Goal: Task Accomplishment & Management: Manage account settings

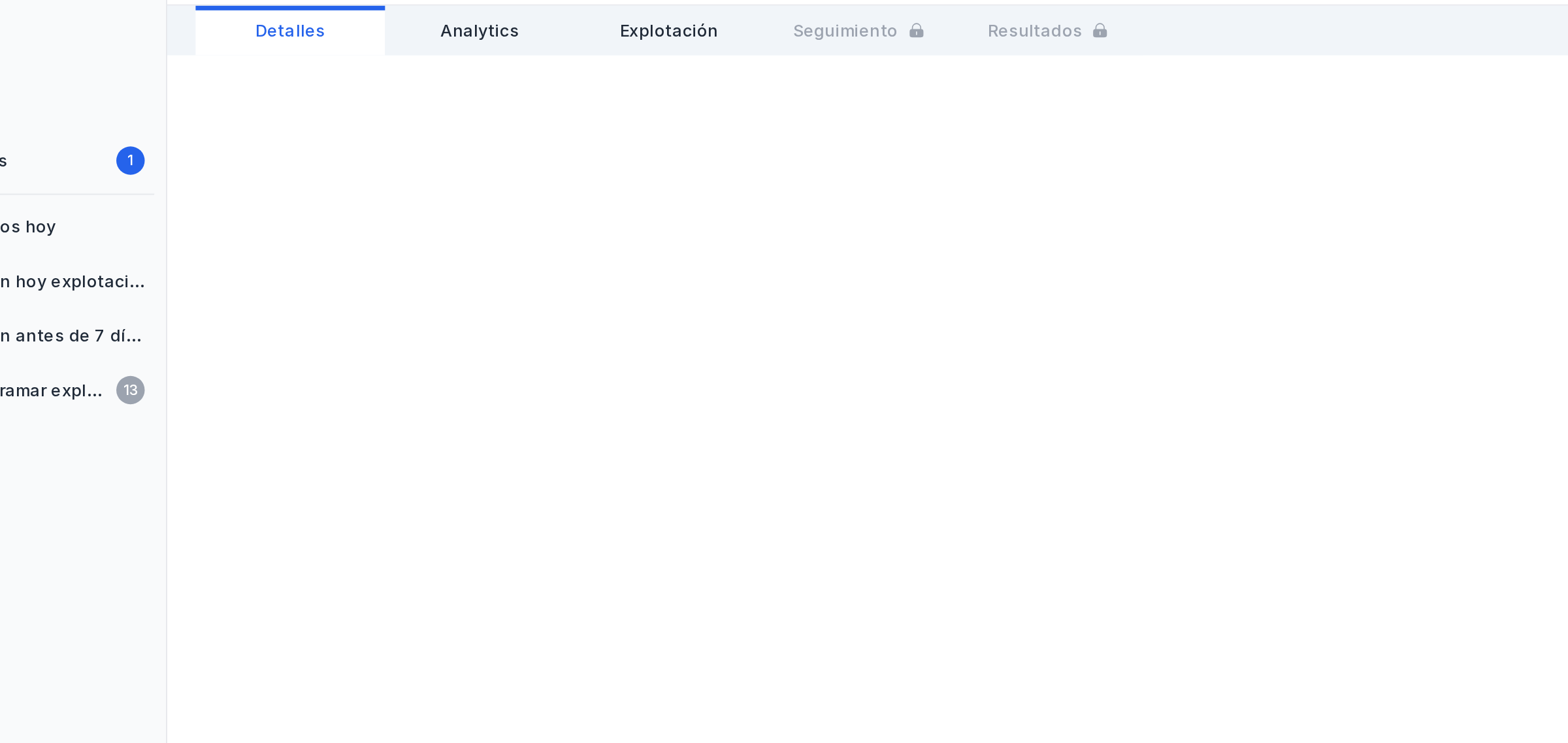
drag, startPoint x: 274, startPoint y: 228, endPoint x: 407, endPoint y: 232, distance: 133.1
click at [407, 232] on div at bounding box center [889, 422] width 1359 height 644
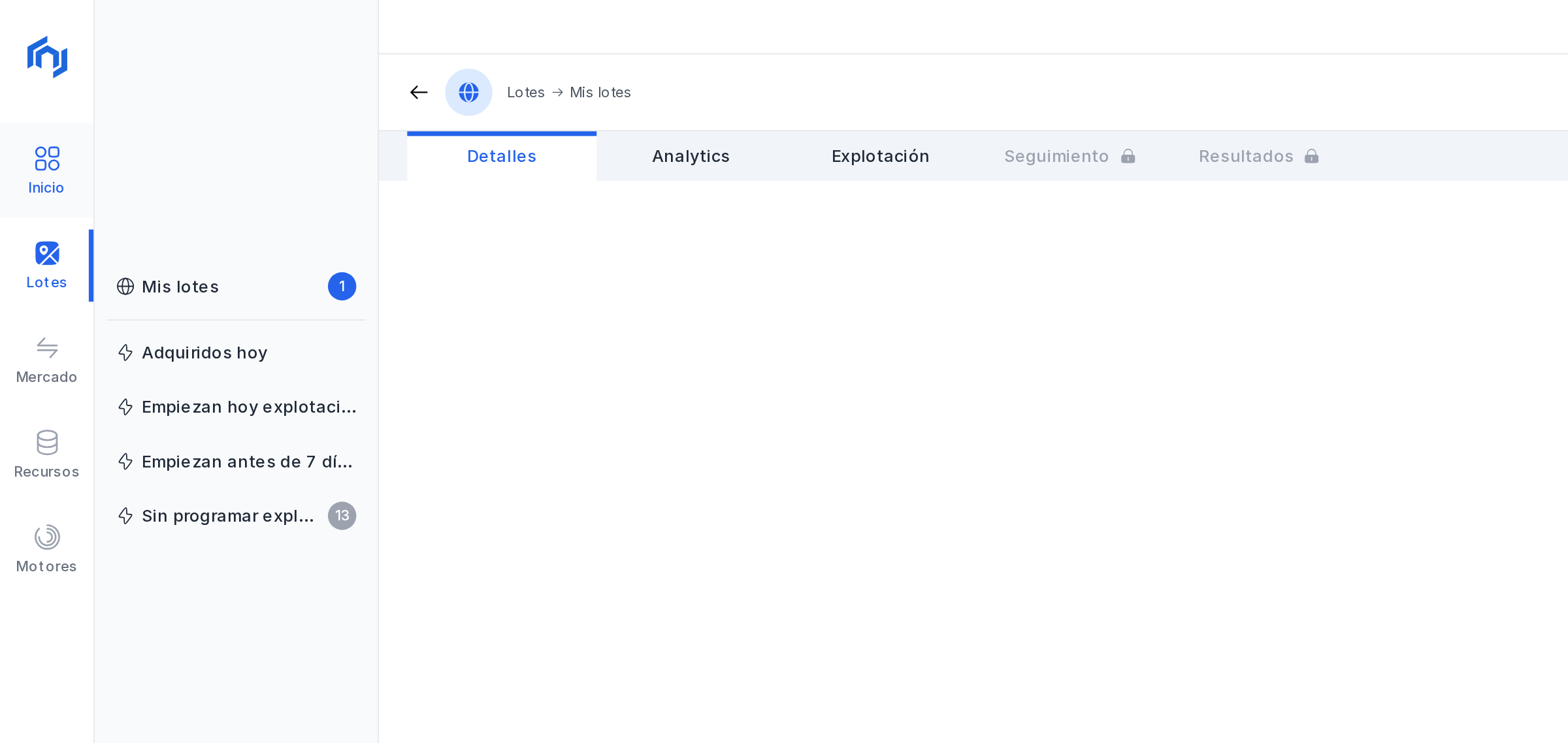
click at [34, 91] on div "Inicio" at bounding box center [25, 94] width 52 height 40
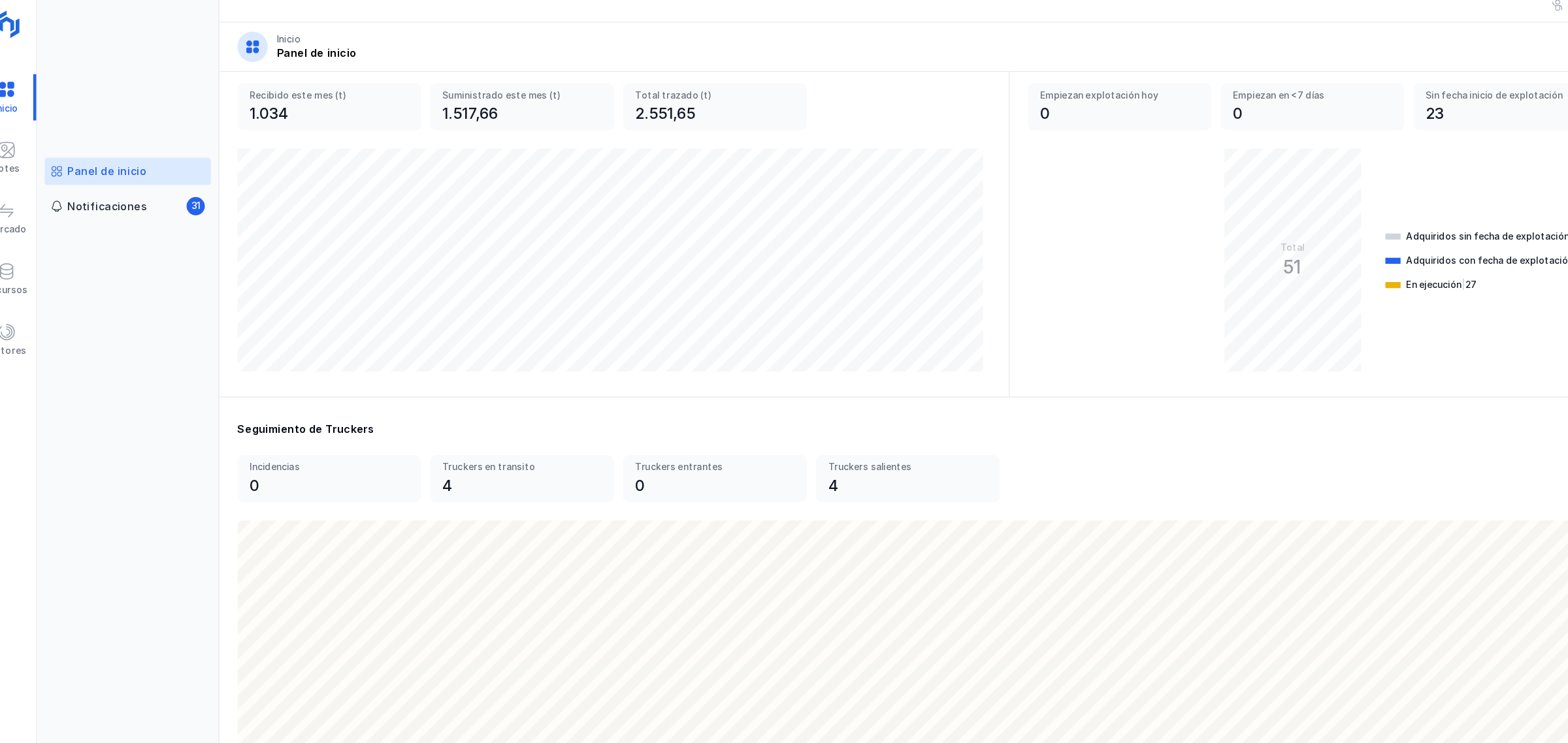
scroll to position [151, 0]
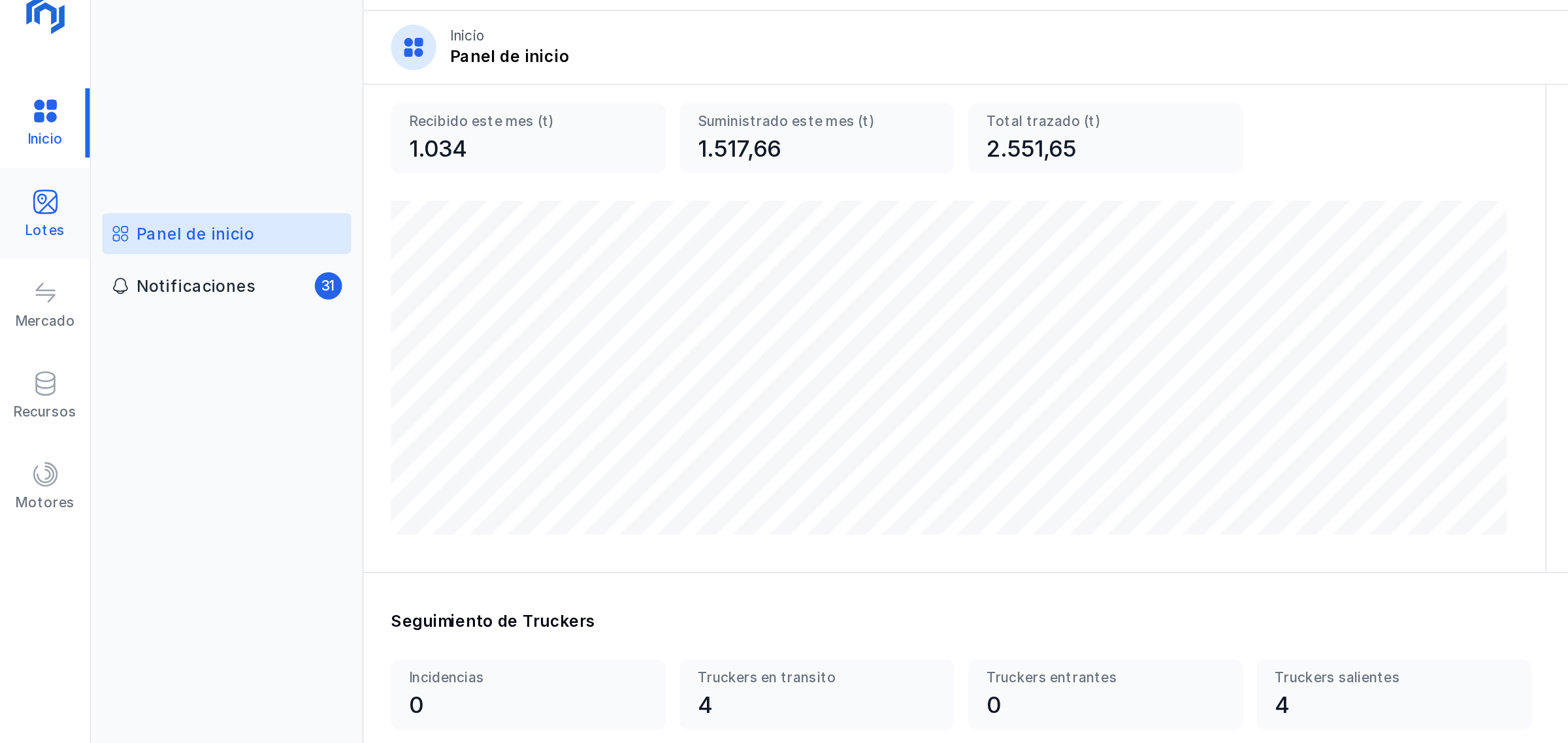
click at [34, 138] on div "Lotes" at bounding box center [25, 146] width 52 height 40
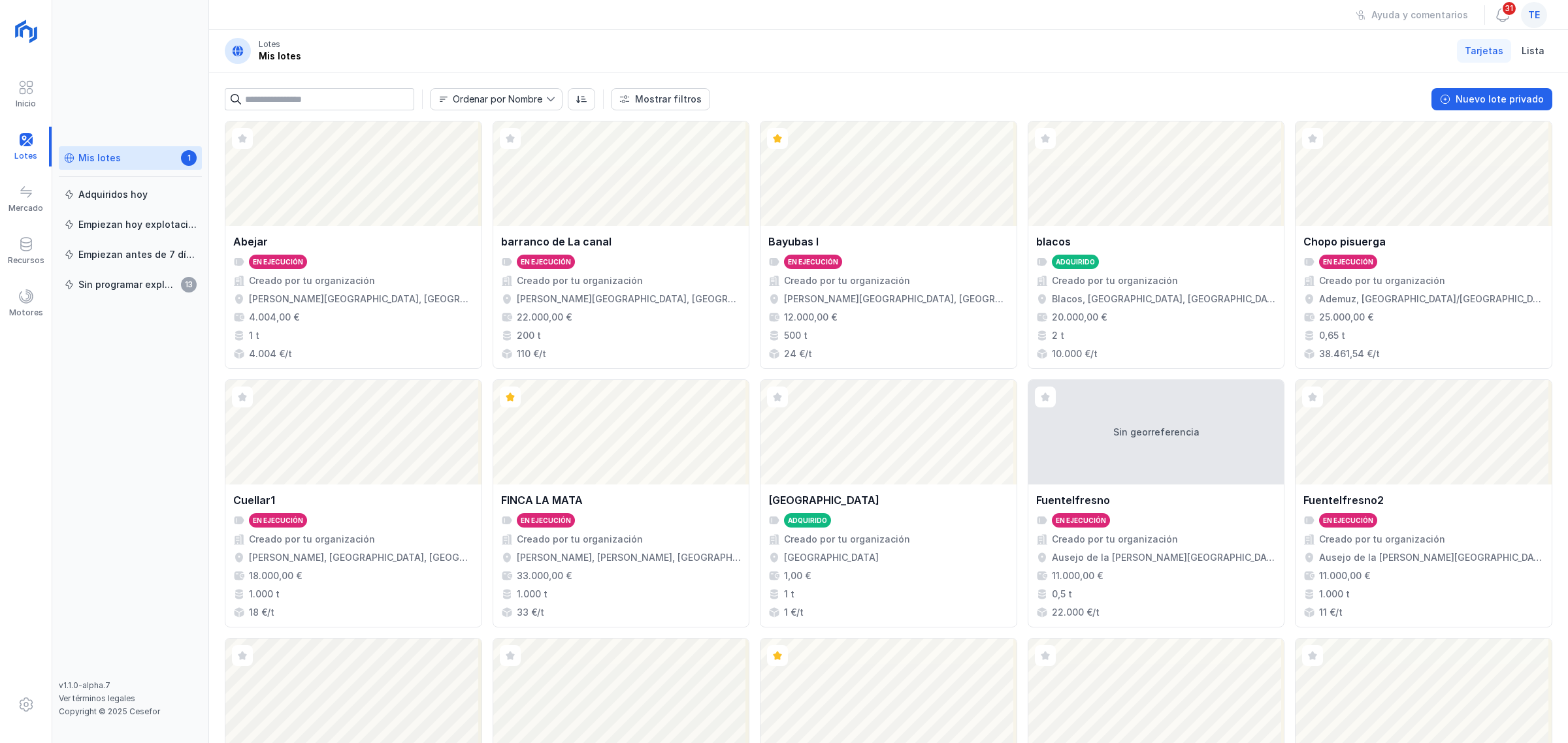
click at [128, 160] on div "Mis lotes 1" at bounding box center [131, 158] width 133 height 14
click at [1254, 99] on div "Nuevo lote privado" at bounding box center [1500, 99] width 88 height 13
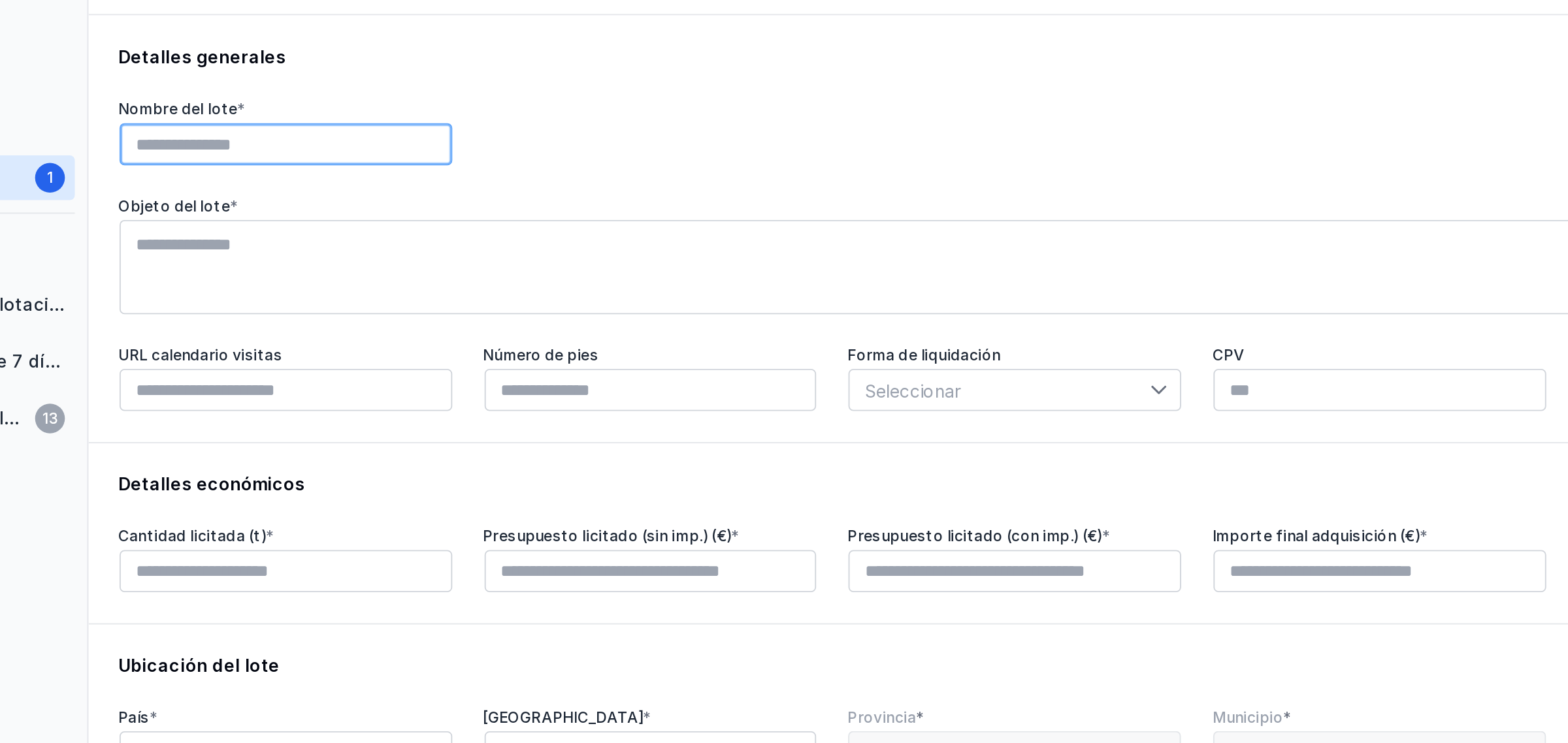
click at [343, 135] on input "text" at bounding box center [312, 140] width 175 height 22
type input "**********"
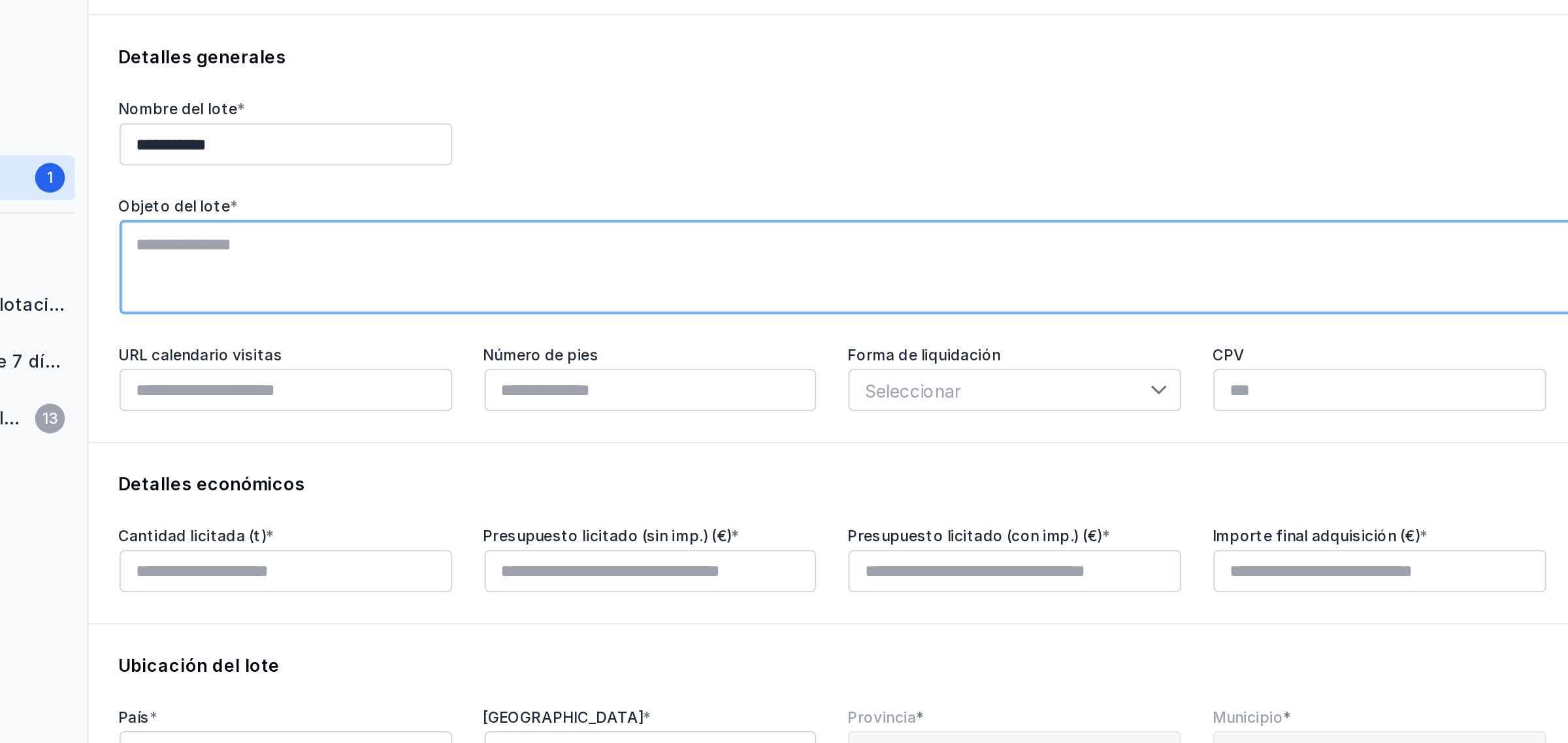
click at [335, 193] on textarea at bounding box center [888, 205] width 1327 height 49
type textarea "*"
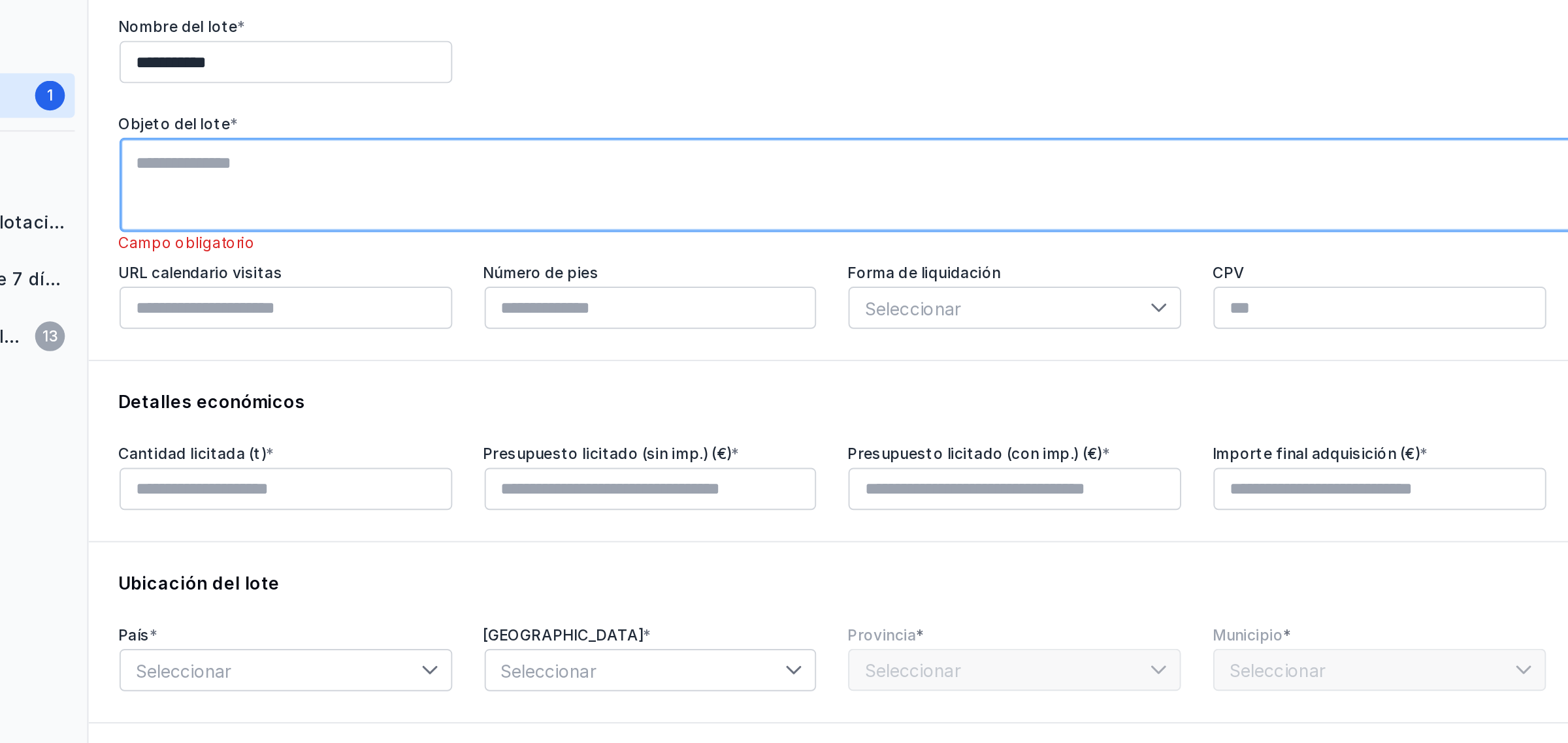
scroll to position [44, 0]
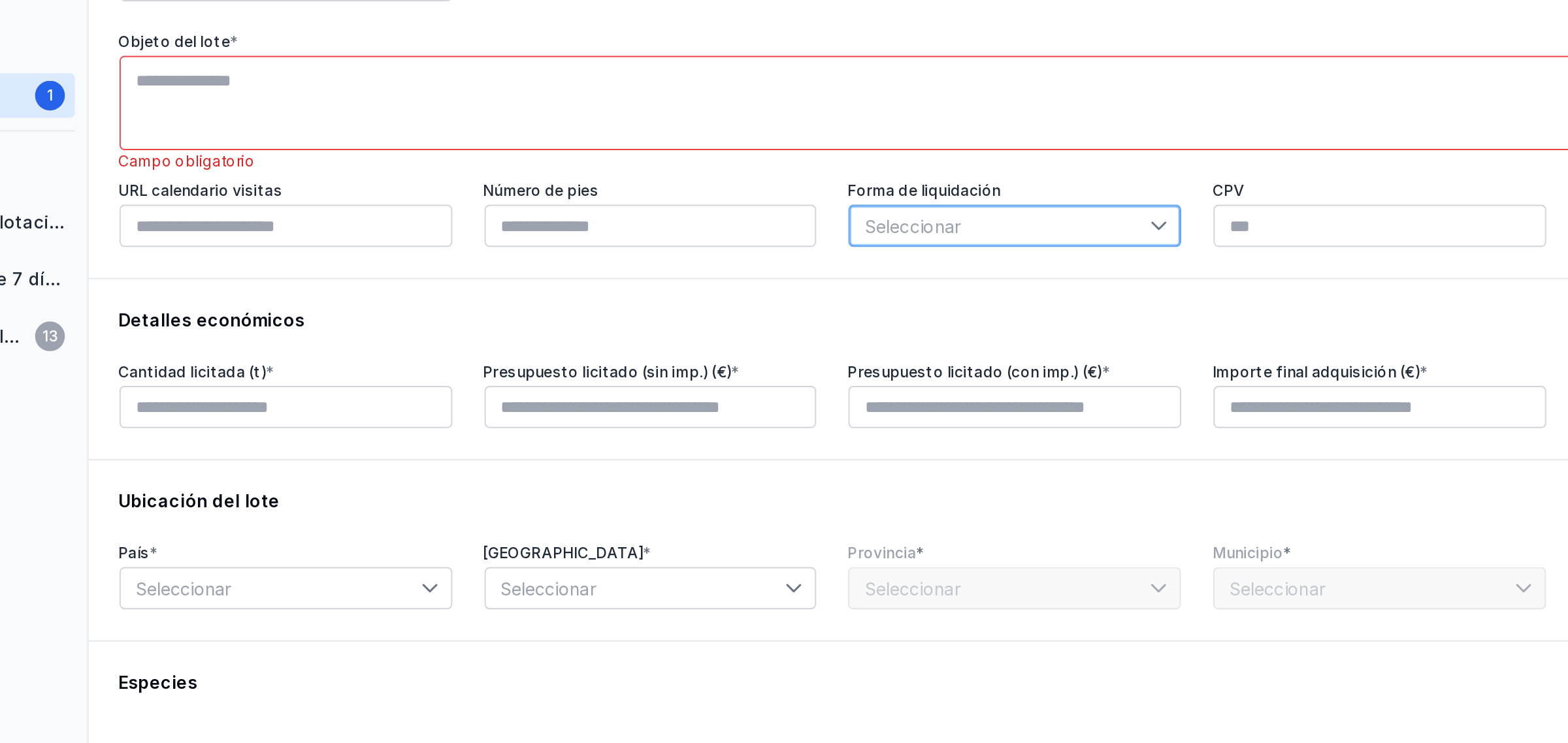
click at [660, 232] on span "Seleccionar" at bounding box center [688, 226] width 159 height 21
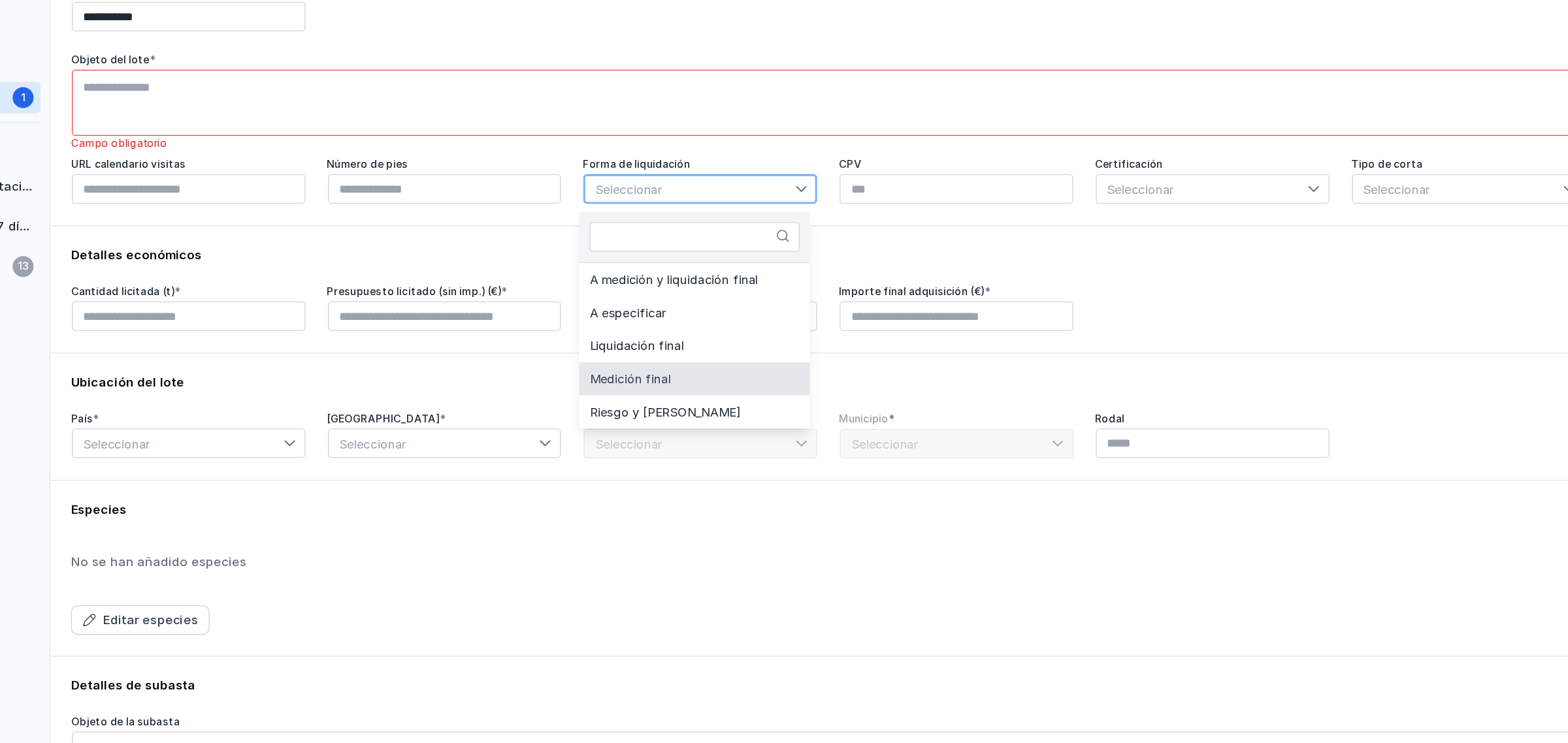
scroll to position [0, 0]
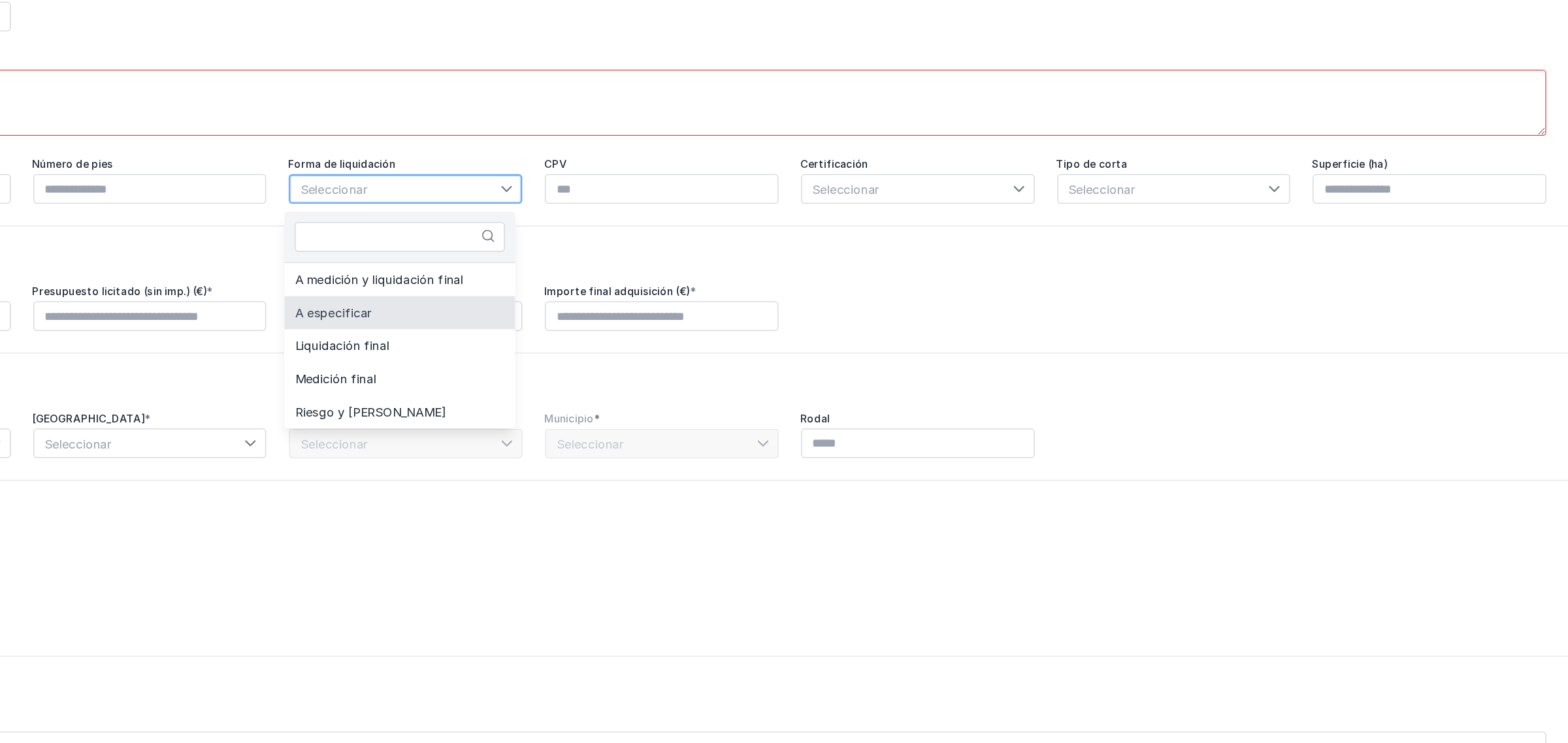
click at [661, 327] on li "A especificar" at bounding box center [692, 319] width 173 height 25
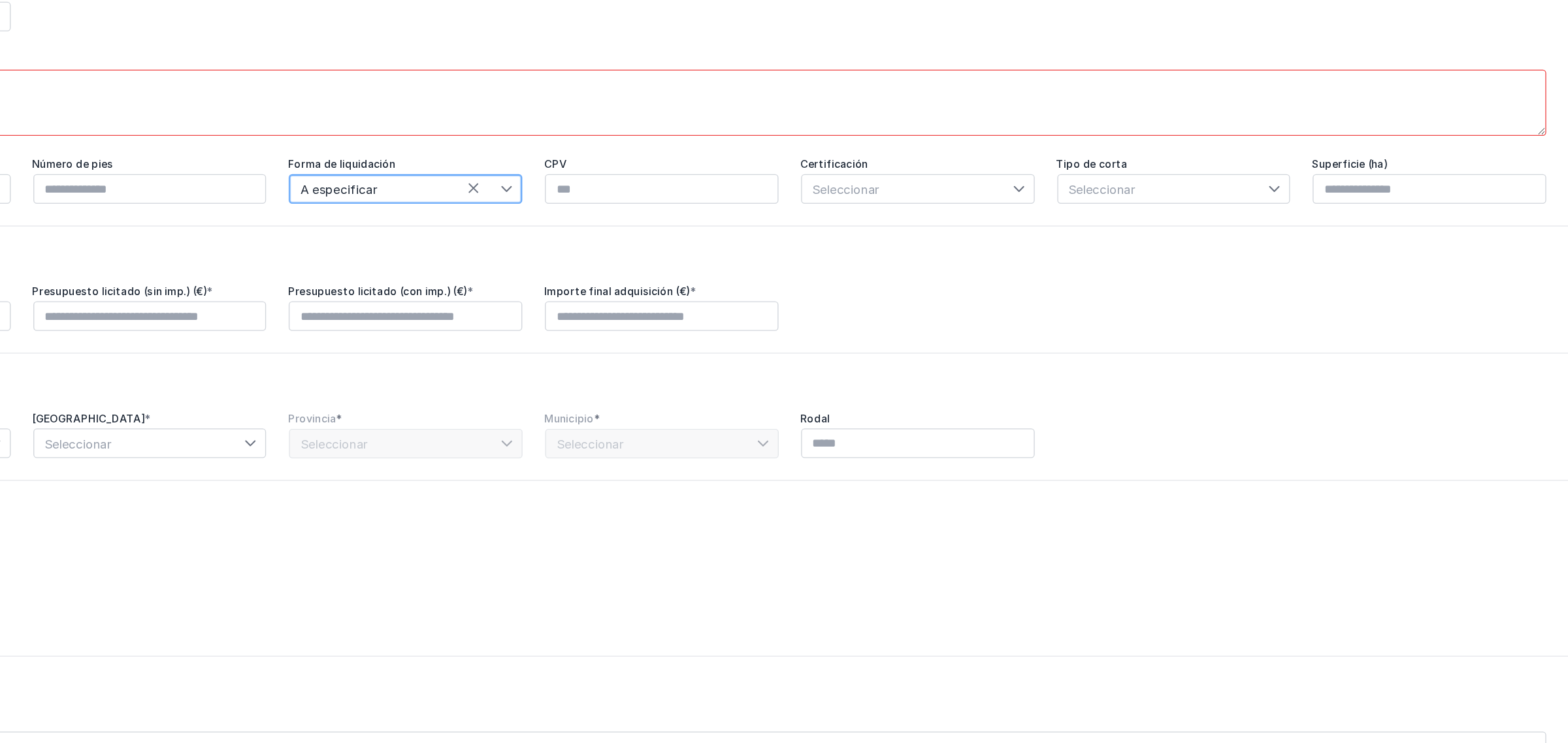
click at [1013, 233] on span "Seleccionar" at bounding box center [1073, 226] width 159 height 21
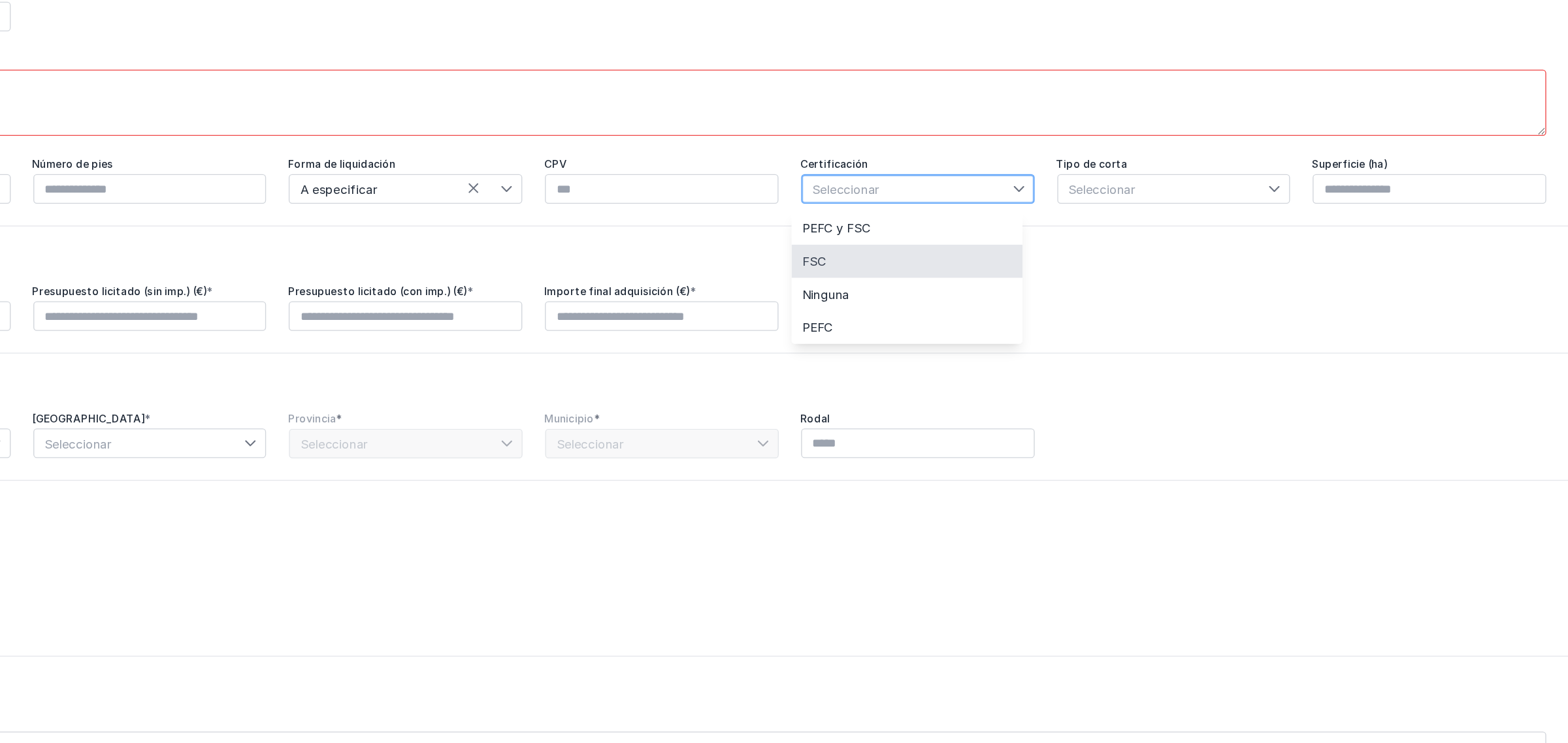
click at [1254, 231] on span "Seleccionar" at bounding box center [1265, 226] width 159 height 21
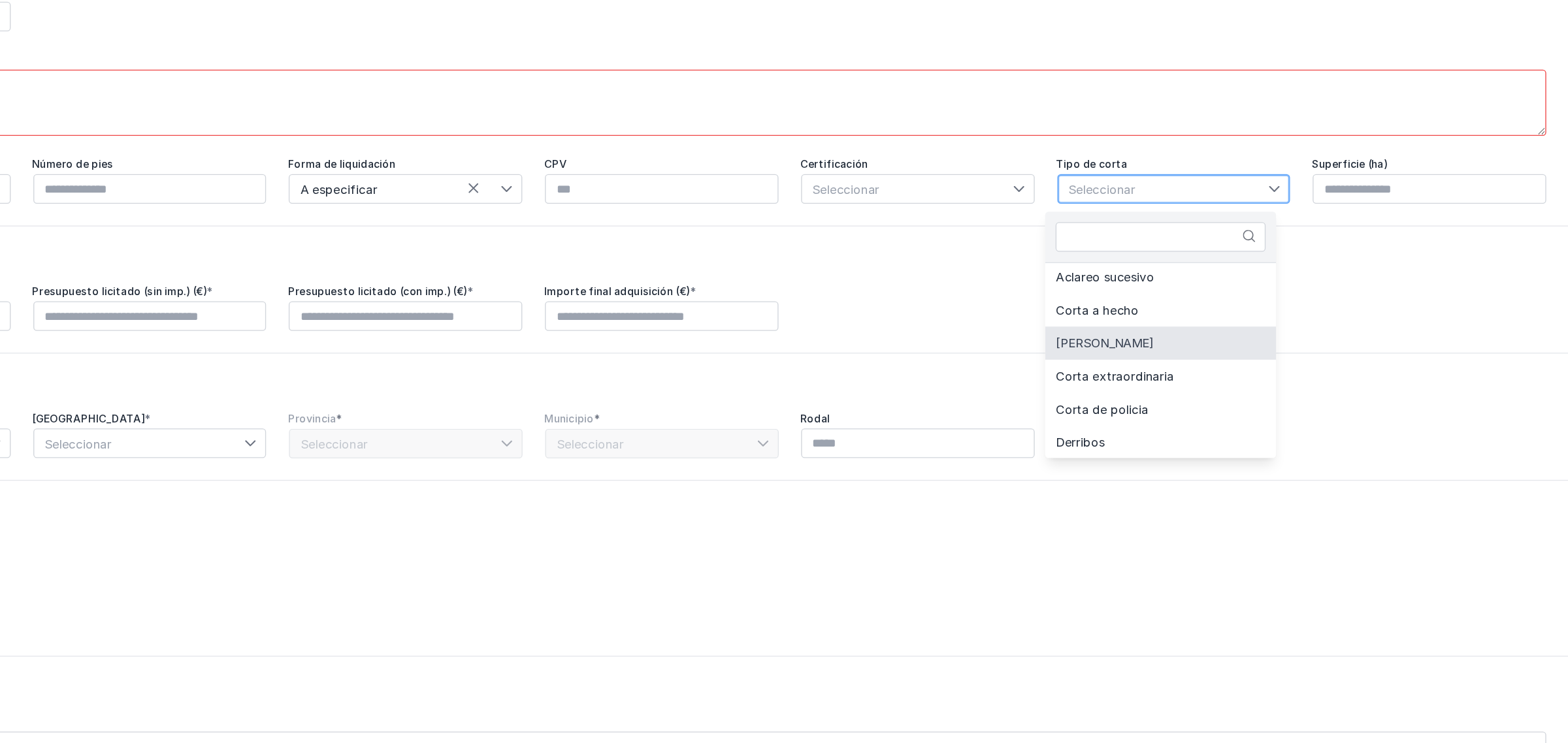
scroll to position [104, 0]
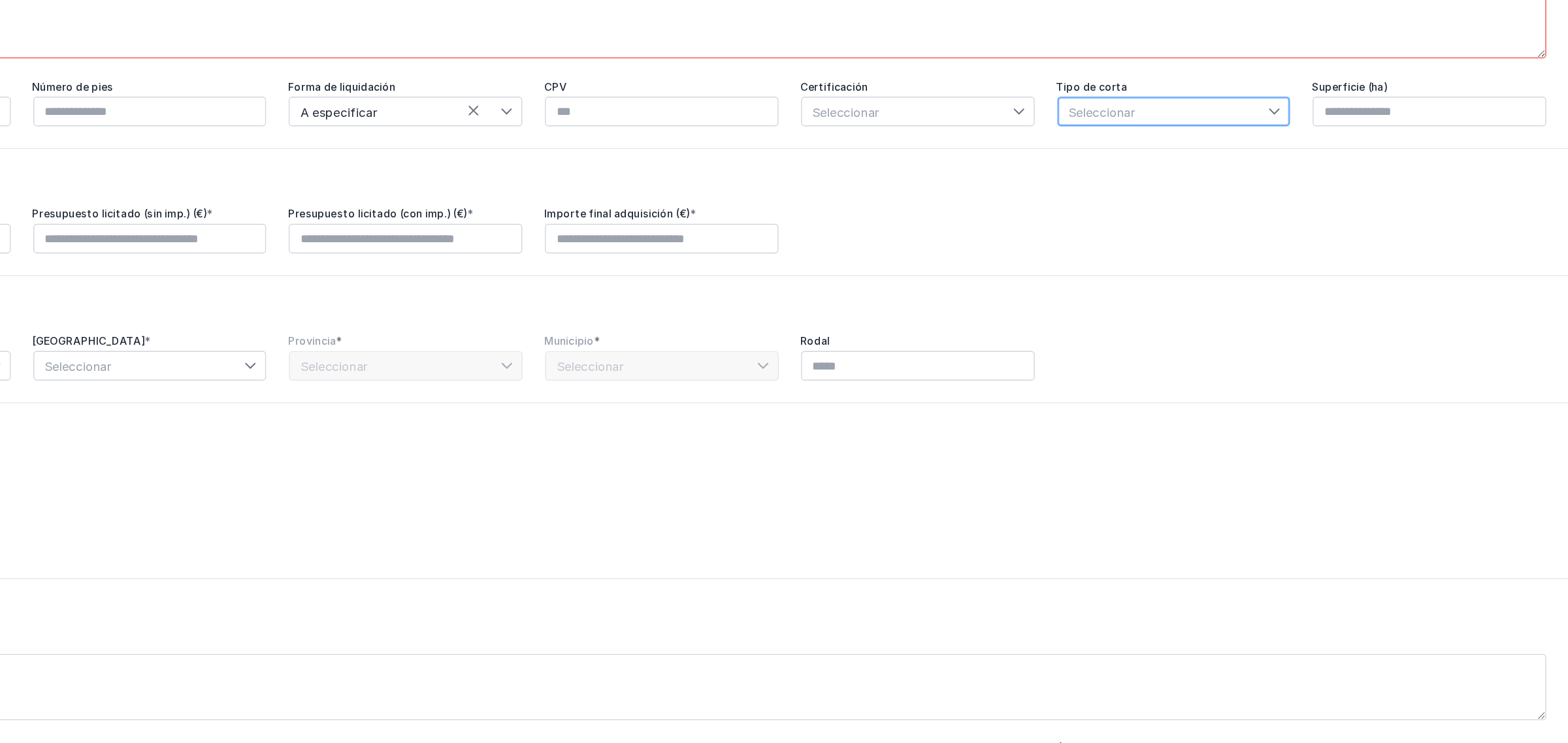
click at [1249, 170] on span "Seleccionar" at bounding box center [1265, 168] width 159 height 21
click at [1254, 163] on div at bounding box center [1351, 168] width 16 height 21
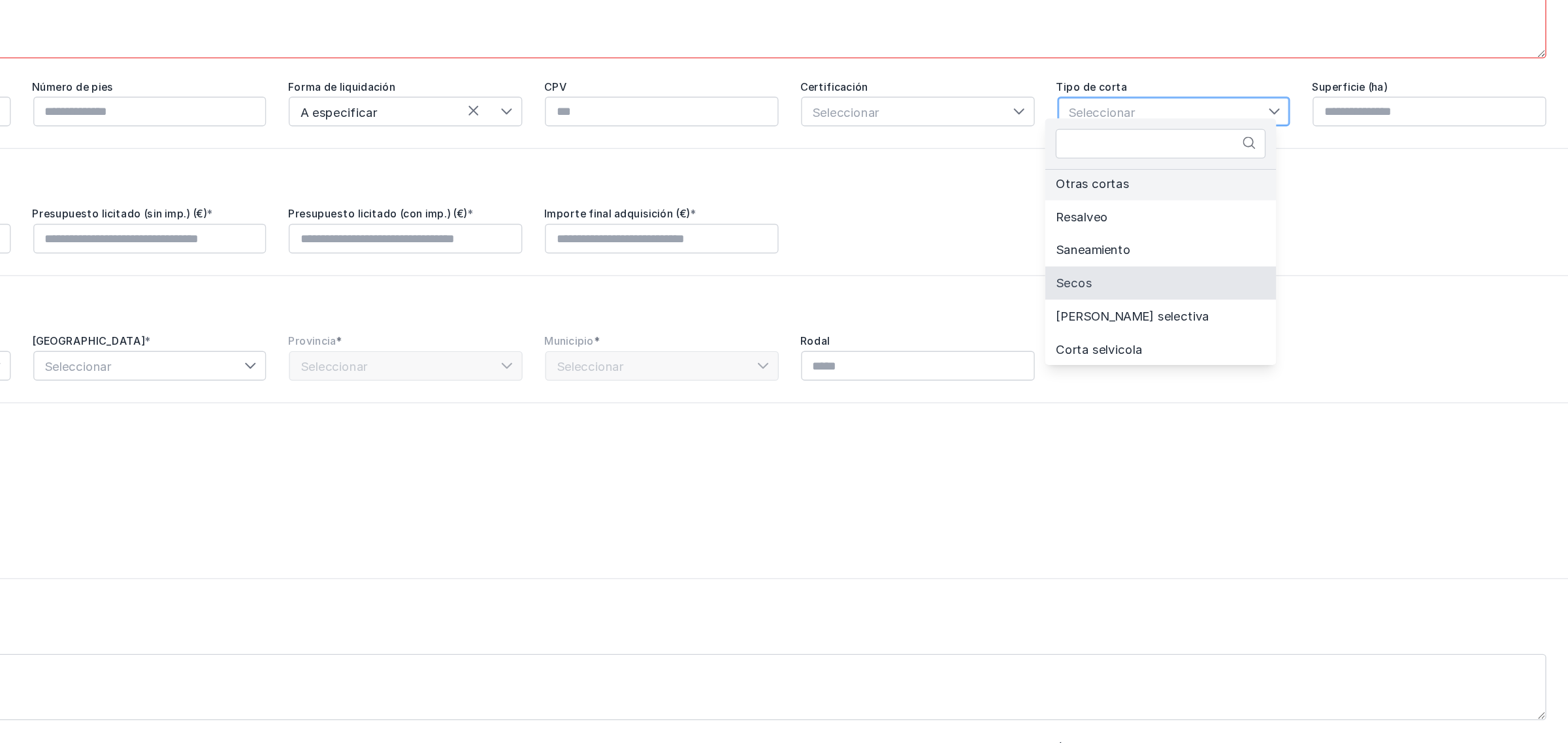
scroll to position [273, 0]
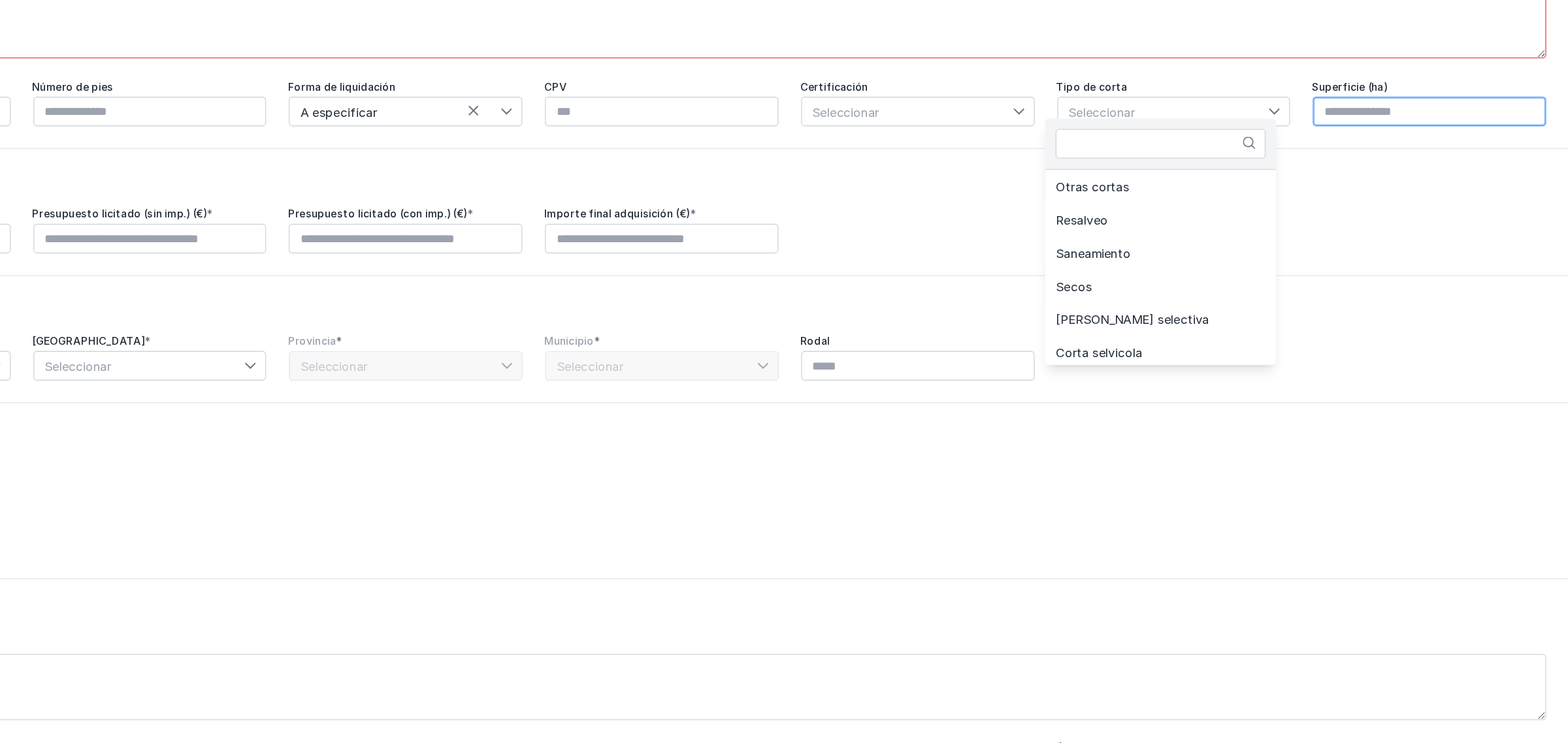
click at [1254, 168] on input "text" at bounding box center [1464, 168] width 175 height 22
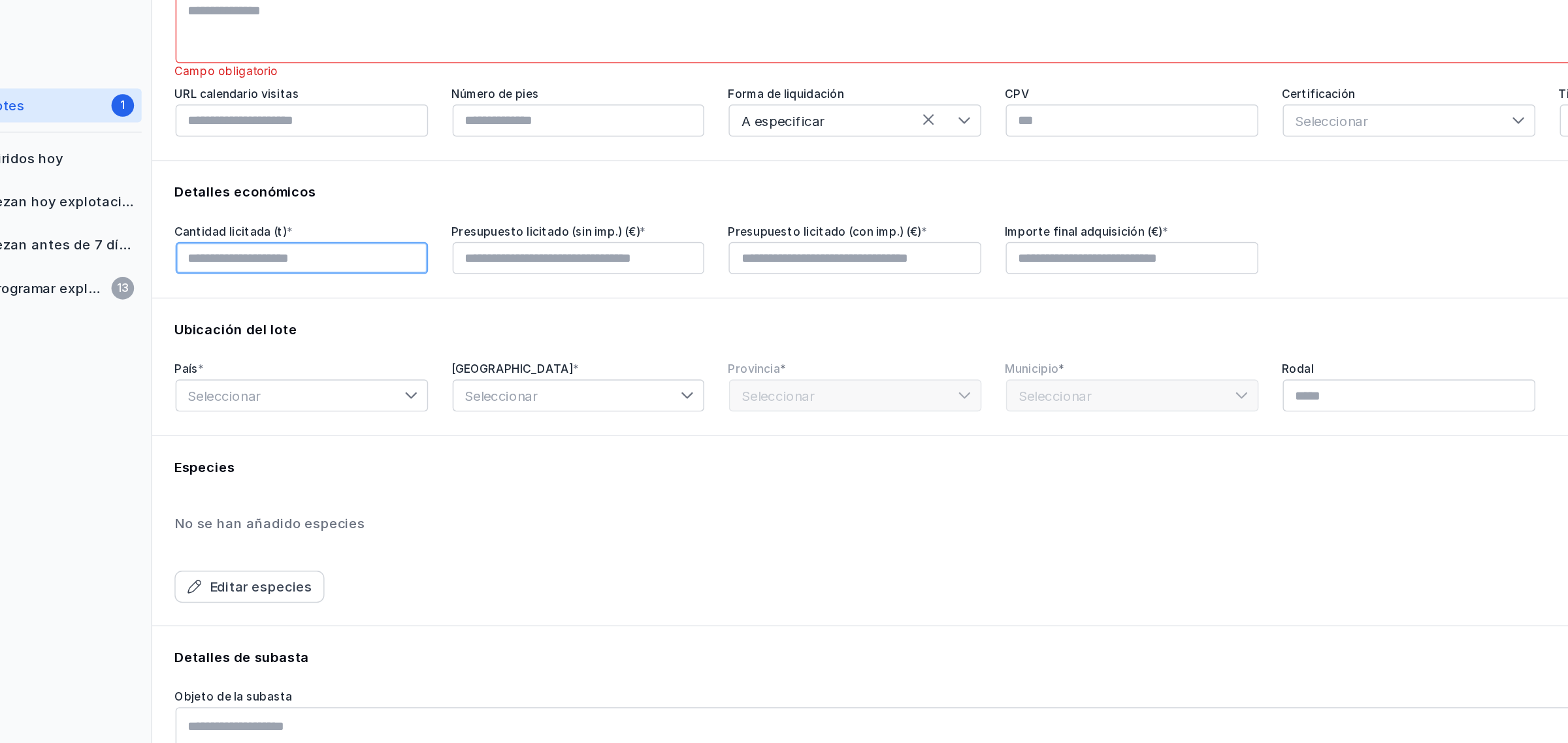
type input "****"
click at [333, 255] on input "text" at bounding box center [312, 264] width 175 height 22
type input "****"
click at [871, 263] on input "text" at bounding box center [888, 264] width 175 height 22
type input "****"
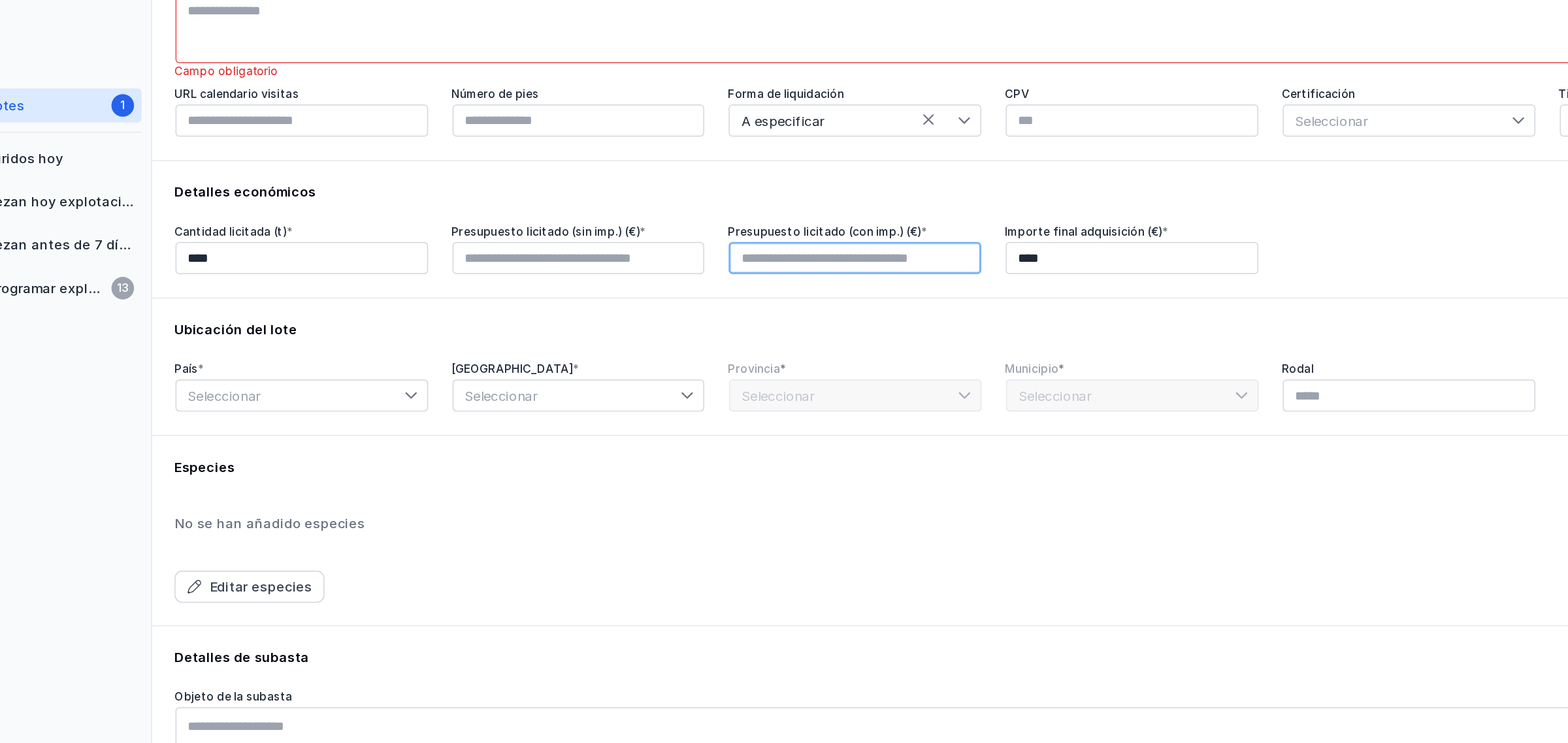
click at [667, 254] on input "text" at bounding box center [697, 264] width 175 height 22
type input "****"
click at [532, 262] on input "text" at bounding box center [504, 264] width 175 height 22
type input "****"
click at [296, 360] on span "Seleccionar" at bounding box center [305, 359] width 159 height 21
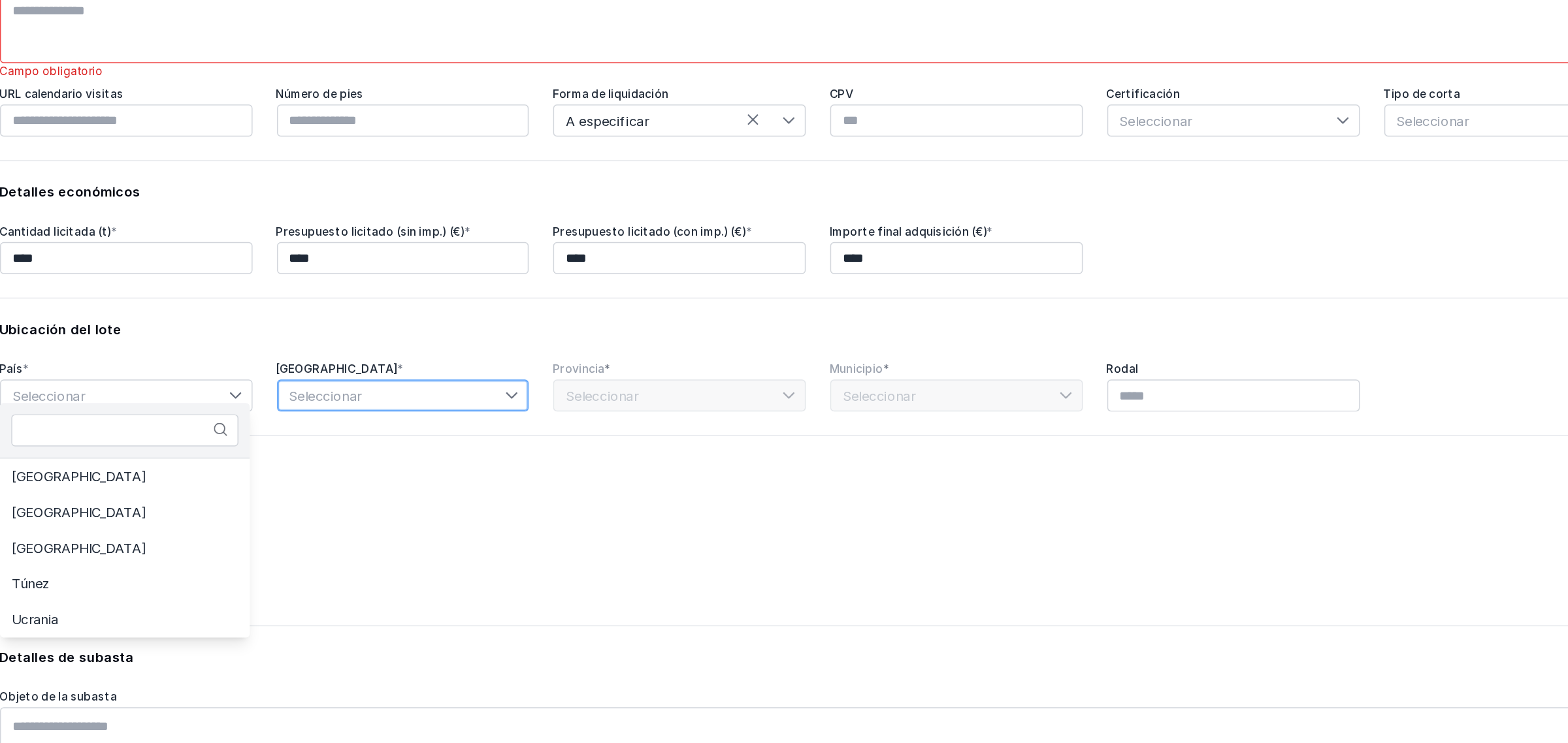
click at [490, 360] on span "Seleccionar" at bounding box center [497, 359] width 159 height 21
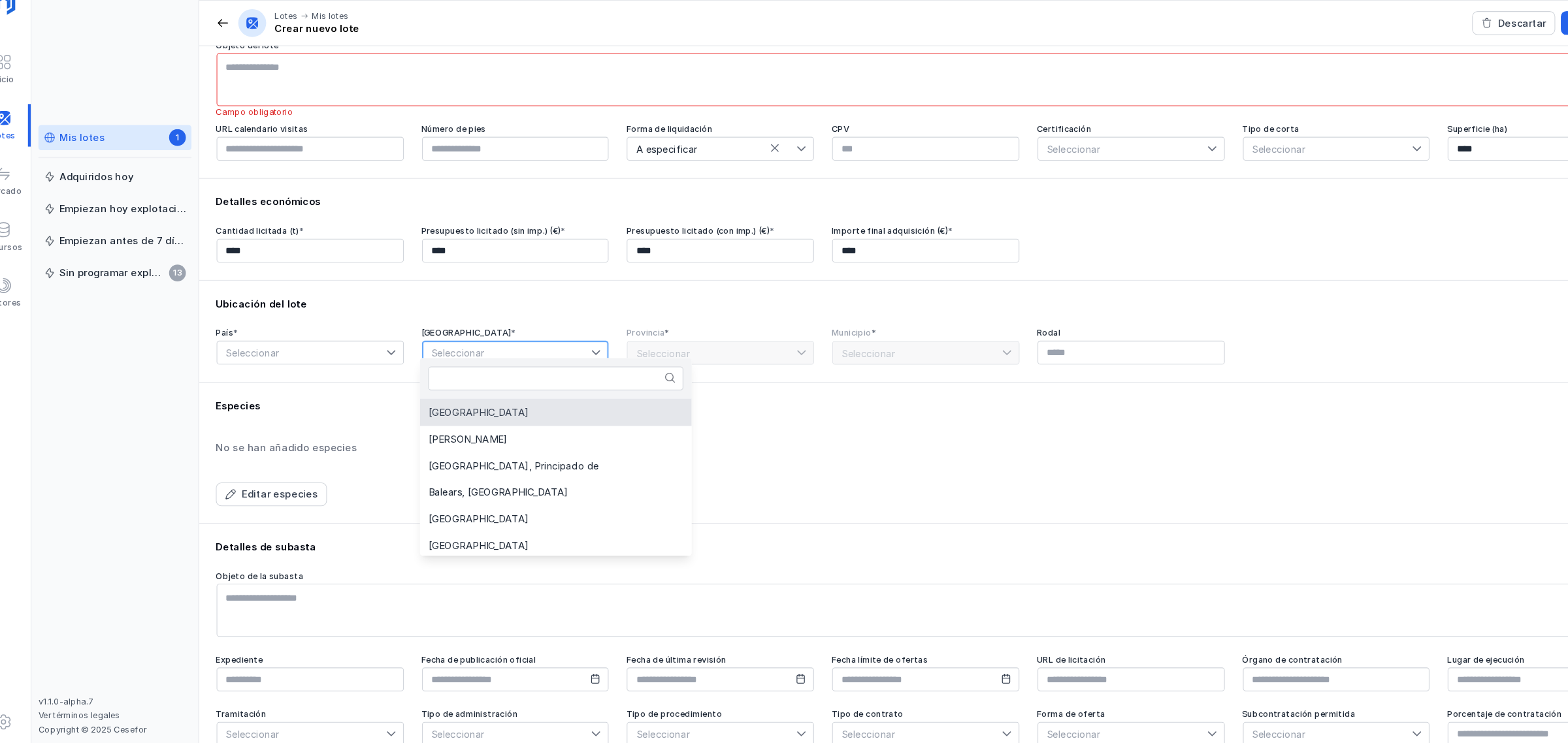
click at [354, 446] on div "No se han añadido especies" at bounding box center [889, 448] width 1328 height 13
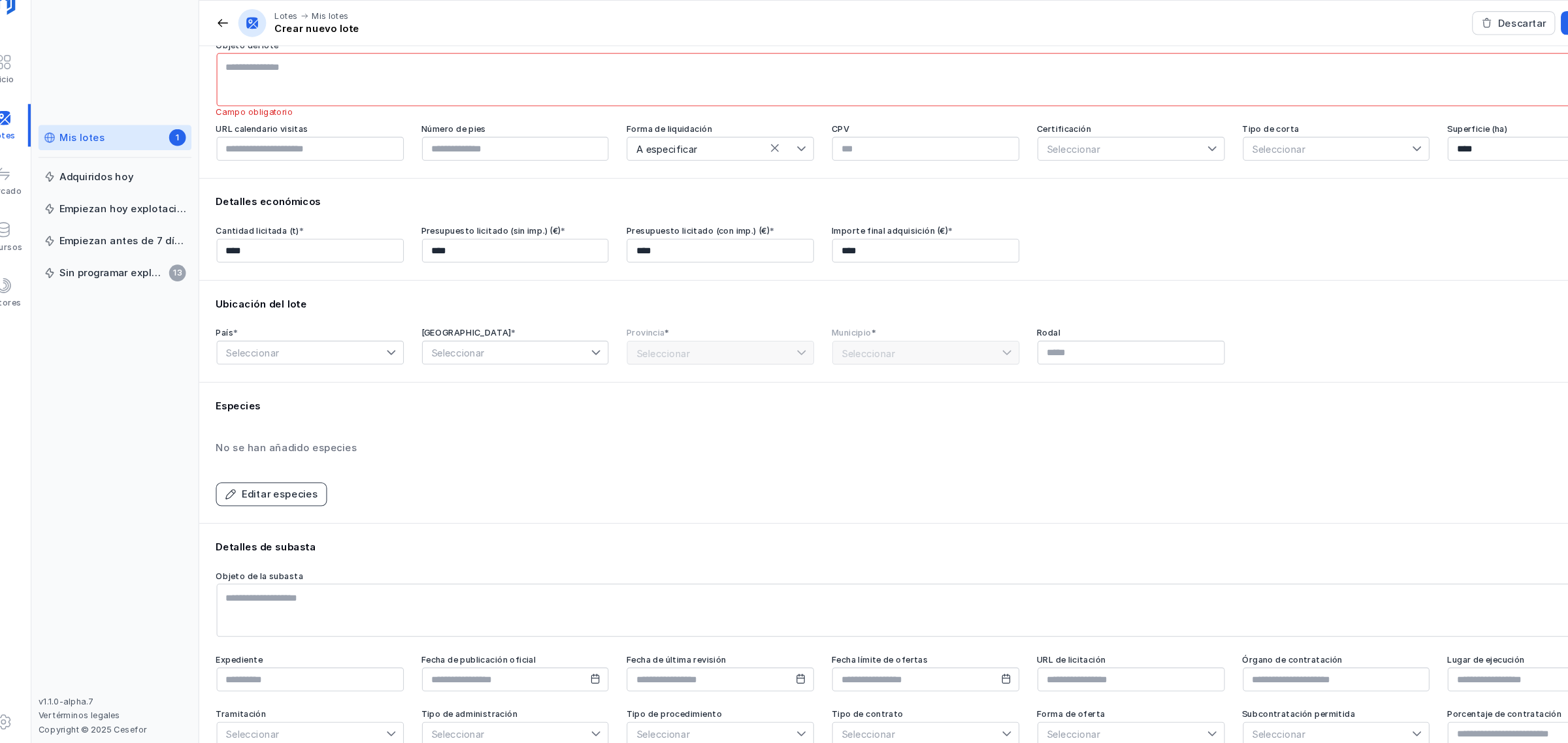
click at [256, 490] on div "Editar especies" at bounding box center [284, 492] width 71 height 13
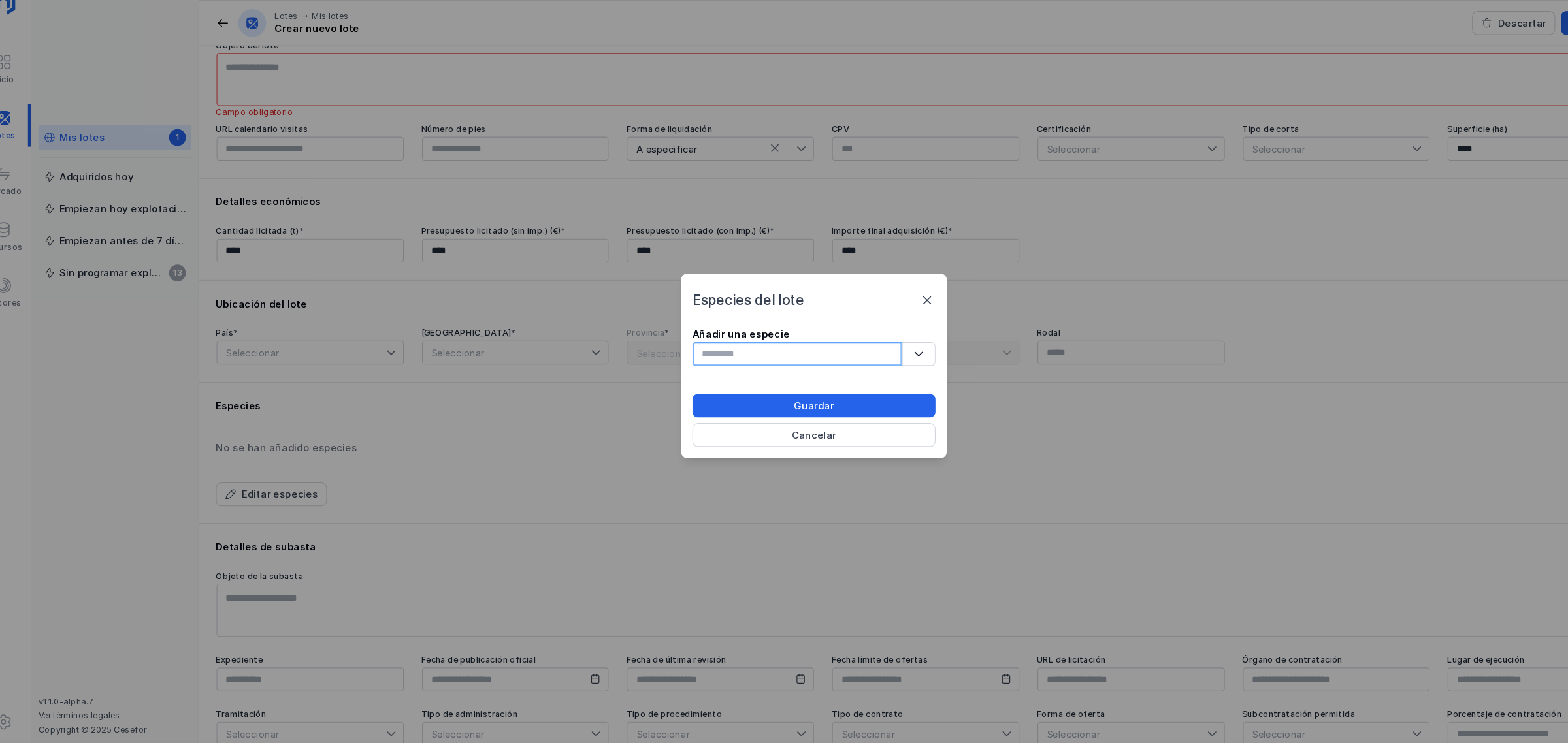
click at [755, 360] on input "text" at bounding box center [768, 360] width 196 height 22
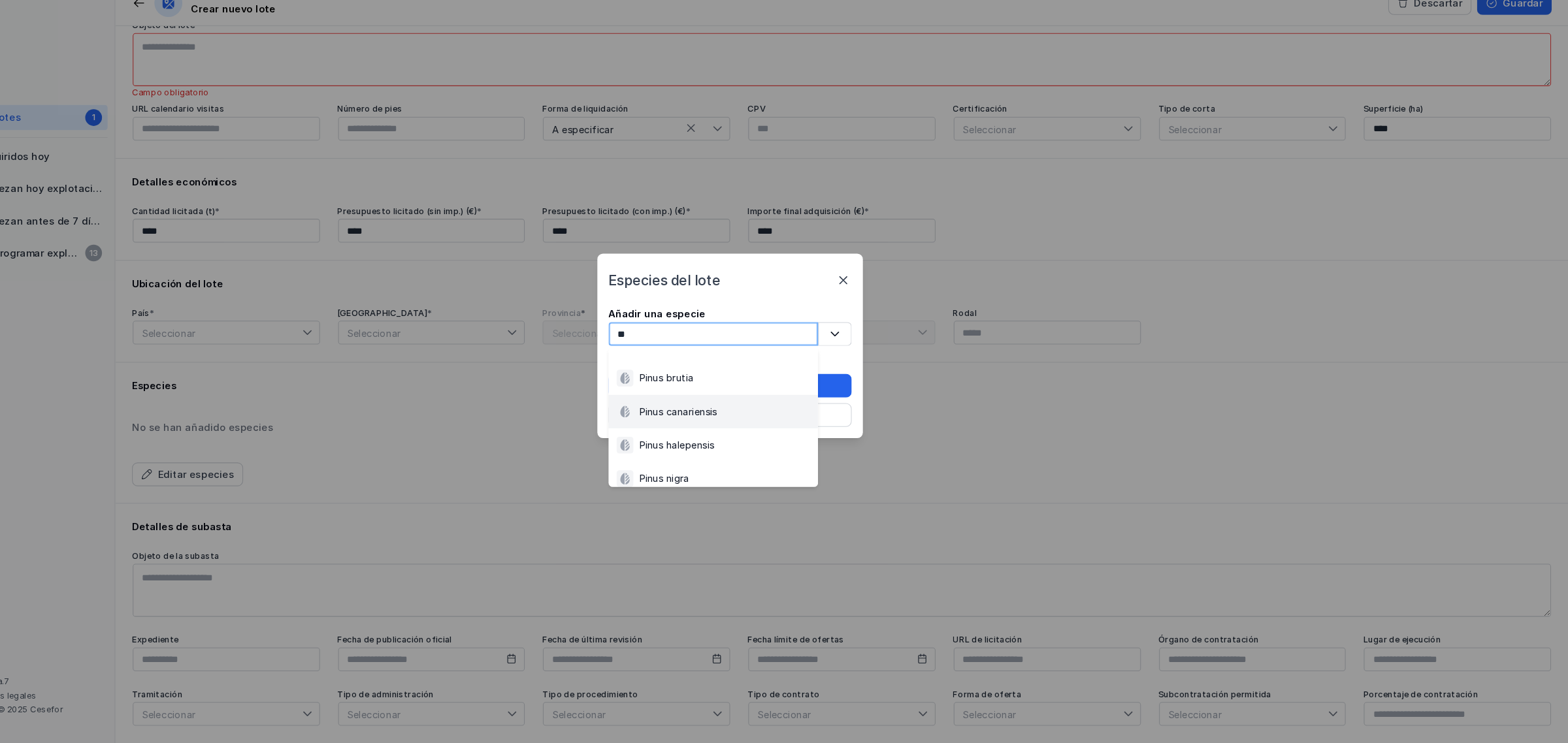
type input "*"
type input "****"
click at [770, 411] on li "Híbridos artificiales populus spp" at bounding box center [768, 401] width 196 height 31
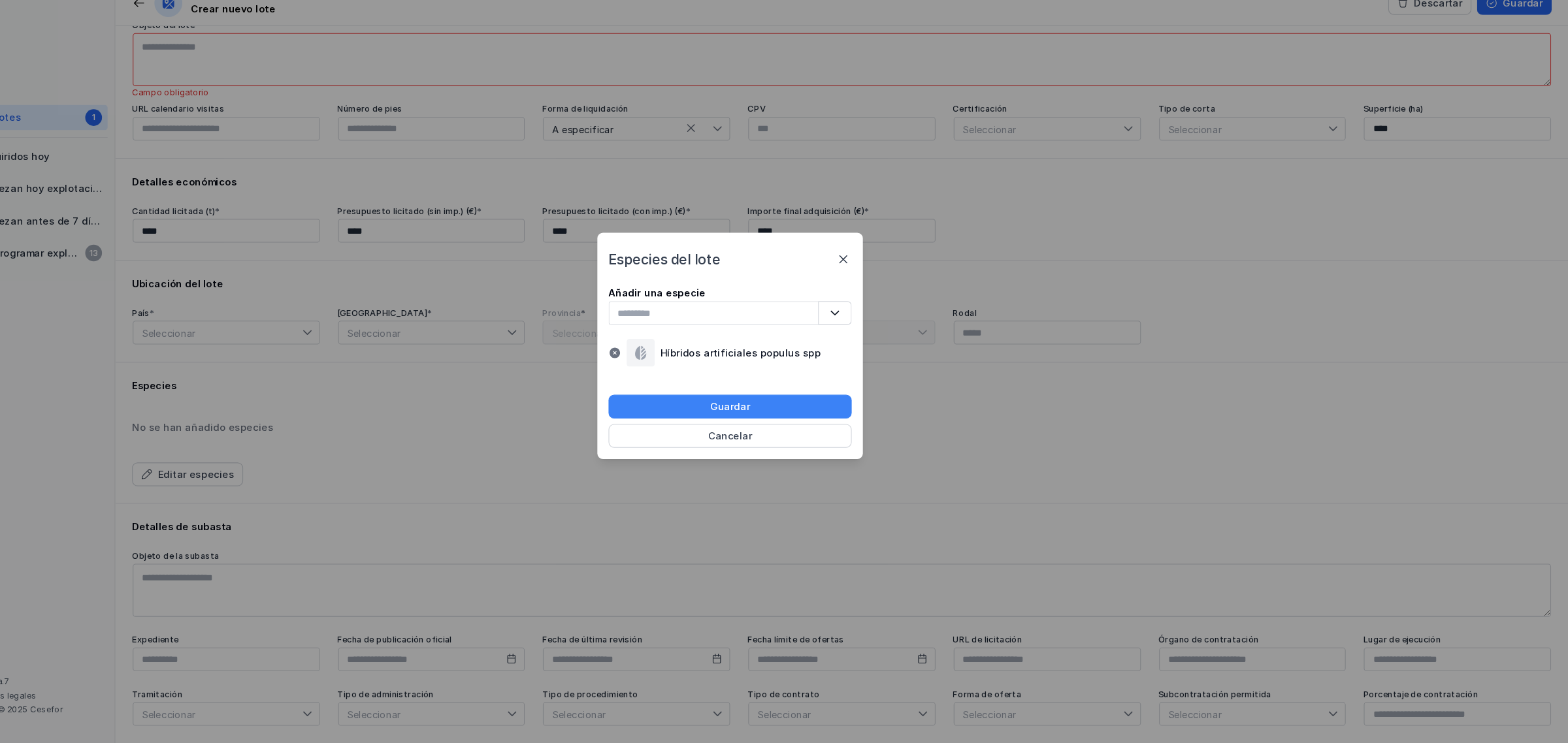
click at [775, 431] on div "Guardar" at bounding box center [784, 429] width 37 height 13
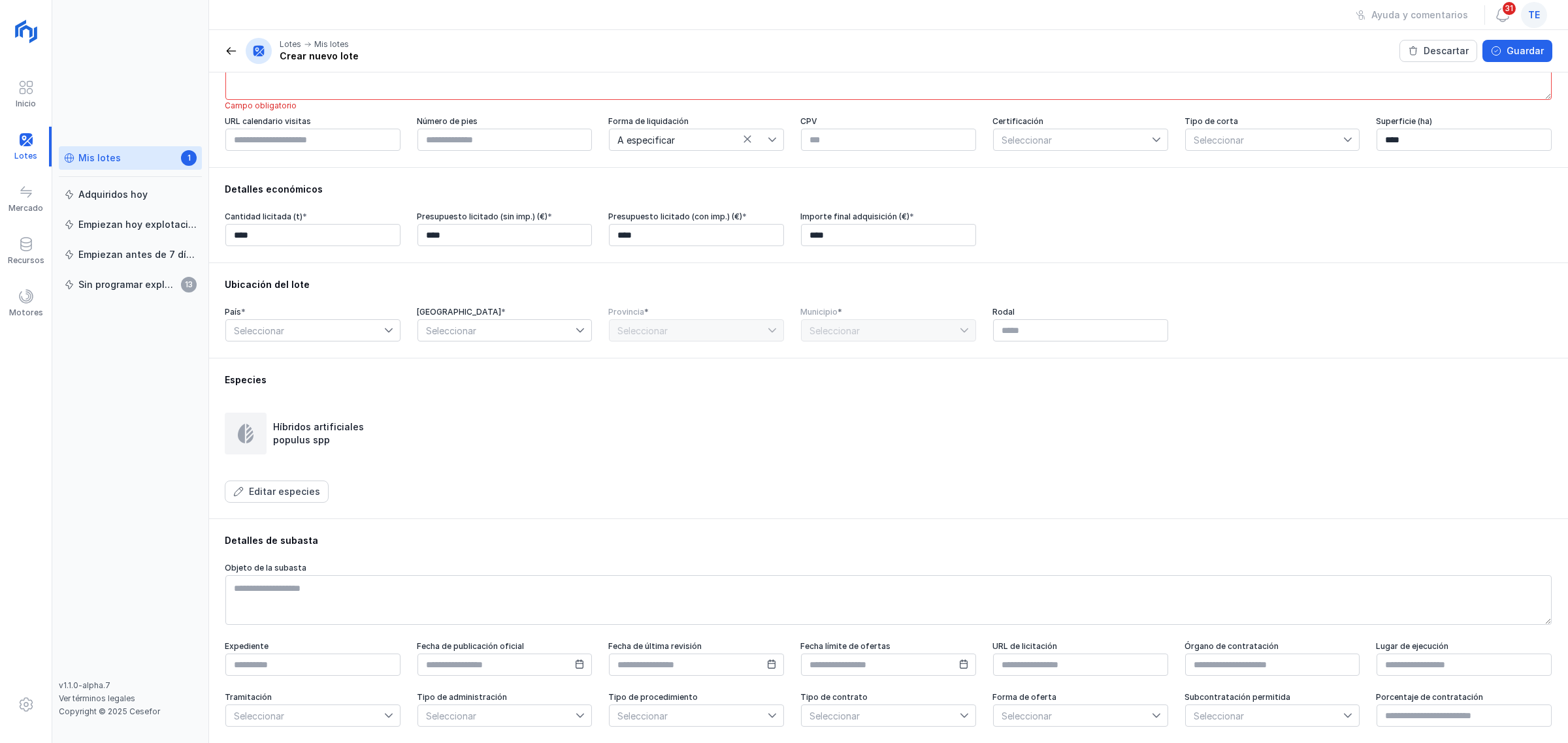
click at [94, 155] on div "Mis lotes" at bounding box center [99, 158] width 43 height 13
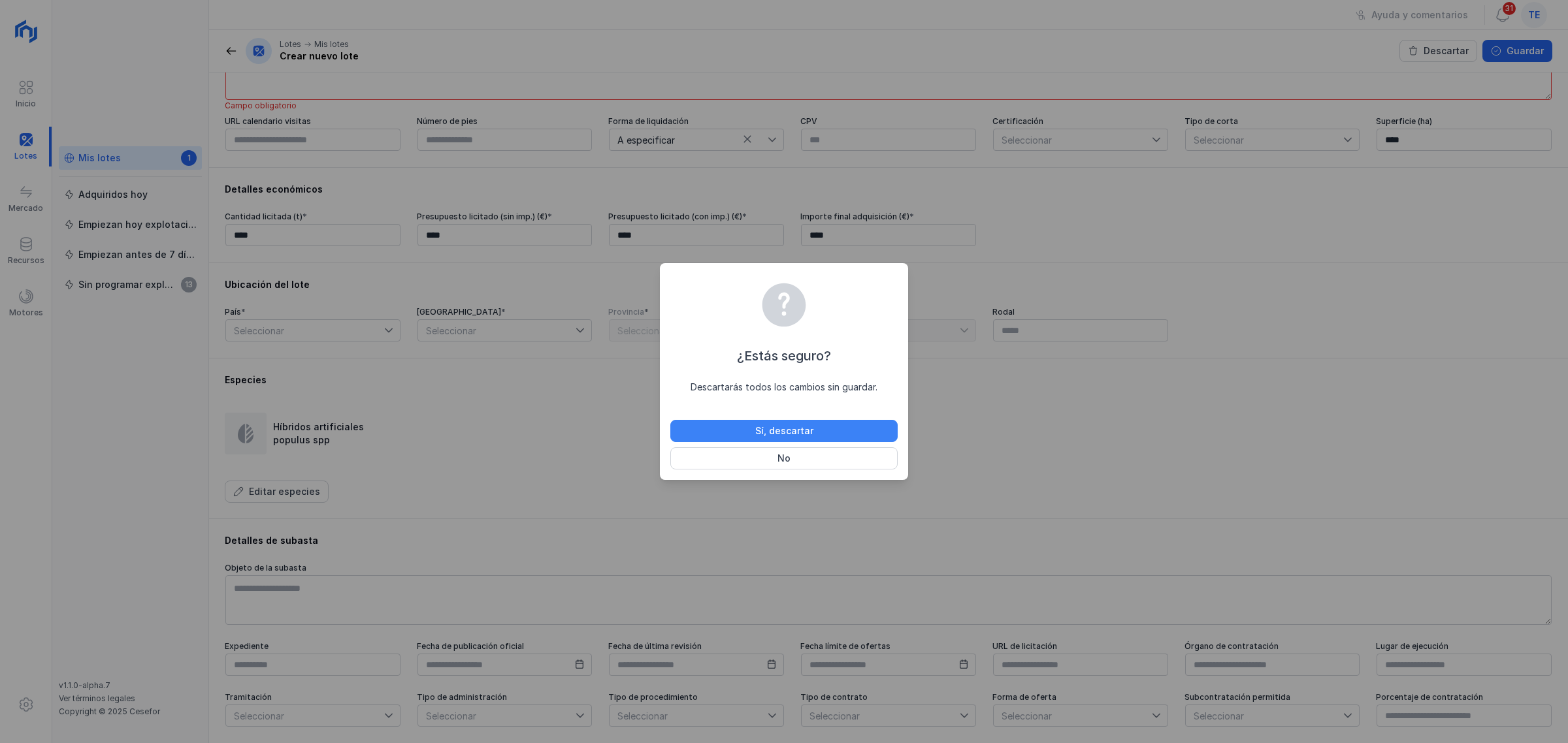
click at [794, 429] on div "Sí, descartar" at bounding box center [784, 431] width 58 height 13
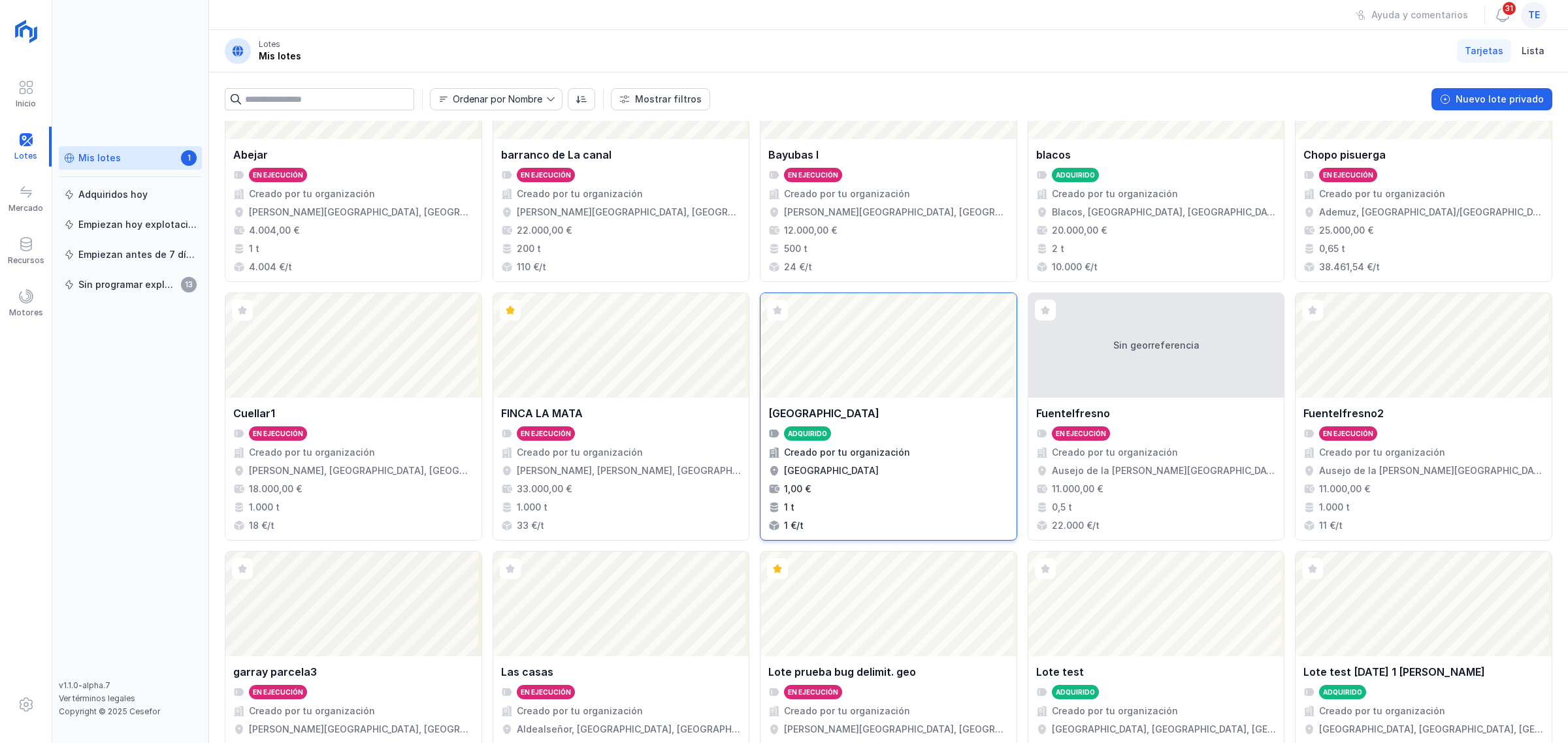
scroll to position [163, 0]
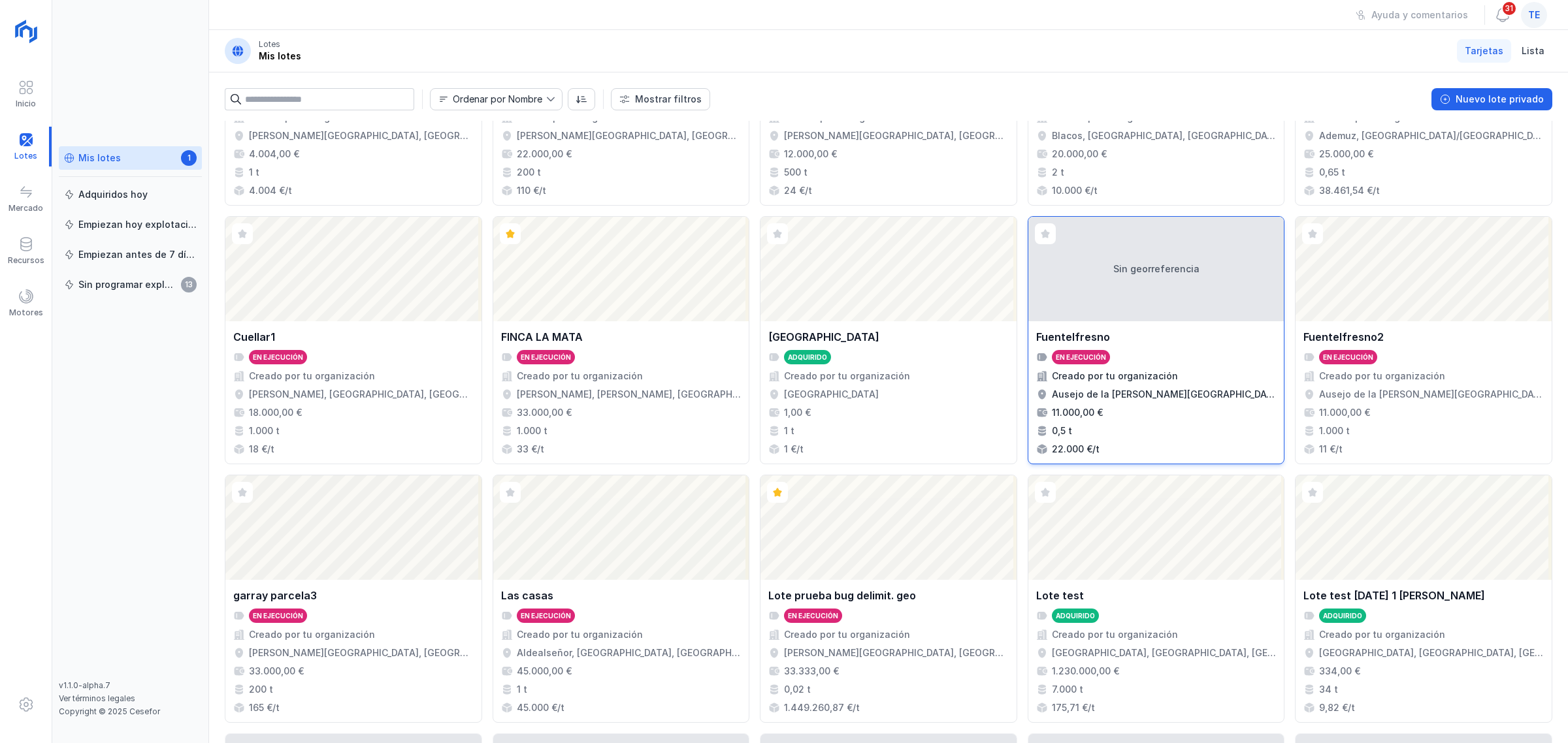
click at [1198, 374] on div "Creado por tu organización" at bounding box center [1156, 376] width 241 height 13
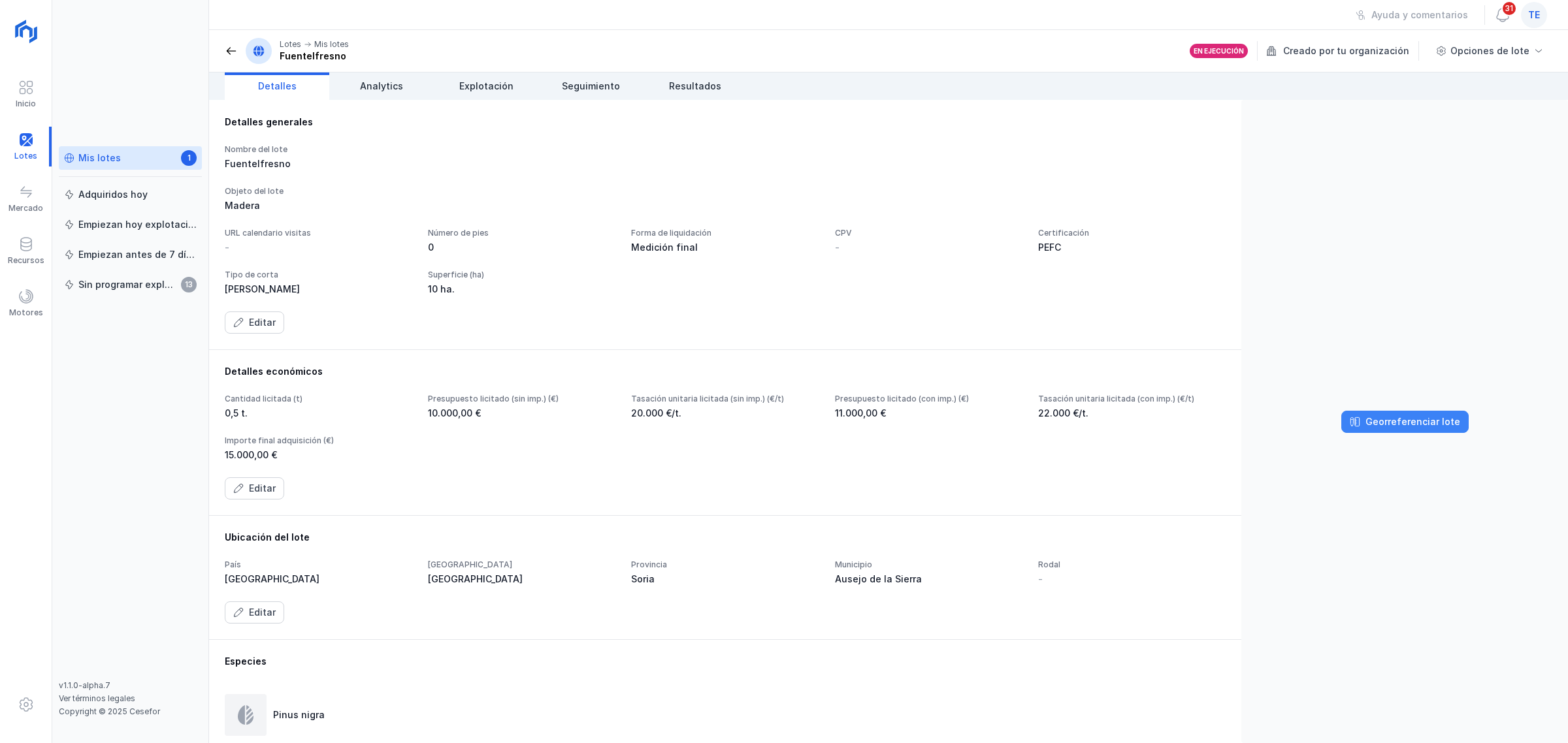
click at [1254, 424] on div "Georreferenciar lote" at bounding box center [1413, 422] width 94 height 13
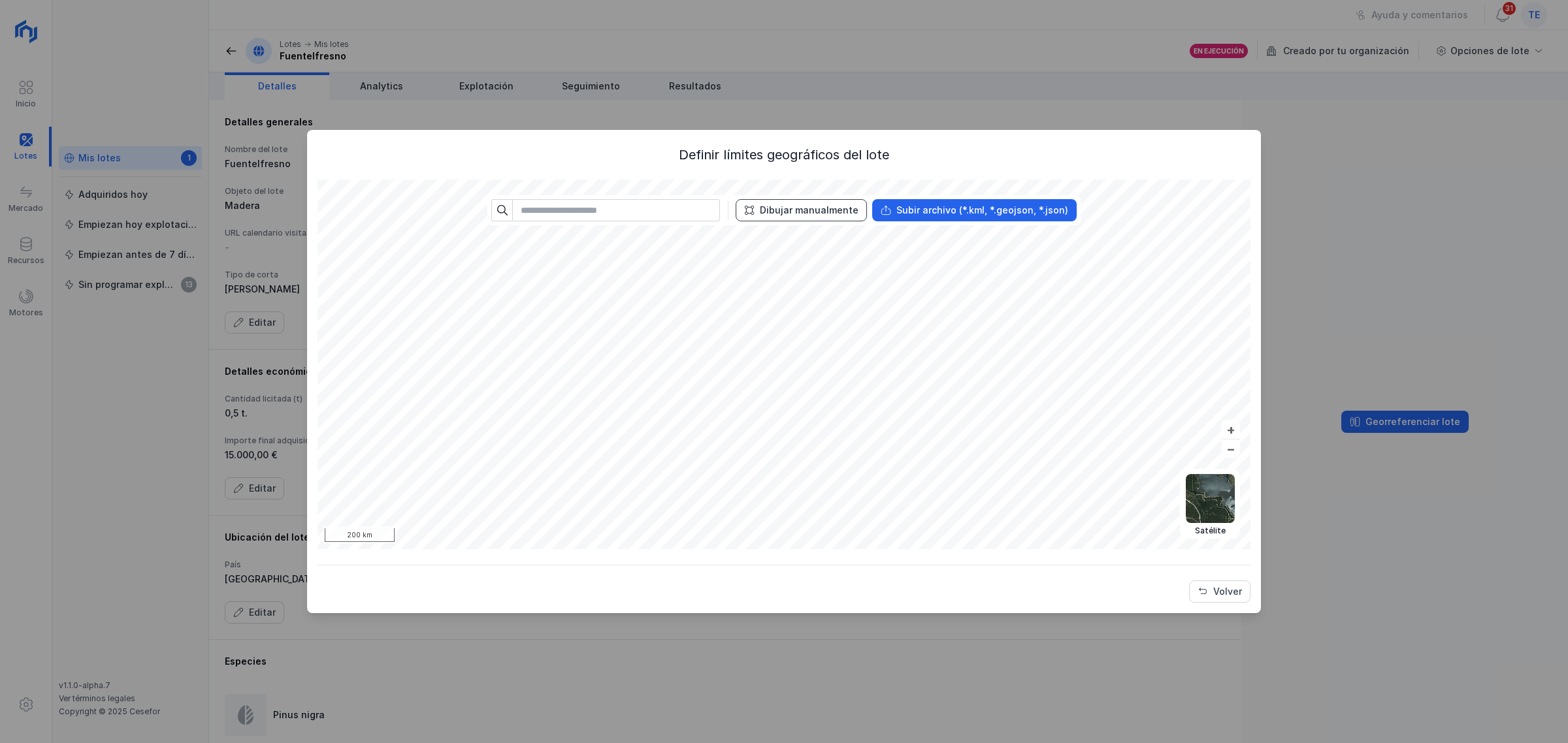
click at [788, 206] on div "Dibujar manualmente" at bounding box center [809, 210] width 99 height 13
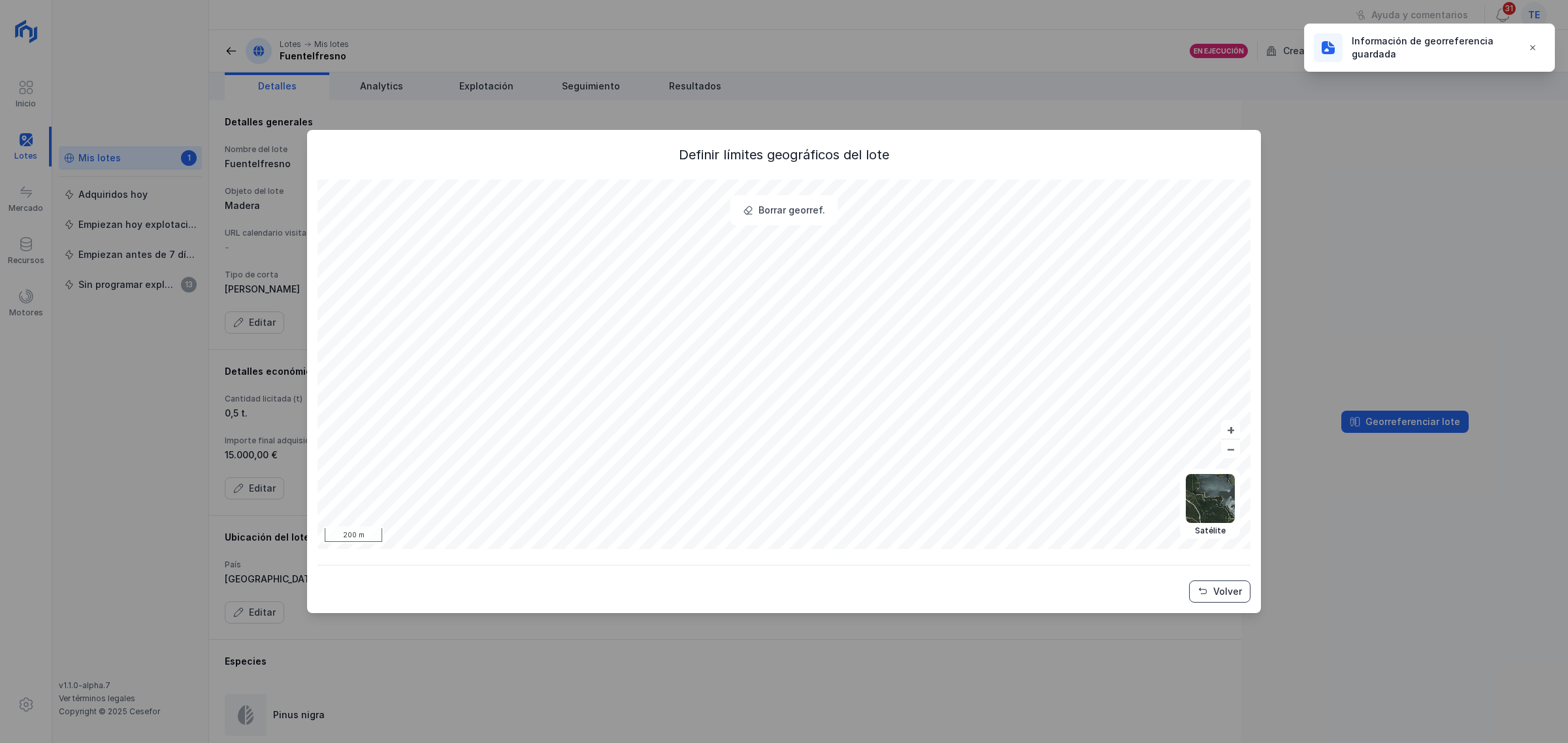
click at [1245, 567] on button "Volver" at bounding box center [1220, 591] width 62 height 22
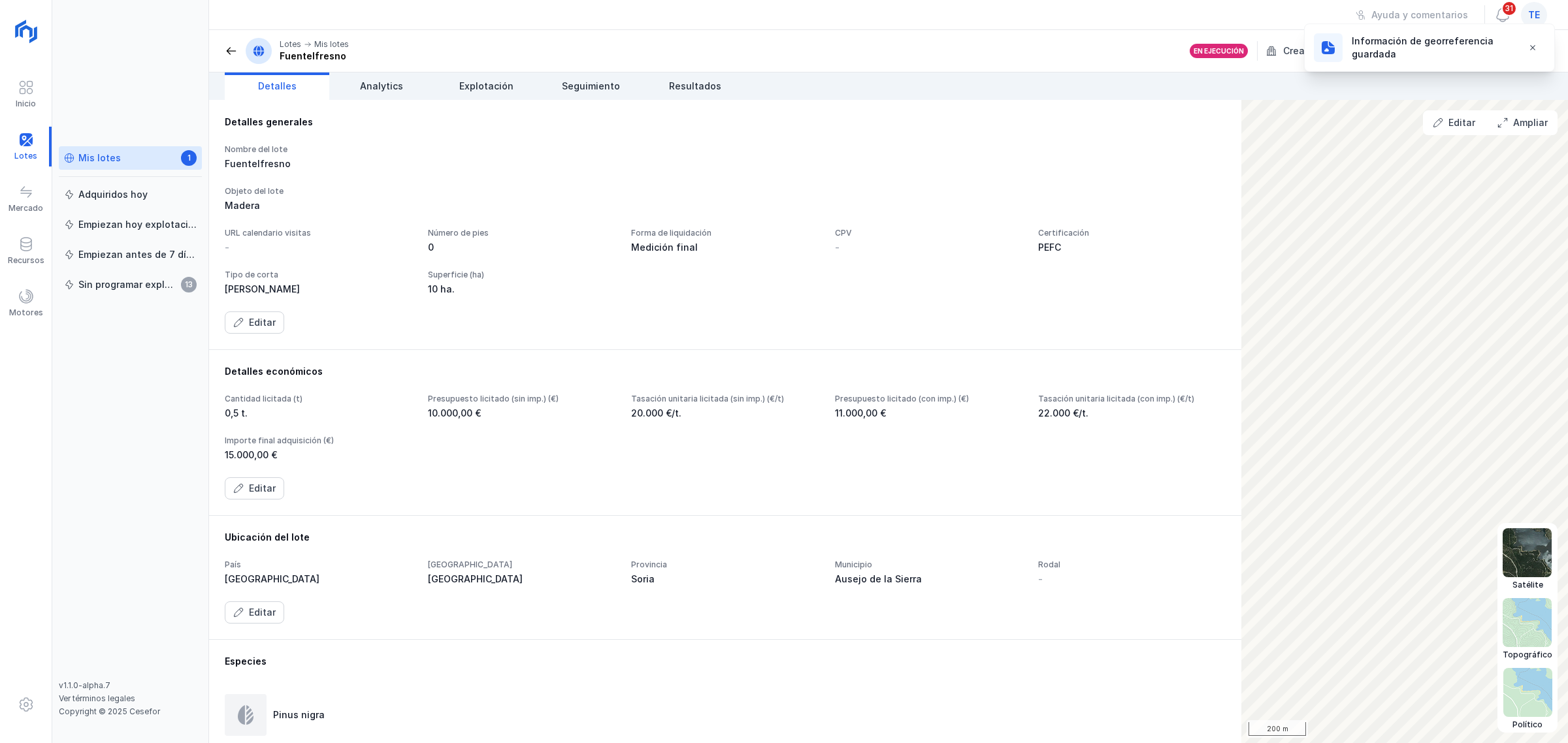
click at [1254, 567] on img at bounding box center [1529, 693] width 49 height 49
click at [1254, 562] on img at bounding box center [1528, 553] width 49 height 49
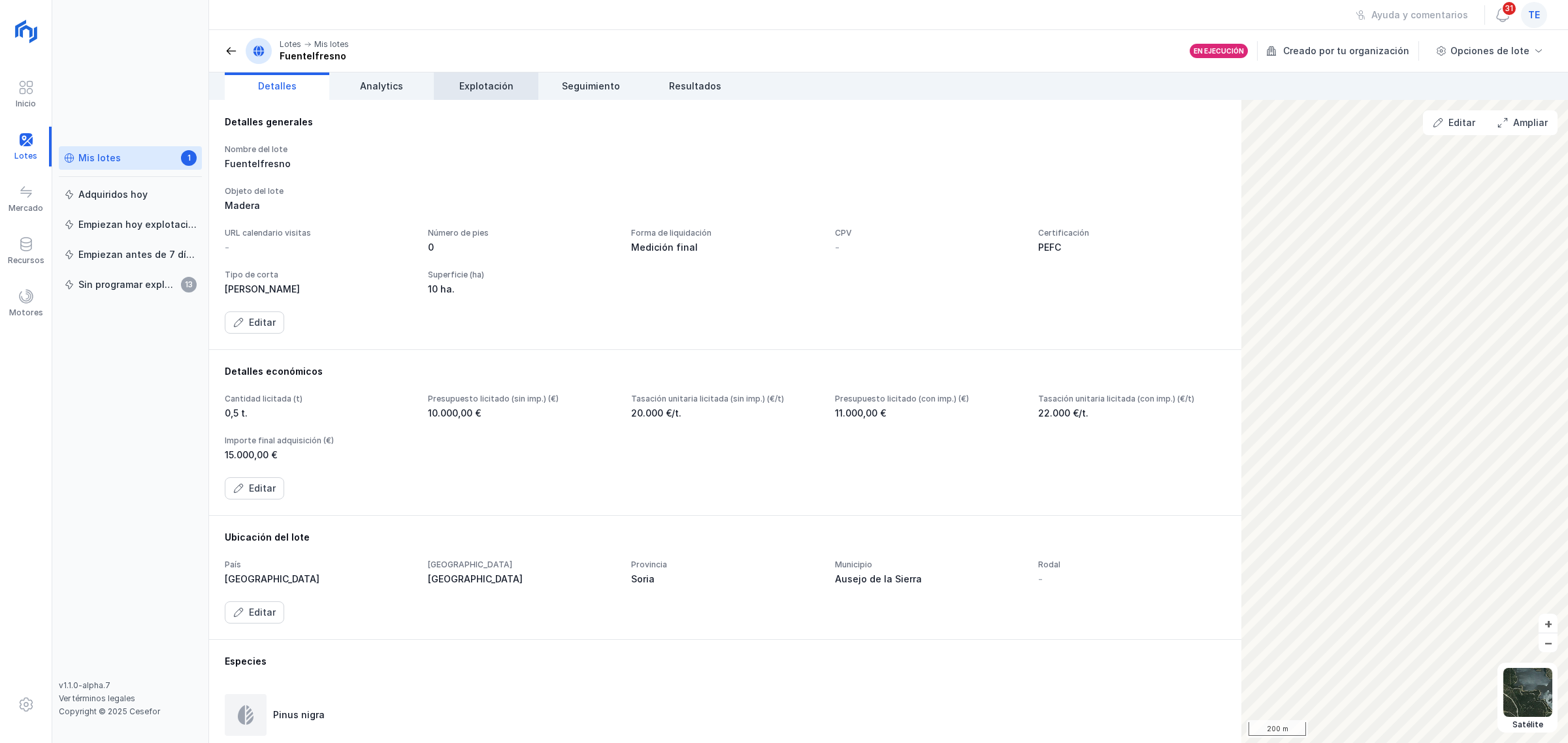
click at [484, 89] on span "Explotación" at bounding box center [486, 86] width 54 height 13
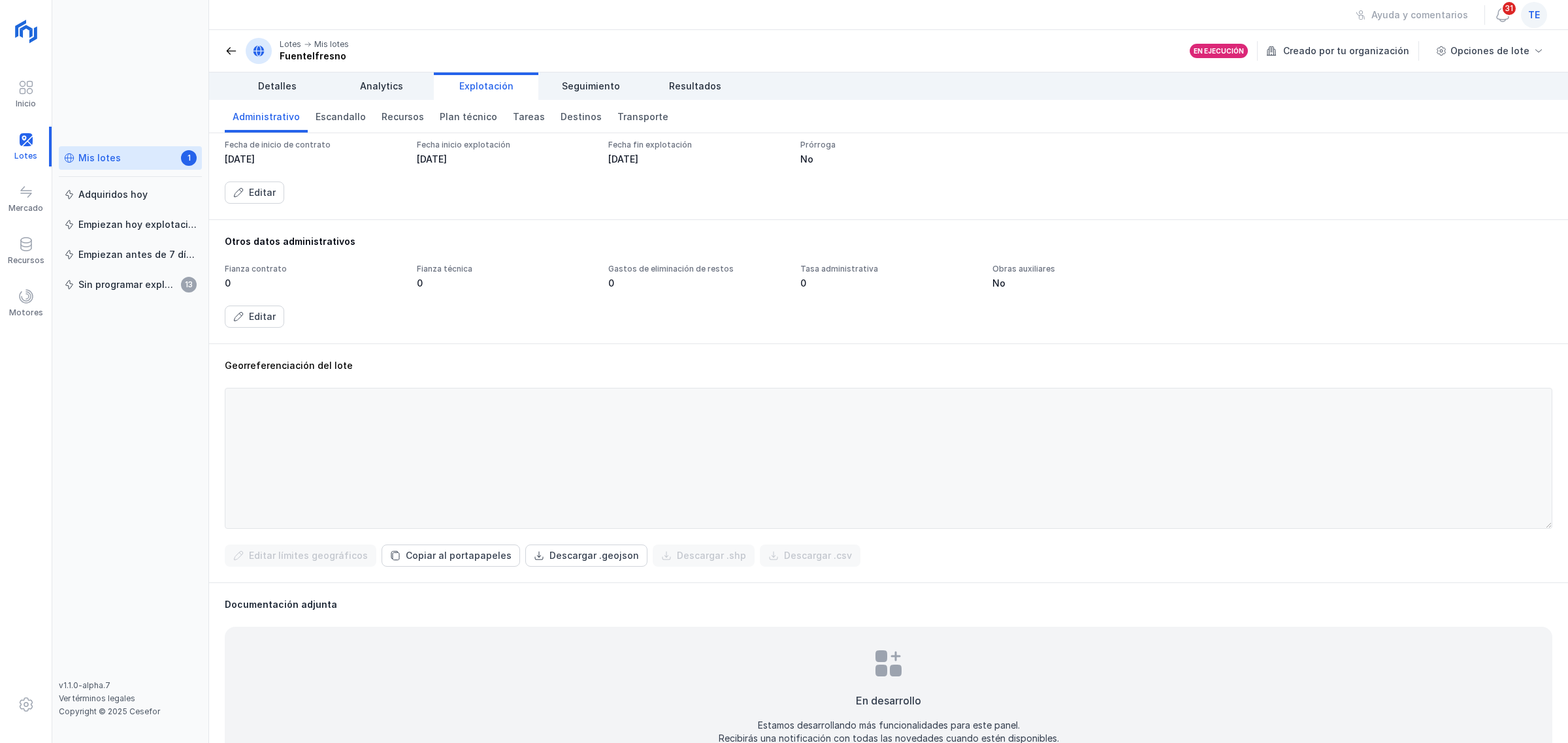
scroll to position [163, 0]
click at [600, 553] on div "Descargar .geojson" at bounding box center [594, 555] width 90 height 13
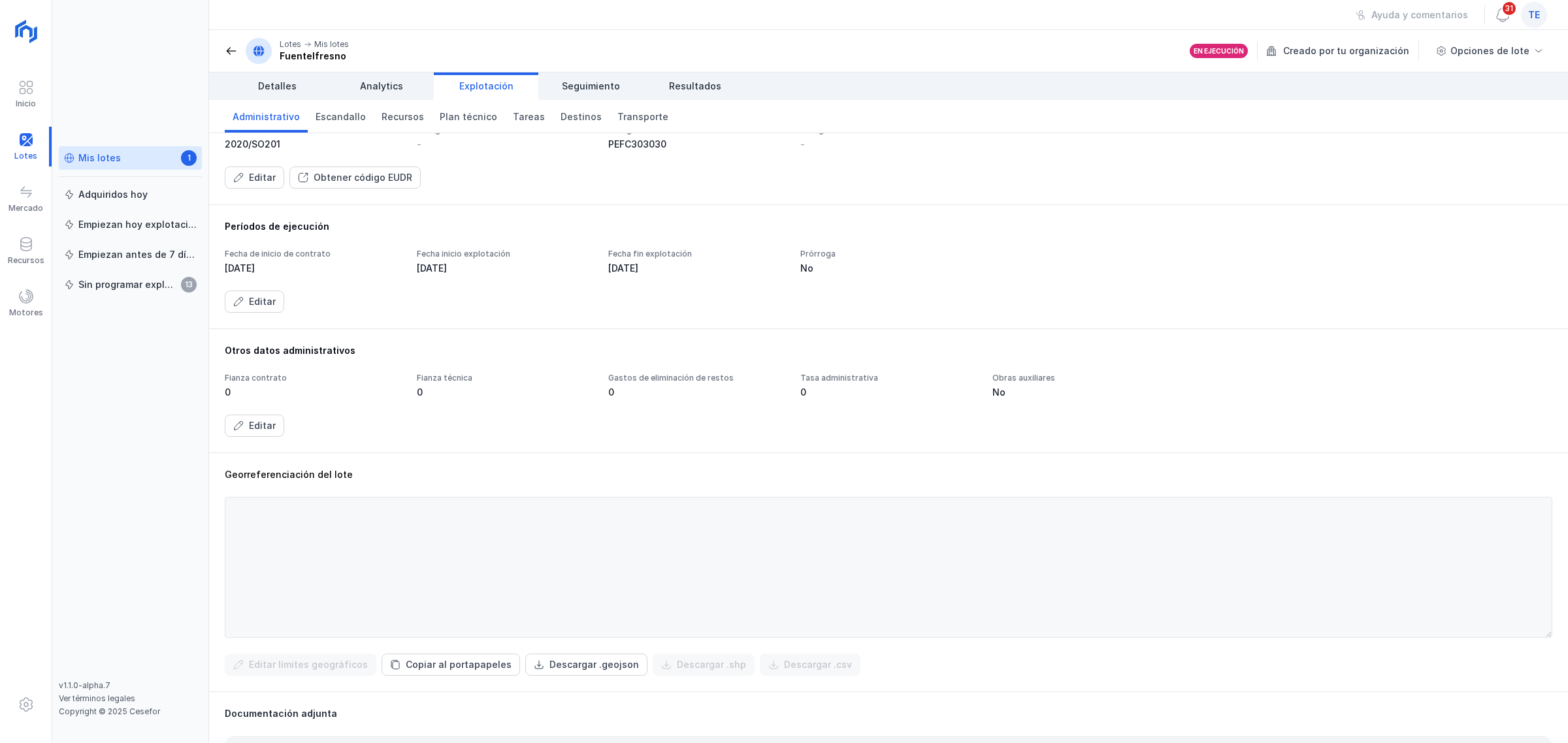
scroll to position [0, 0]
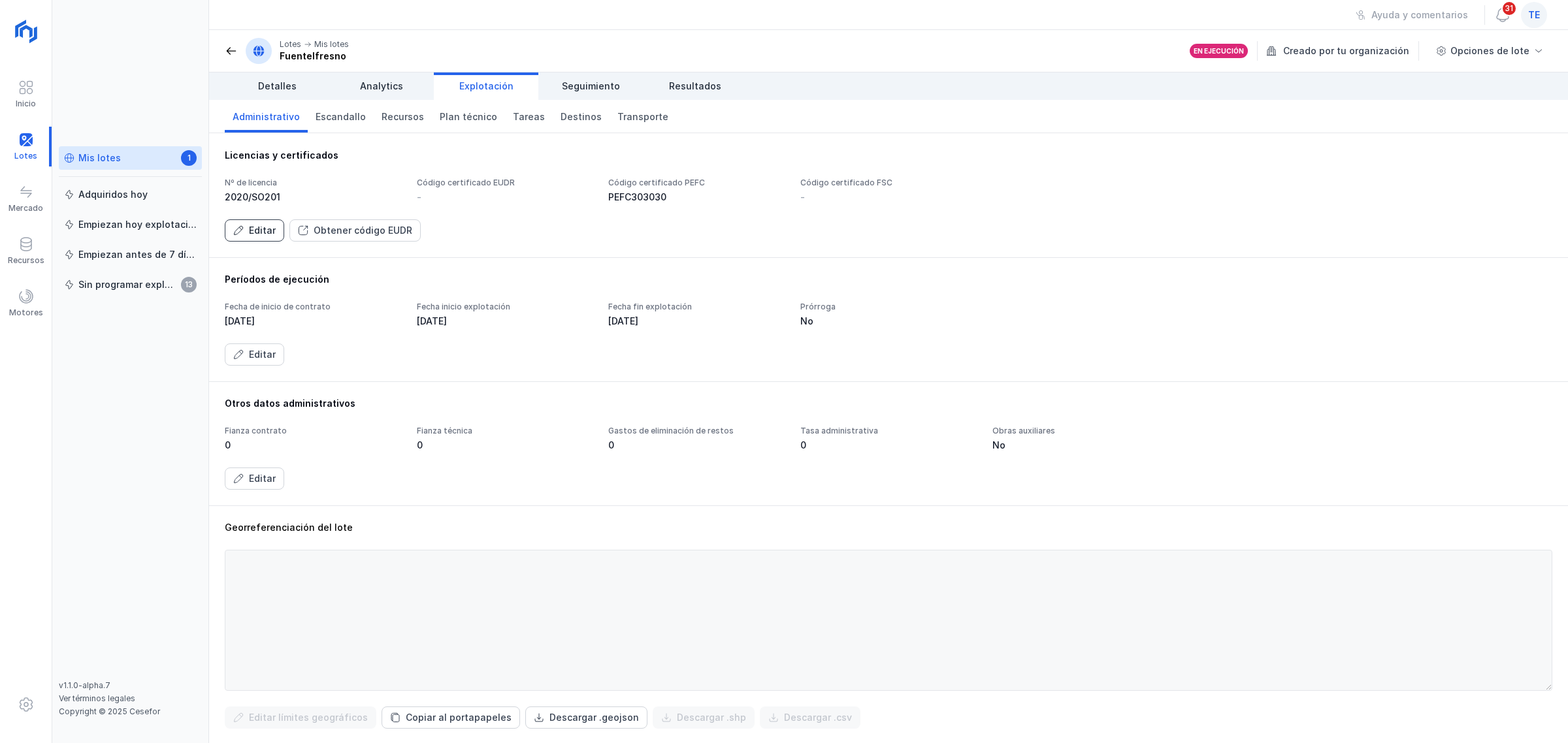
click at [264, 238] on button "Editar" at bounding box center [255, 230] width 59 height 22
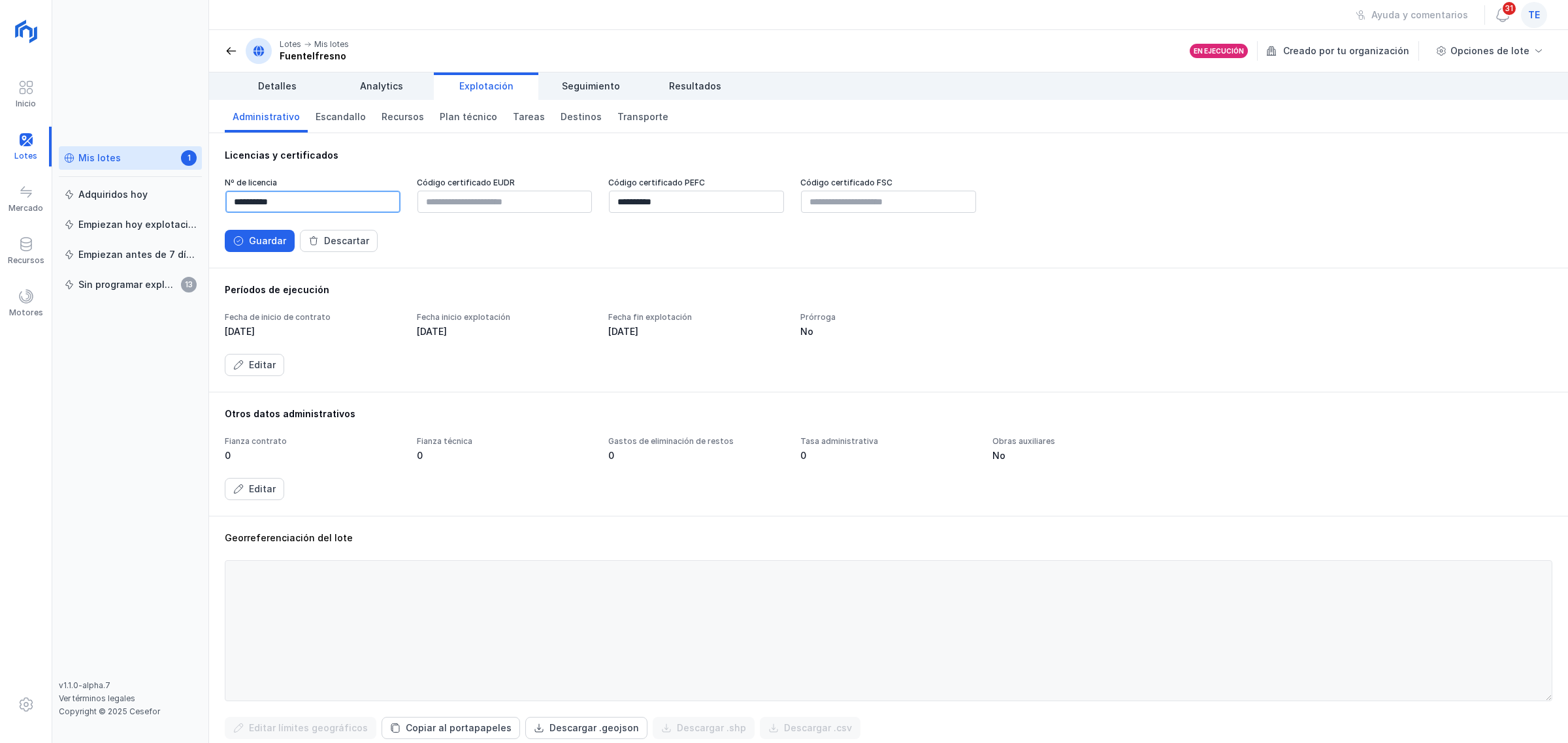
click at [321, 193] on input "**********" at bounding box center [312, 201] width 175 height 22
click at [456, 203] on input "text" at bounding box center [504, 201] width 175 height 22
click at [269, 243] on div "Guardar" at bounding box center [267, 241] width 37 height 13
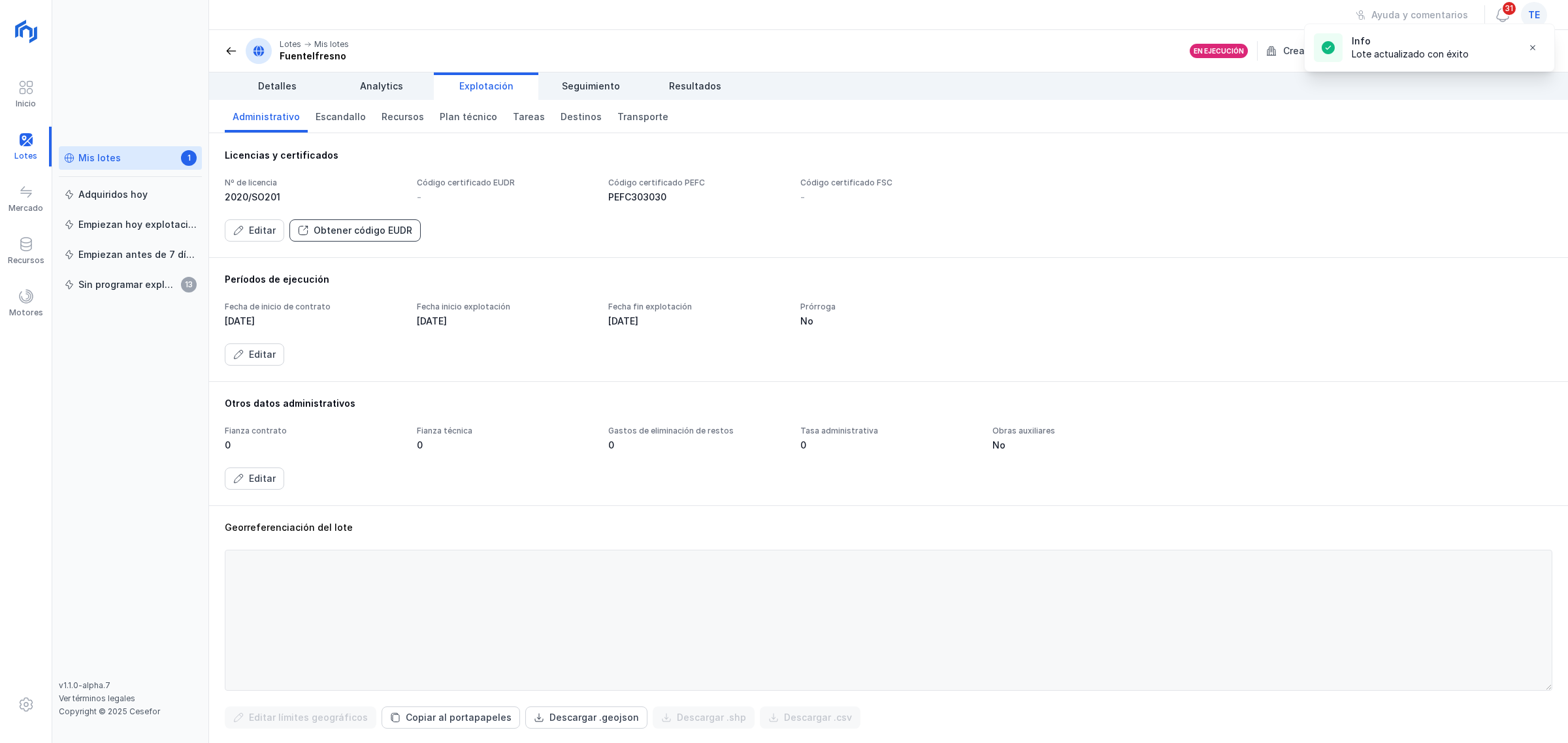
click at [368, 229] on div "Obtener código EUDR" at bounding box center [363, 231] width 99 height 13
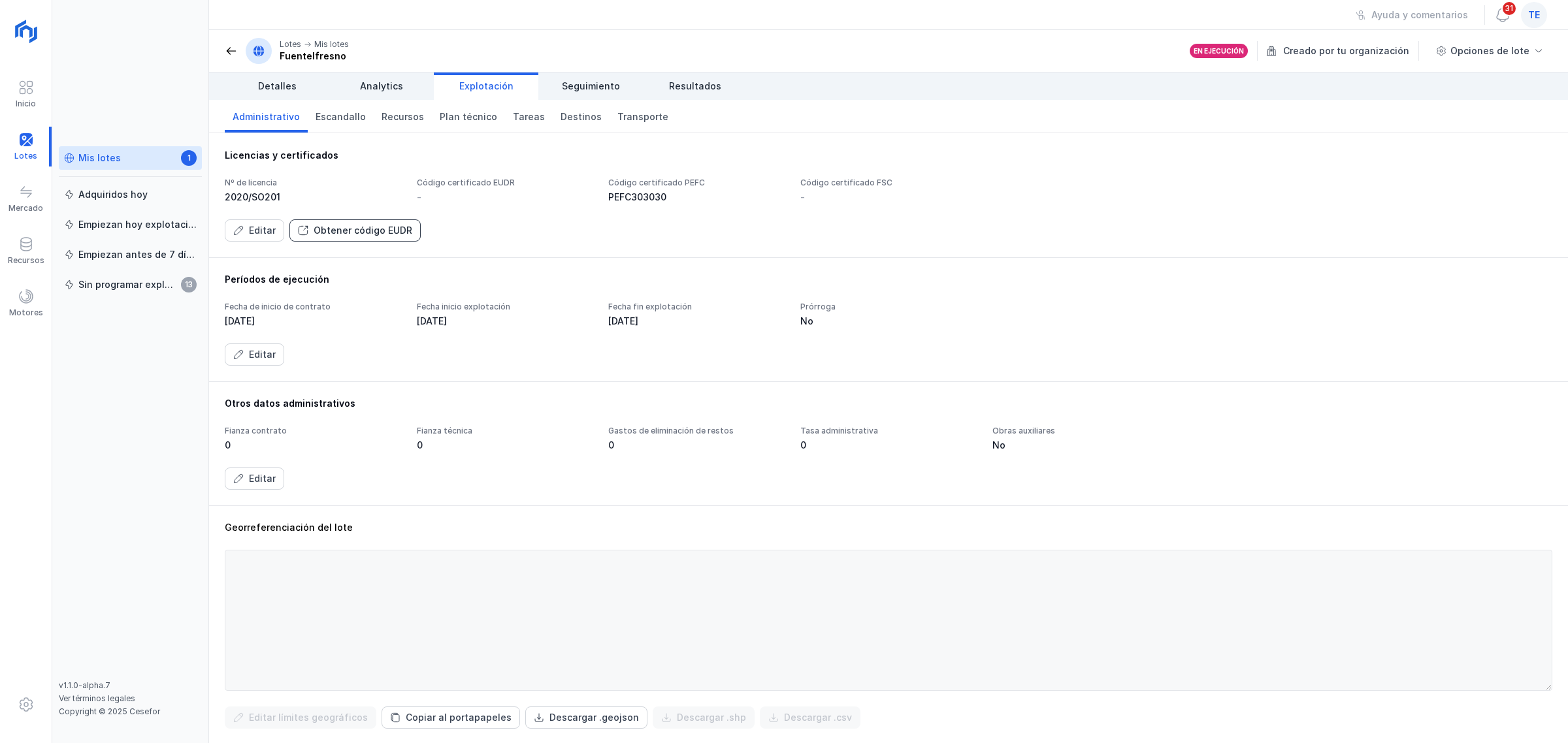
click at [368, 228] on div "Obtener código EUDR" at bounding box center [363, 231] width 99 height 13
click at [366, 227] on div "Obtener código EUDR" at bounding box center [363, 231] width 99 height 13
click at [363, 227] on div "Obtener código EUDR" at bounding box center [363, 231] width 99 height 13
click at [258, 234] on div "Editar" at bounding box center [262, 231] width 27 height 13
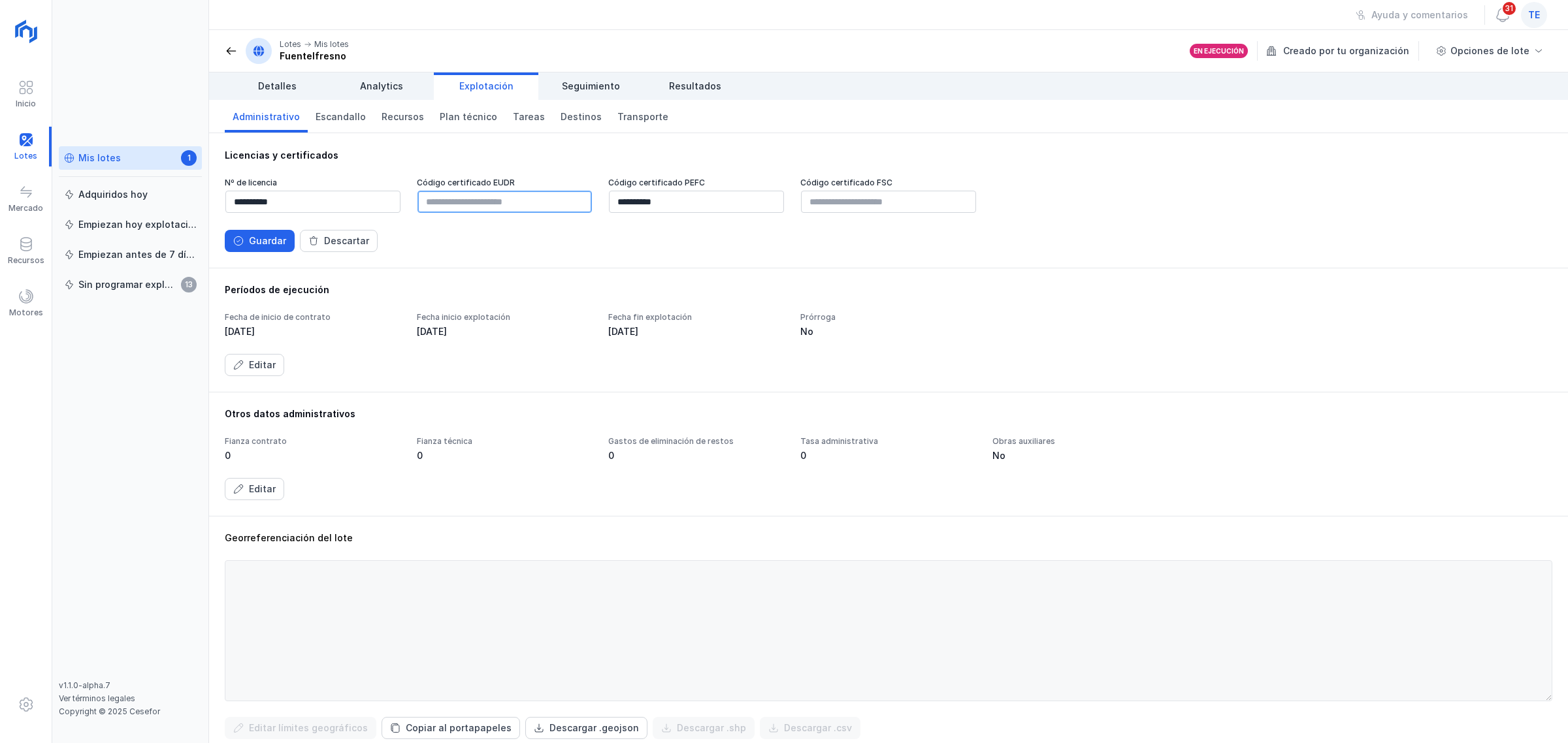
click at [471, 204] on input "text" at bounding box center [504, 201] width 175 height 22
click at [278, 242] on div "Guardar" at bounding box center [267, 241] width 37 height 13
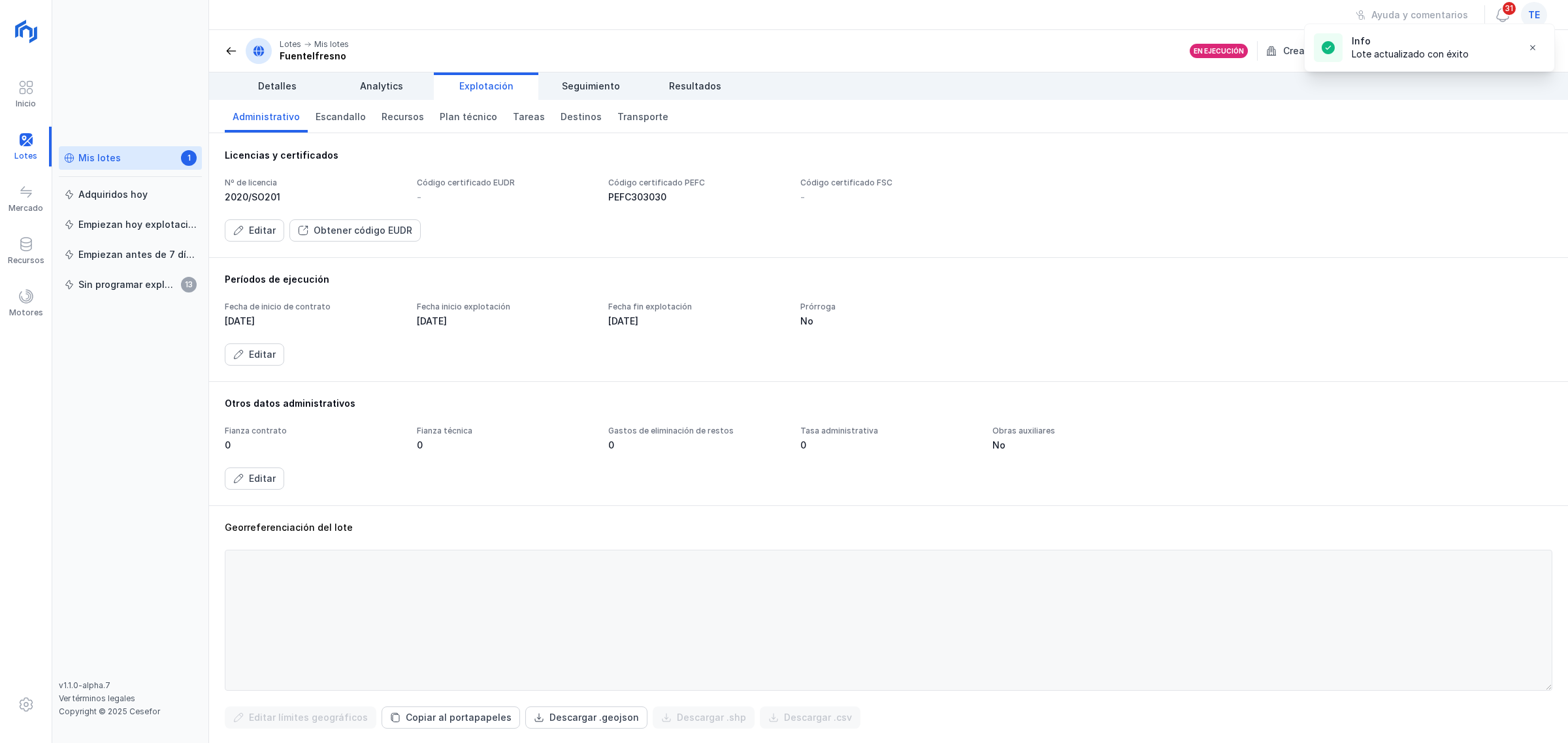
click at [117, 158] on div "Mis lotes 1" at bounding box center [131, 158] width 133 height 14
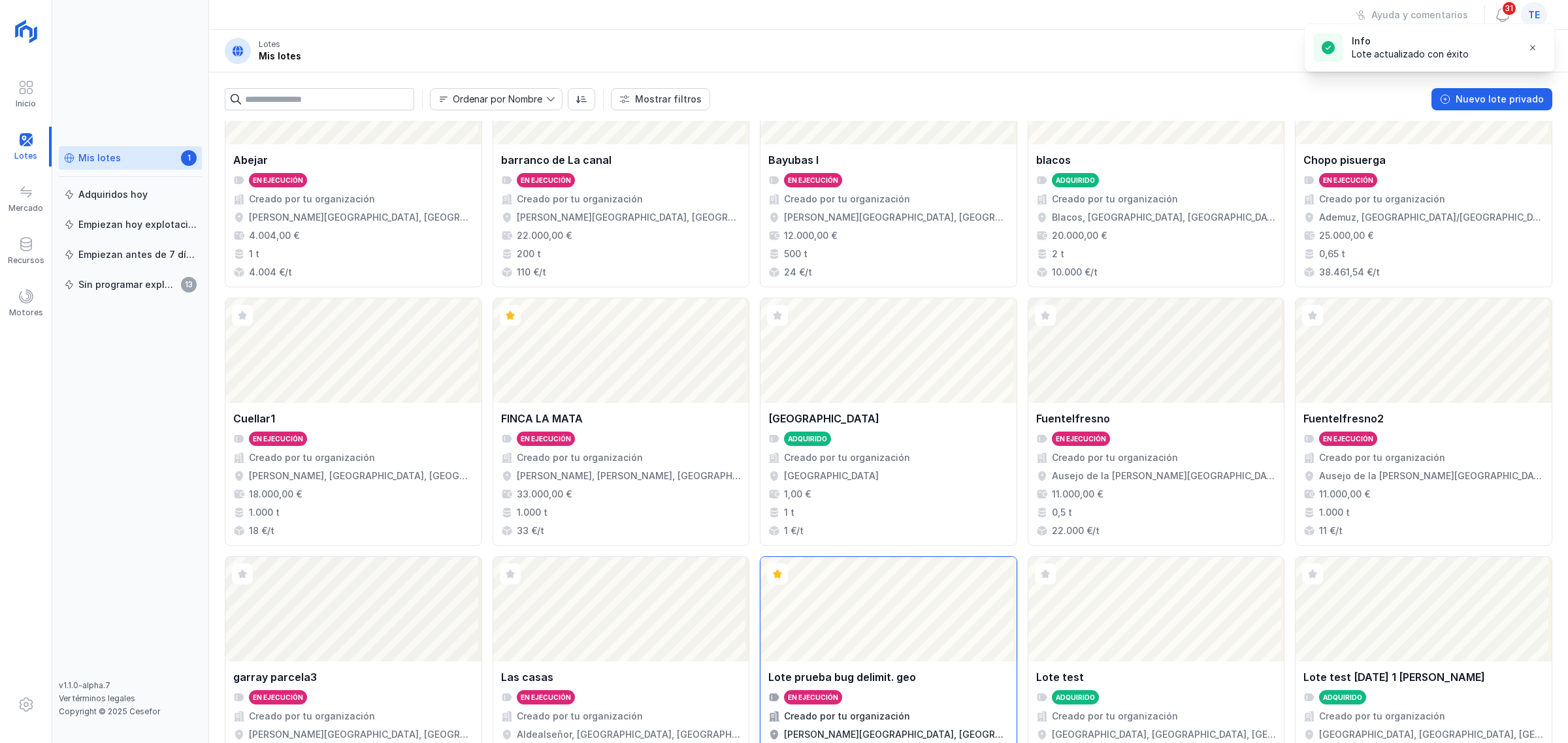
scroll to position [461, 0]
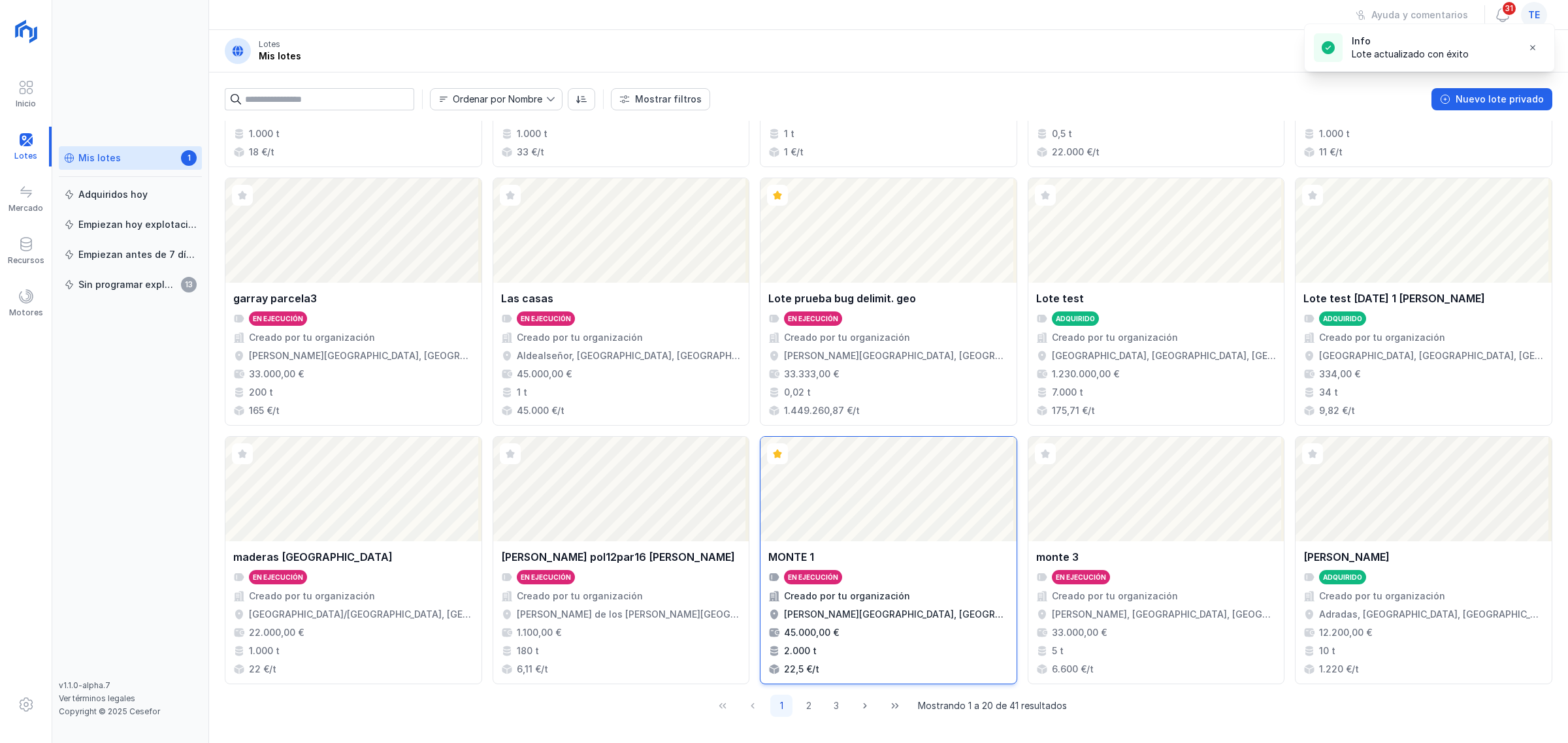
click at [903, 484] on div "Abrir lote" at bounding box center [889, 488] width 256 height 104
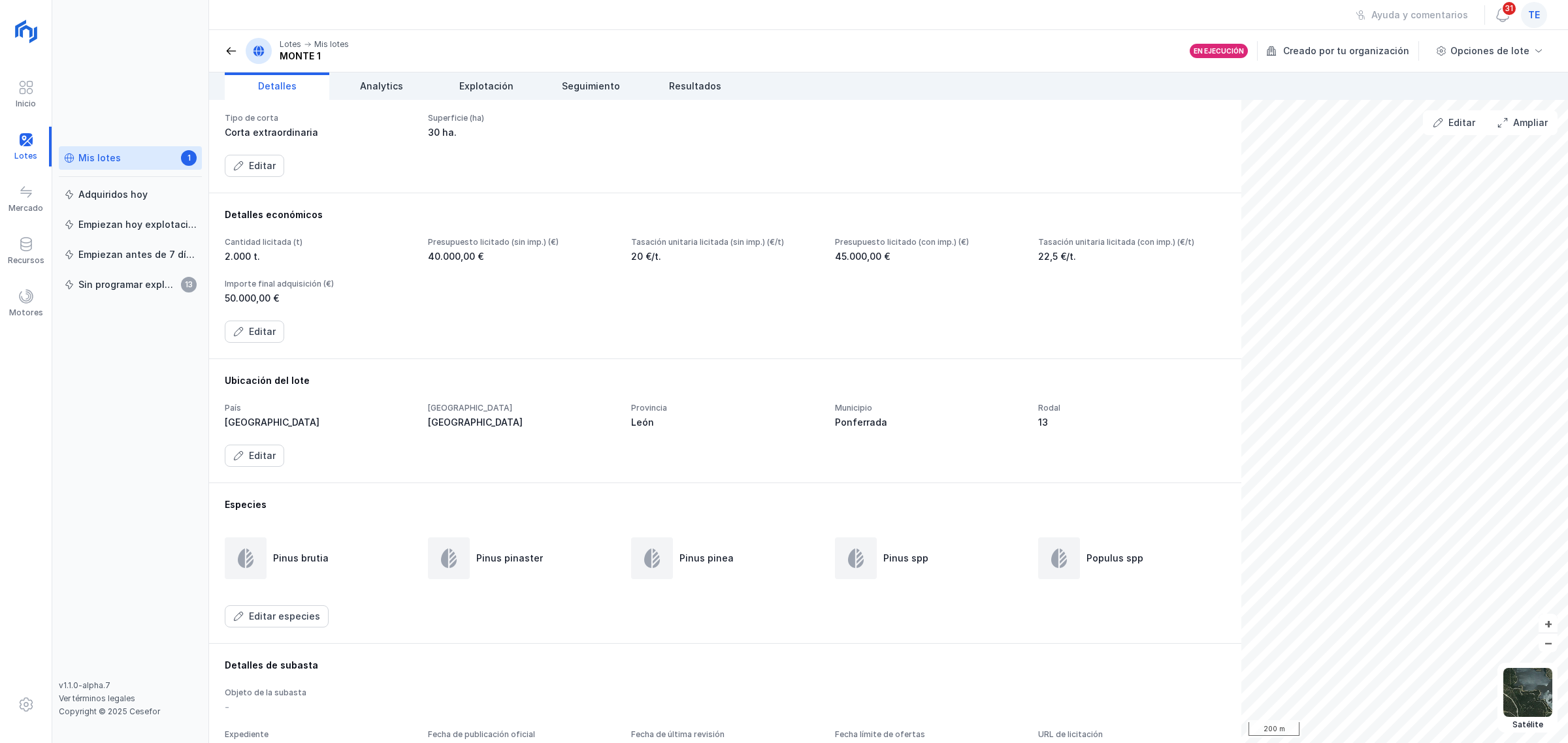
scroll to position [163, 0]
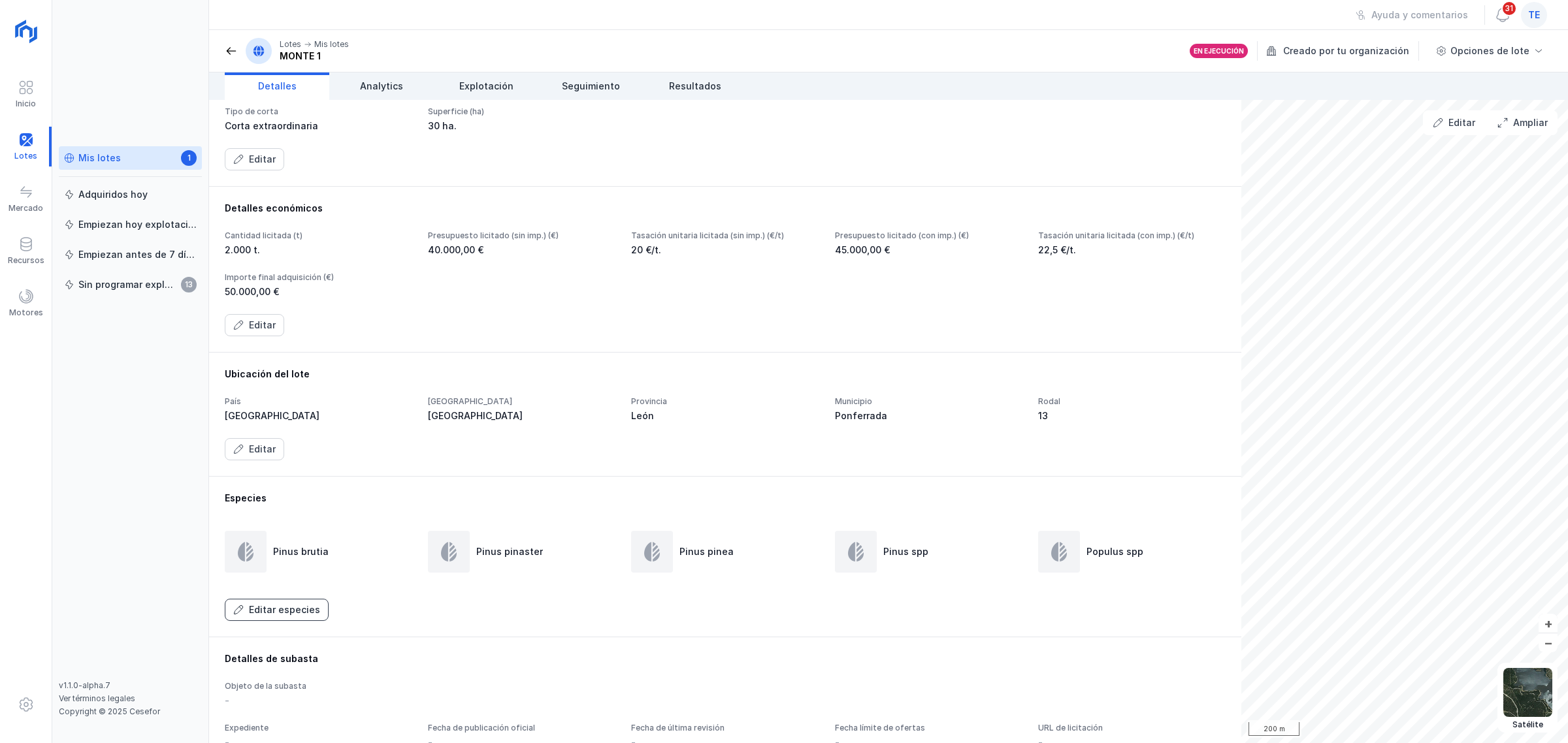
click at [306, 567] on button "Editar especies" at bounding box center [277, 610] width 104 height 22
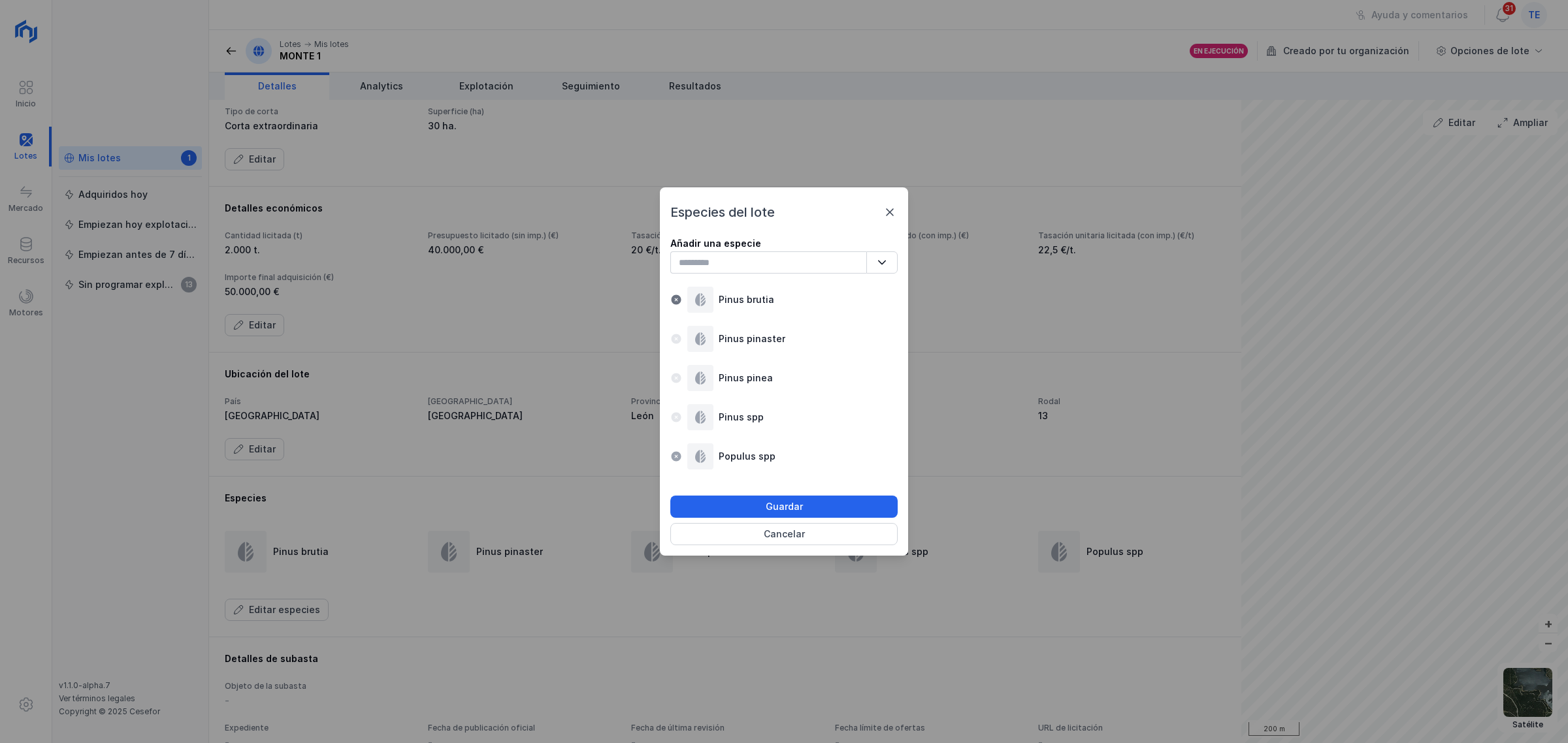
click at [672, 456] on span at bounding box center [676, 456] width 11 height 11
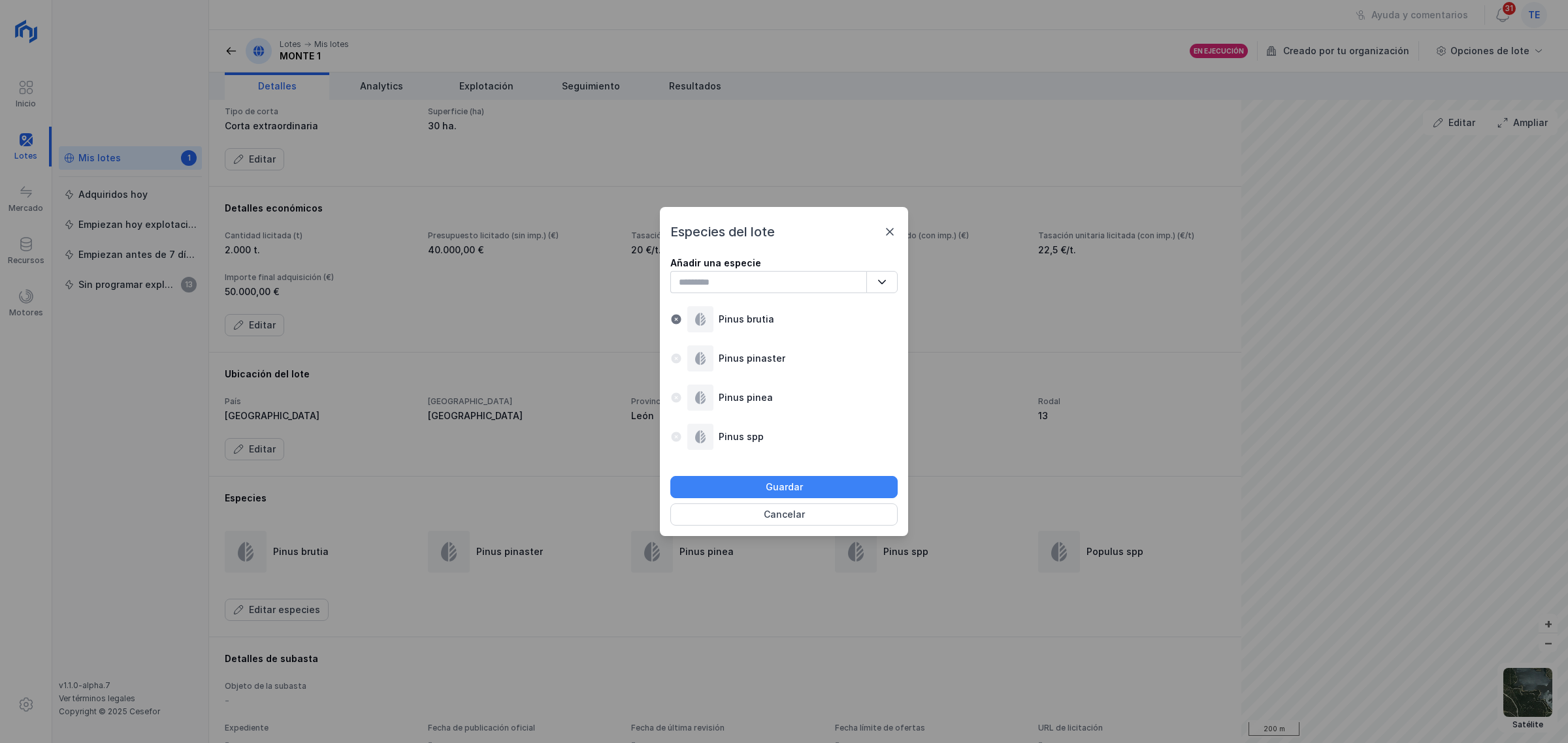
click at [784, 488] on div "Guardar" at bounding box center [784, 488] width 37 height 13
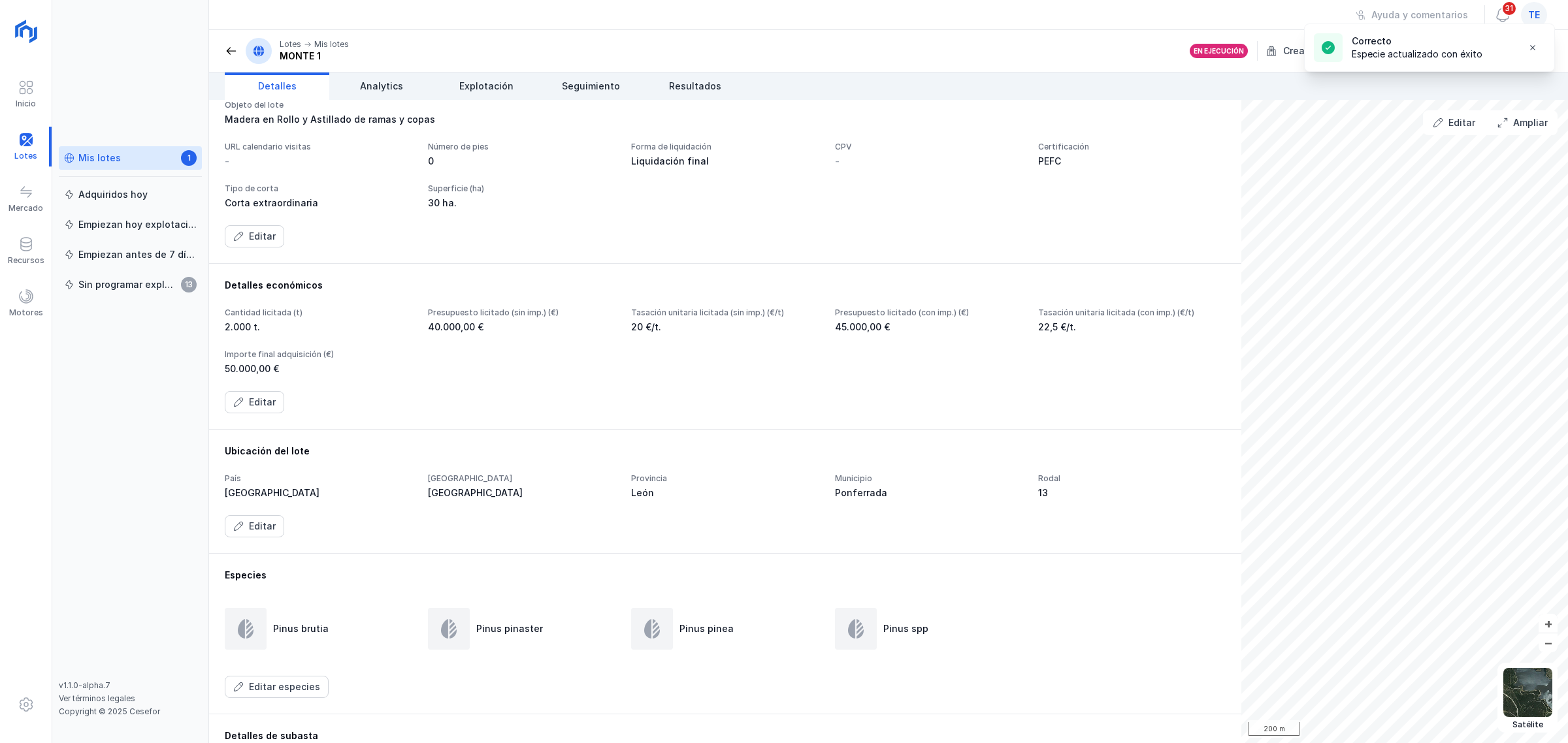
scroll to position [0, 0]
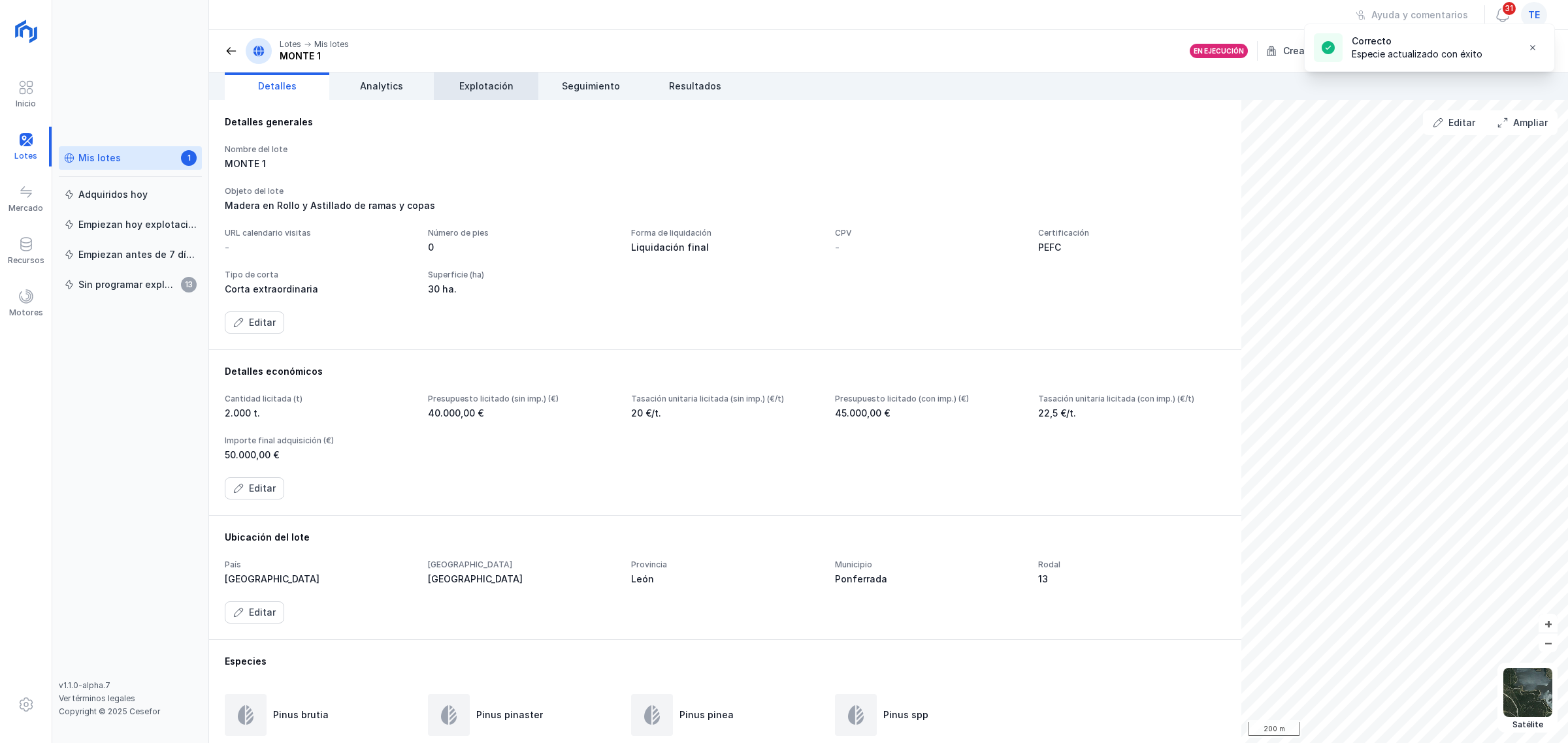
click at [488, 94] on link "Explotación" at bounding box center [485, 85] width 104 height 27
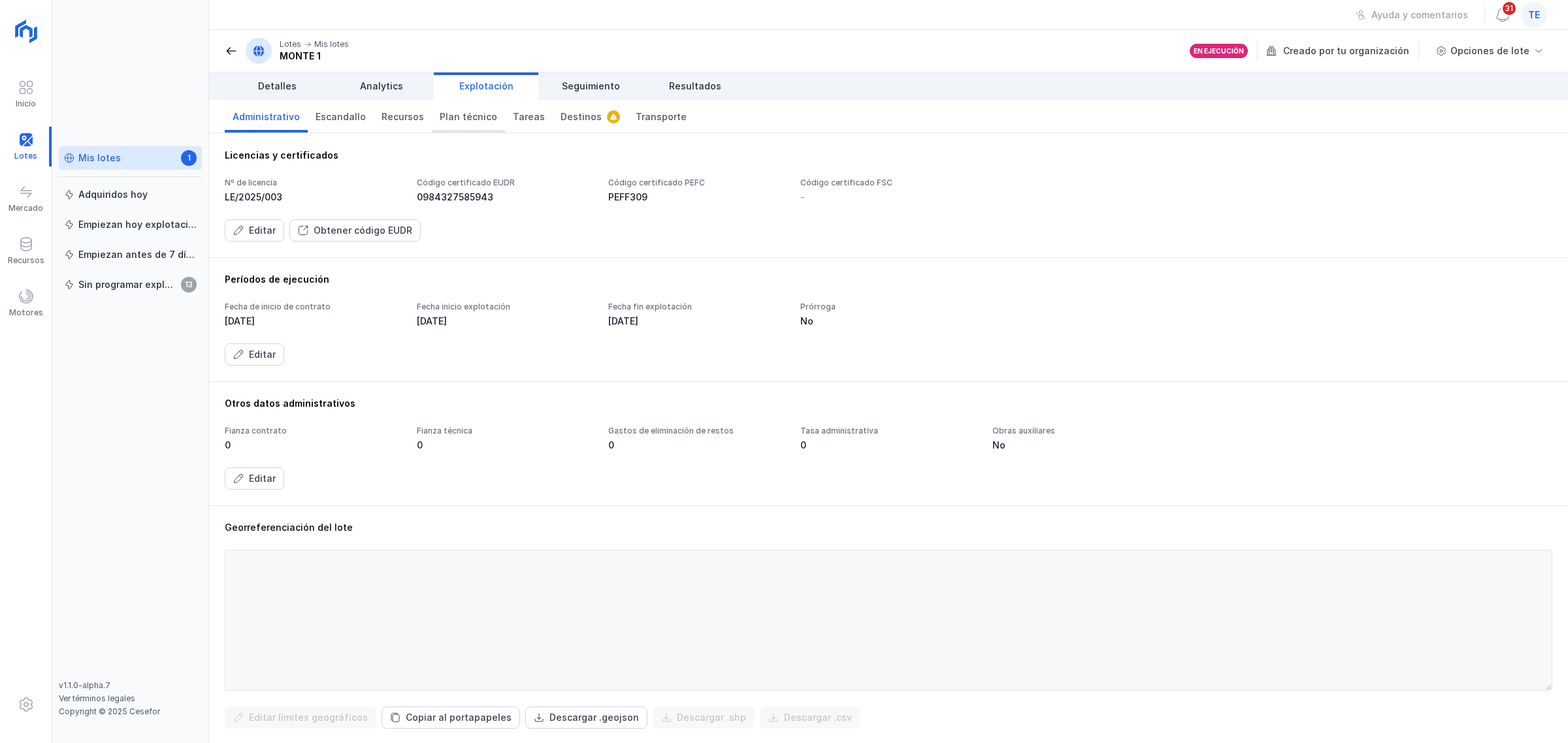
click at [458, 120] on span "Plan técnico" at bounding box center [468, 117] width 57 height 13
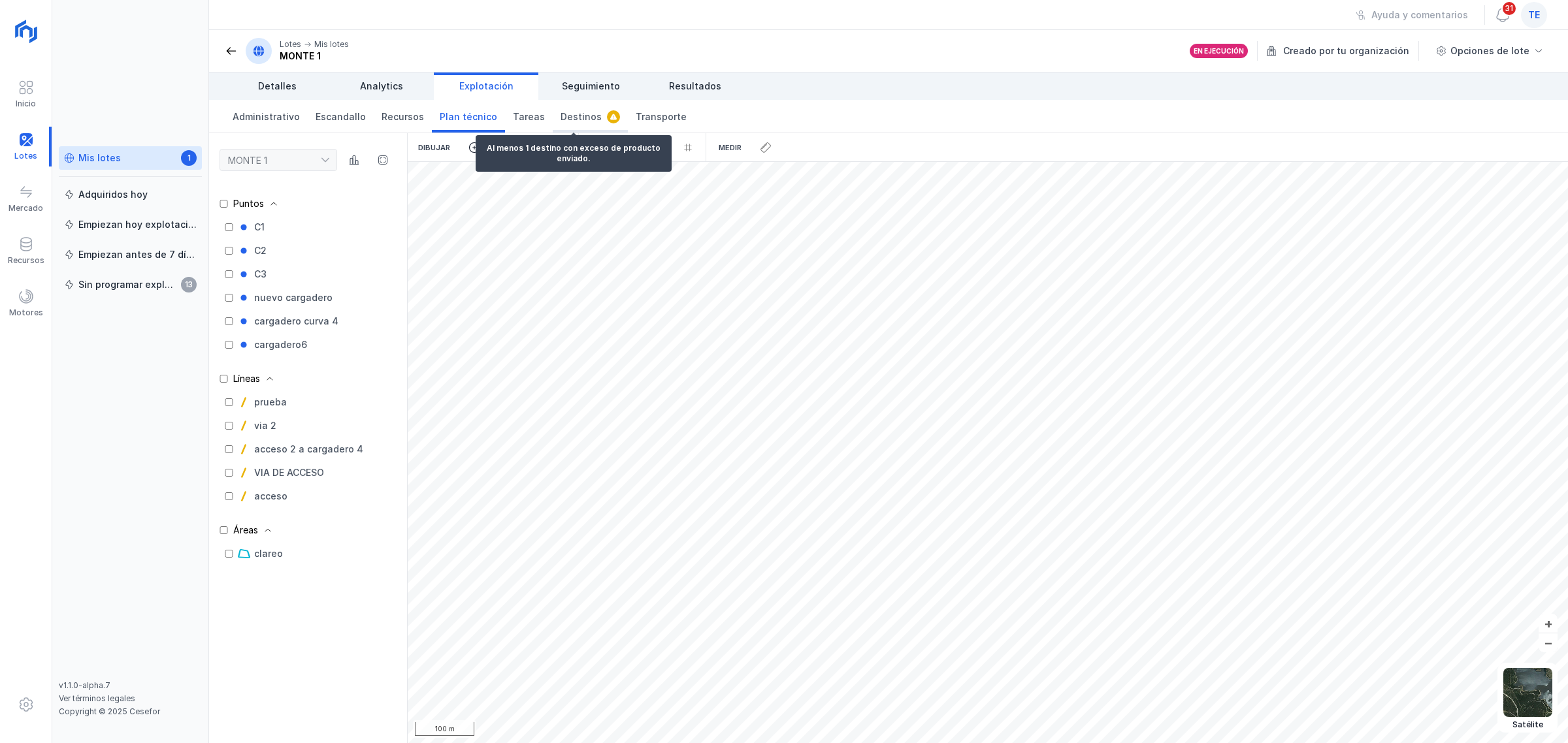
click at [569, 118] on span "Destinos" at bounding box center [582, 117] width 41 height 13
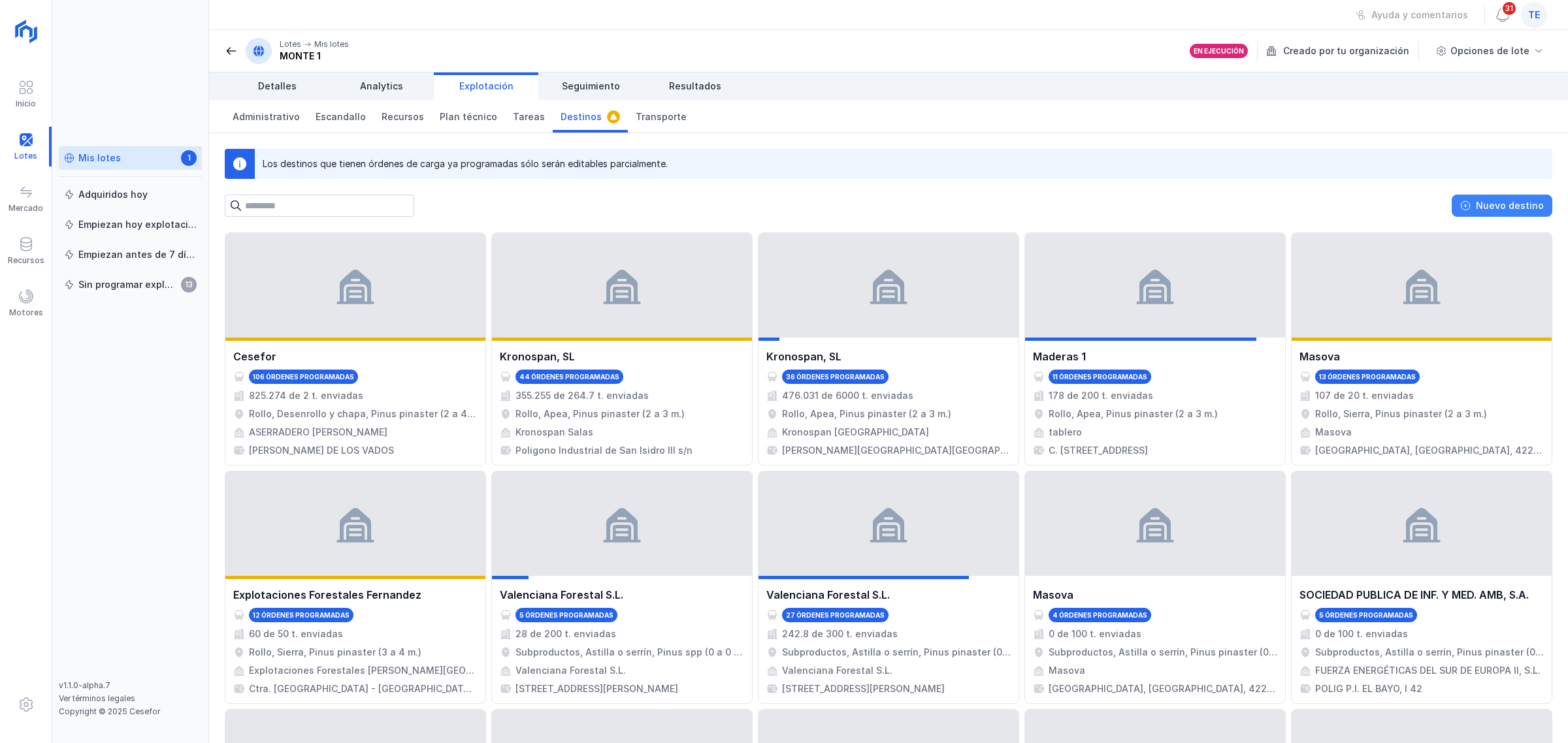
click at [1254, 211] on div "Nuevo destino" at bounding box center [1510, 206] width 68 height 13
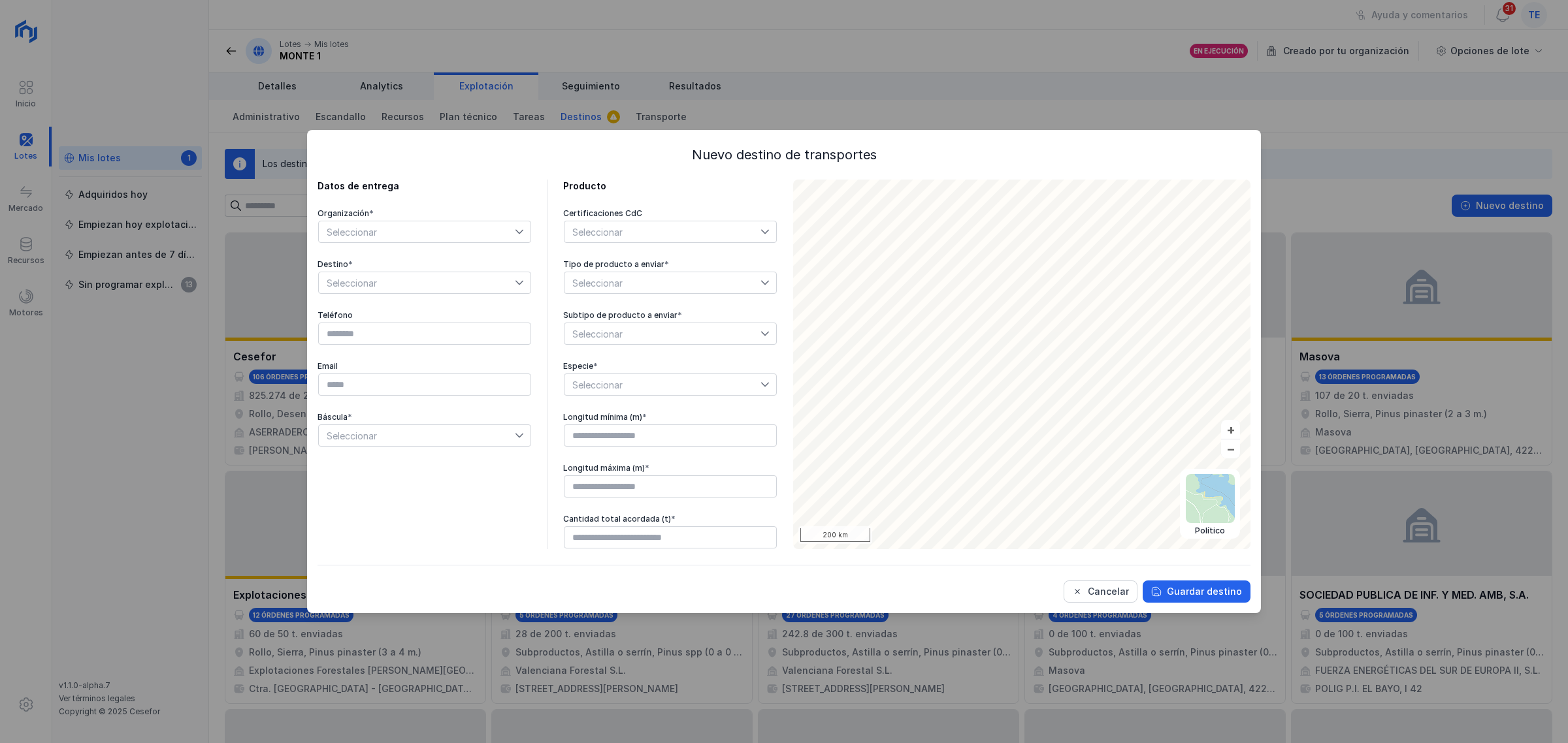
click at [430, 232] on span "Seleccionar" at bounding box center [416, 232] width 196 height 21
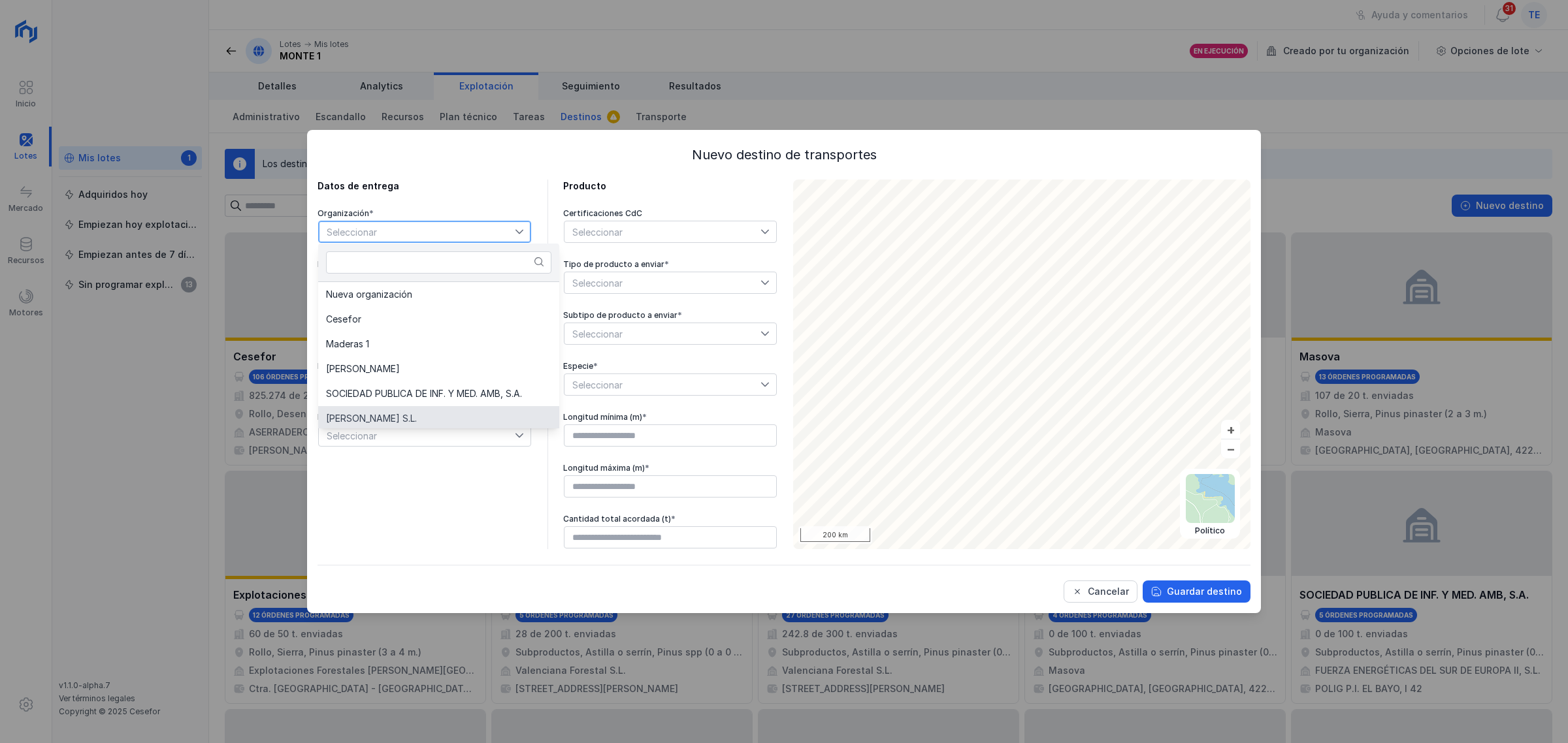
scroll to position [2, 0]
click at [408, 389] on span "SOCIEDAD PUBLICA DE INF. Y MED. AMB, S.A." at bounding box center [424, 392] width 196 height 9
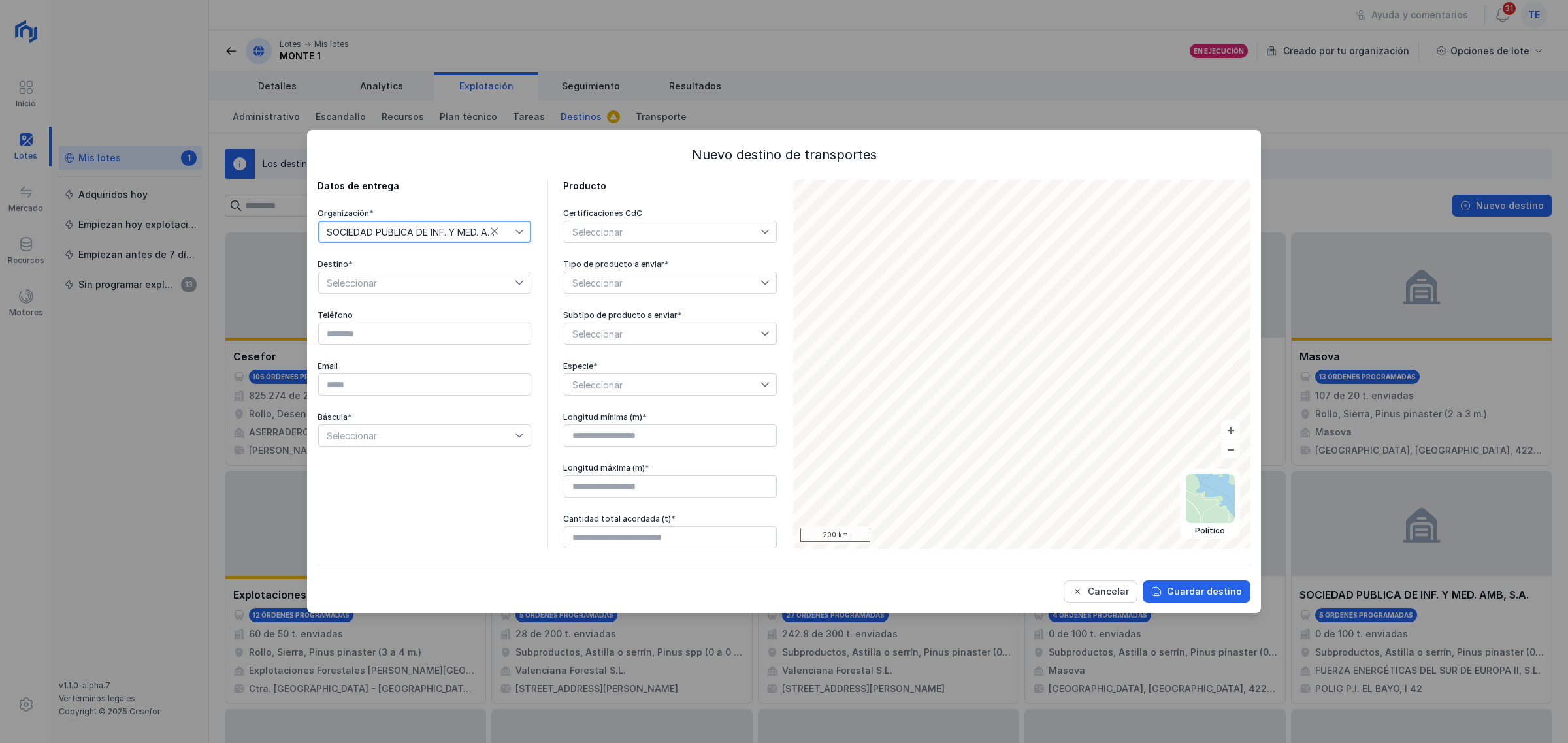
click at [416, 288] on span "Seleccionar" at bounding box center [416, 282] width 196 height 21
click at [439, 331] on span "FUERZA ENERGÉTICAS DEL SUR DE EUROPA II, S.L." at bounding box center [435, 332] width 219 height 9
click at [628, 286] on span "Seleccionar" at bounding box center [662, 282] width 196 height 21
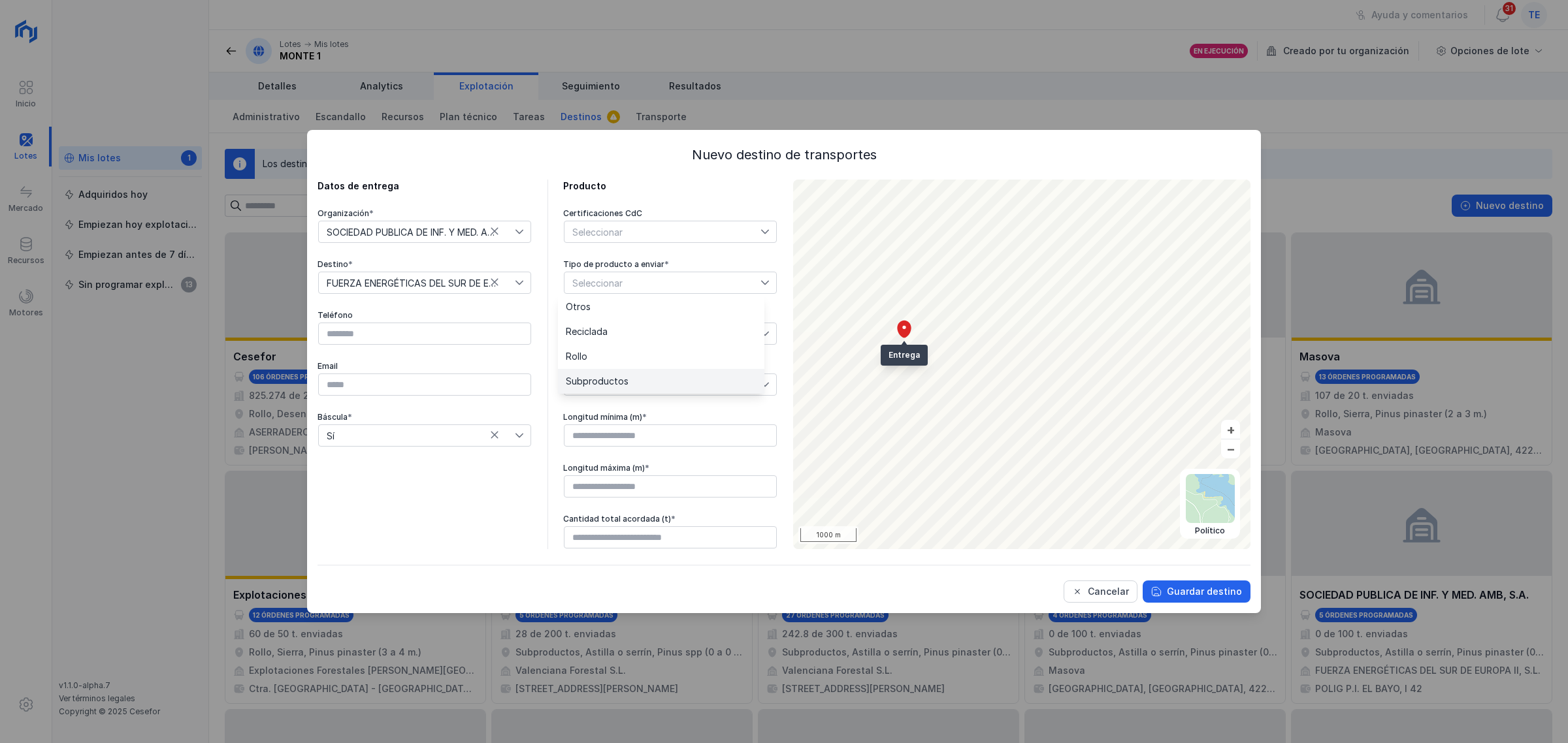
click at [625, 385] on span "Subproductos" at bounding box center [597, 381] width 62 height 9
click at [657, 335] on span "Seleccionar" at bounding box center [662, 333] width 196 height 21
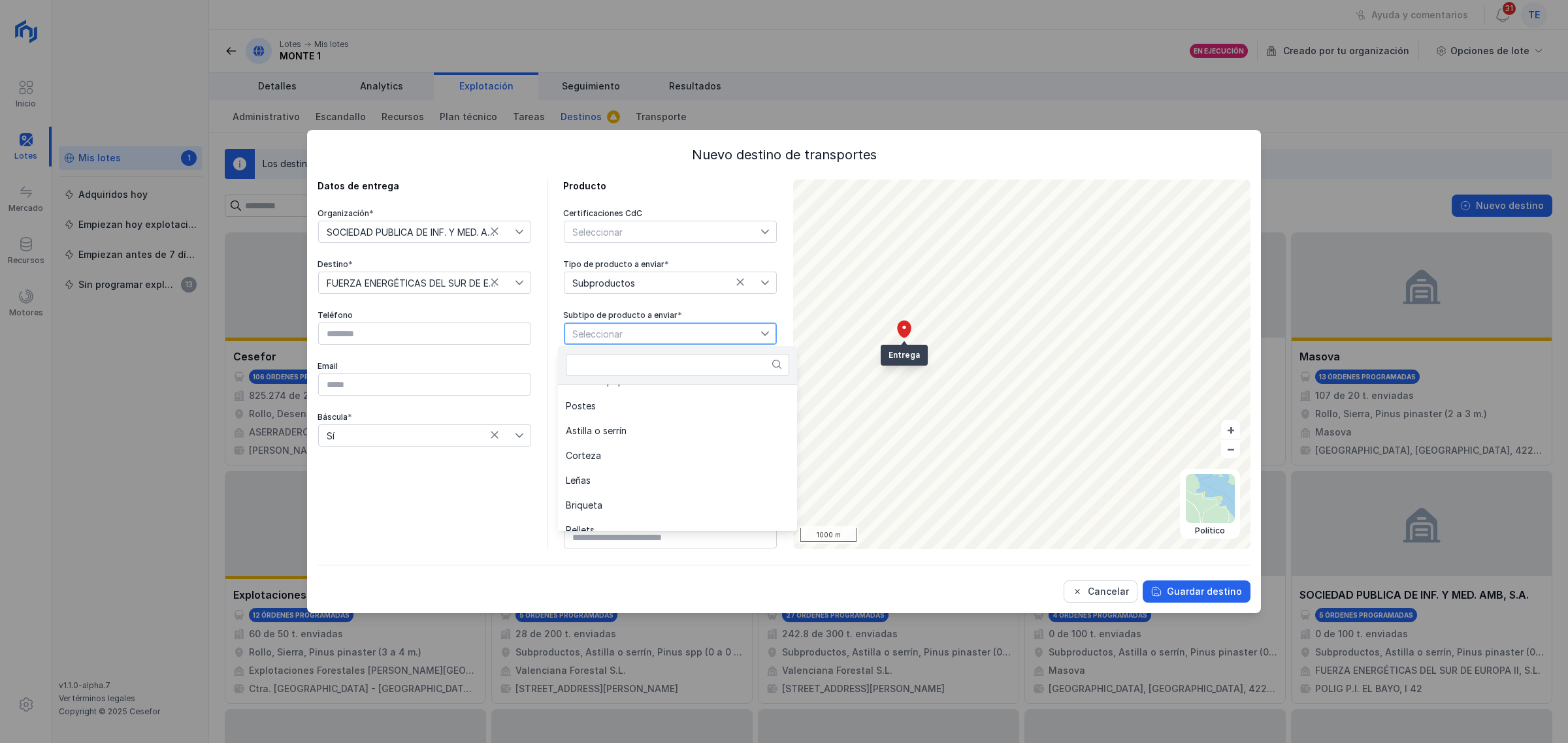
scroll to position [163, 0]
click at [642, 433] on li "Astilla o serrín" at bounding box center [677, 433] width 239 height 25
click at [654, 395] on span "Seleccionar" at bounding box center [662, 384] width 196 height 21
click at [673, 432] on li "Pinus pinaster" at bounding box center [660, 434] width 206 height 25
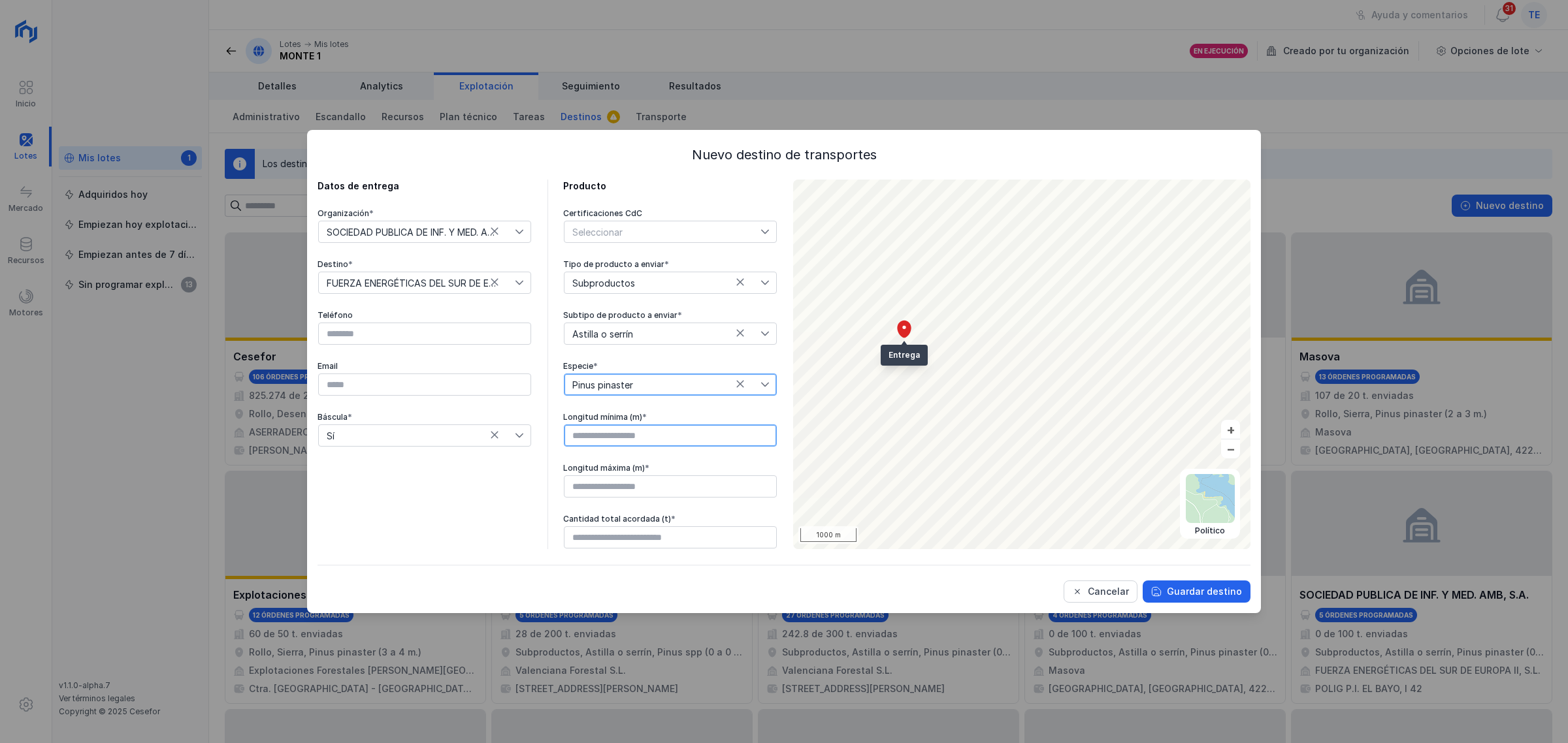
click at [621, 439] on input "text" at bounding box center [670, 435] width 213 height 22
type input "****"
click at [616, 485] on input "text" at bounding box center [670, 486] width 213 height 22
type input "****"
click at [593, 288] on span "Subproductos" at bounding box center [662, 282] width 196 height 21
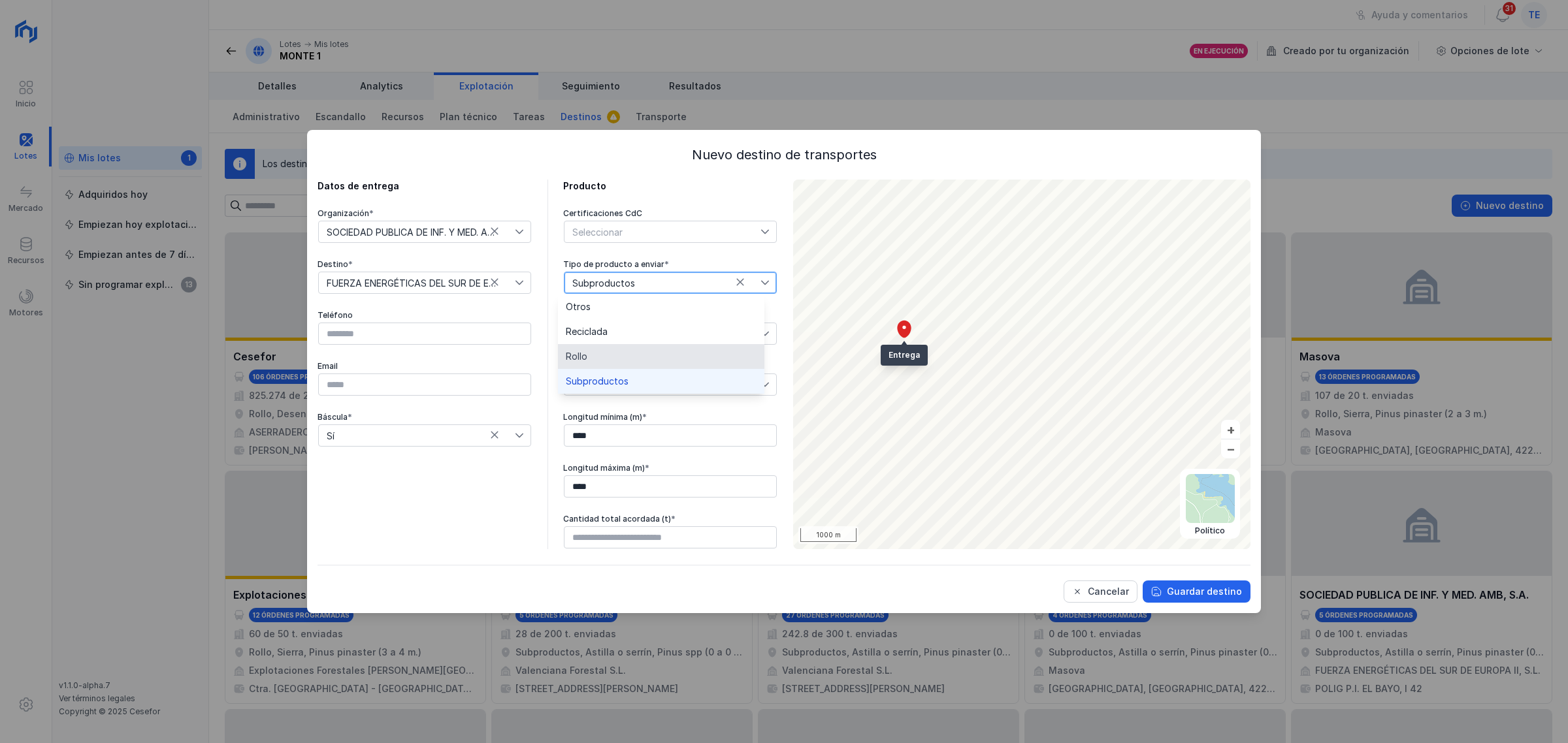
click at [598, 360] on li "Rollo" at bounding box center [660, 356] width 206 height 25
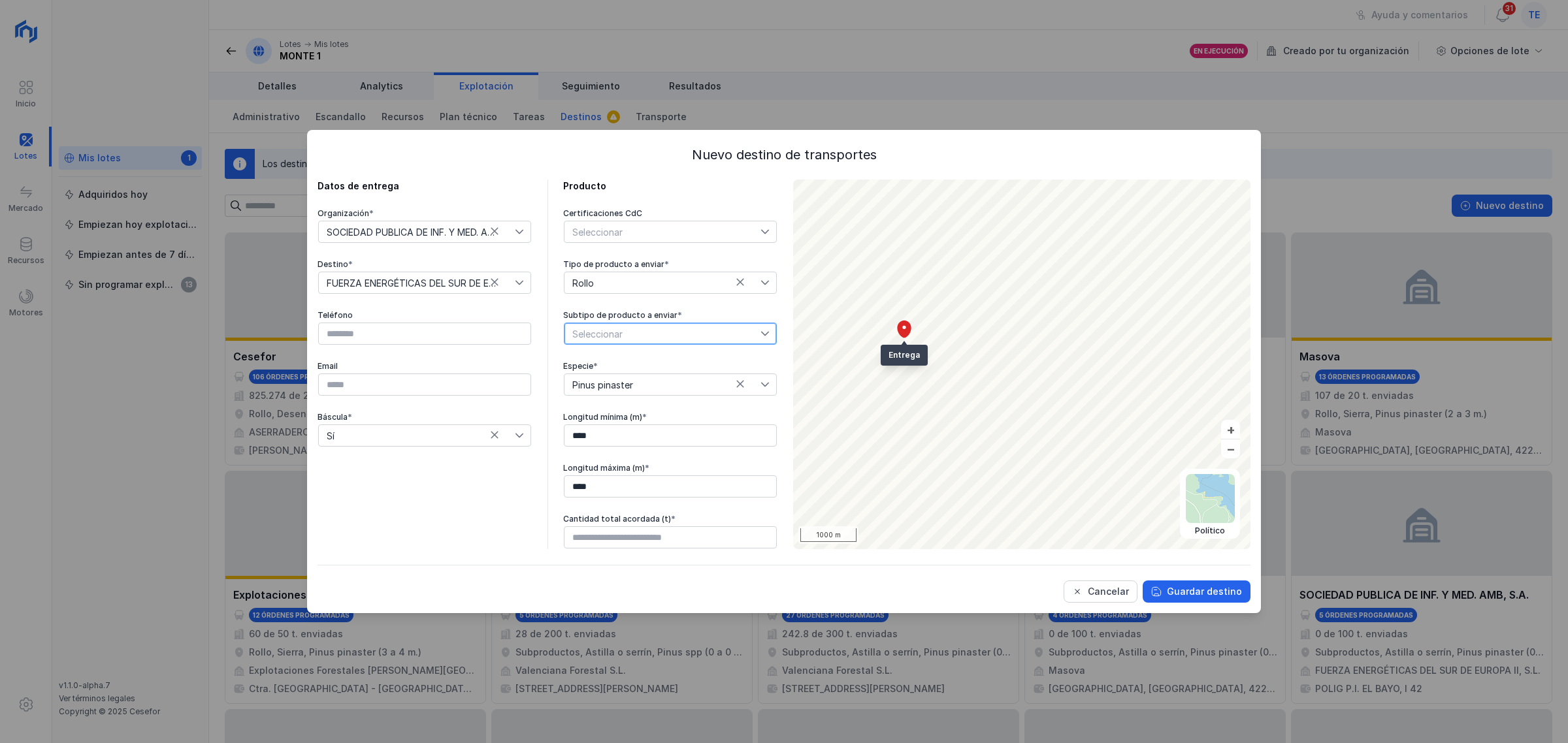
click at [602, 340] on span "Seleccionar" at bounding box center [662, 333] width 196 height 21
click at [639, 445] on li "Sierra" at bounding box center [660, 447] width 206 height 25
click at [618, 449] on div "Certificaciones CdC Seleccionar Tipo de producto a enviar * Rollo Subtipo de pr…" at bounding box center [670, 378] width 214 height 341
click at [605, 438] on input "****" at bounding box center [670, 435] width 213 height 22
click at [570, 434] on input "****" at bounding box center [670, 435] width 213 height 22
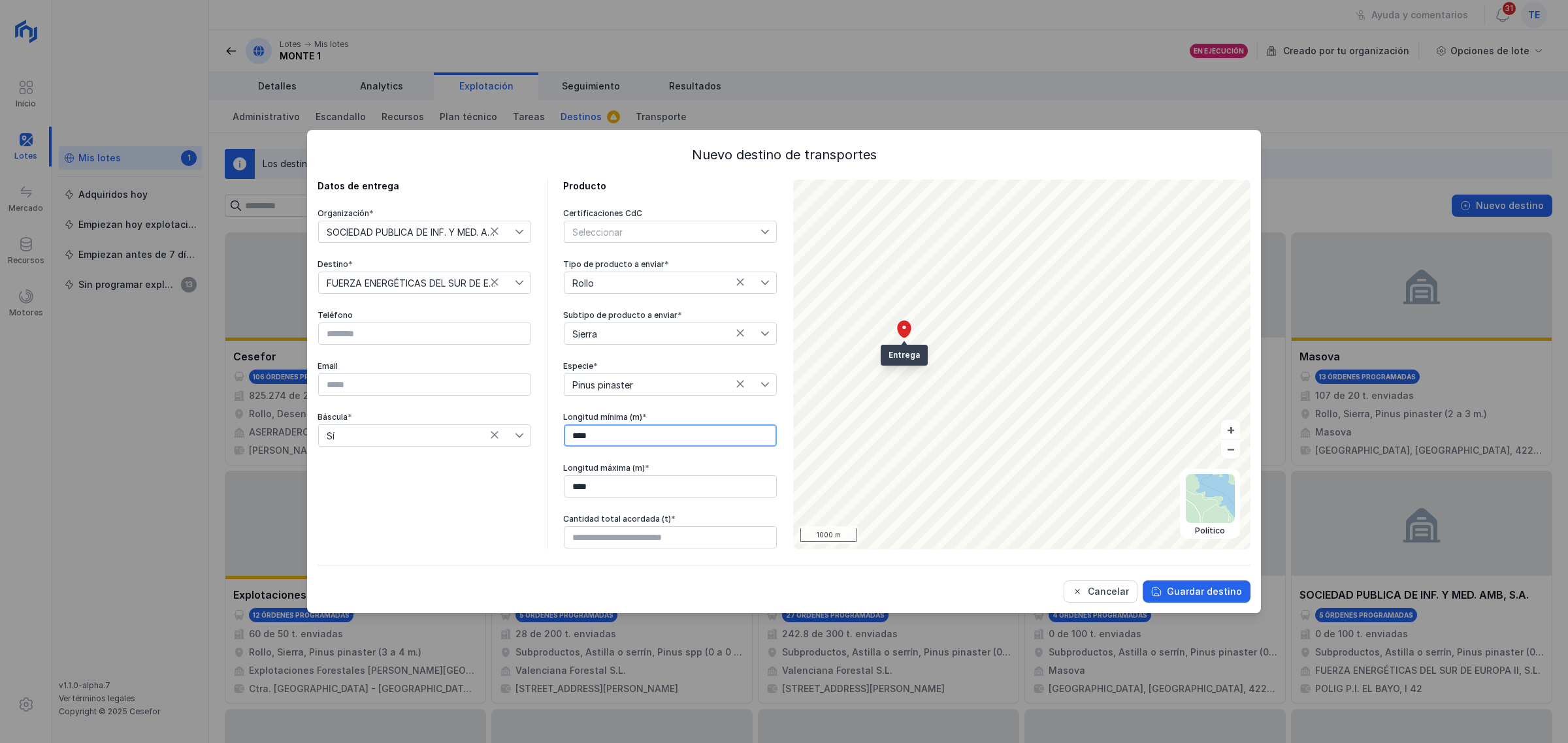
type input "****"
click at [572, 488] on input "****" at bounding box center [670, 486] width 213 height 22
type input "****"
click at [668, 533] on input "text" at bounding box center [670, 537] width 213 height 22
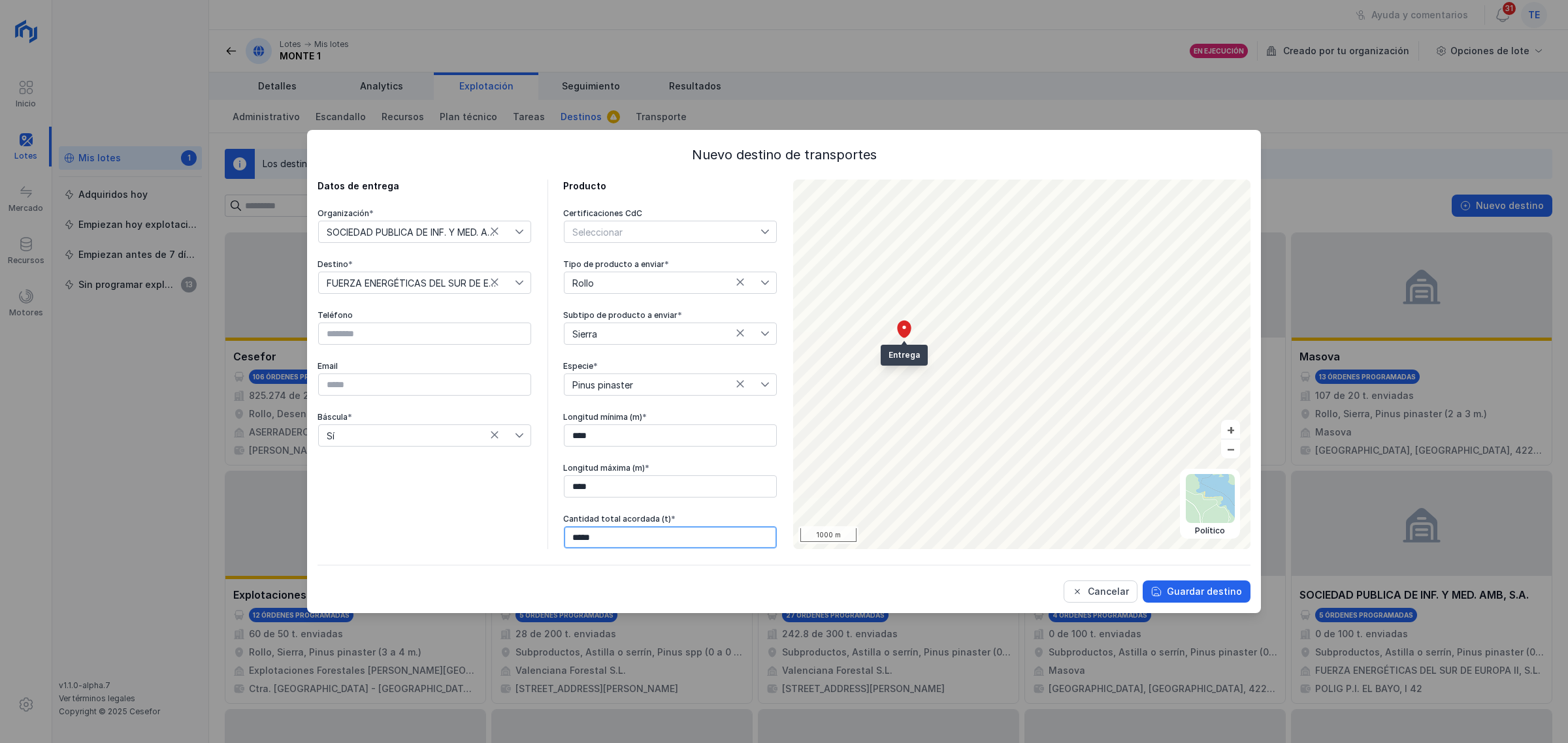
type input "******"
click at [1101, 567] on div "Cancelar" at bounding box center [1109, 592] width 41 height 13
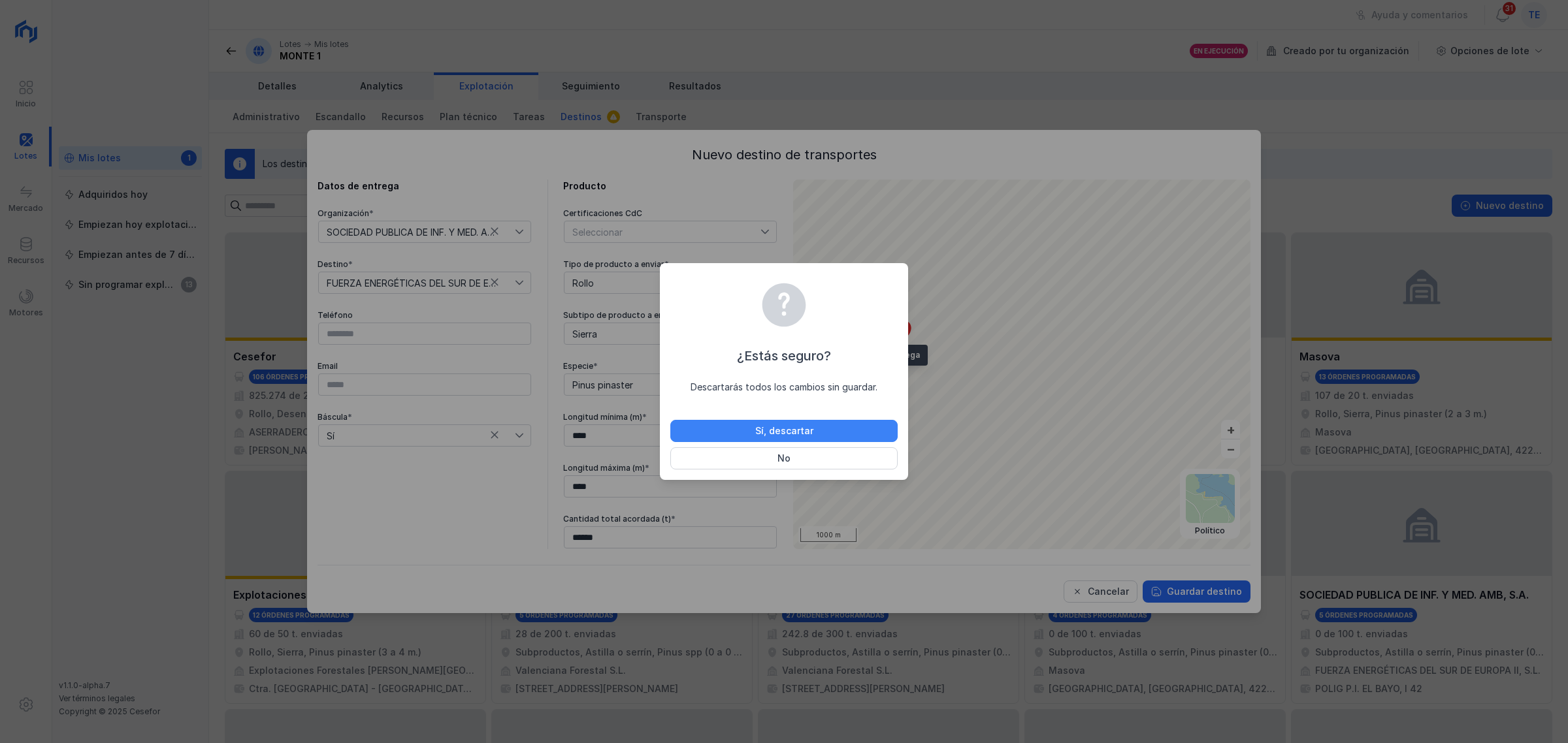
click at [853, 433] on button "Sí, descartar" at bounding box center [784, 431] width 228 height 22
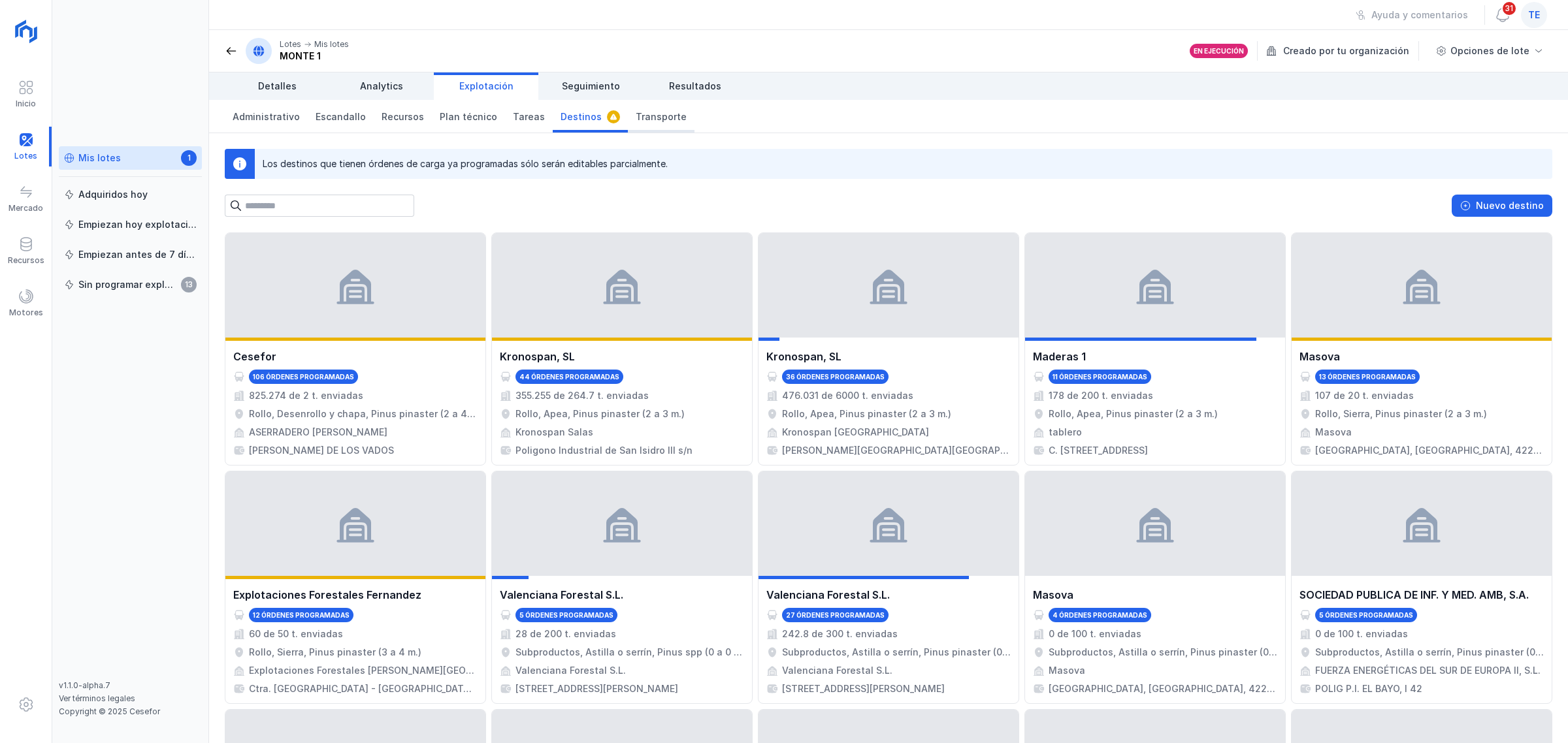
click at [654, 122] on span "Transporte" at bounding box center [661, 117] width 51 height 13
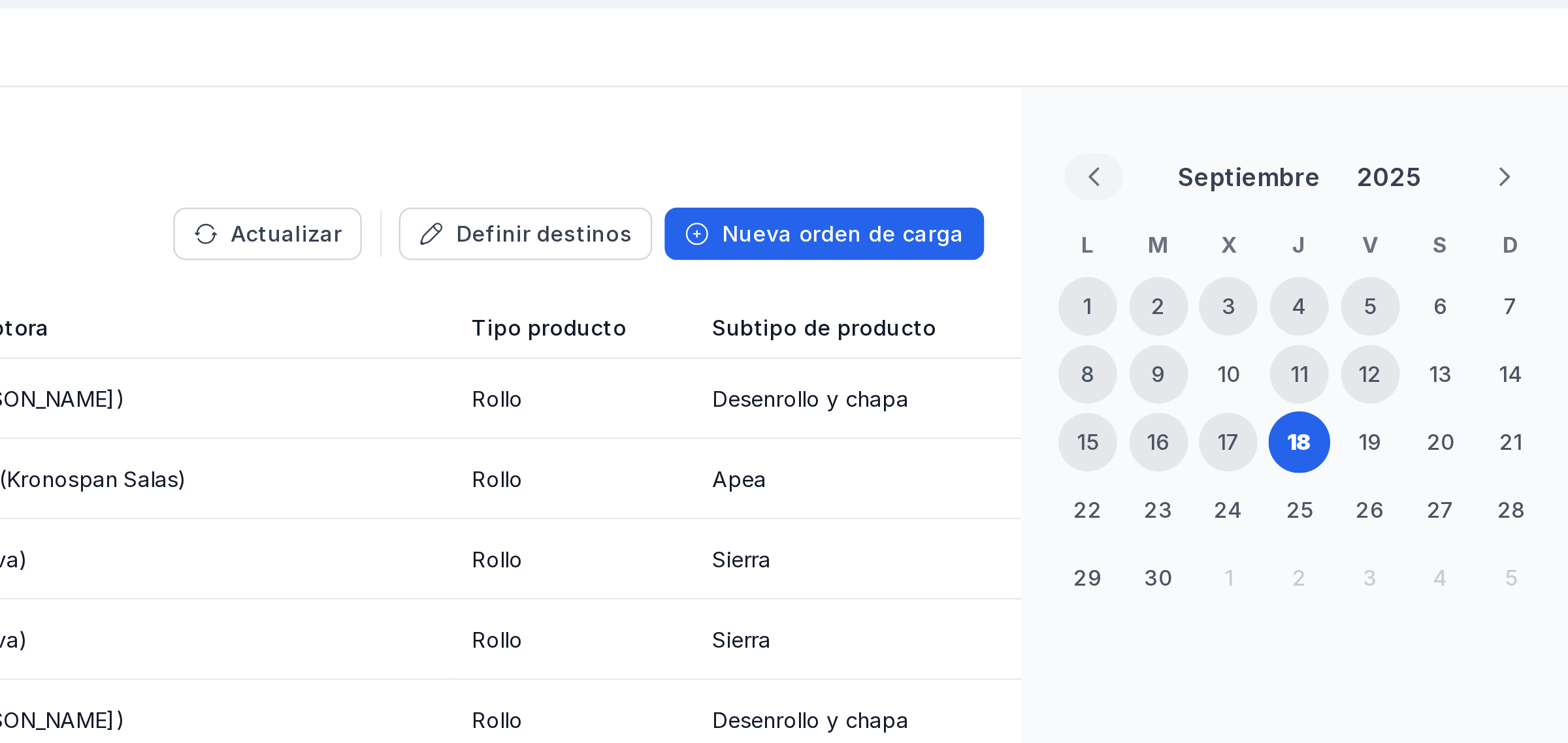
click at [1254, 172] on icon "Previous Month" at bounding box center [1364, 172] width 5 height 8
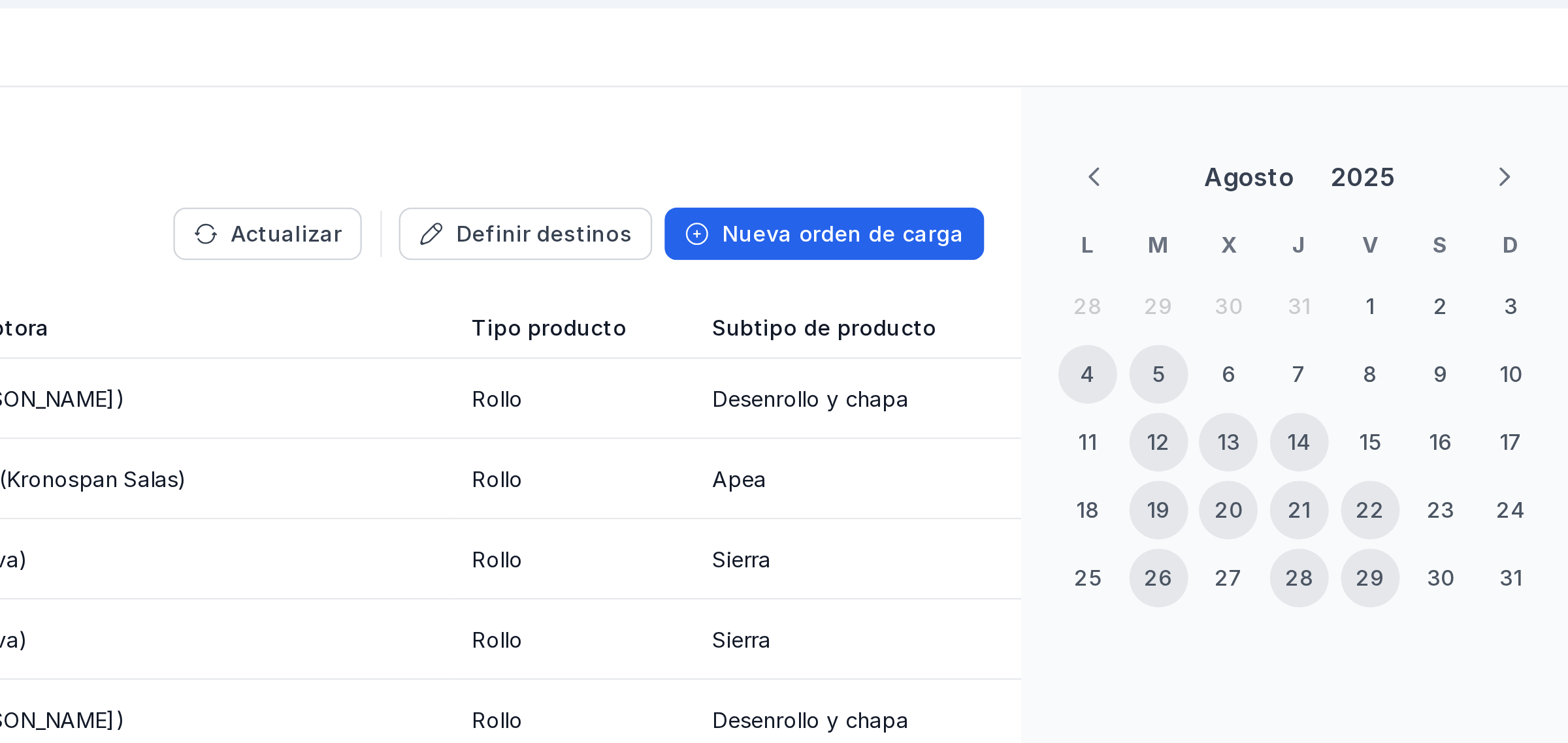
click at [1254, 172] on icon "Previous Month" at bounding box center [1364, 172] width 5 height 8
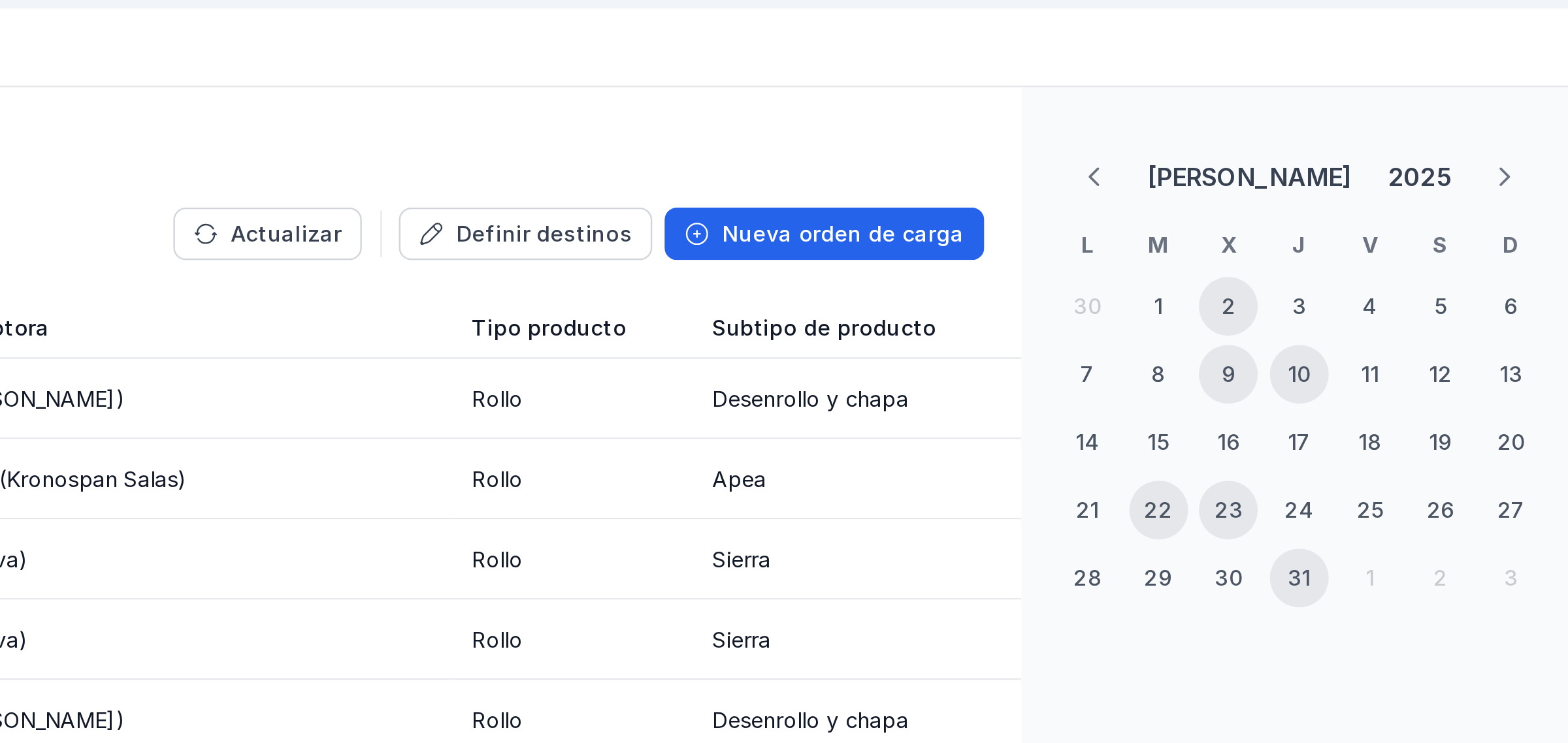
click at [1254, 172] on icon "Previous Month" at bounding box center [1364, 172] width 5 height 8
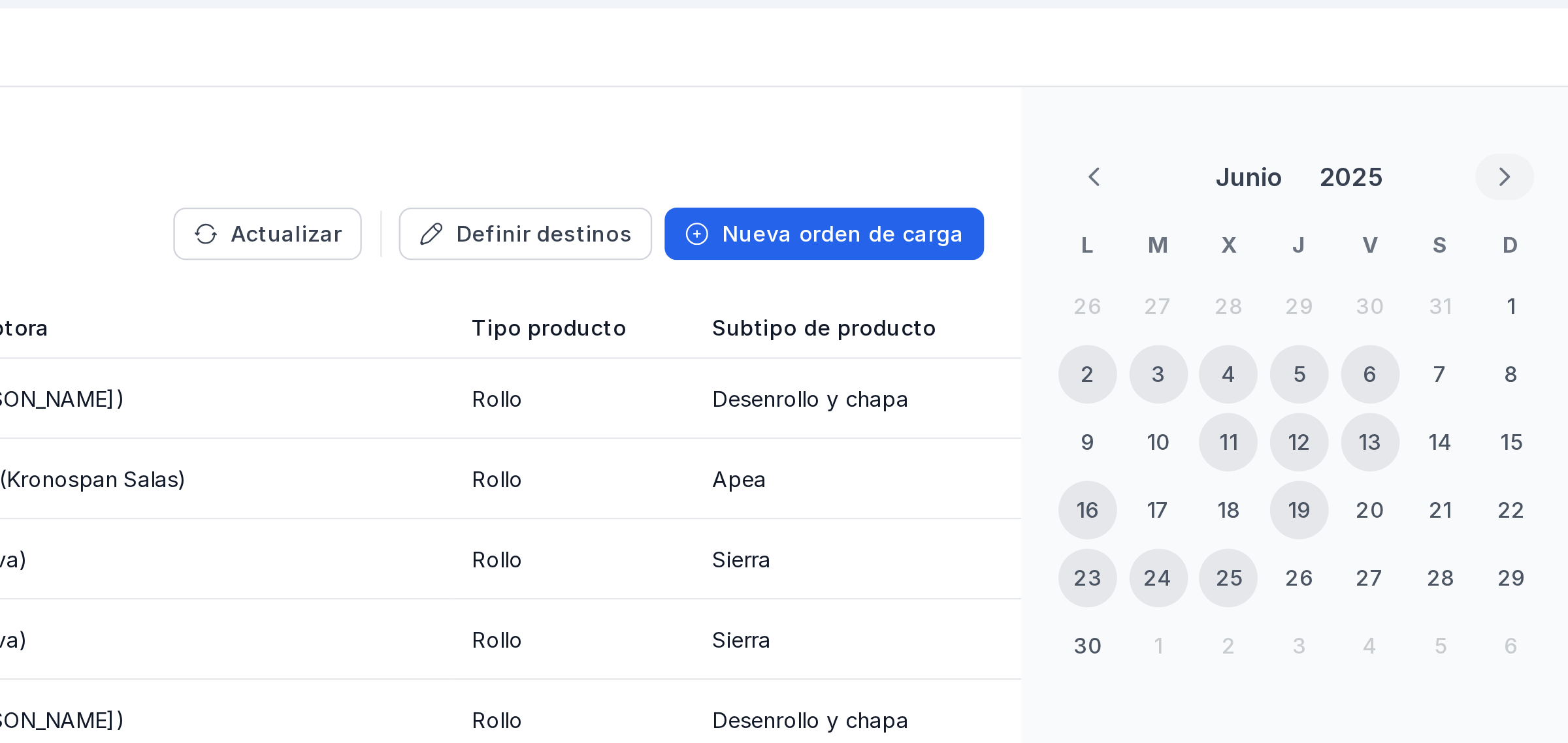
click at [1254, 171] on icon "Next Month" at bounding box center [1537, 171] width 9 height 9
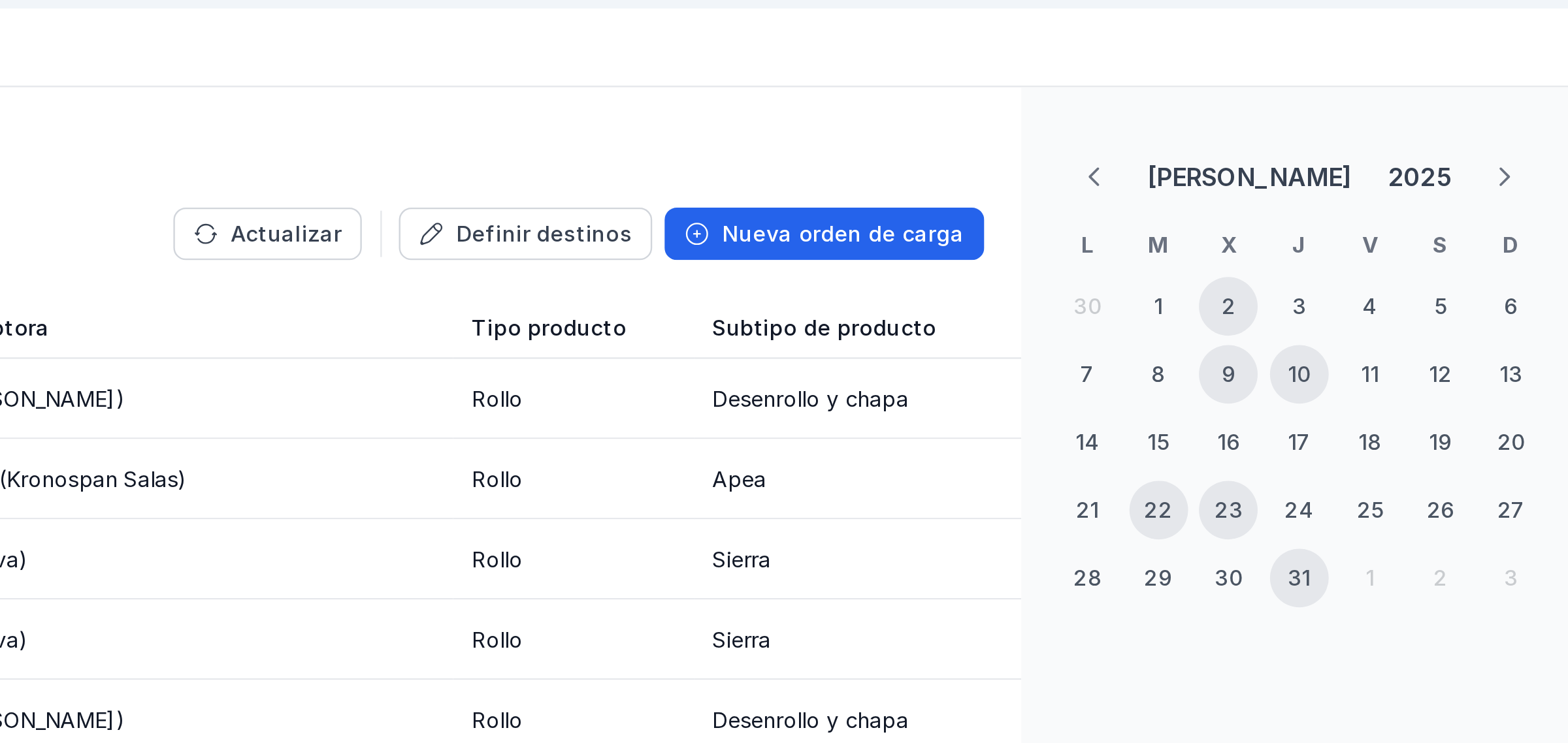
click at [1254, 171] on icon "Next Month" at bounding box center [1537, 171] width 9 height 9
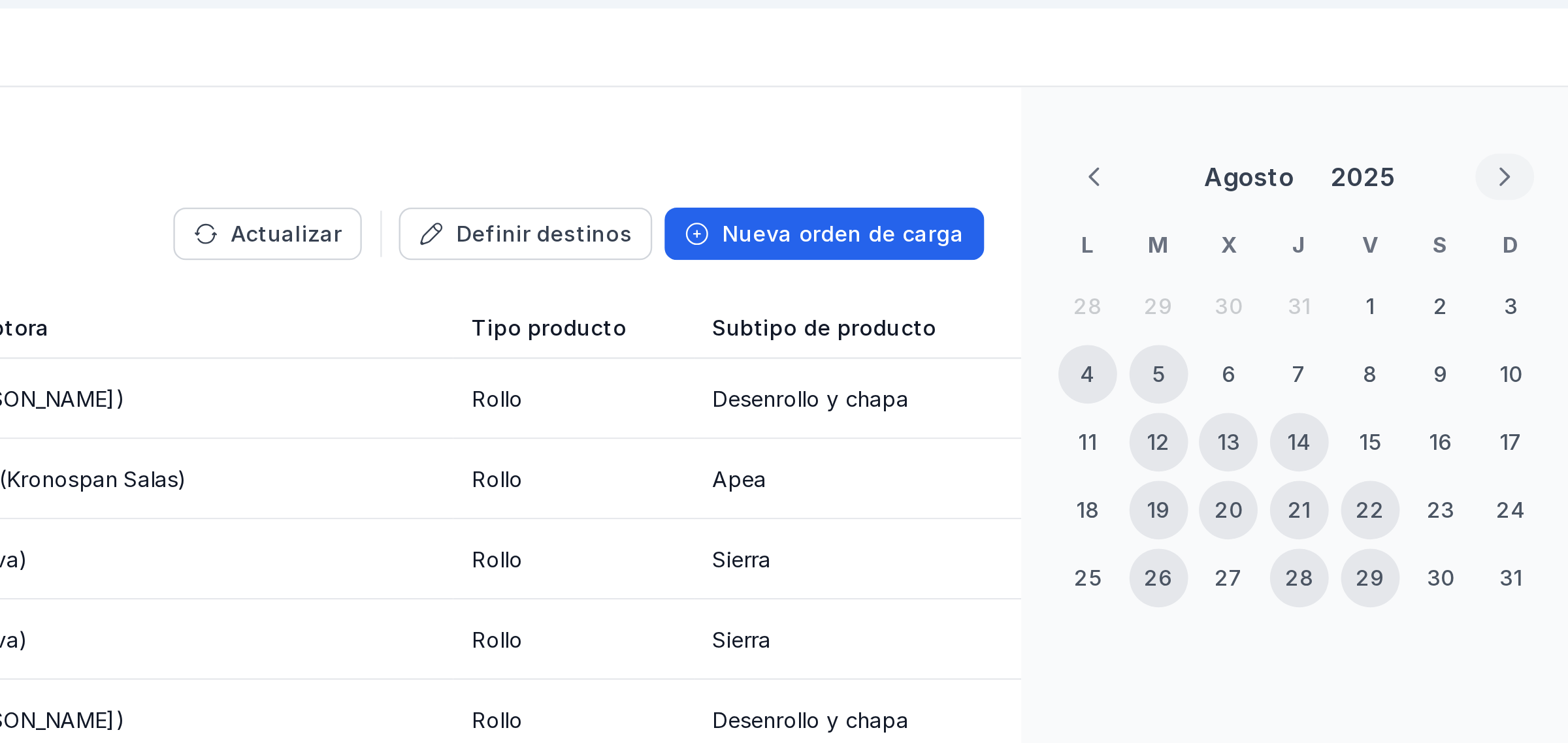
click at [1254, 171] on icon "Next Month" at bounding box center [1537, 171] width 9 height 9
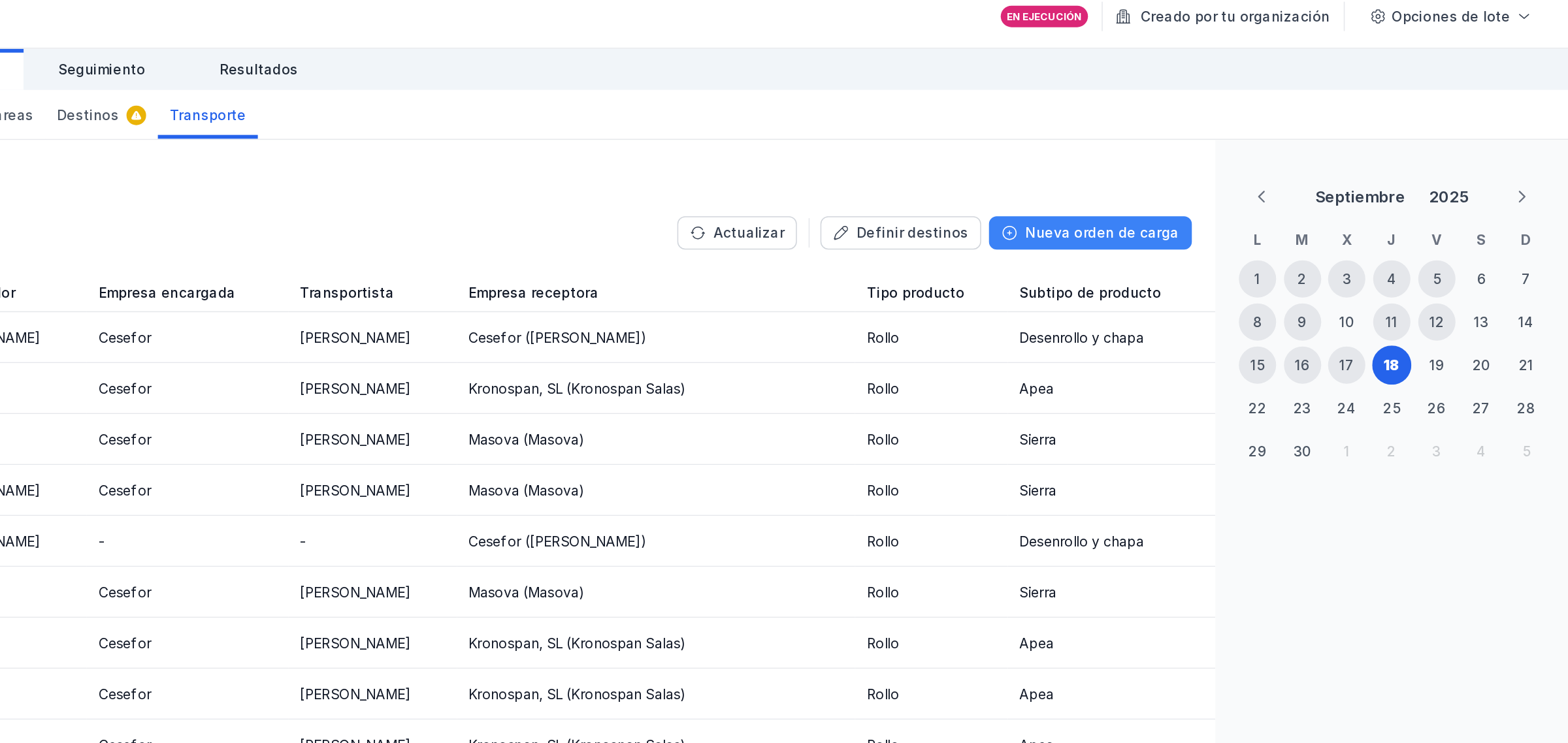
click at [1221, 195] on div "Nueva orden de carga" at bounding box center [1258, 195] width 103 height 13
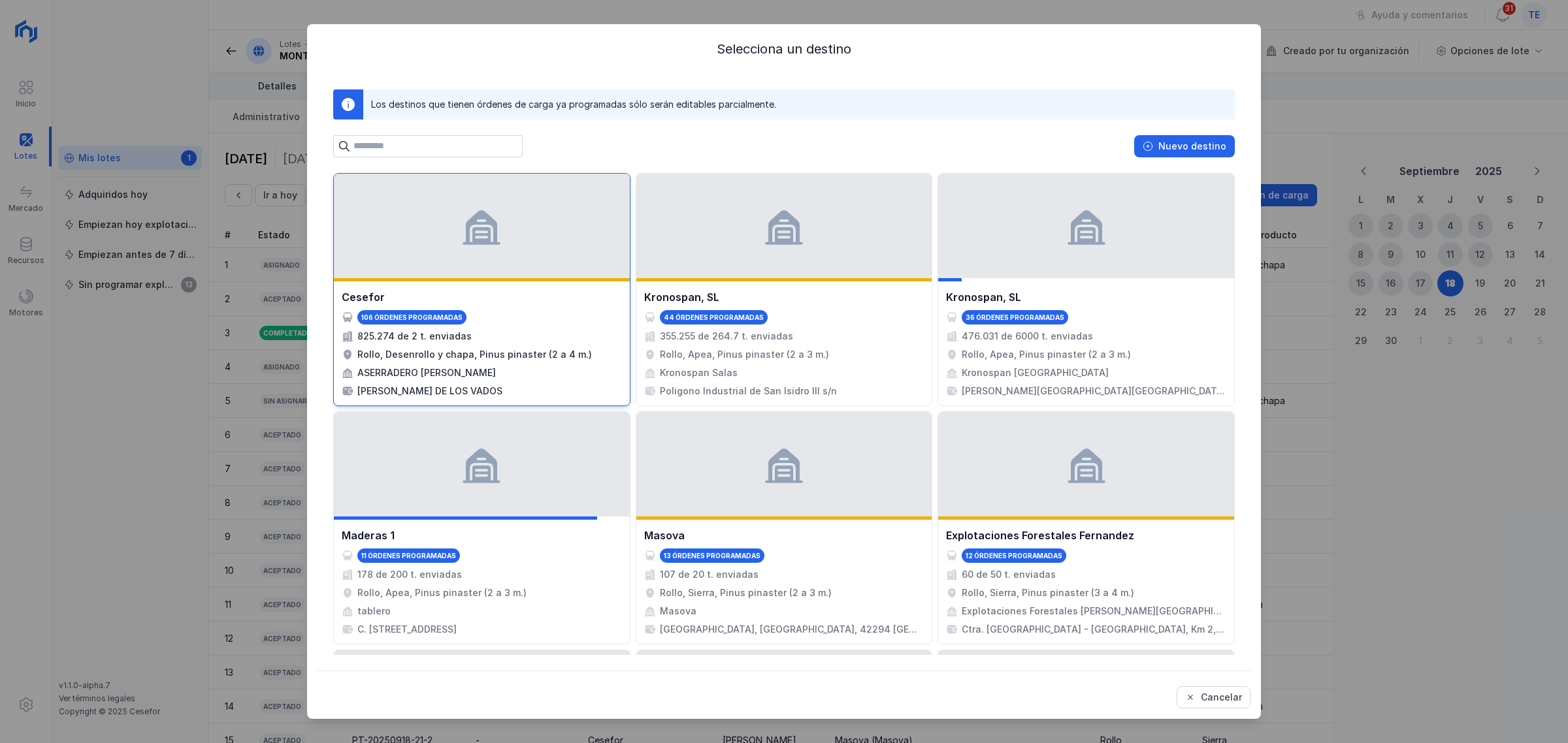
click at [514, 229] on div at bounding box center [482, 226] width 296 height 104
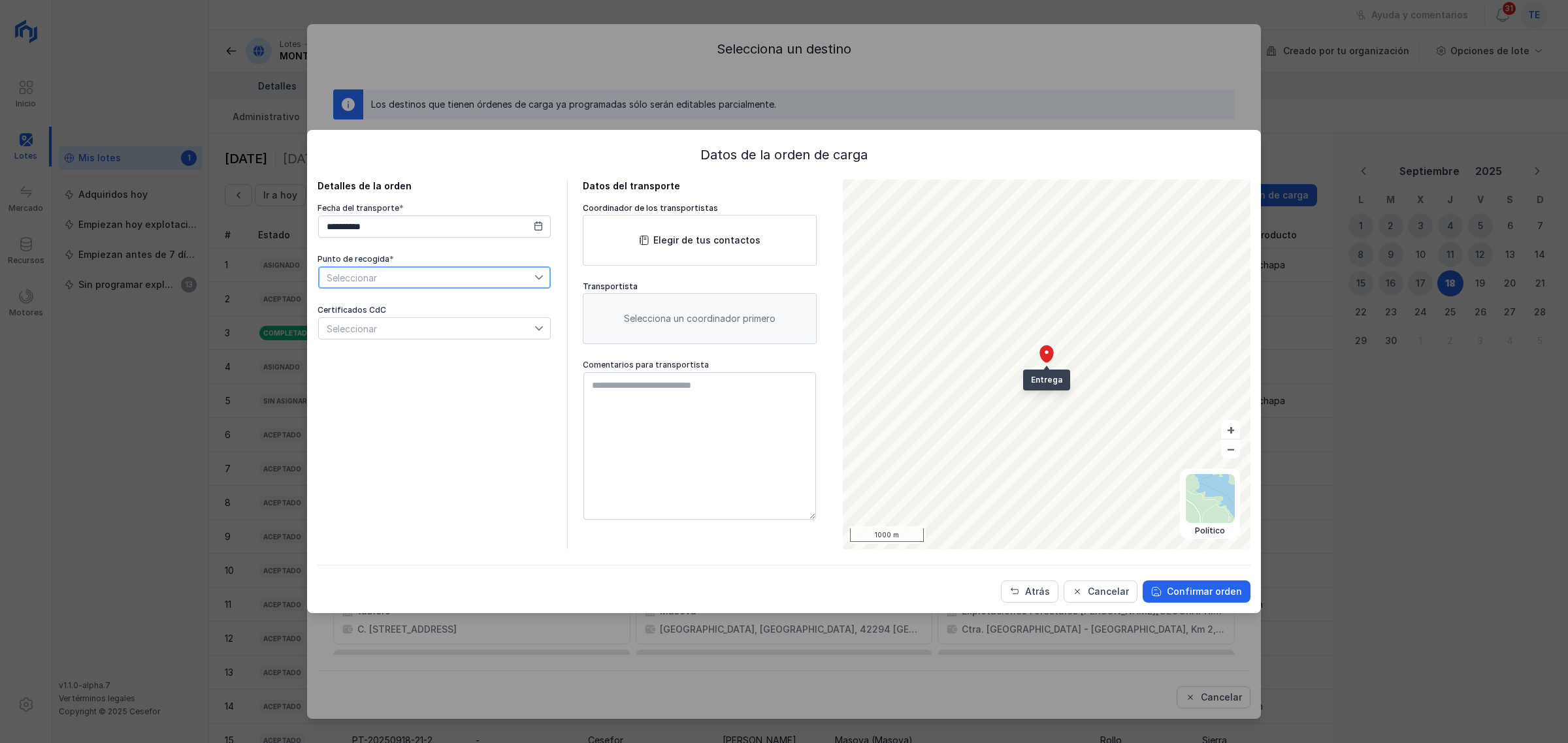
click at [383, 280] on span "Seleccionar" at bounding box center [426, 277] width 216 height 21
click at [385, 370] on li "C2" at bounding box center [434, 365] width 232 height 25
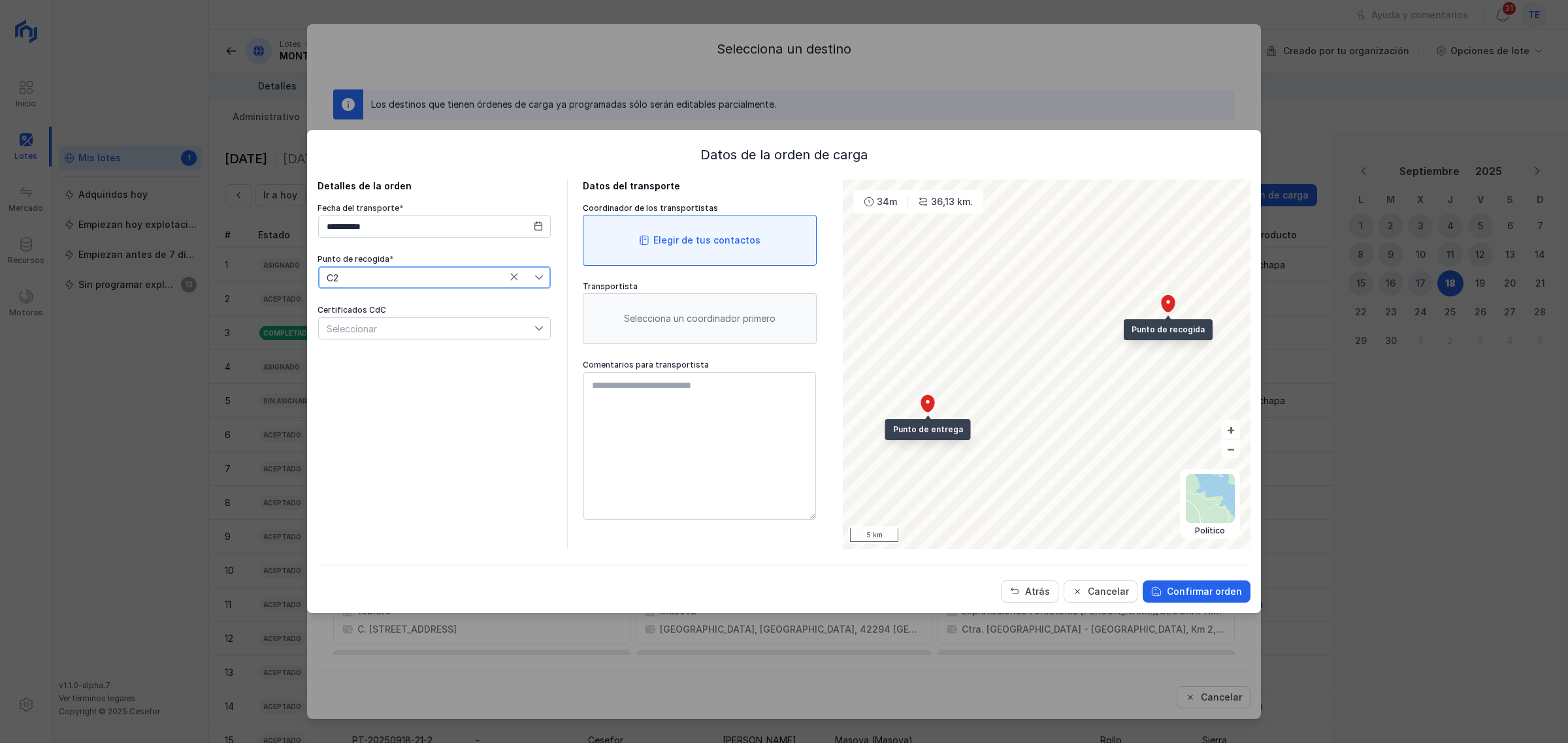
click at [668, 236] on div "Elegir de tus contactos" at bounding box center [707, 241] width 107 height 13
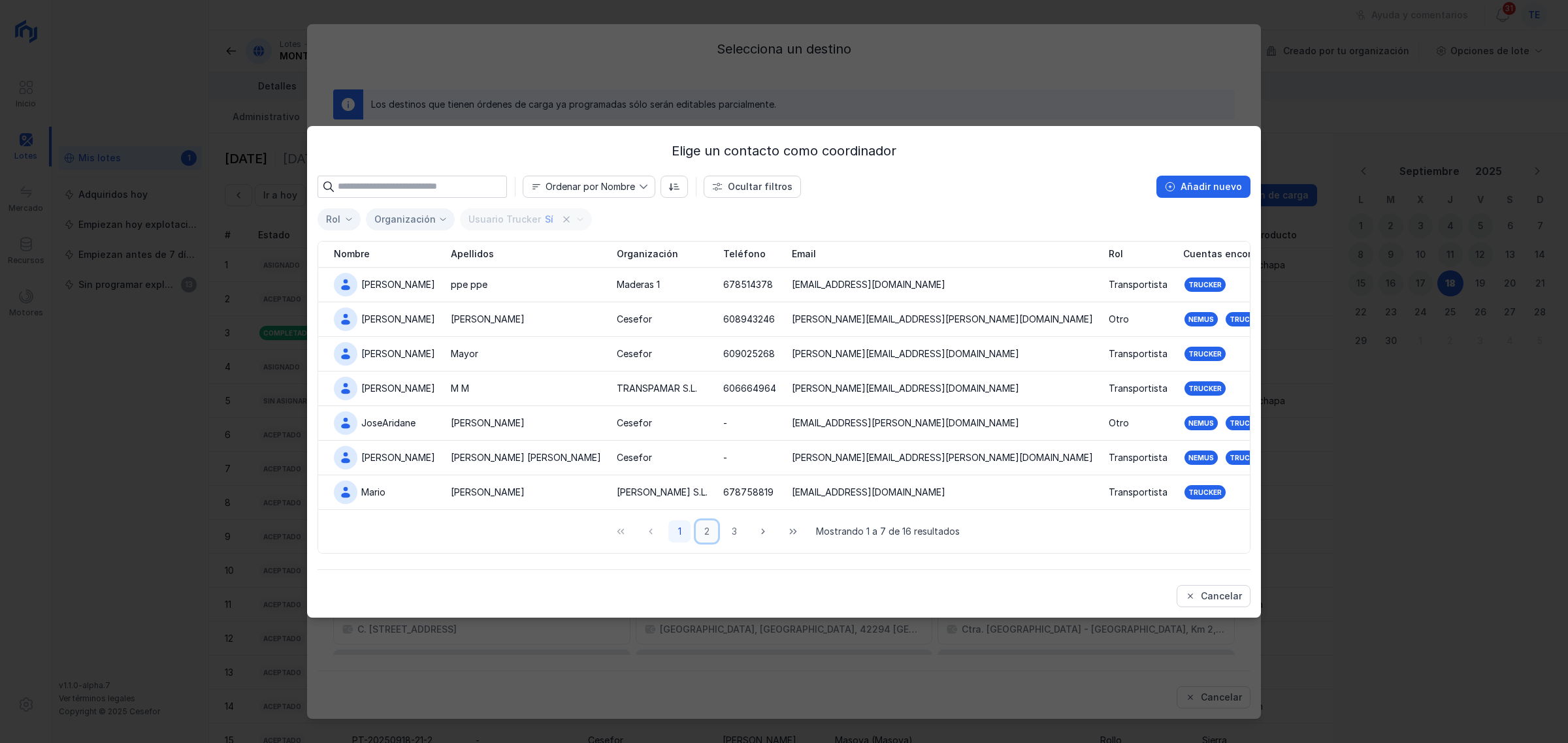
click at [710, 525] on button "2" at bounding box center [706, 531] width 22 height 22
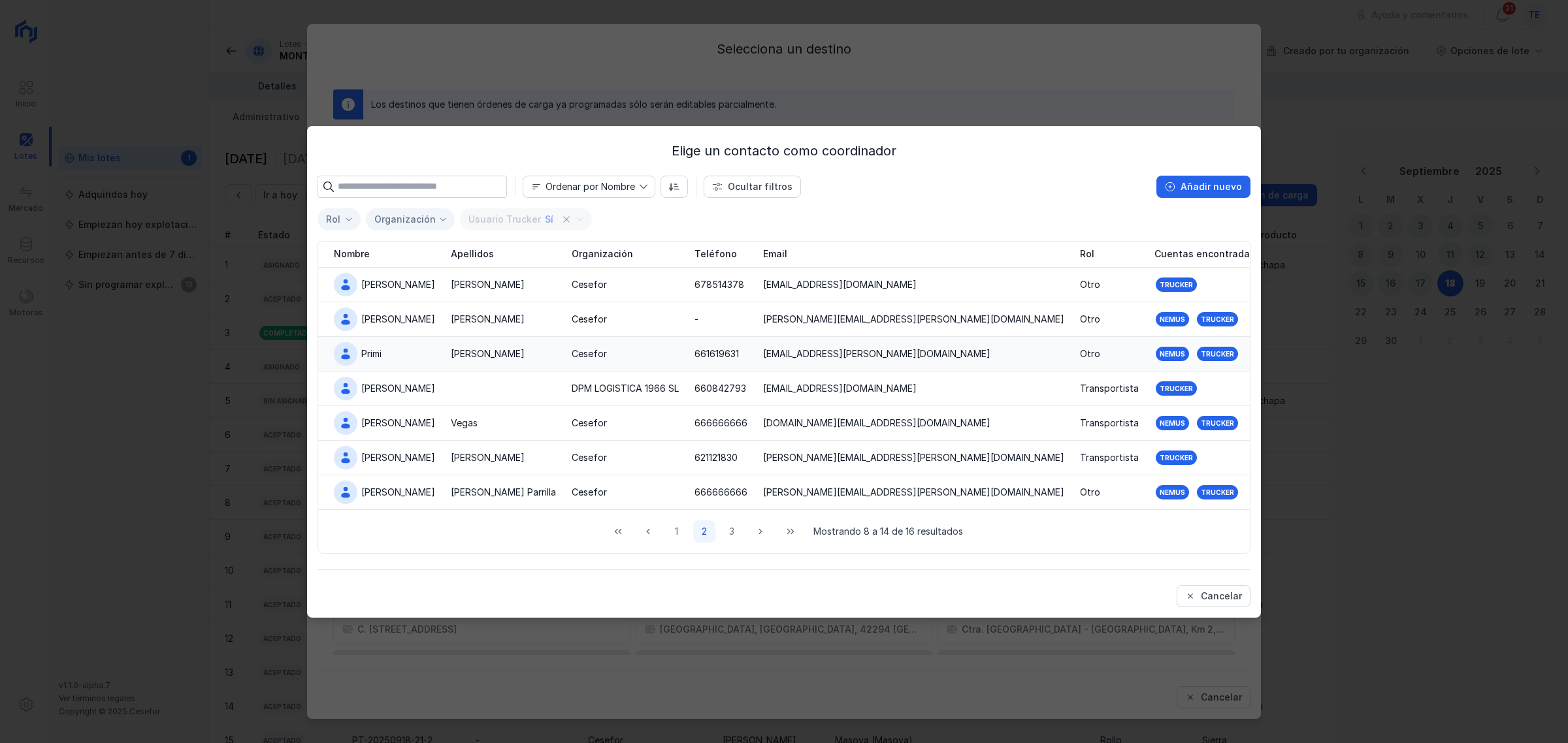
click at [485, 363] on td "[PERSON_NAME]" at bounding box center [503, 355] width 121 height 34
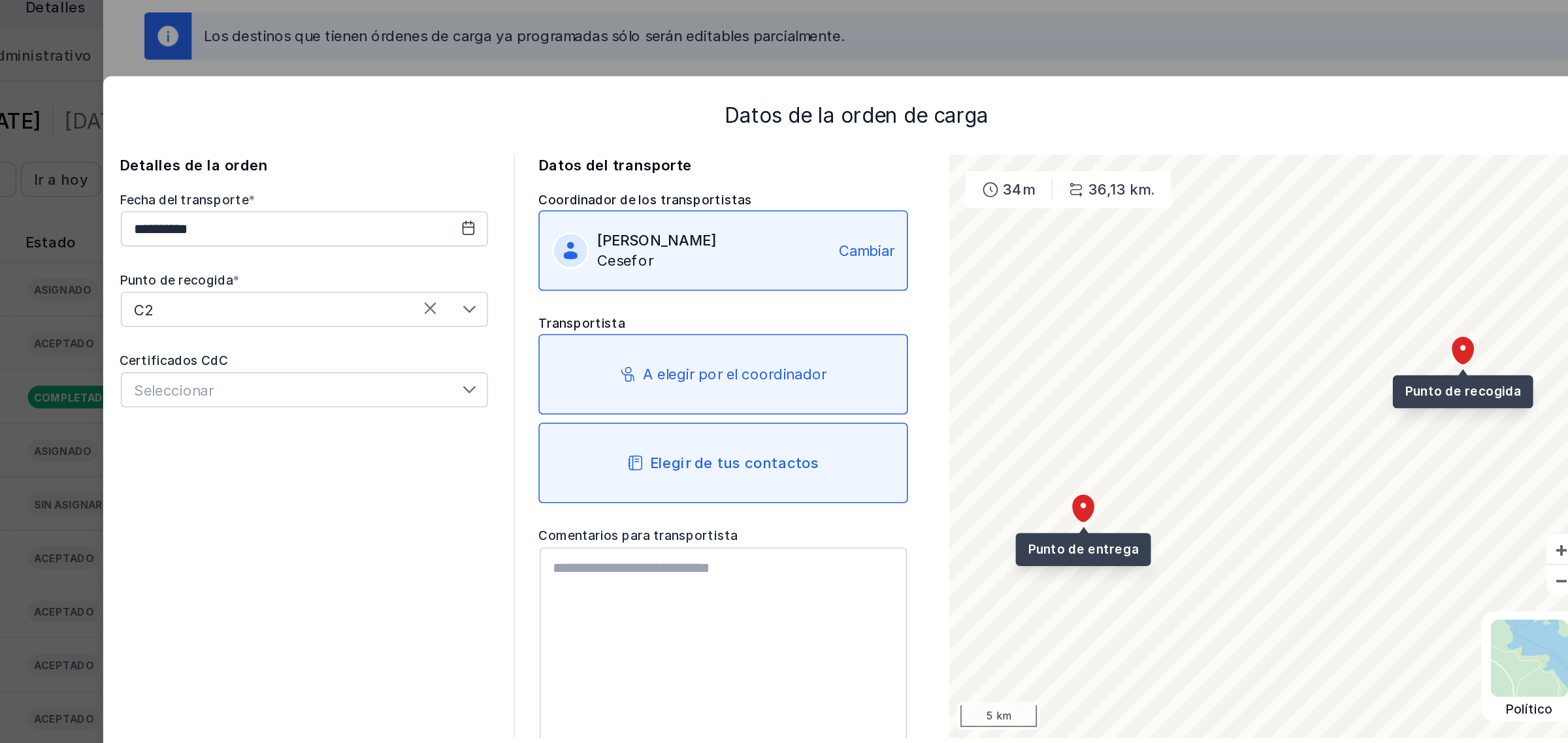
scroll to position [51, 0]
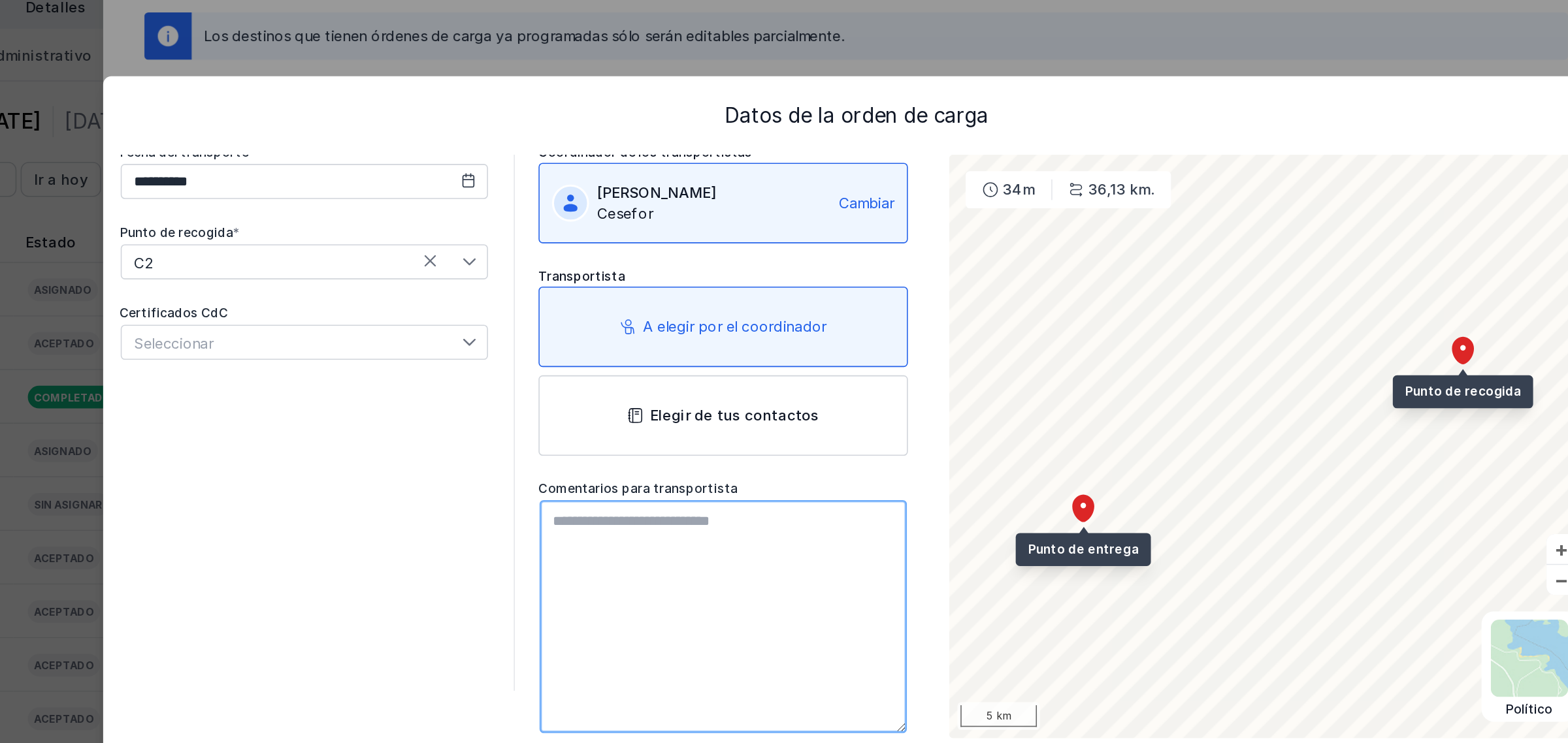
click at [669, 401] on textarea at bounding box center [699, 472] width 232 height 148
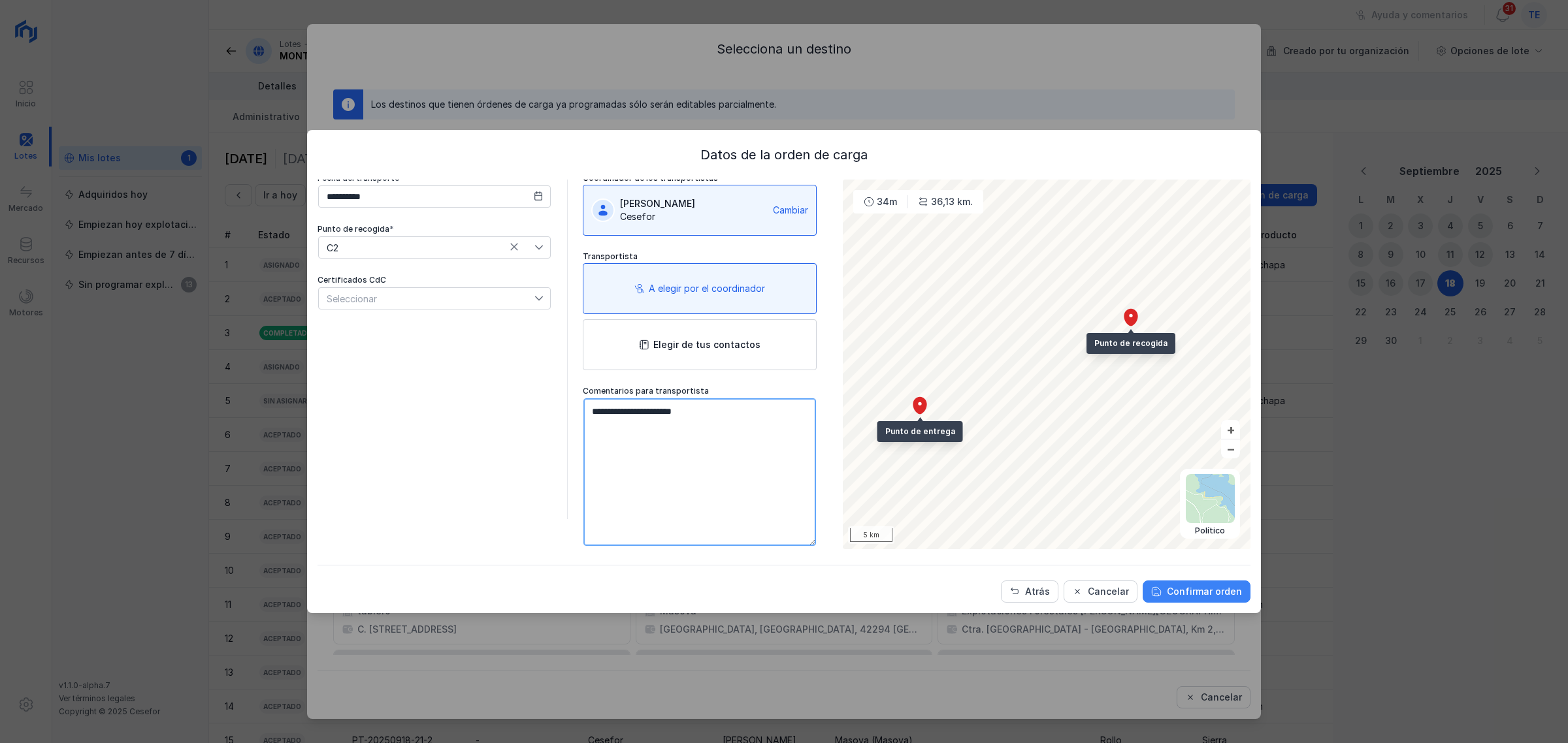
type textarea "**********"
click at [1207, 567] on div "Confirmar orden" at bounding box center [1204, 592] width 75 height 13
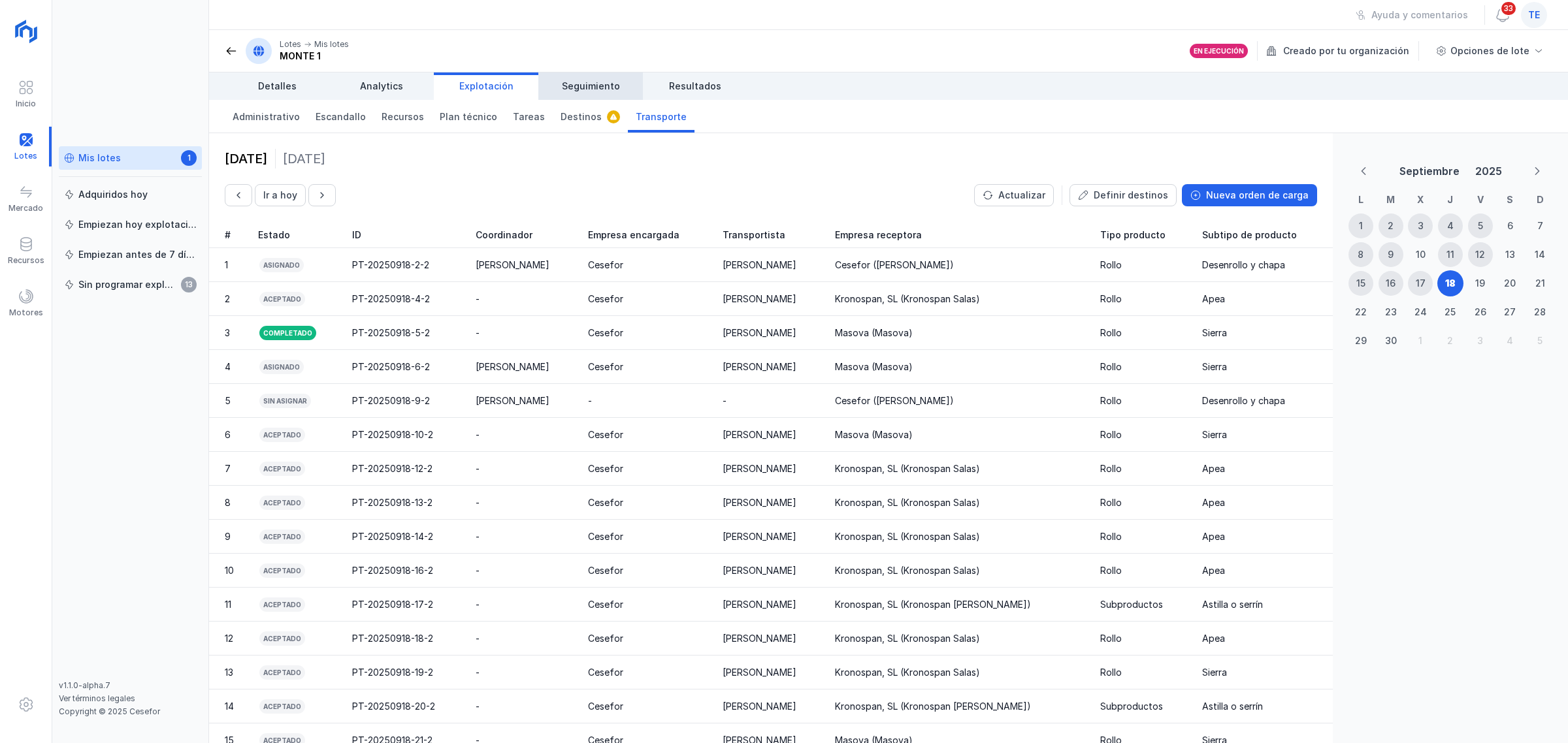
click at [586, 83] on span "Seguimiento" at bounding box center [591, 86] width 58 height 13
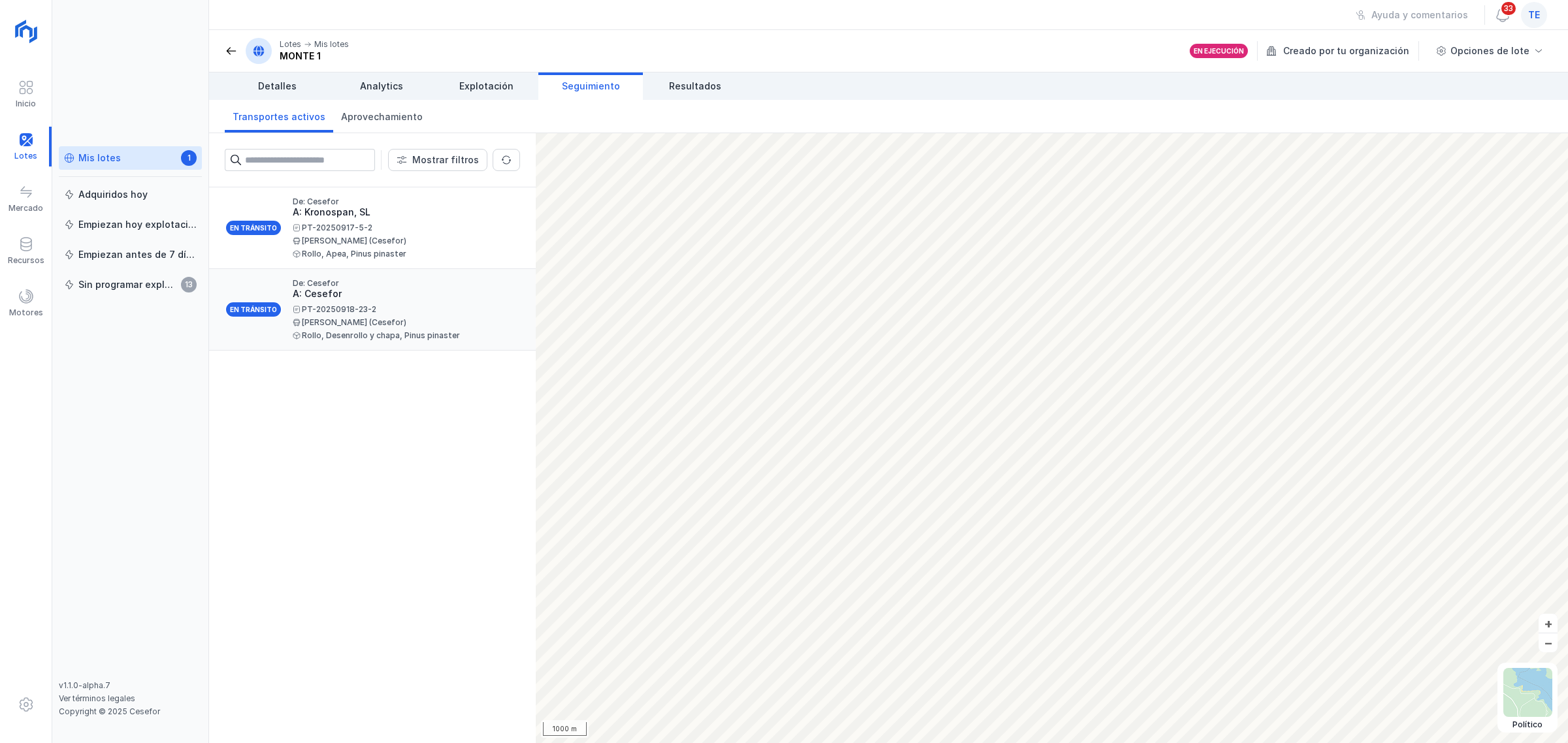
click at [374, 314] on div "PT-20250918-23-2" at bounding box center [401, 310] width 217 height 8
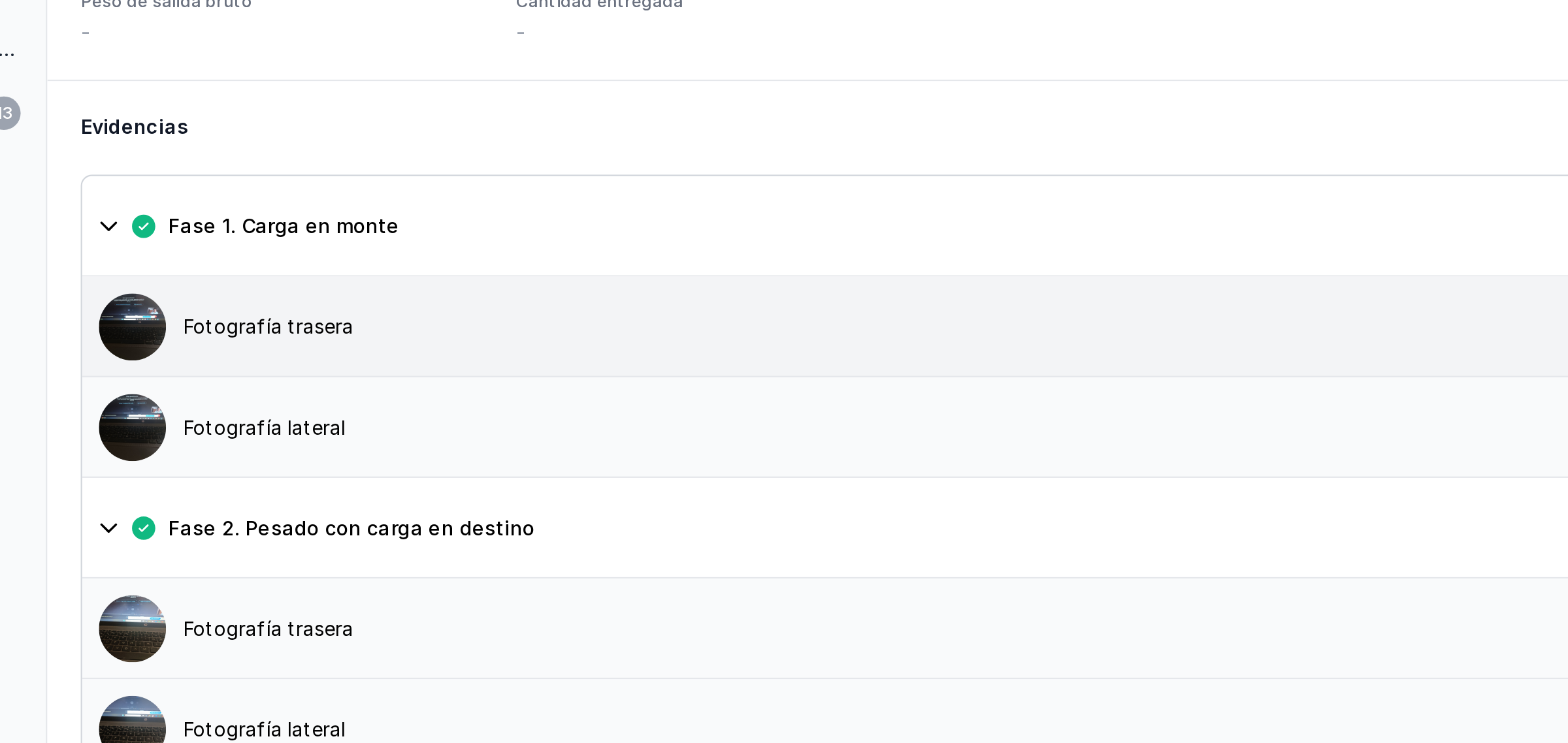
scroll to position [746, 0]
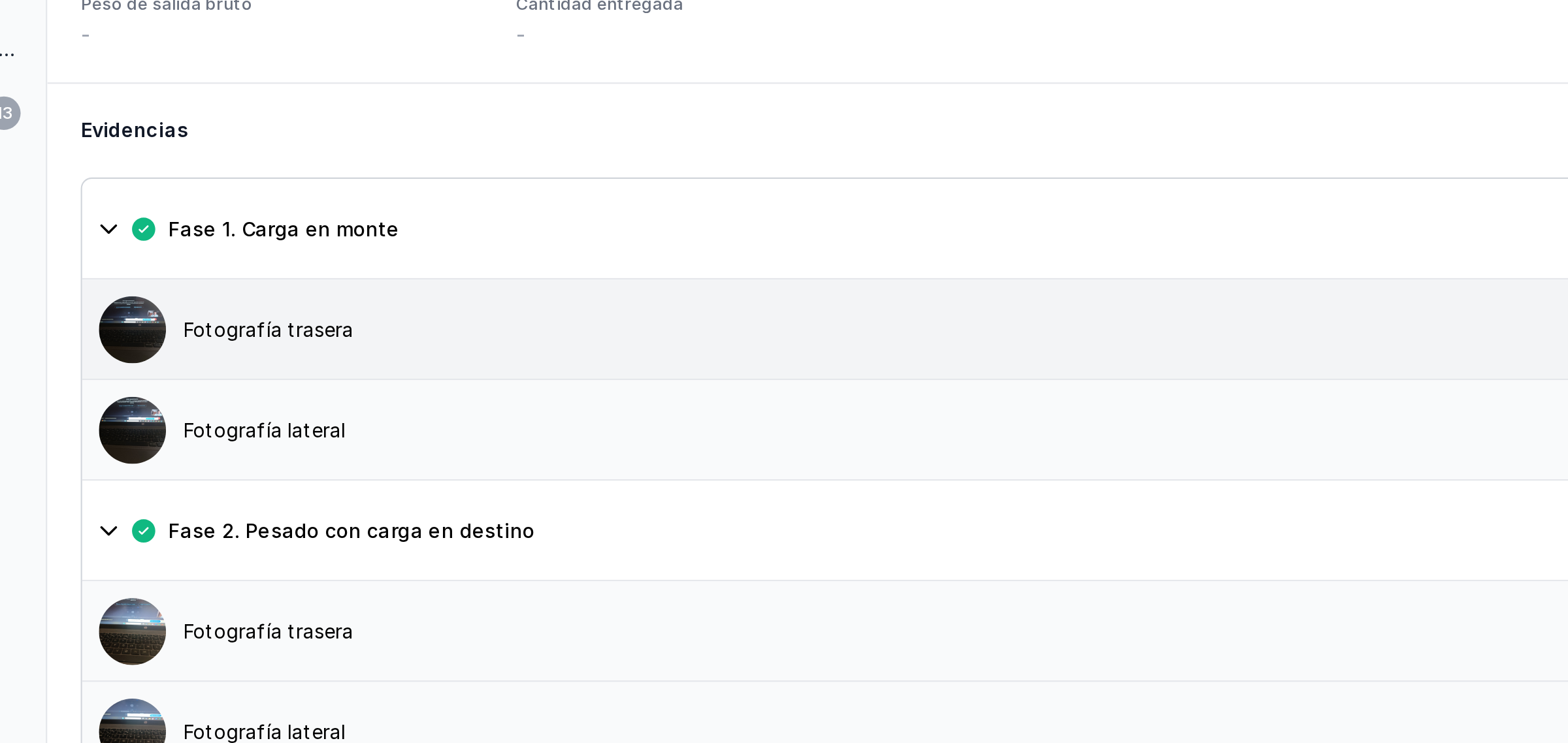
click at [338, 379] on div "Fotografía trasera" at bounding box center [312, 386] width 80 height 13
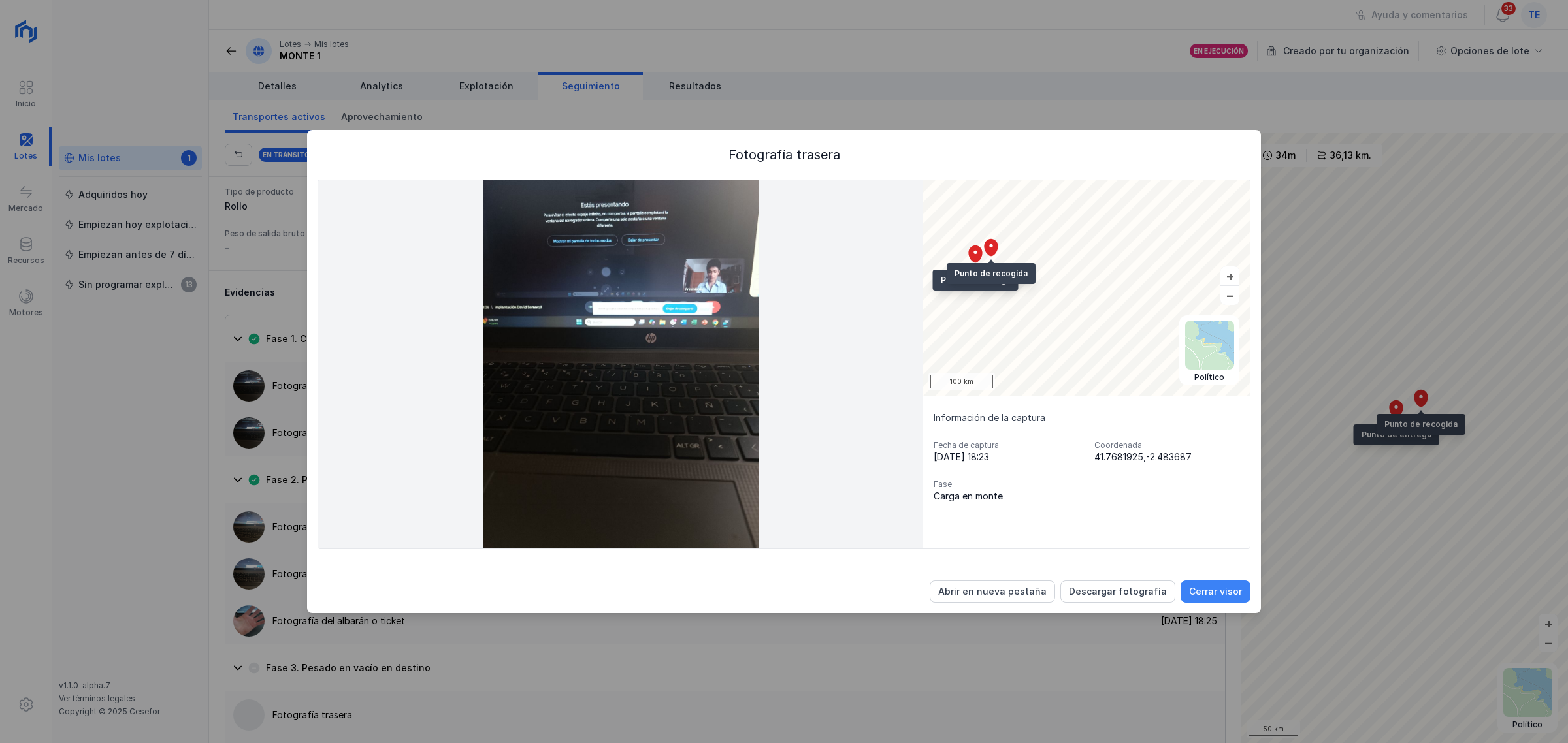
click at [1220, 567] on div "Cerrar visor" at bounding box center [1216, 592] width 53 height 13
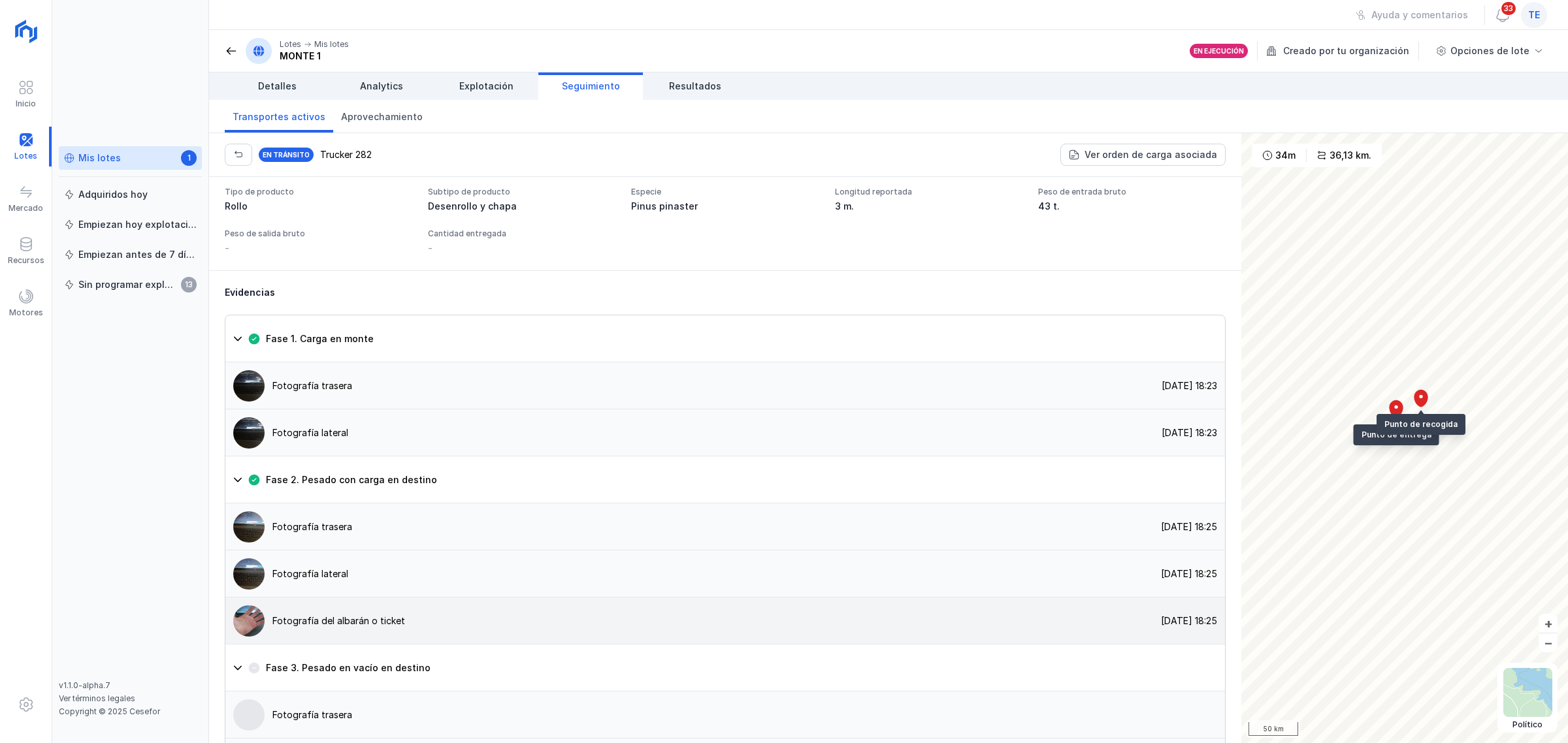
click at [469, 567] on div "Fotografía [PERSON_NAME] o ticket [DATE] 18:25" at bounding box center [724, 621] width 1000 height 47
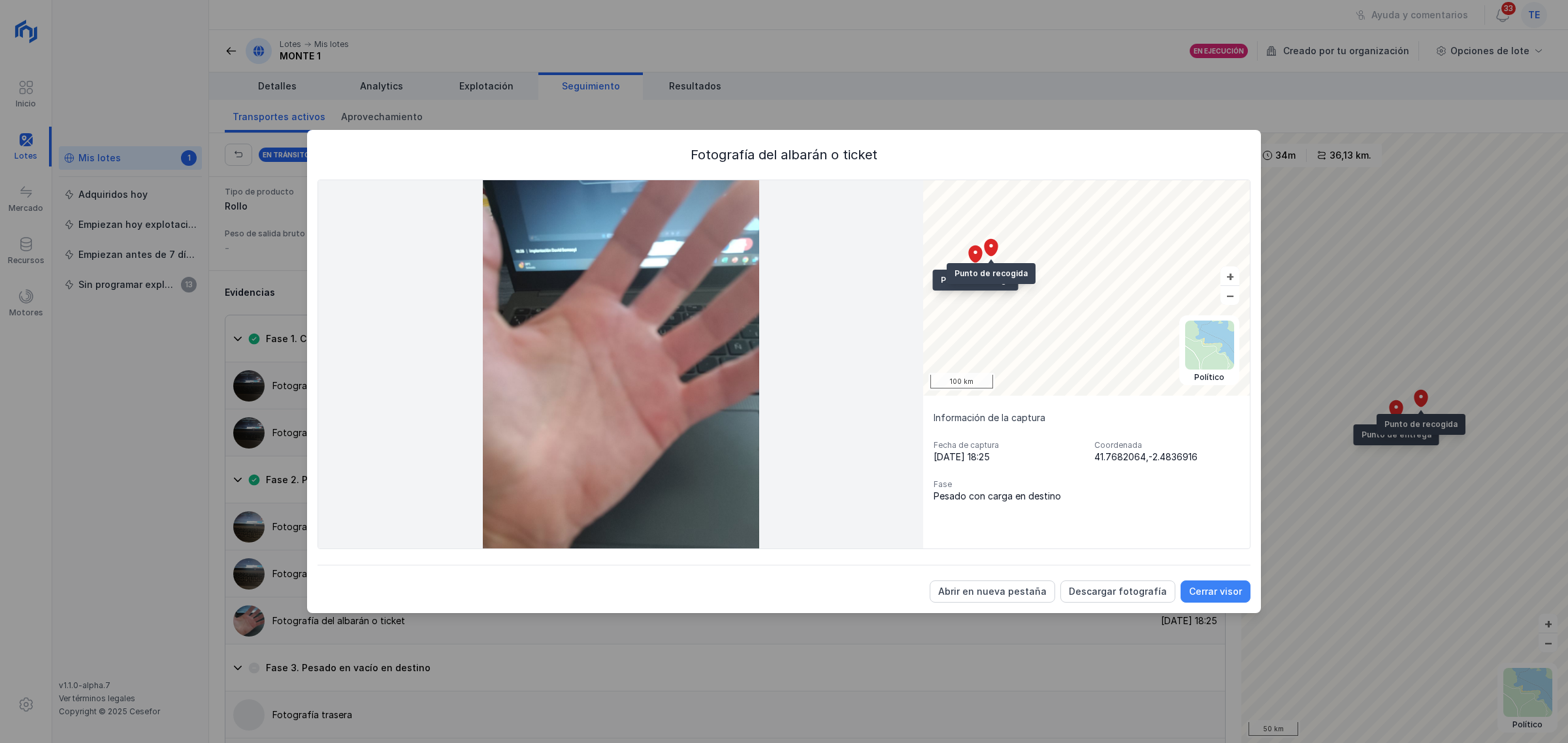
click at [1216, 567] on div "Cerrar visor" at bounding box center [1216, 592] width 53 height 13
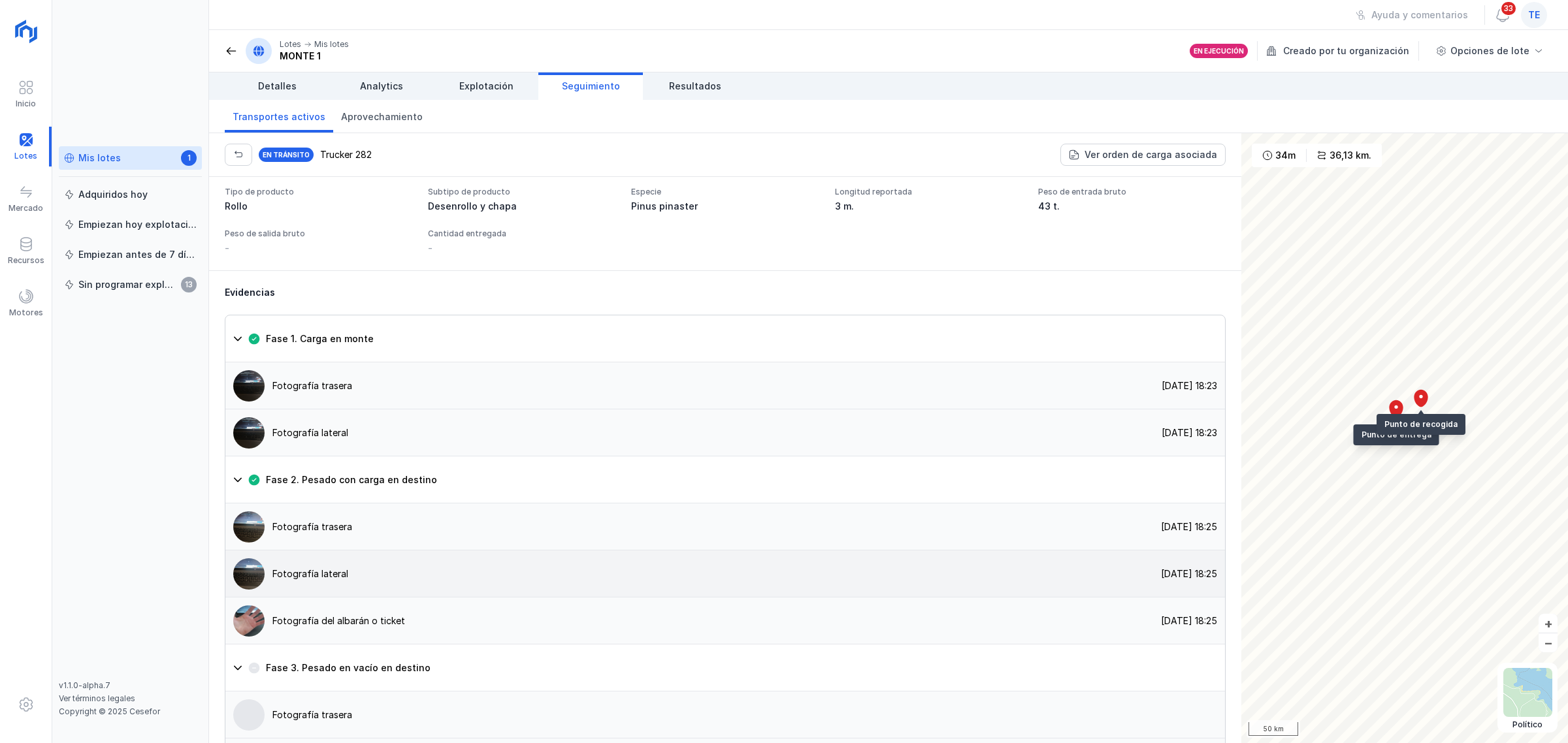
click at [682, 551] on div "Fotografía lateral [DATE] 18:25" at bounding box center [724, 574] width 1000 height 47
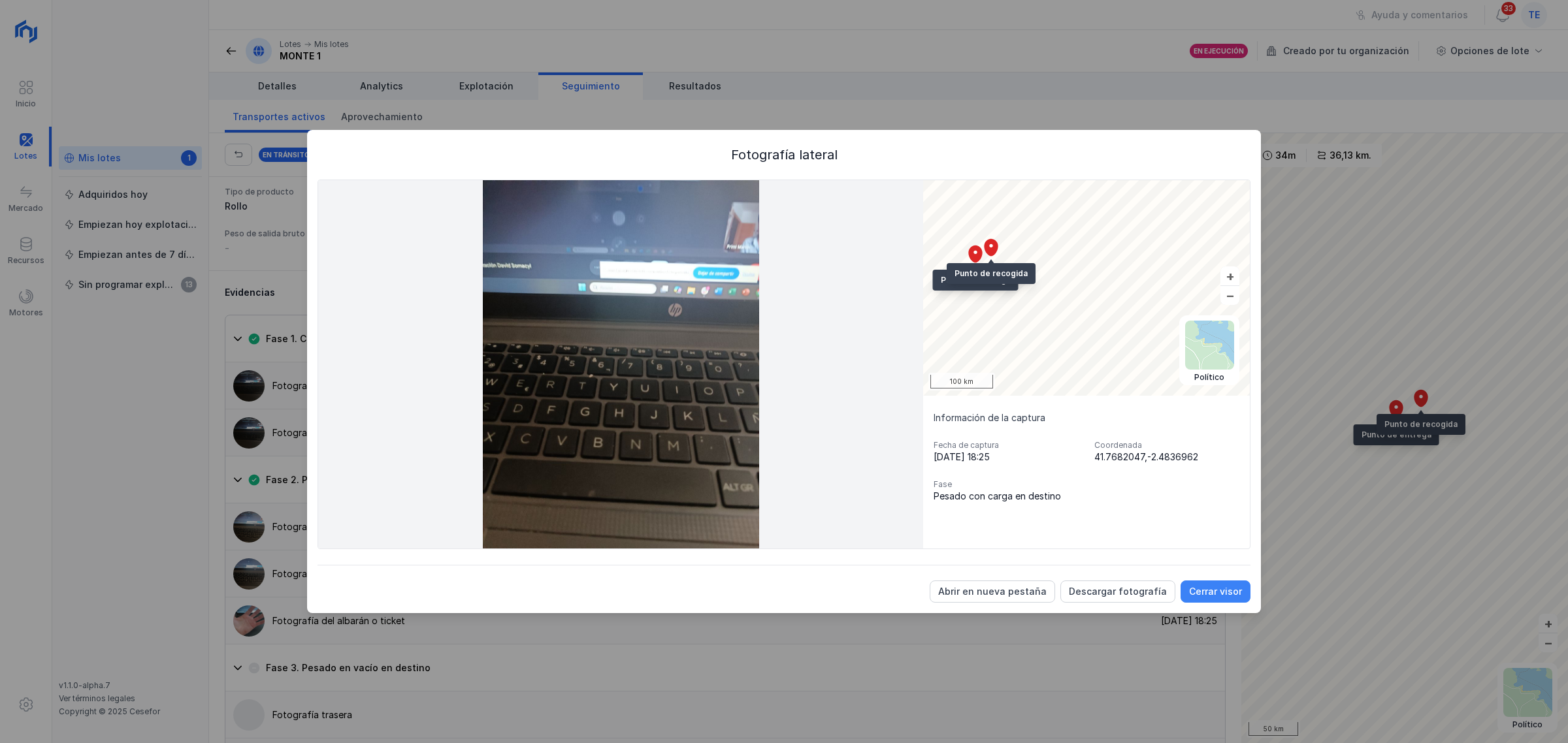
click at [1235, 567] on div "Cerrar visor" at bounding box center [1216, 592] width 53 height 13
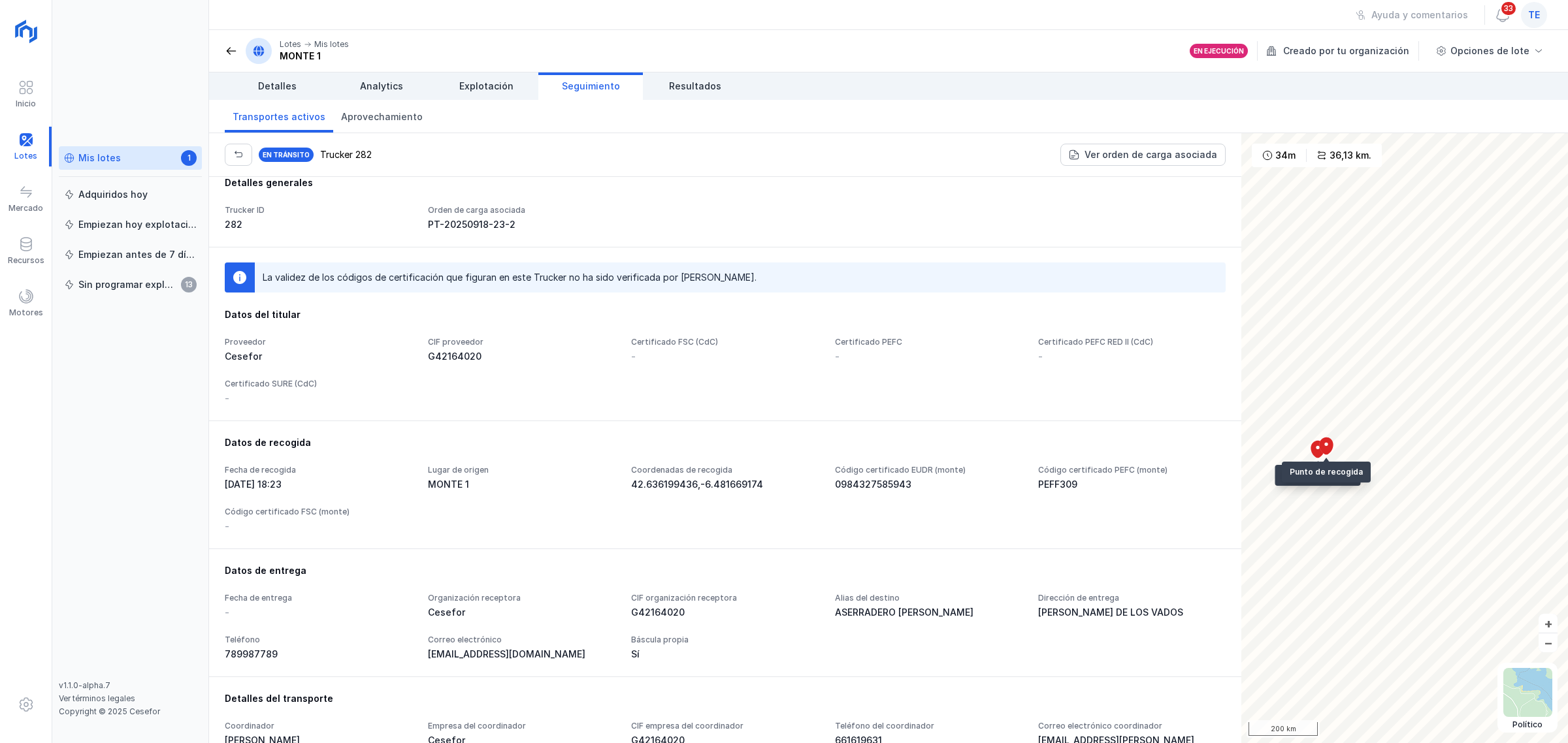
scroll to position [11, 0]
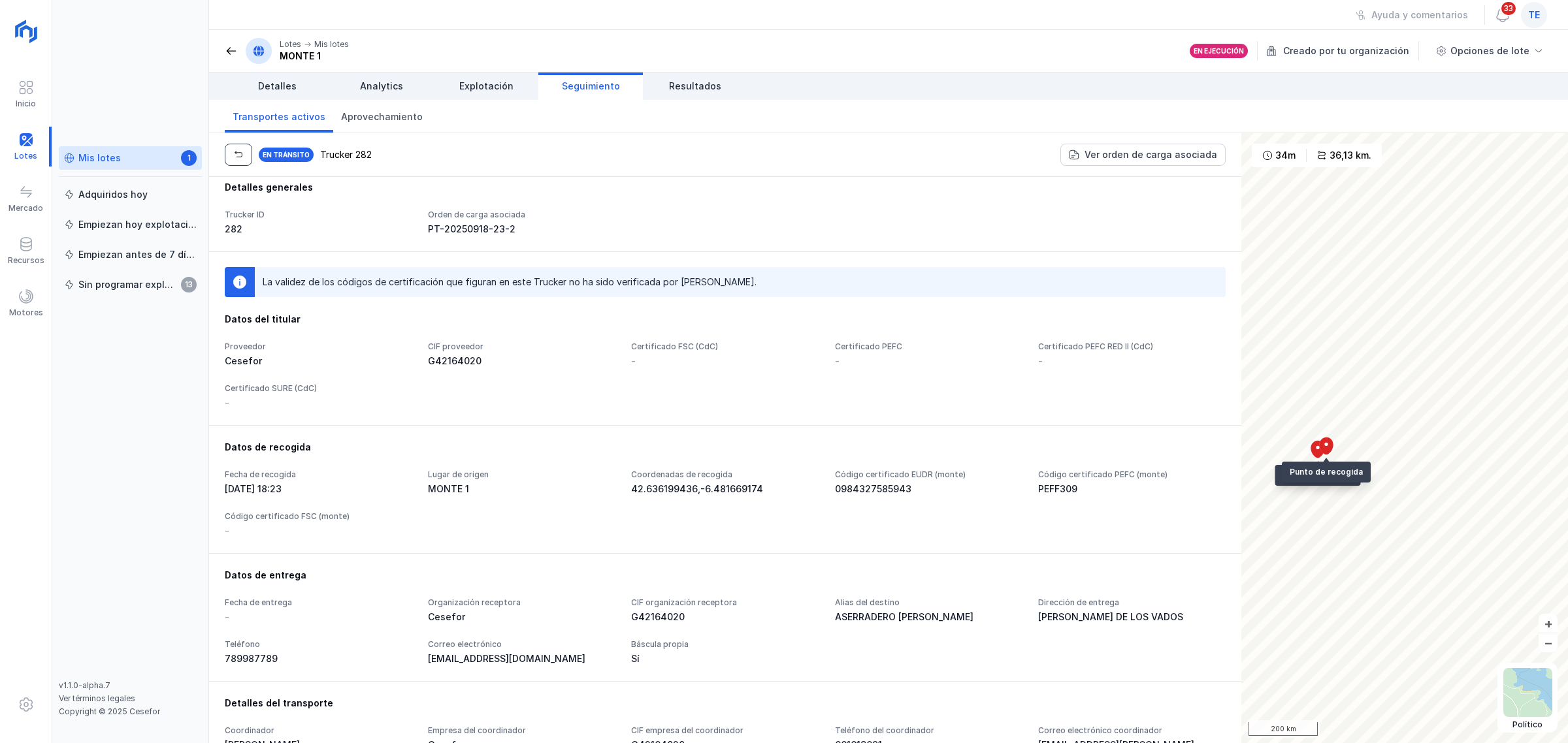
click at [236, 160] on span "button" at bounding box center [238, 154] width 11 height 11
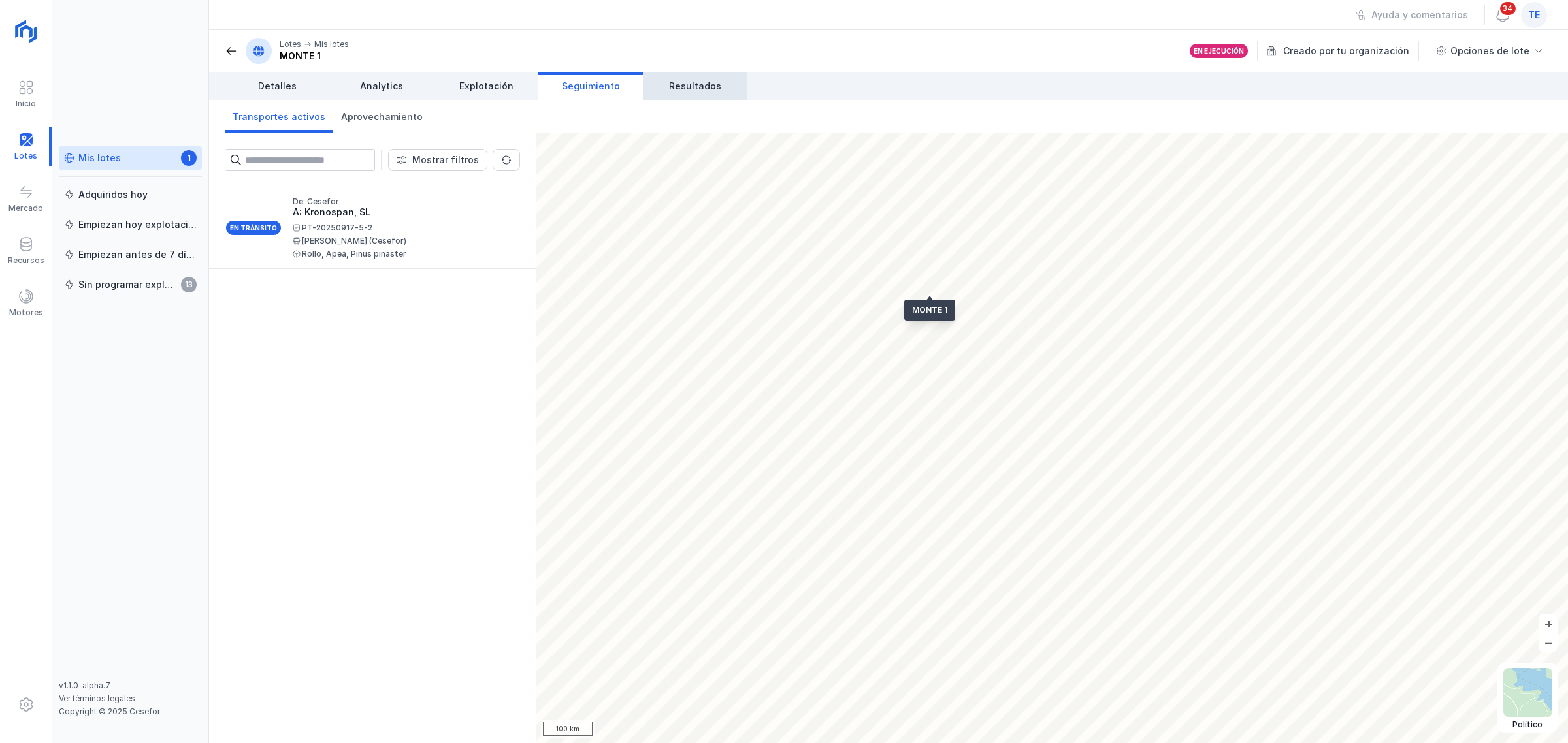
click at [668, 90] on link "Resultados" at bounding box center [695, 85] width 104 height 27
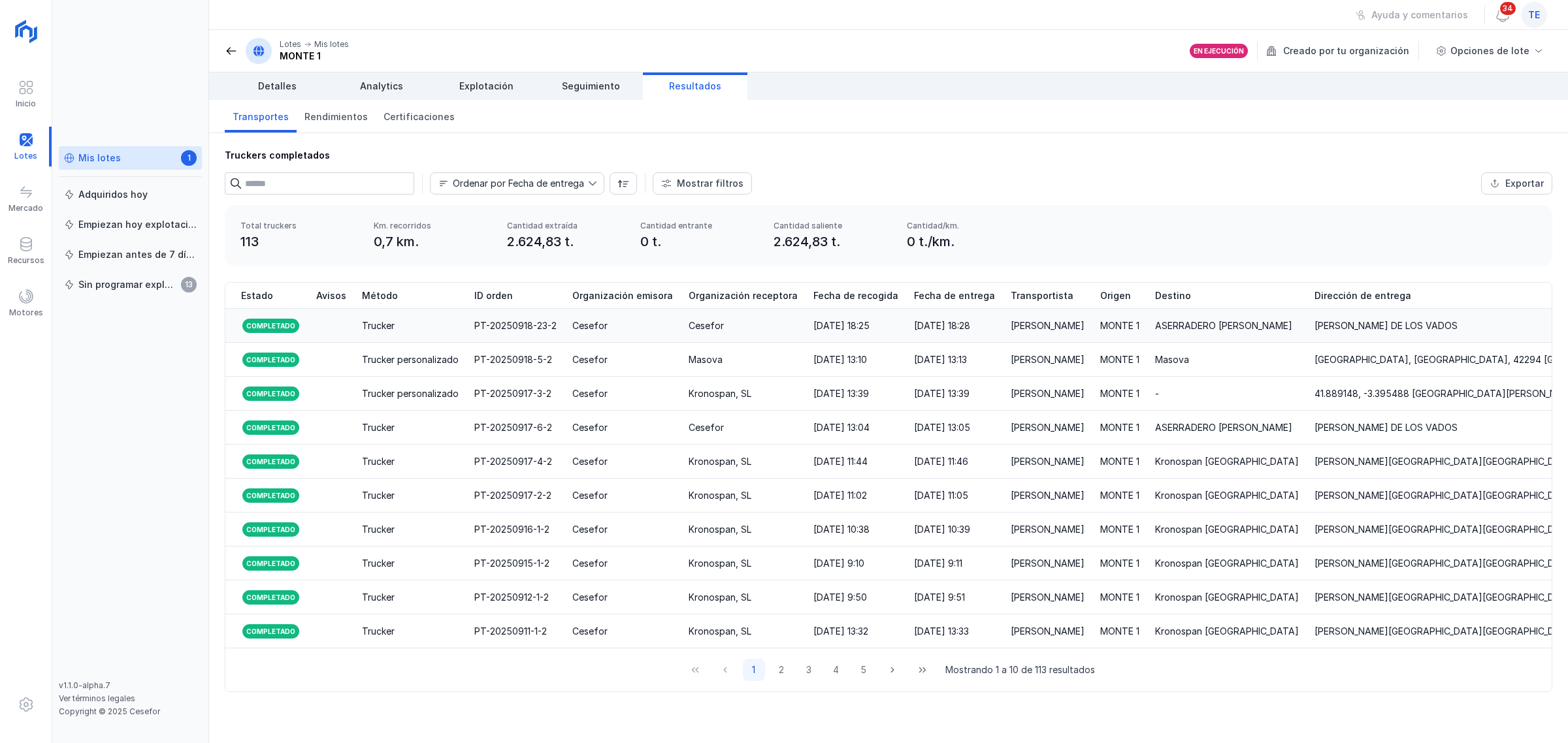
click at [534, 331] on div "PT-20250918-23-2" at bounding box center [516, 326] width 82 height 13
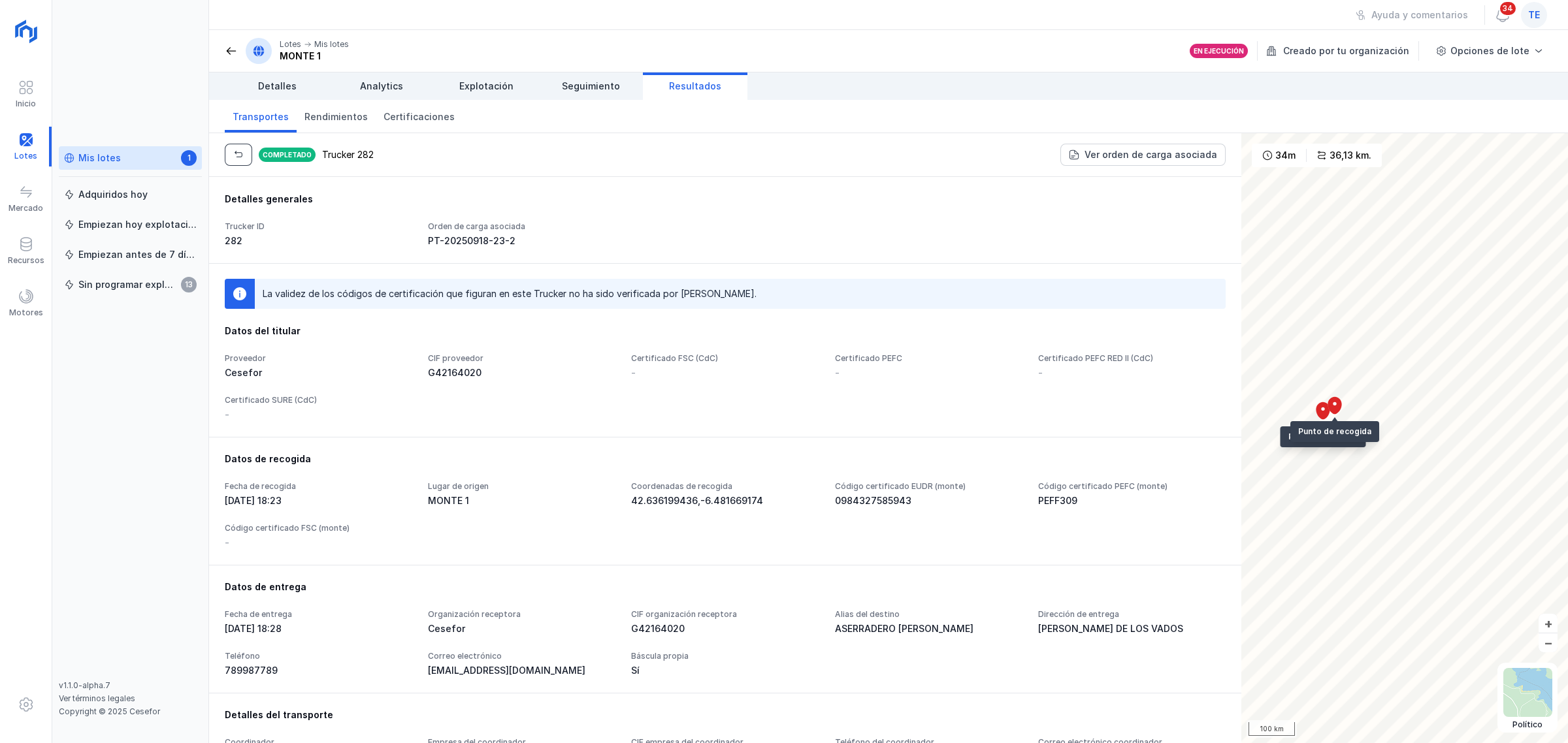
click at [234, 158] on span "button" at bounding box center [238, 154] width 11 height 11
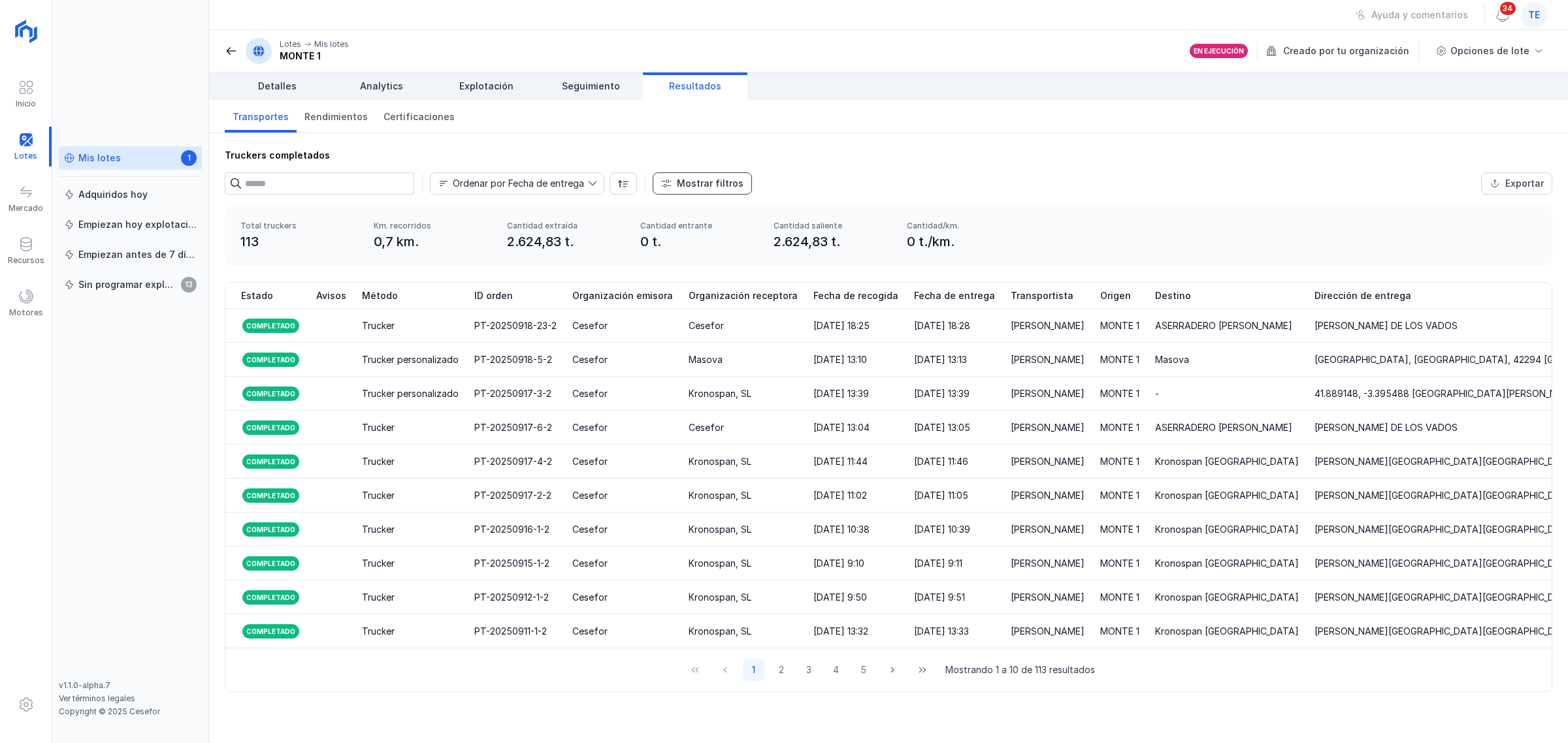
click at [684, 185] on div "Mostrar filtros" at bounding box center [710, 184] width 67 height 13
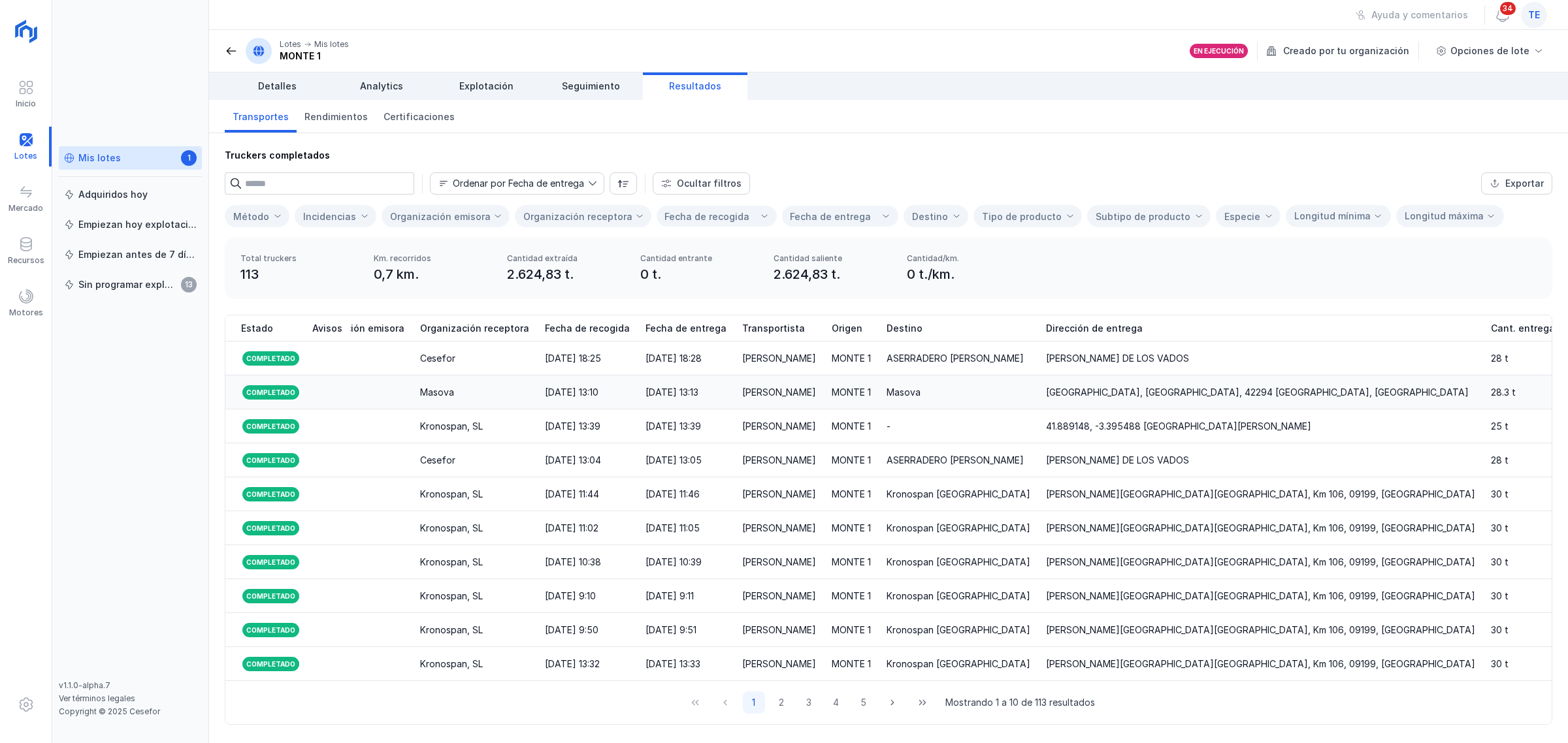
scroll to position [0, 292]
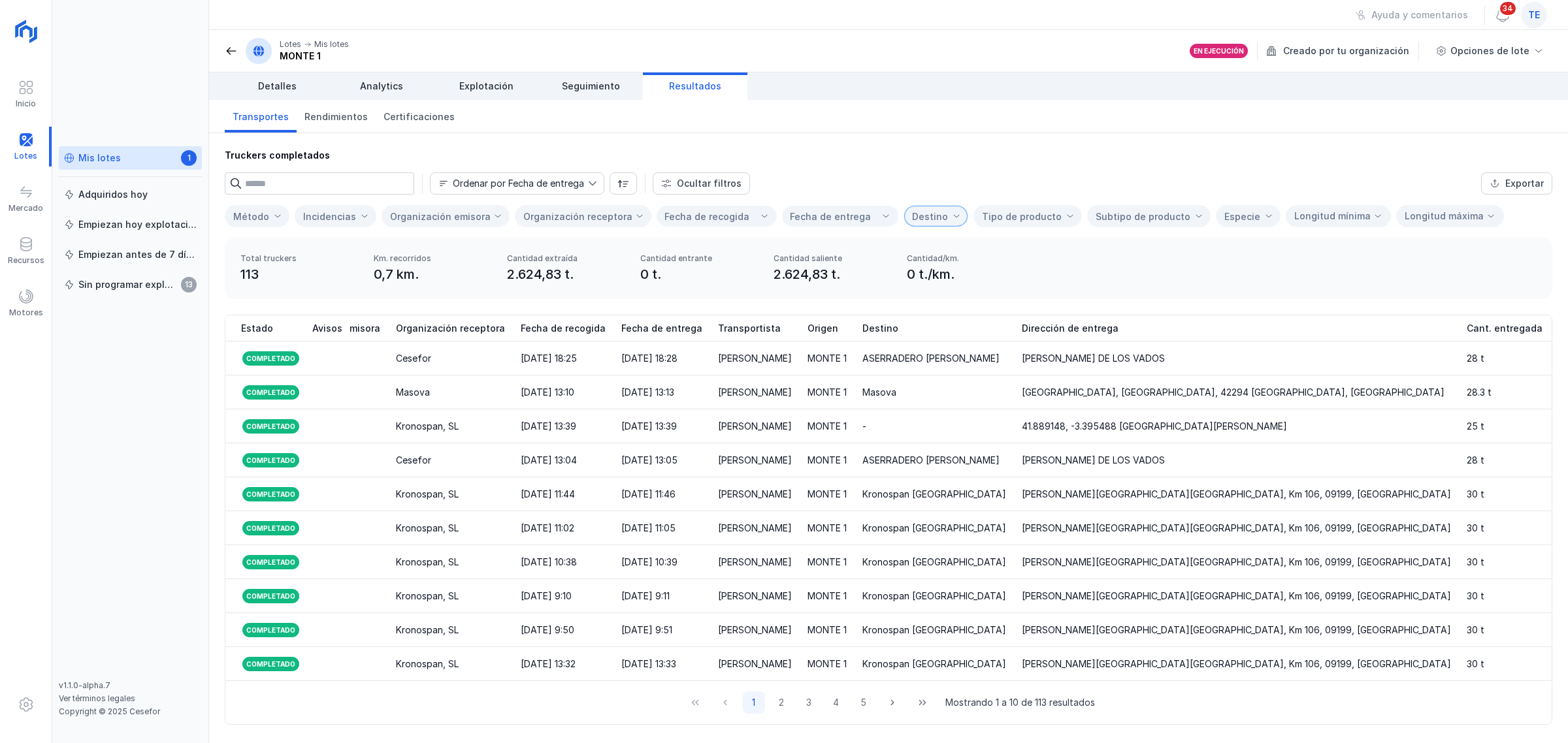
click at [913, 213] on div "Destino" at bounding box center [931, 217] width 36 height 11
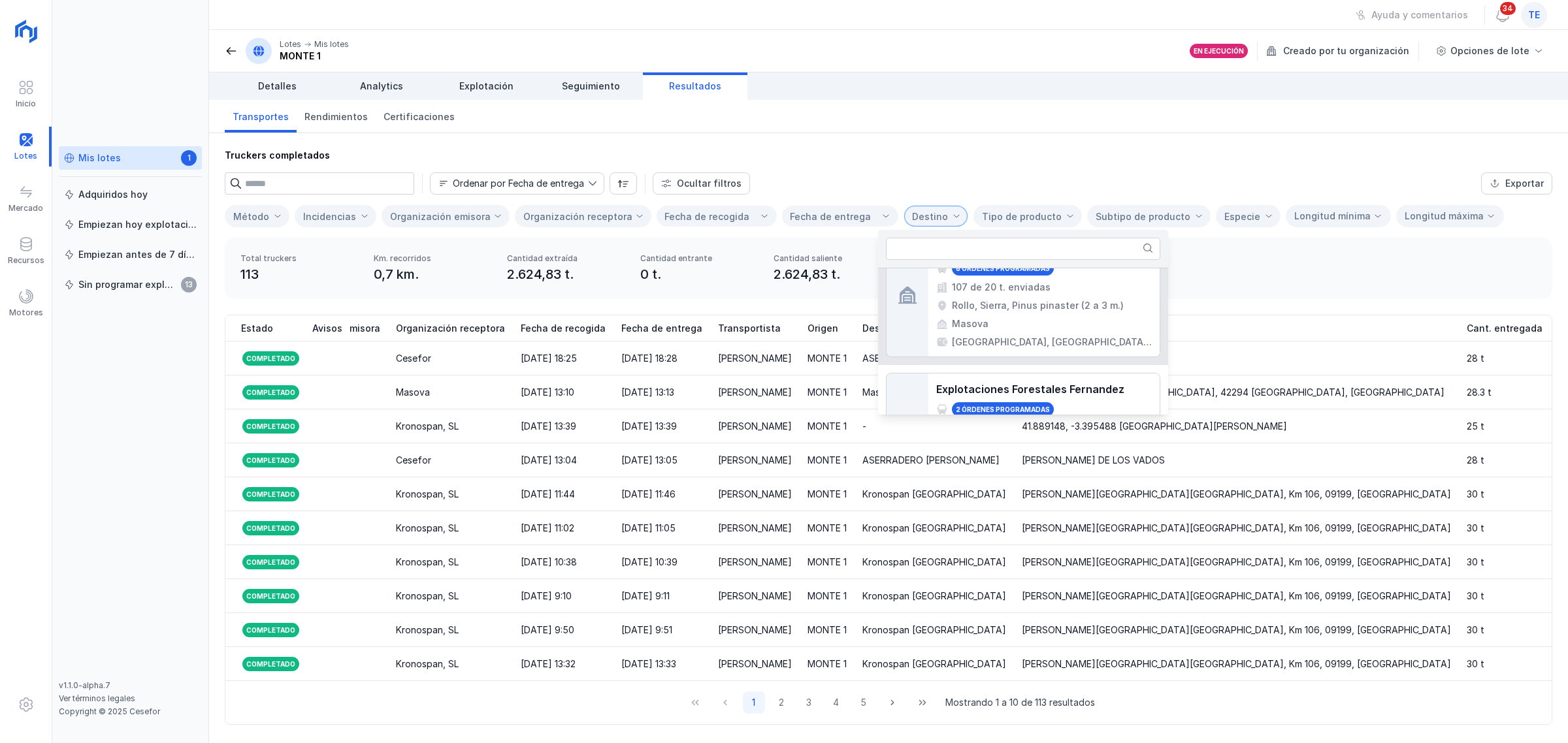
scroll to position [282, 0]
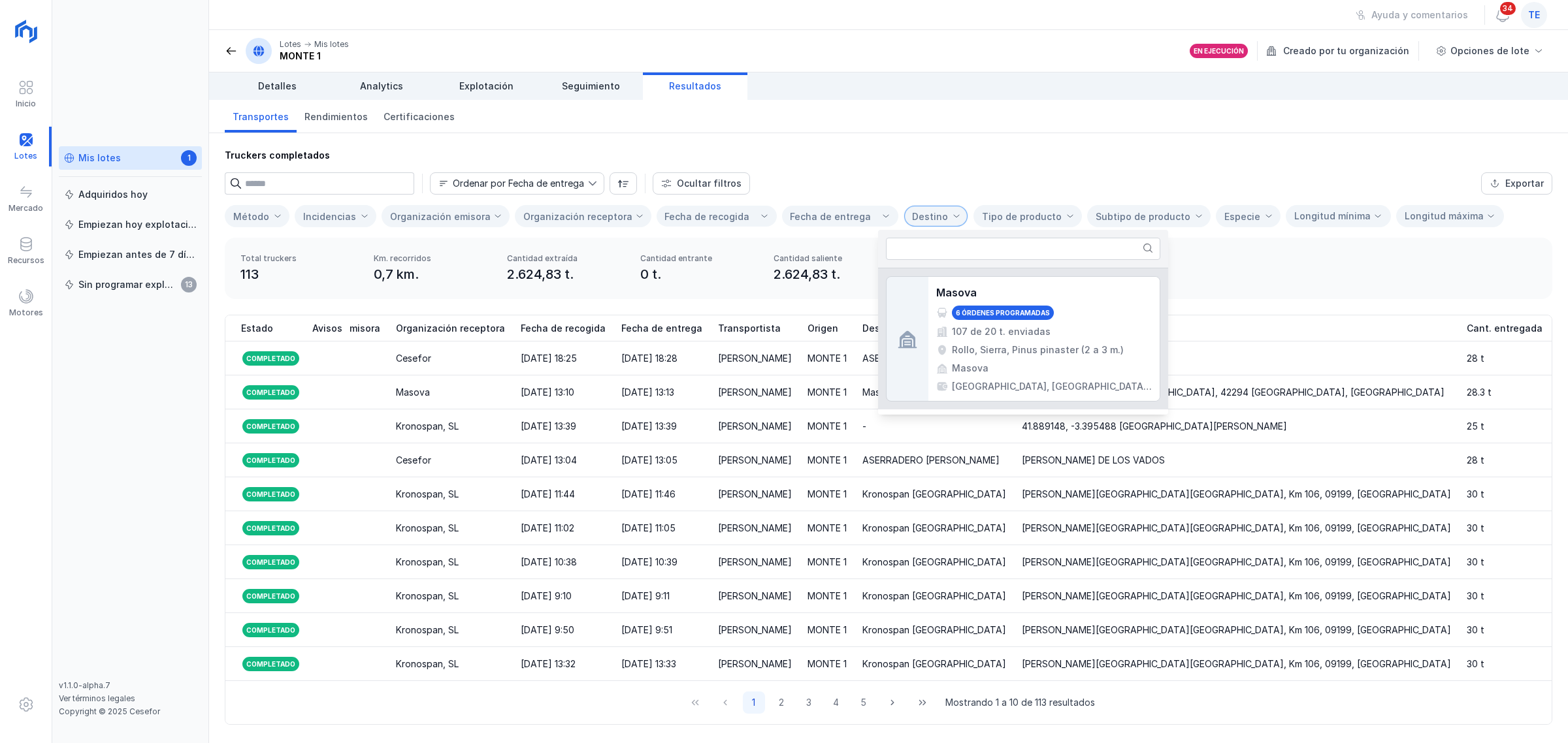
click at [1031, 332] on div "107 de 20 t. enviadas" at bounding box center [1001, 332] width 99 height 13
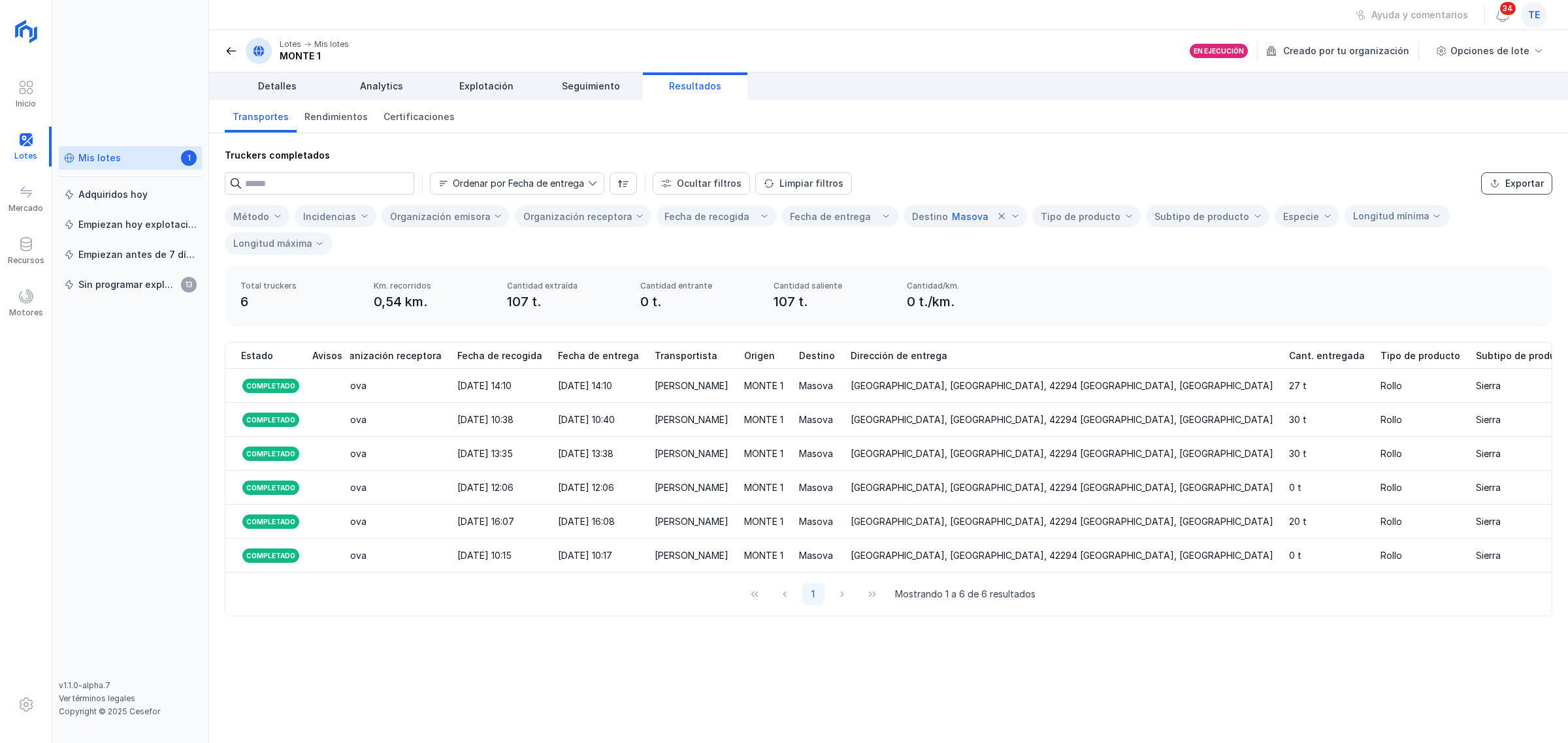
click at [1520, 190] on button "Exportar" at bounding box center [1517, 183] width 71 height 22
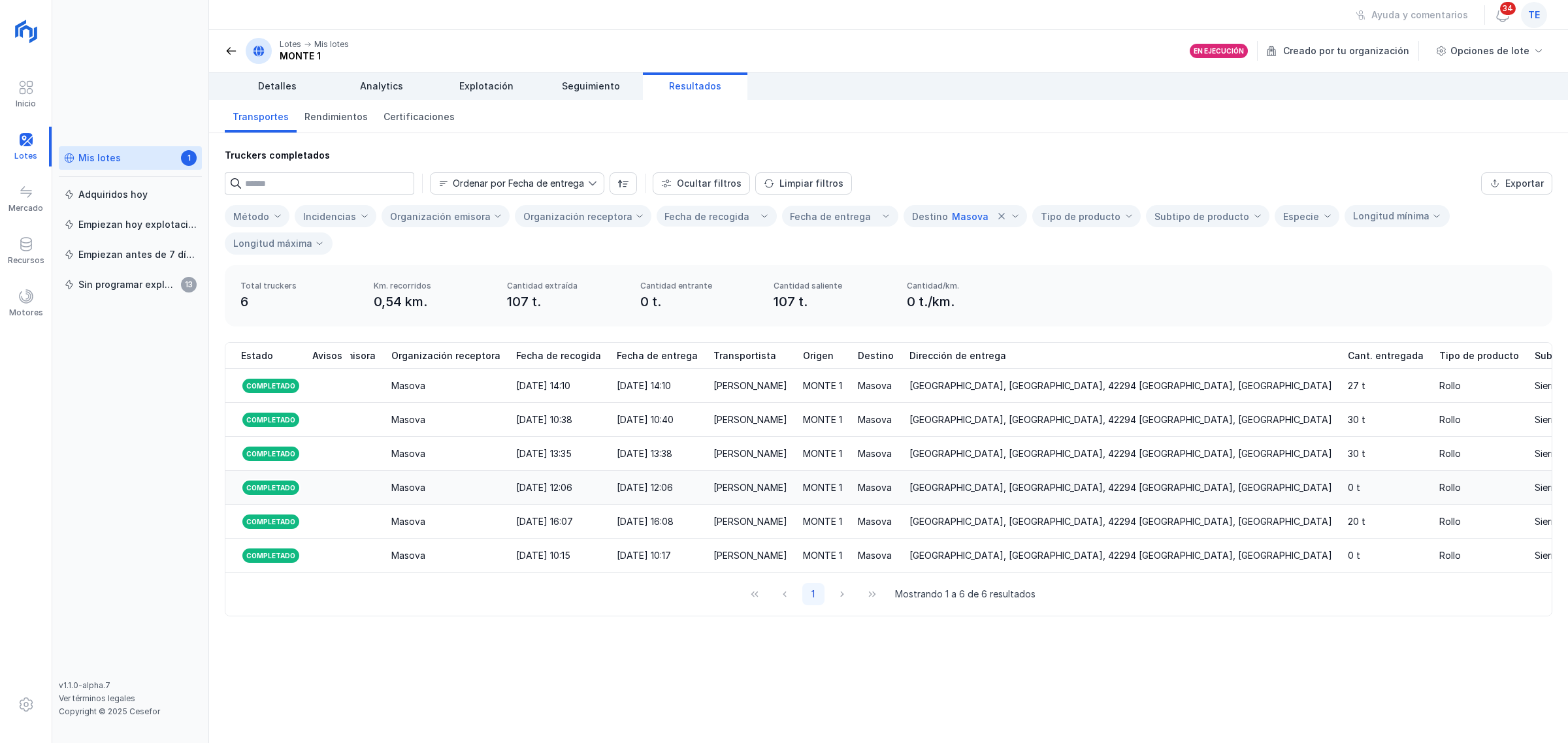
scroll to position [0, 0]
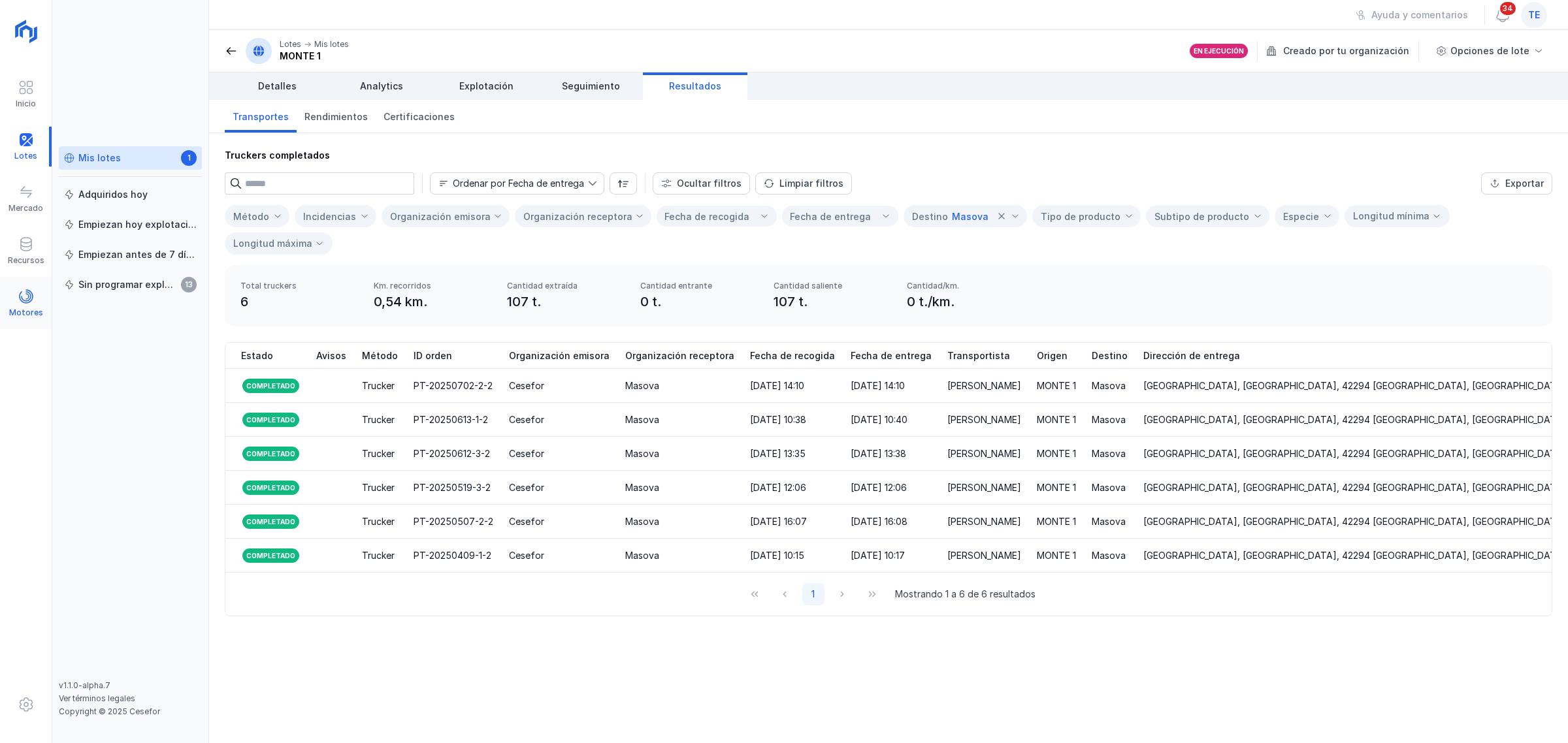
click at [38, 310] on div "Motores" at bounding box center [25, 313] width 34 height 11
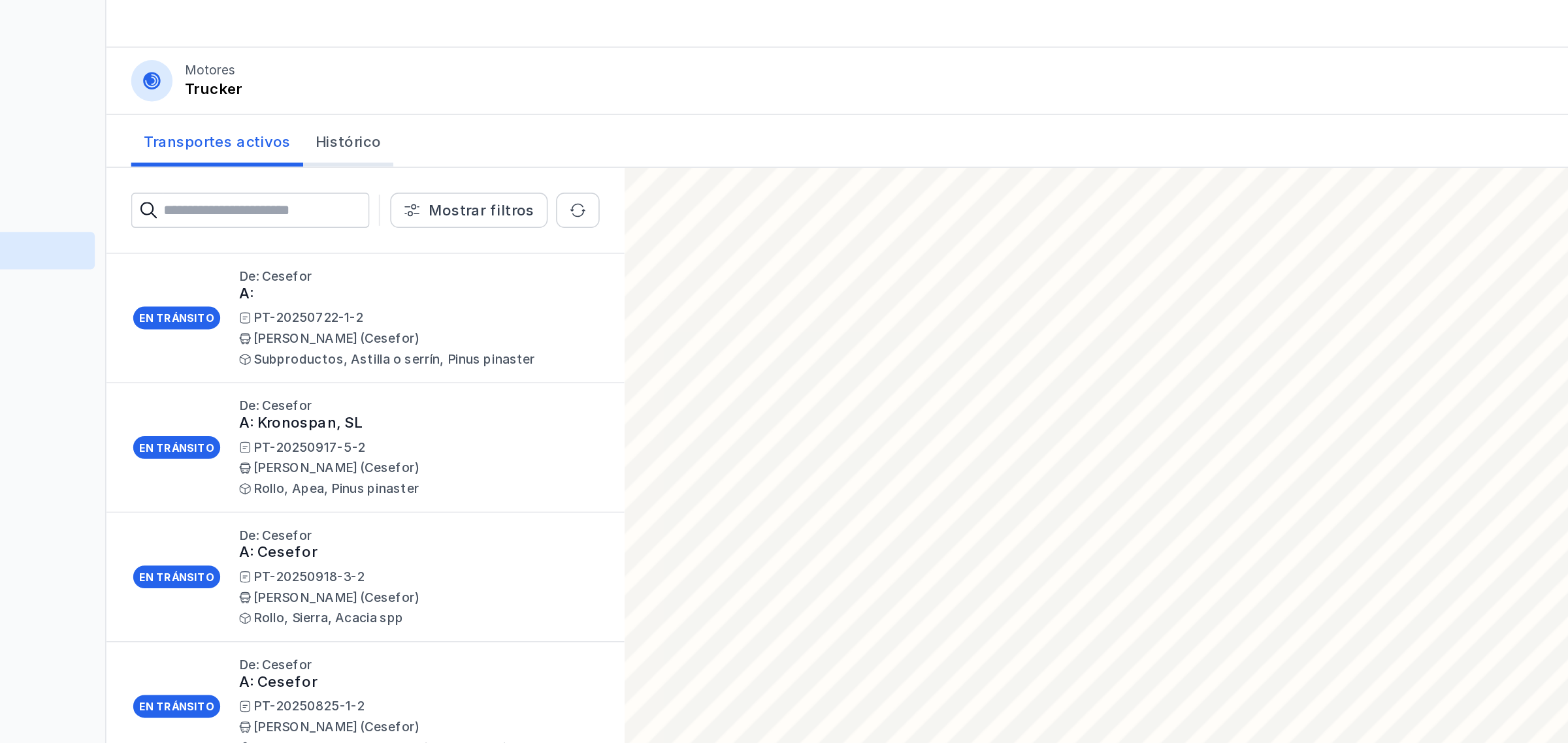
click at [364, 98] on link "Histórico" at bounding box center [361, 89] width 57 height 33
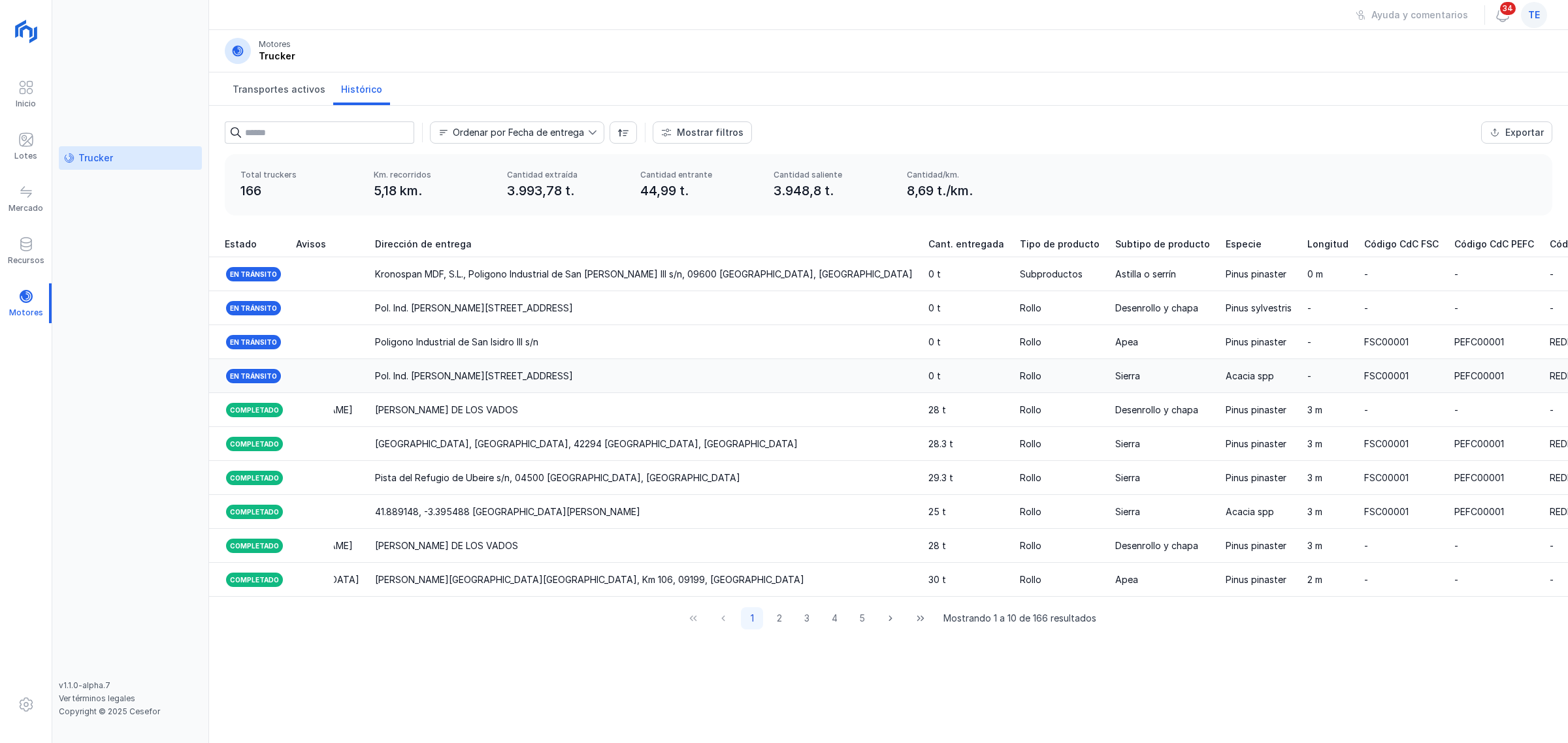
scroll to position [0, 1252]
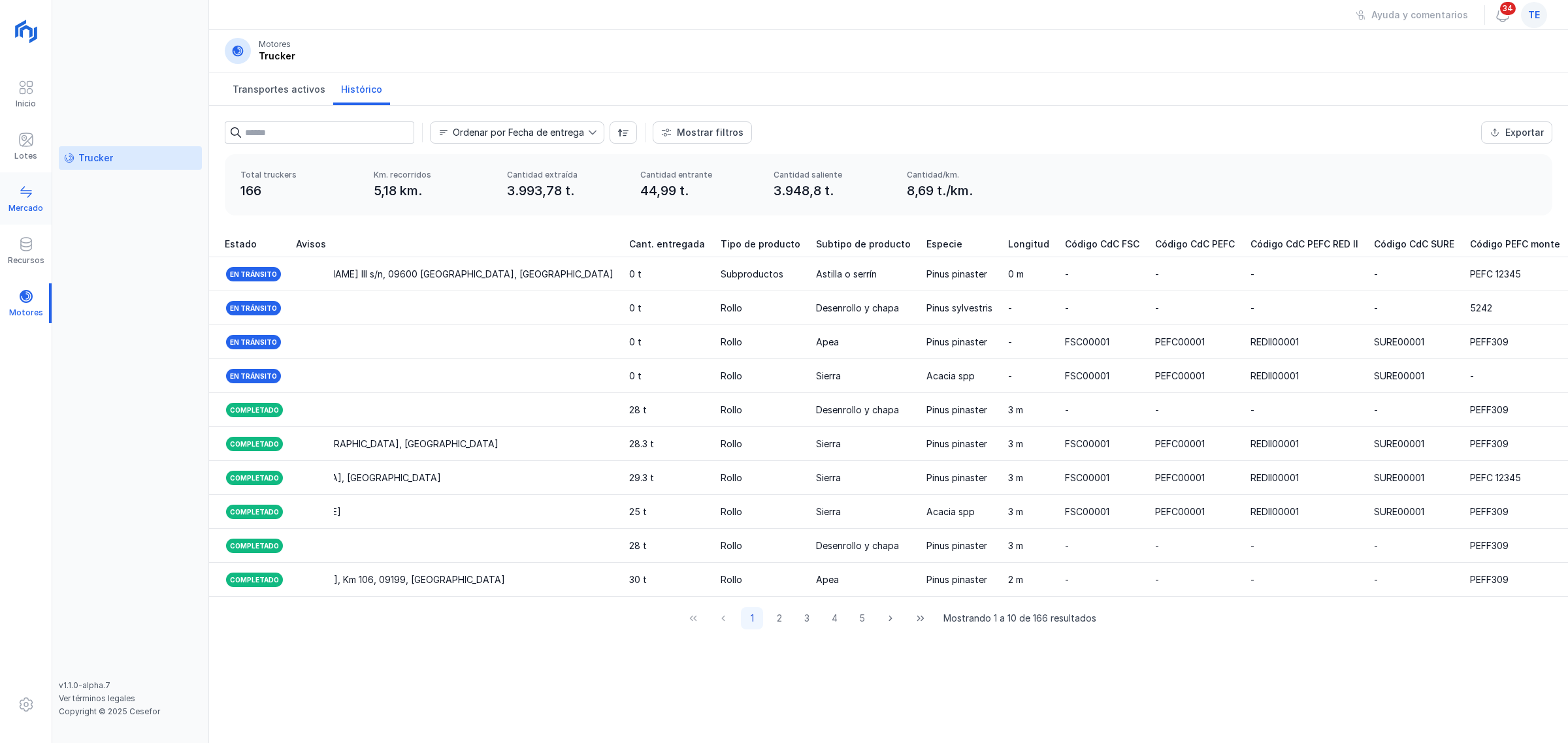
click at [27, 193] on span at bounding box center [25, 191] width 16 height 16
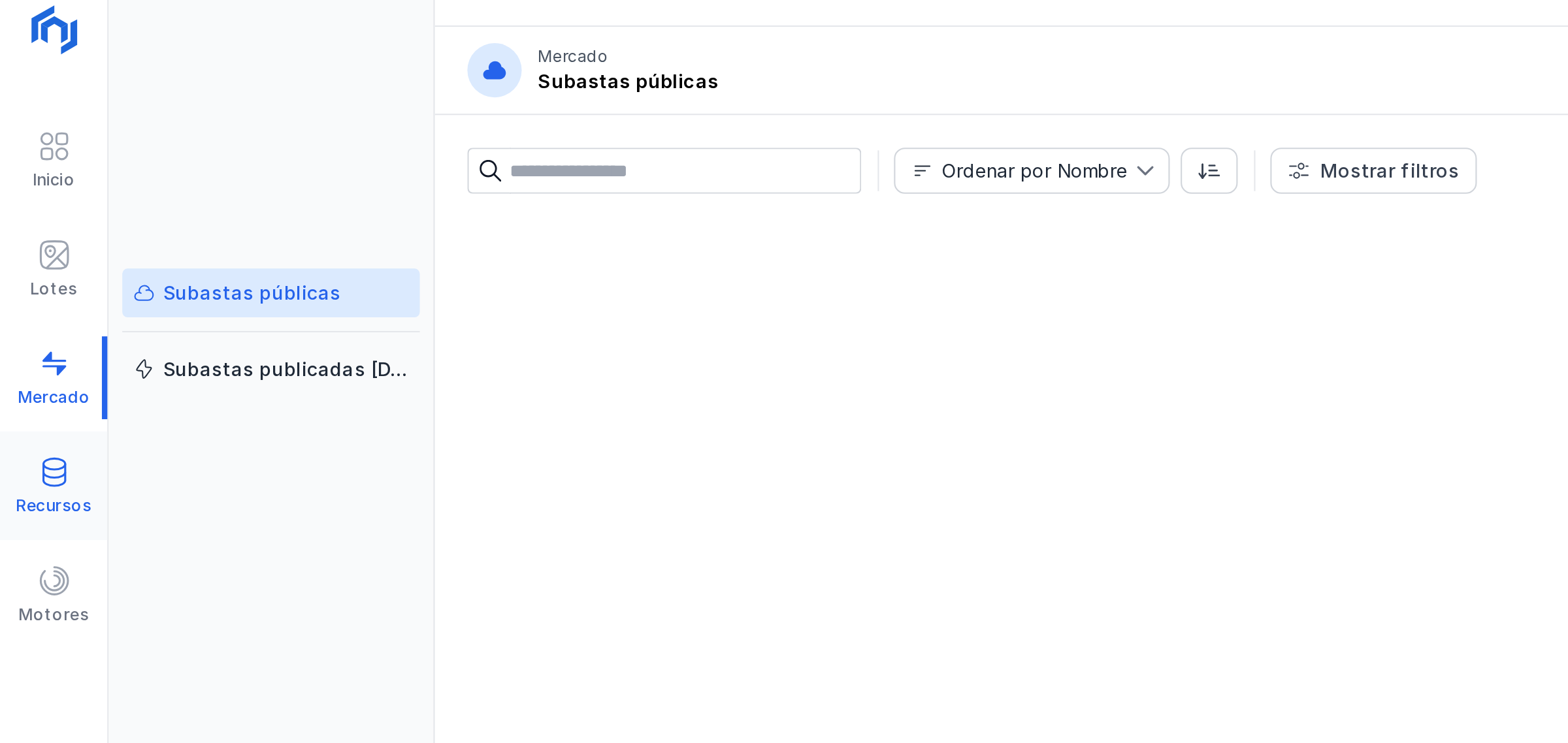
click at [28, 239] on span at bounding box center [25, 244] width 16 height 16
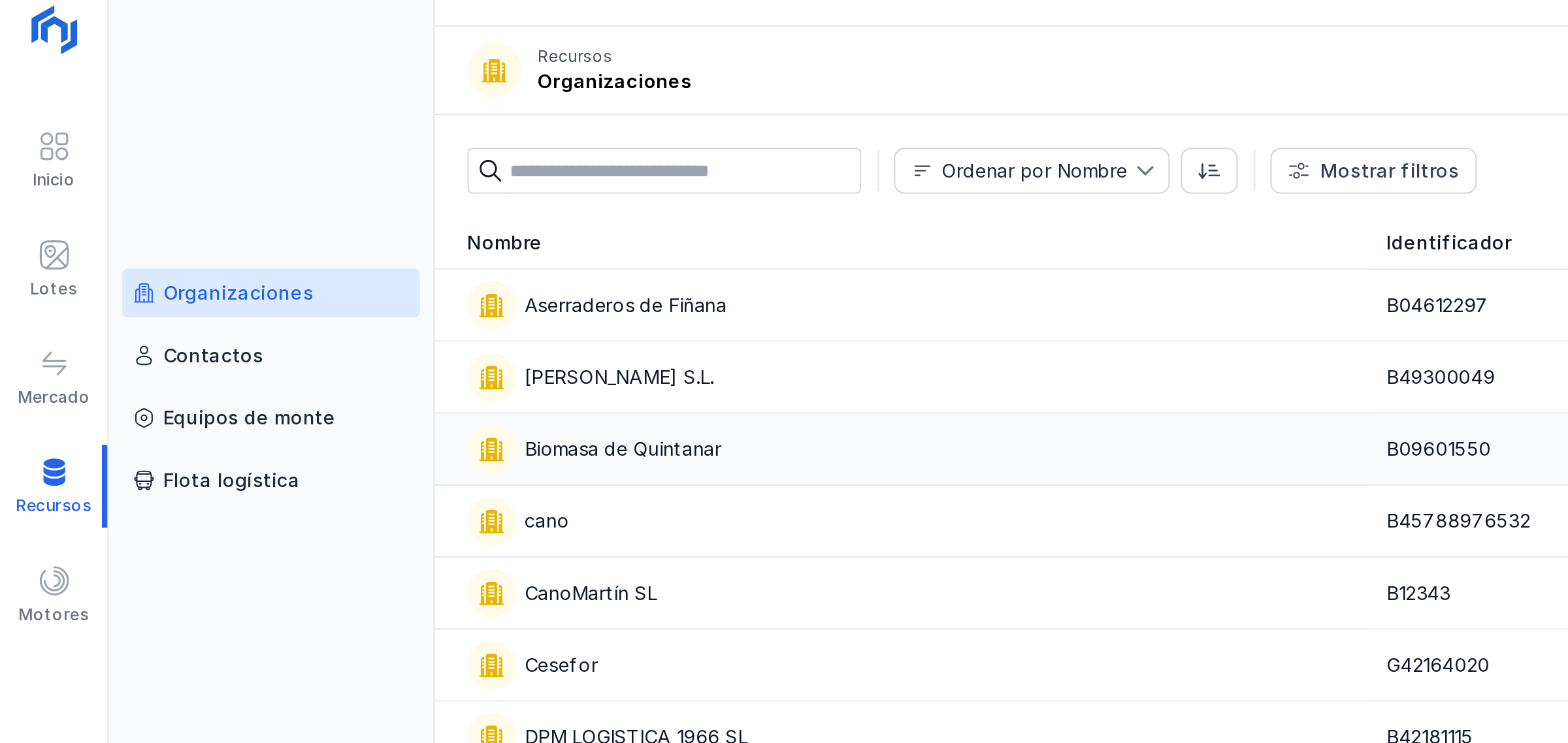
drag, startPoint x: 448, startPoint y: 244, endPoint x: 444, endPoint y: 238, distance: 7.2
click at [445, 238] on div "Biomasa de Quintanar" at bounding box center [438, 233] width 426 height 24
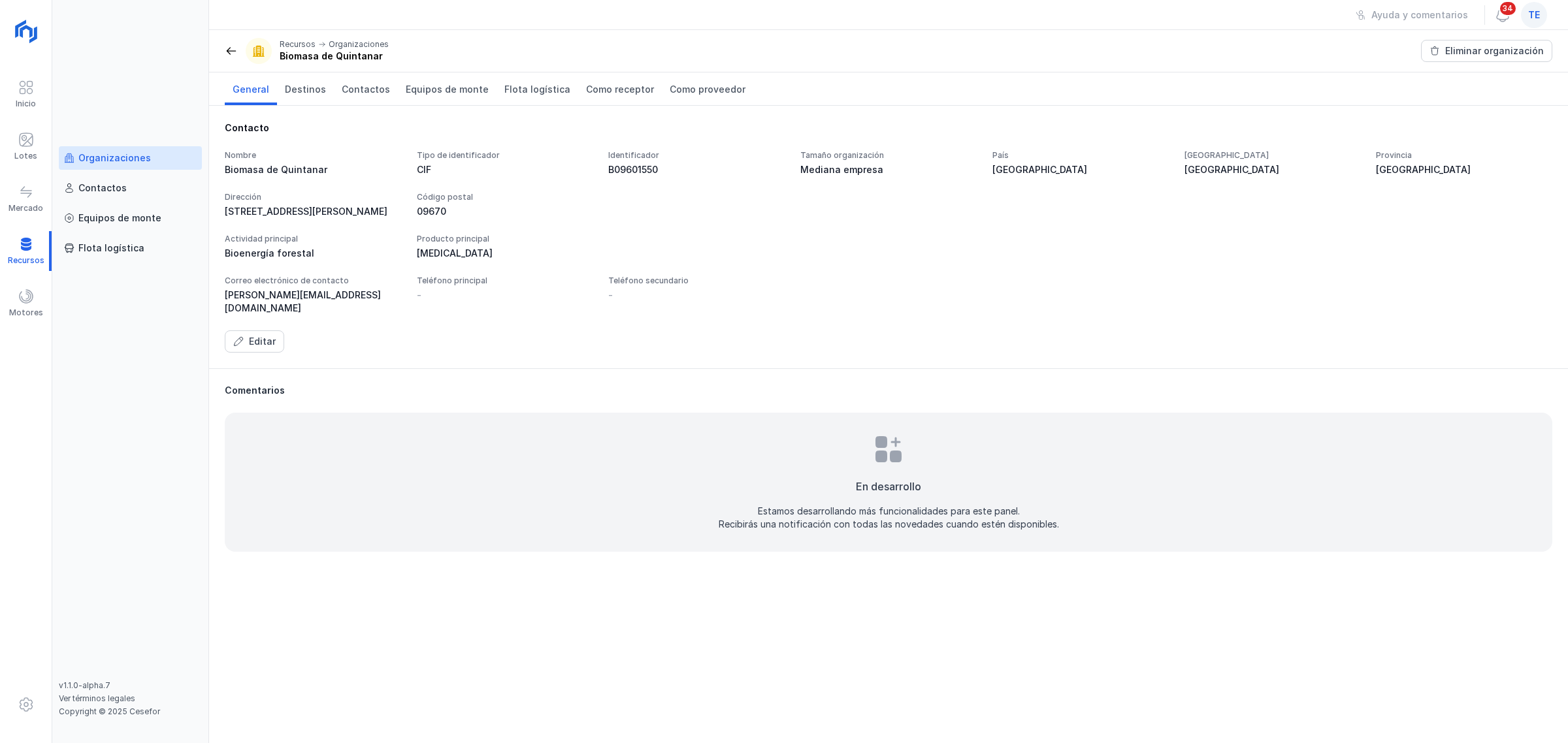
click at [233, 47] on span at bounding box center [232, 51] width 13 height 13
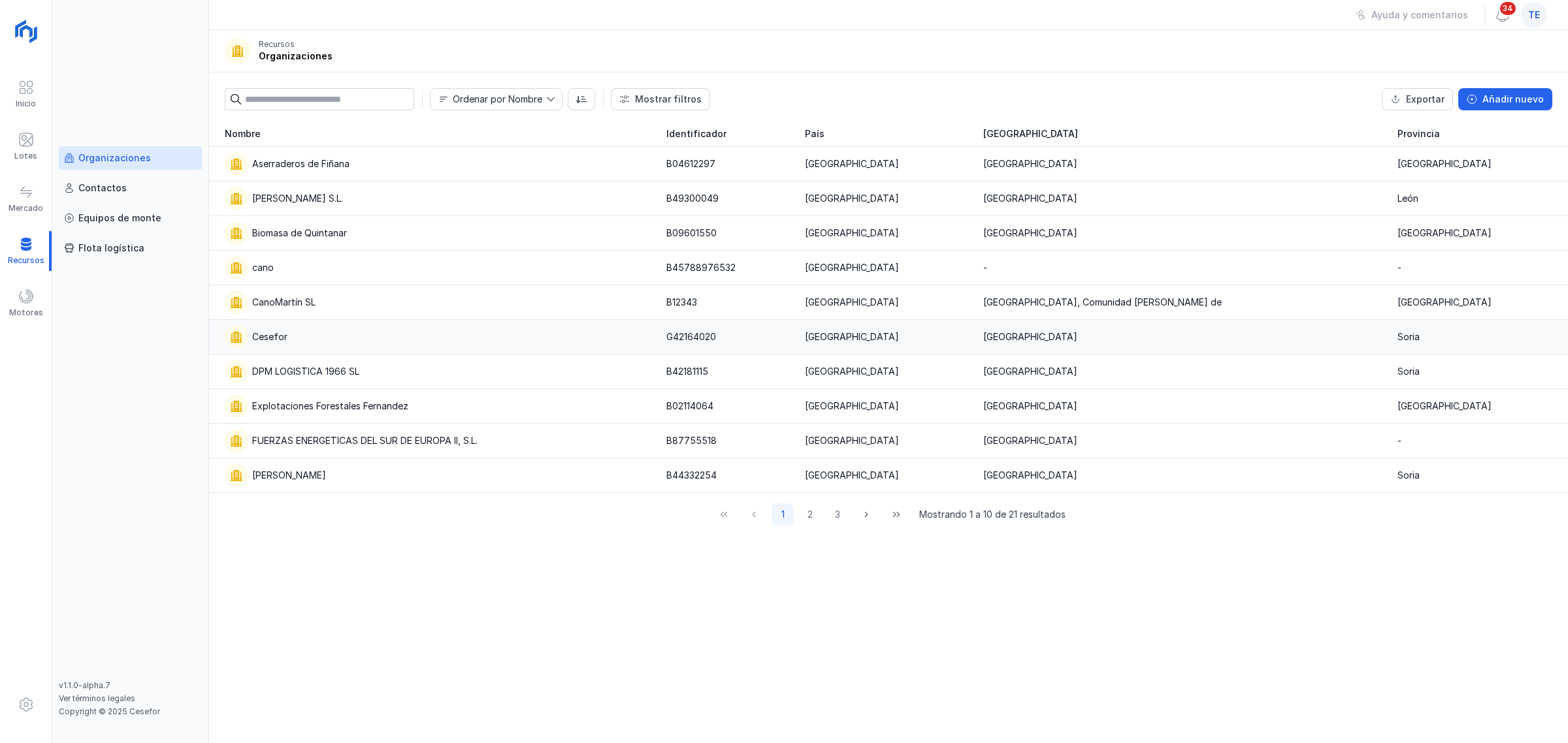
click at [407, 343] on div "Cesefor" at bounding box center [438, 337] width 426 height 24
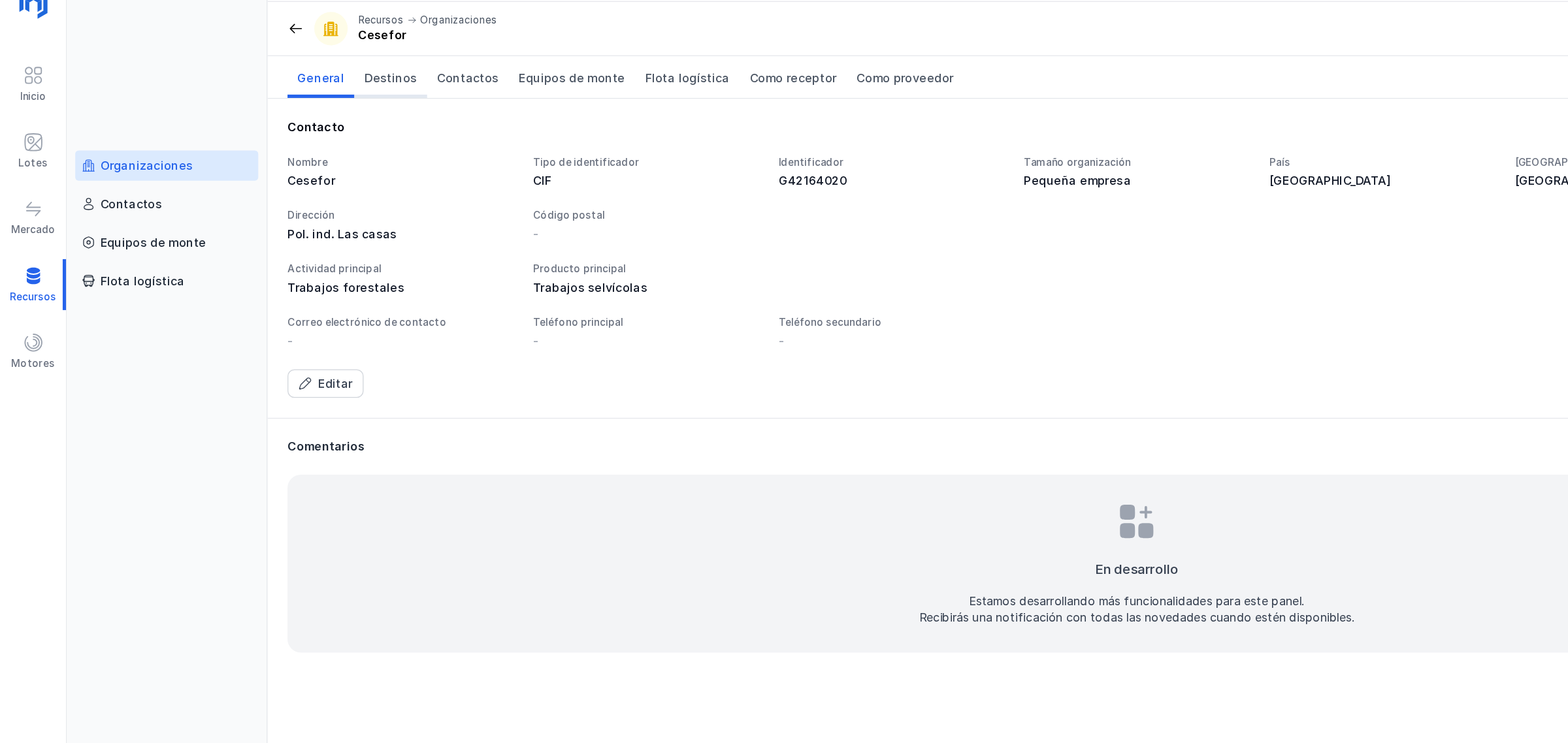
click at [316, 88] on span "Destinos" at bounding box center [306, 89] width 41 height 13
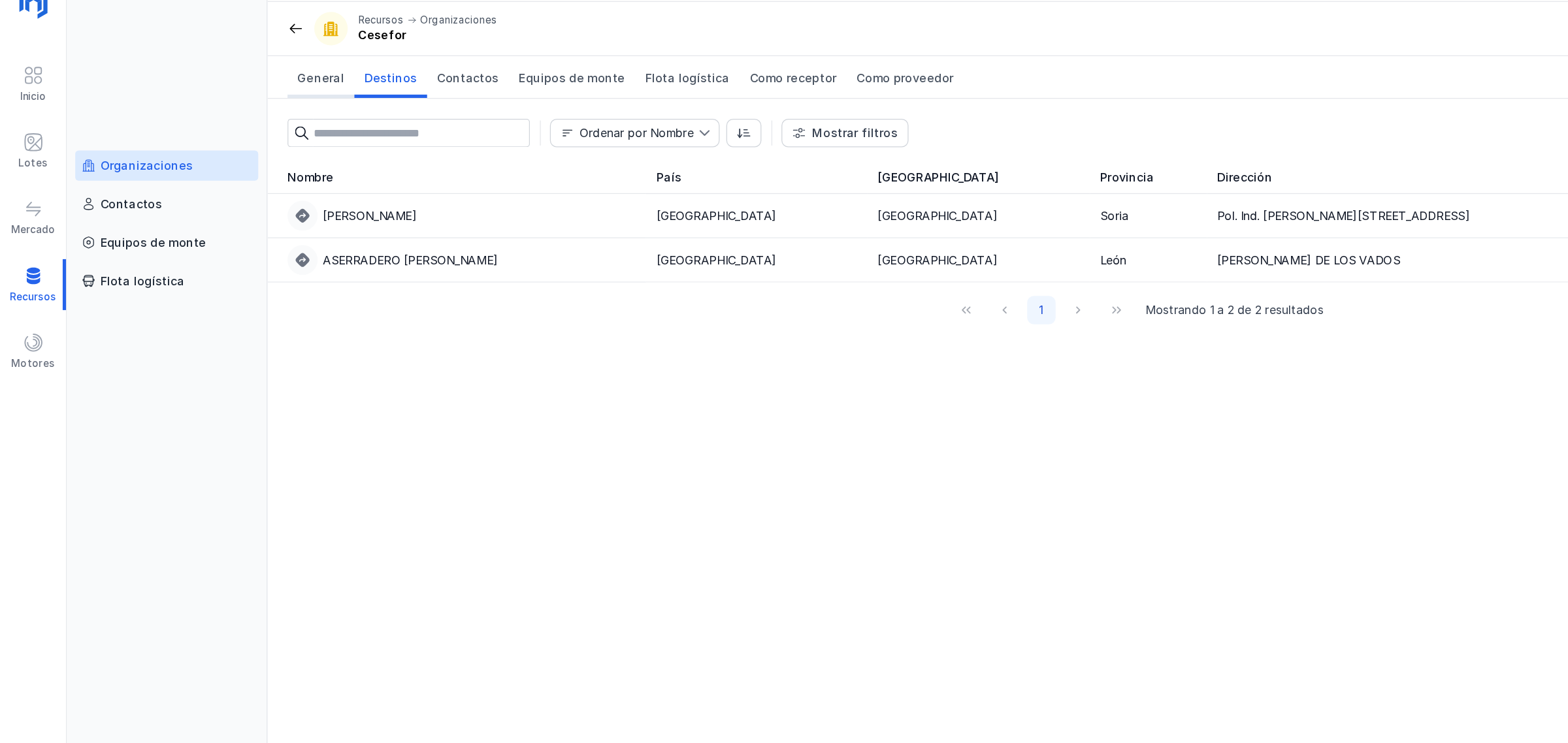
click at [241, 101] on link "General" at bounding box center [251, 89] width 53 height 33
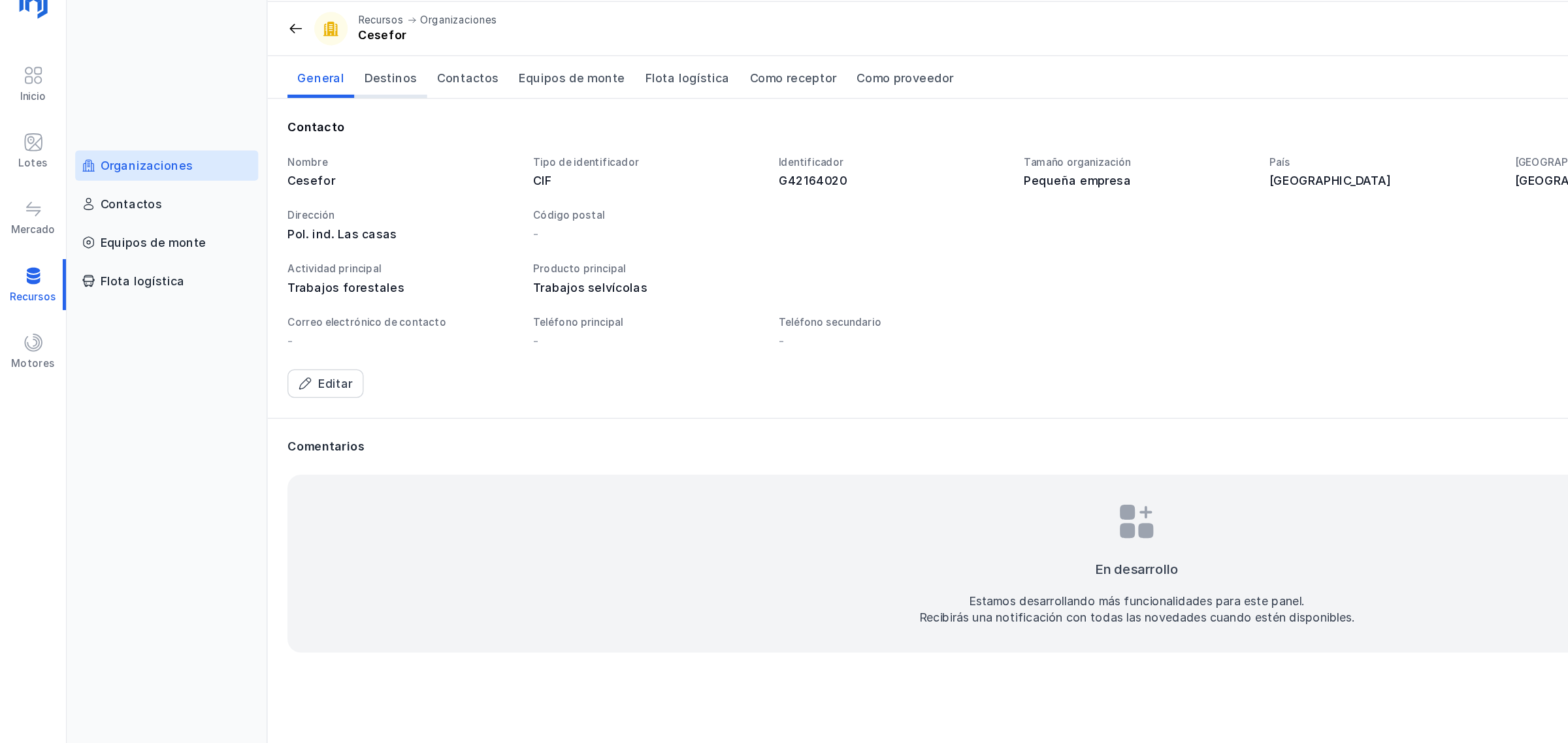
click at [293, 95] on span "Destinos" at bounding box center [306, 89] width 41 height 13
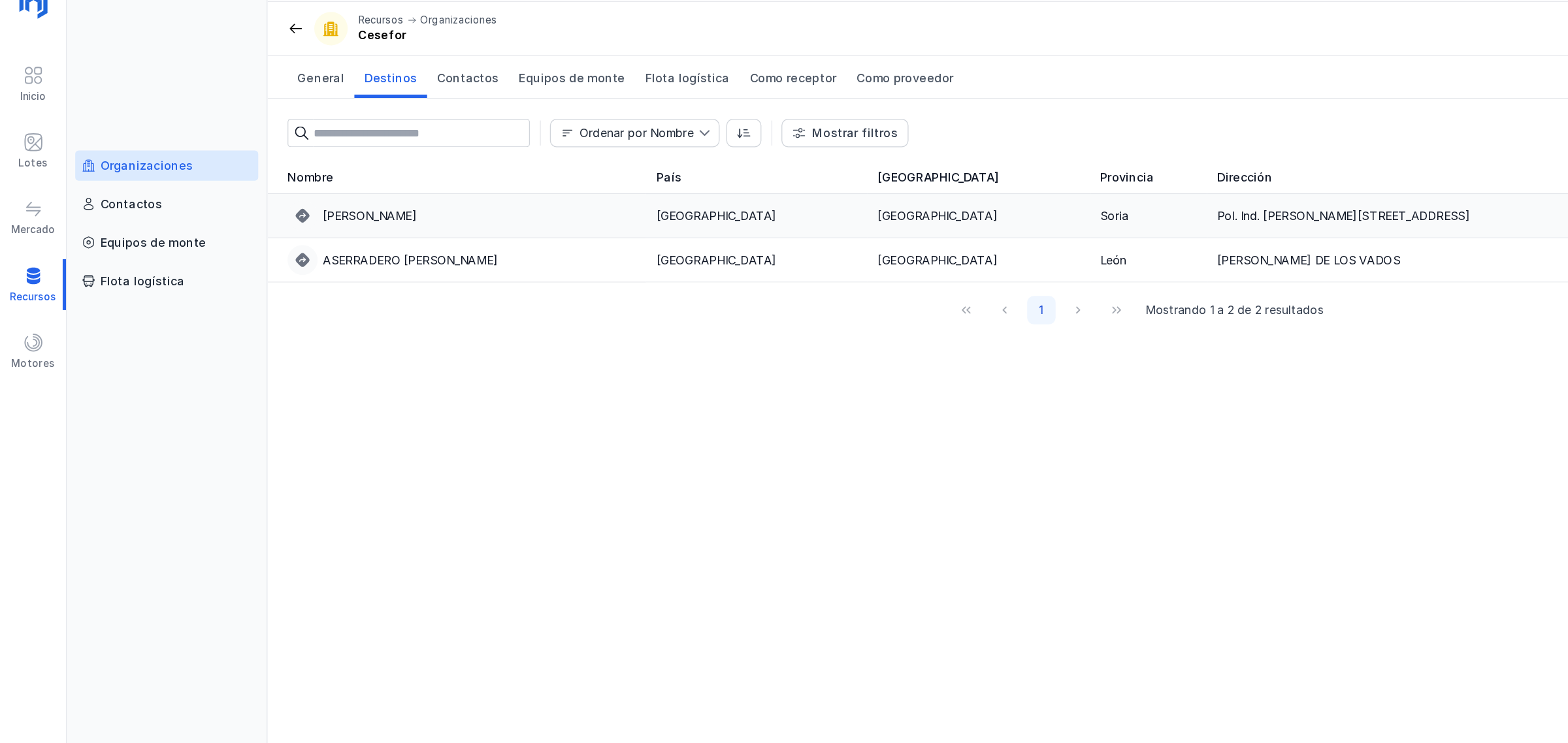
click at [314, 207] on div "Aserradero Cesefor" at bounding box center [361, 197] width 273 height 24
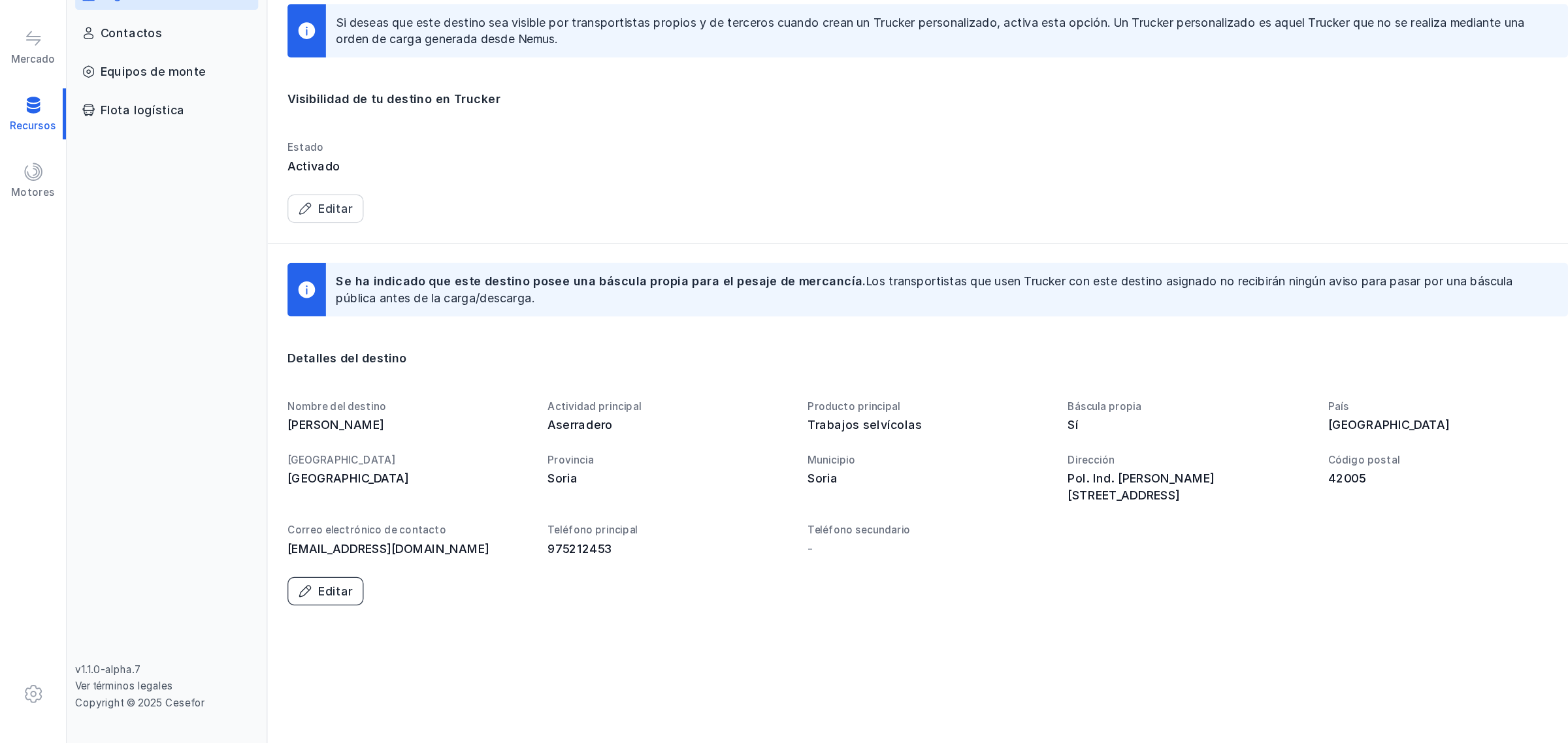
click at [253, 618] on div "Editar" at bounding box center [262, 625] width 27 height 13
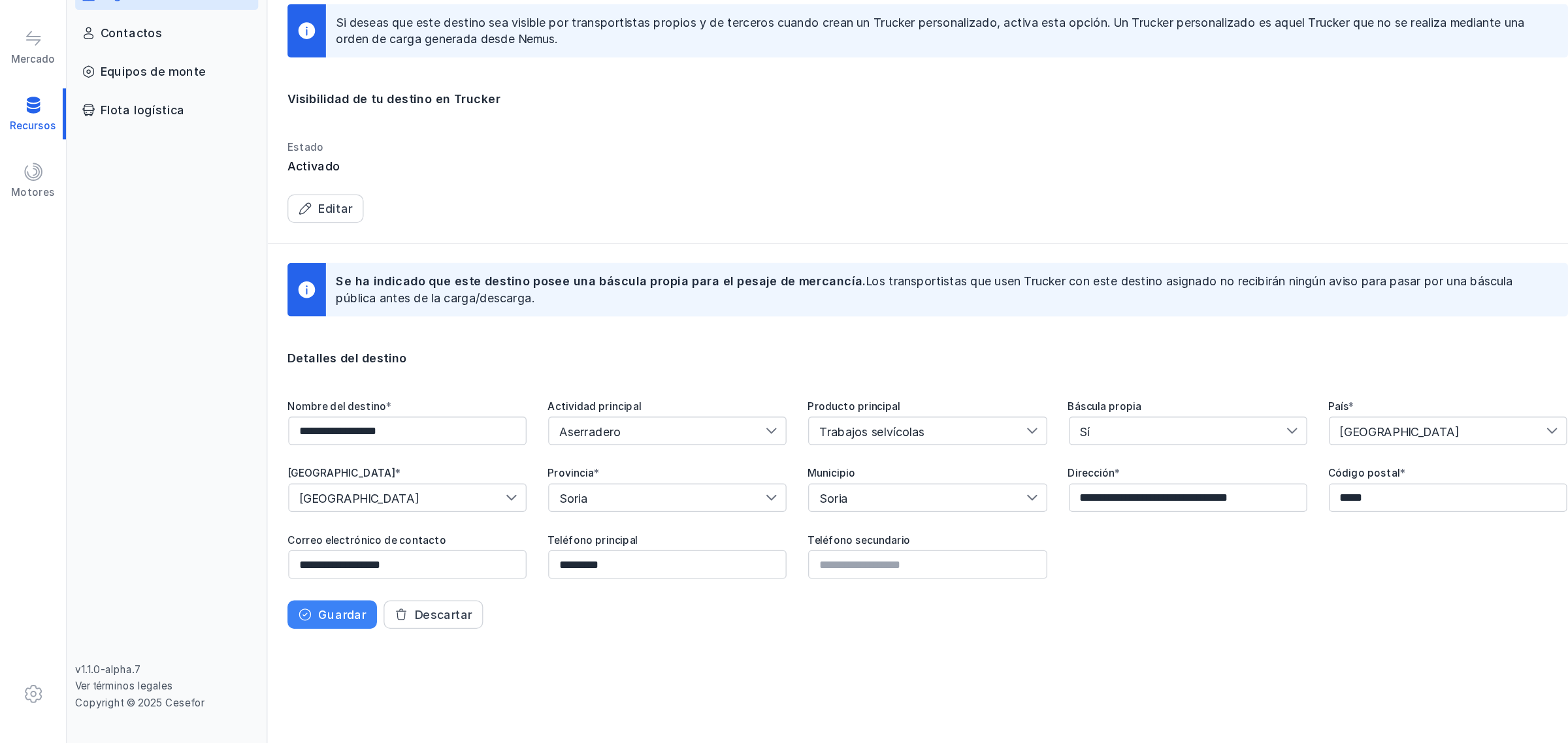
click at [283, 641] on div "Guardar" at bounding box center [267, 643] width 37 height 13
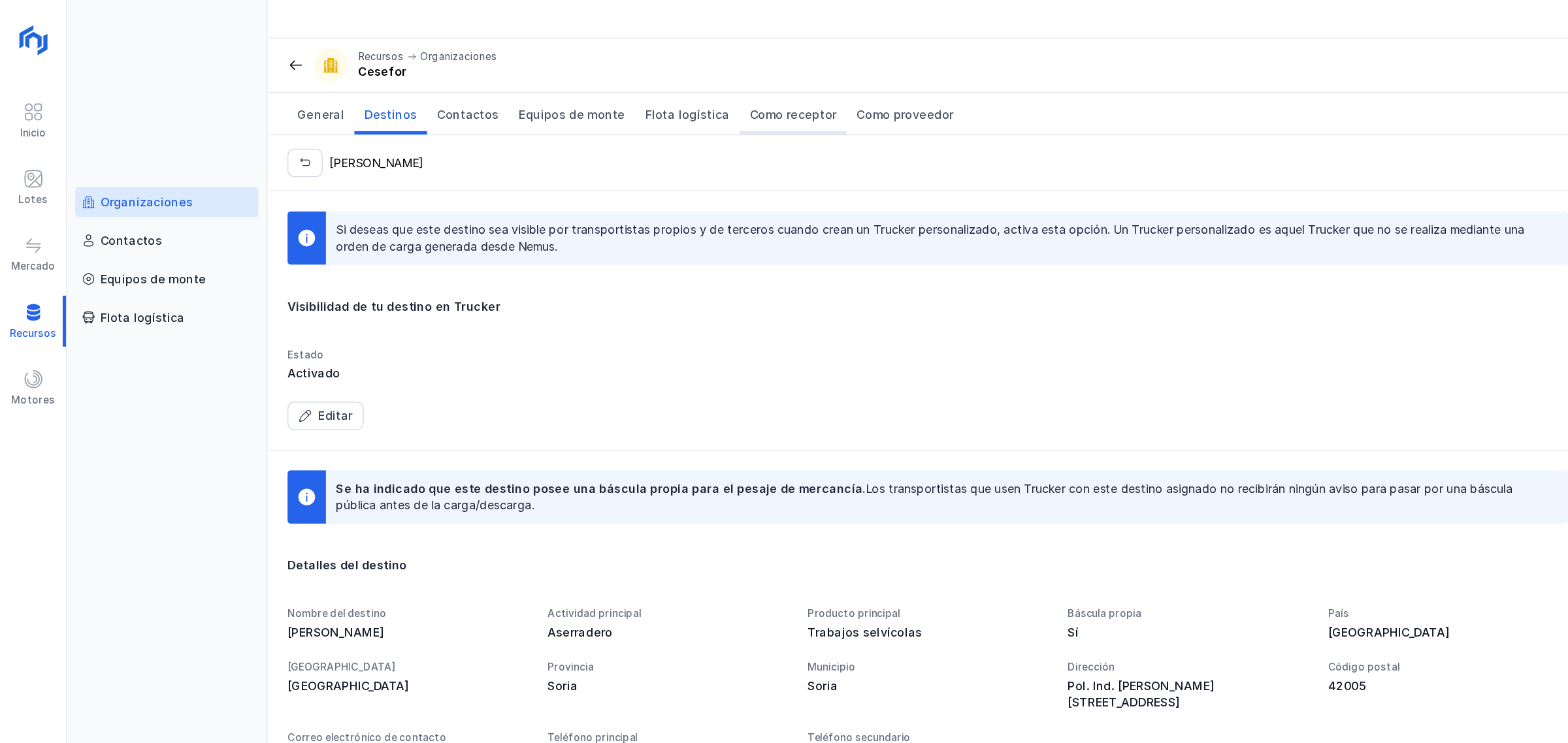
click at [594, 98] on link "Como receptor" at bounding box center [620, 89] width 84 height 33
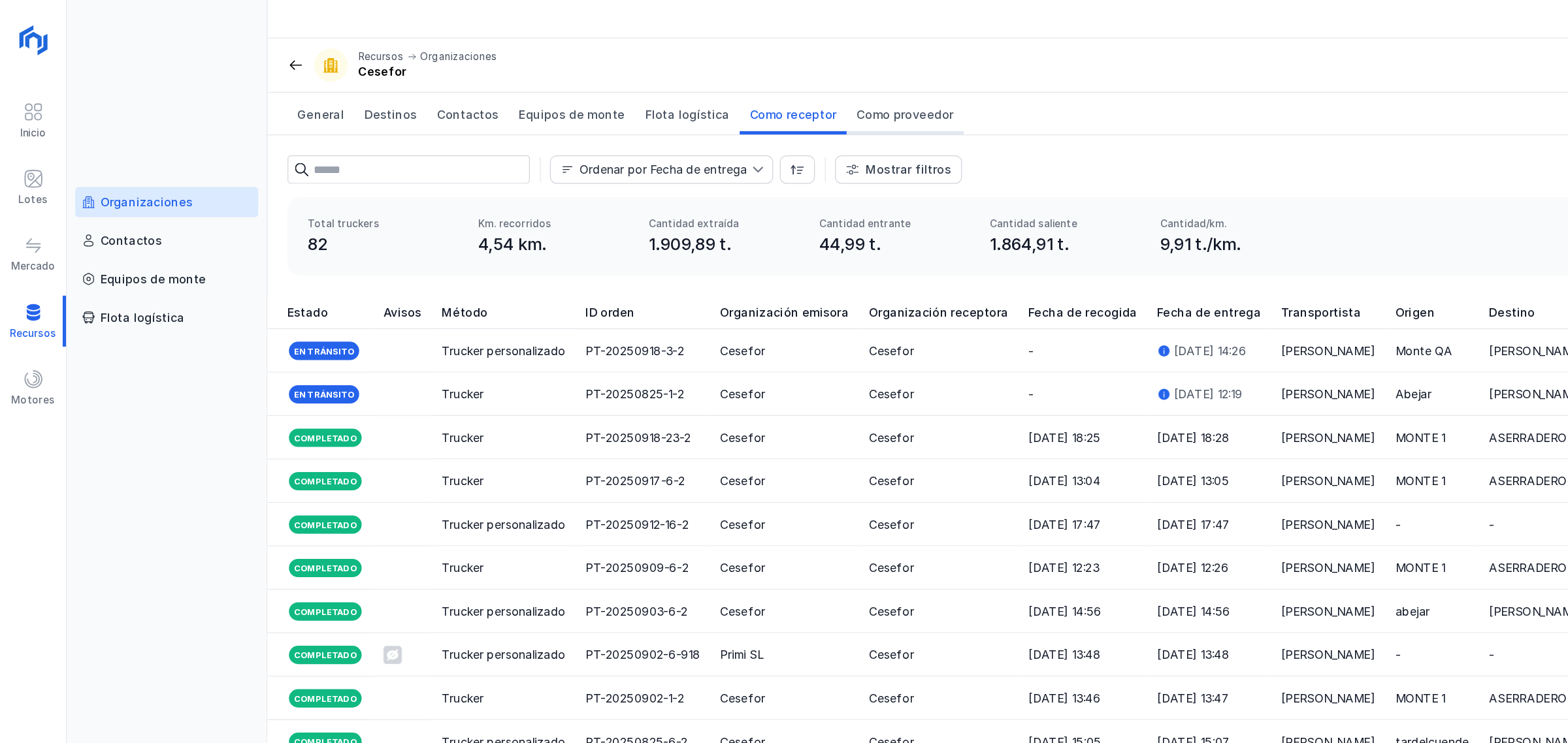
click at [672, 95] on span "Como proveedor" at bounding box center [707, 89] width 76 height 13
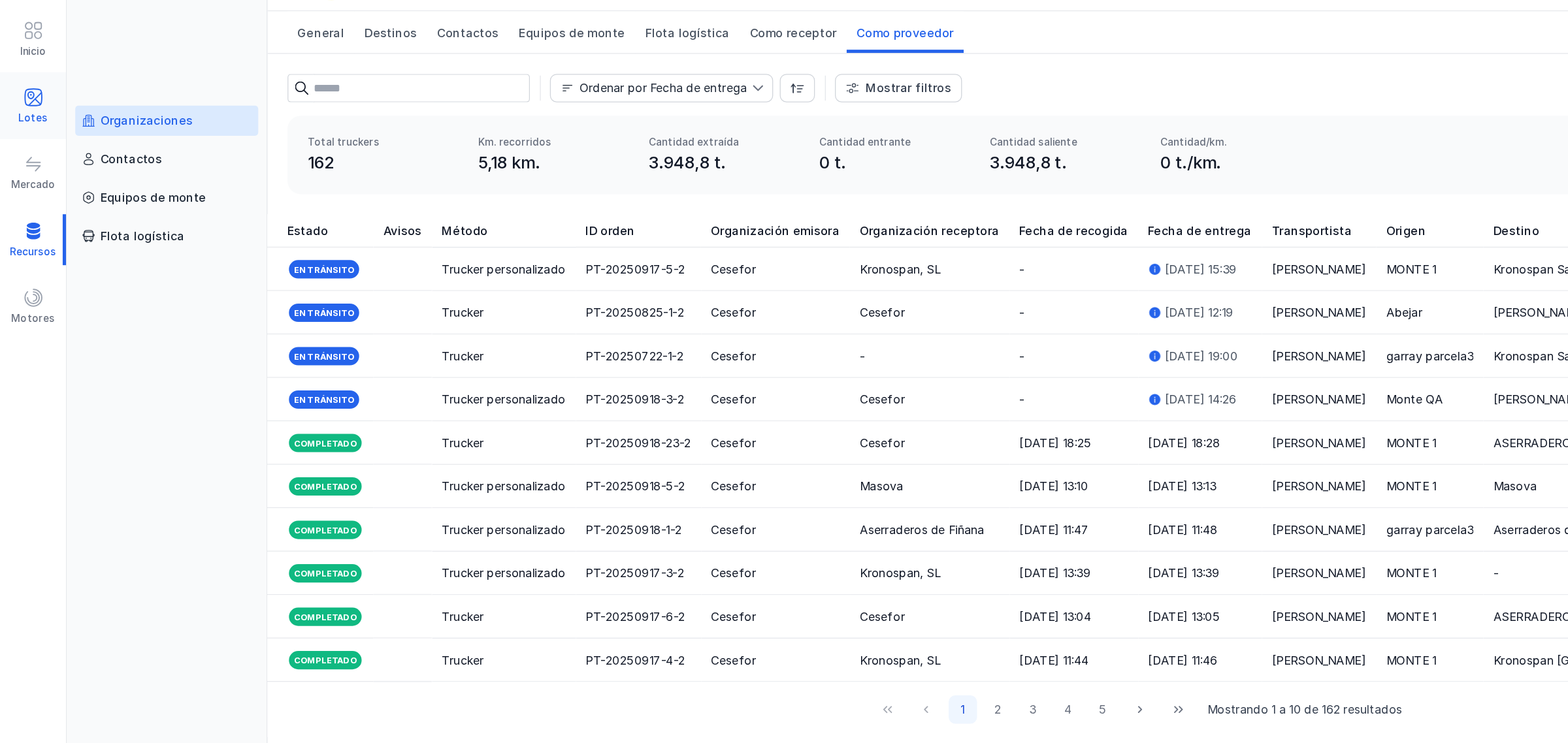
click at [24, 158] on div "Lotes" at bounding box center [26, 156] width 23 height 11
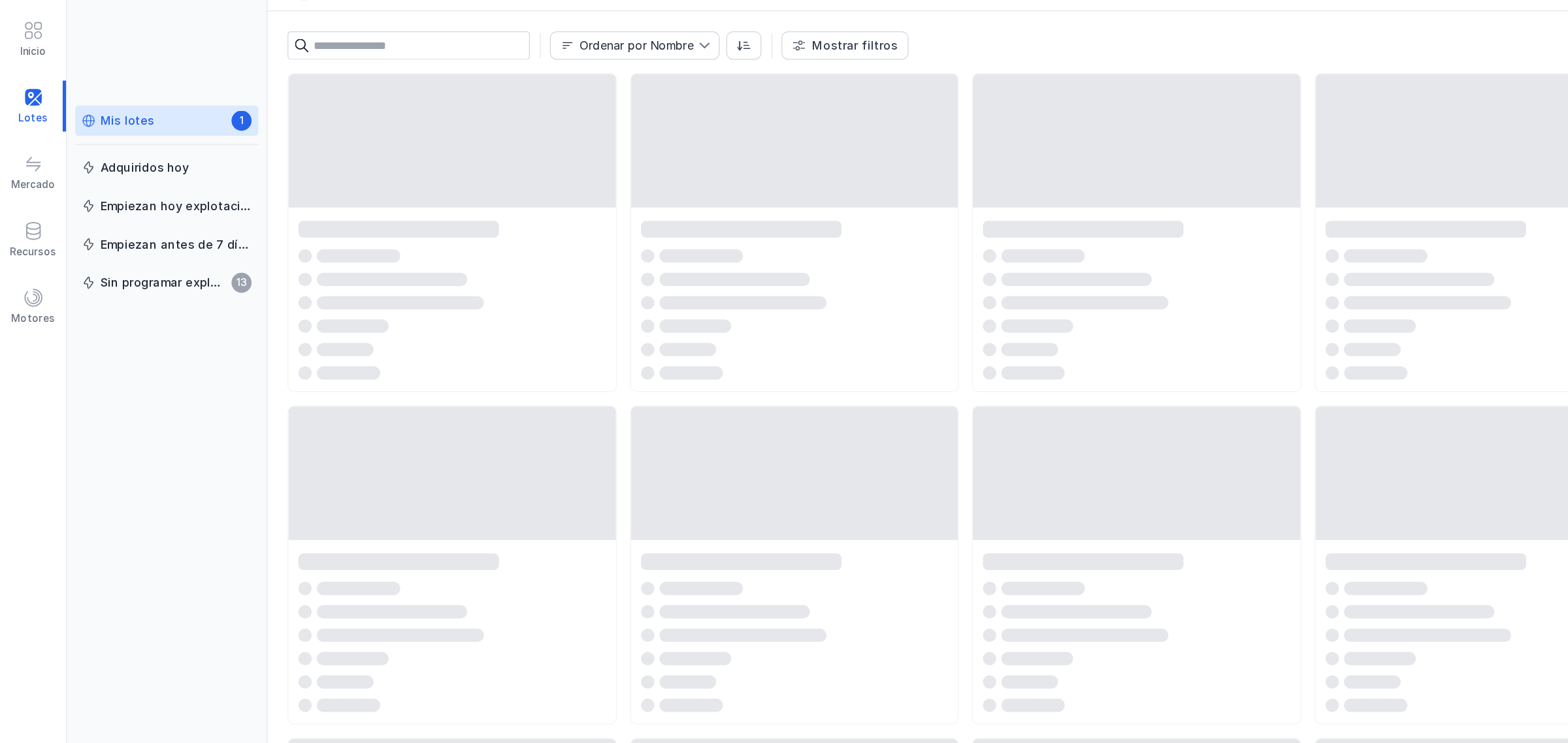
click at [110, 157] on div "Mis lotes" at bounding box center [99, 158] width 43 height 13
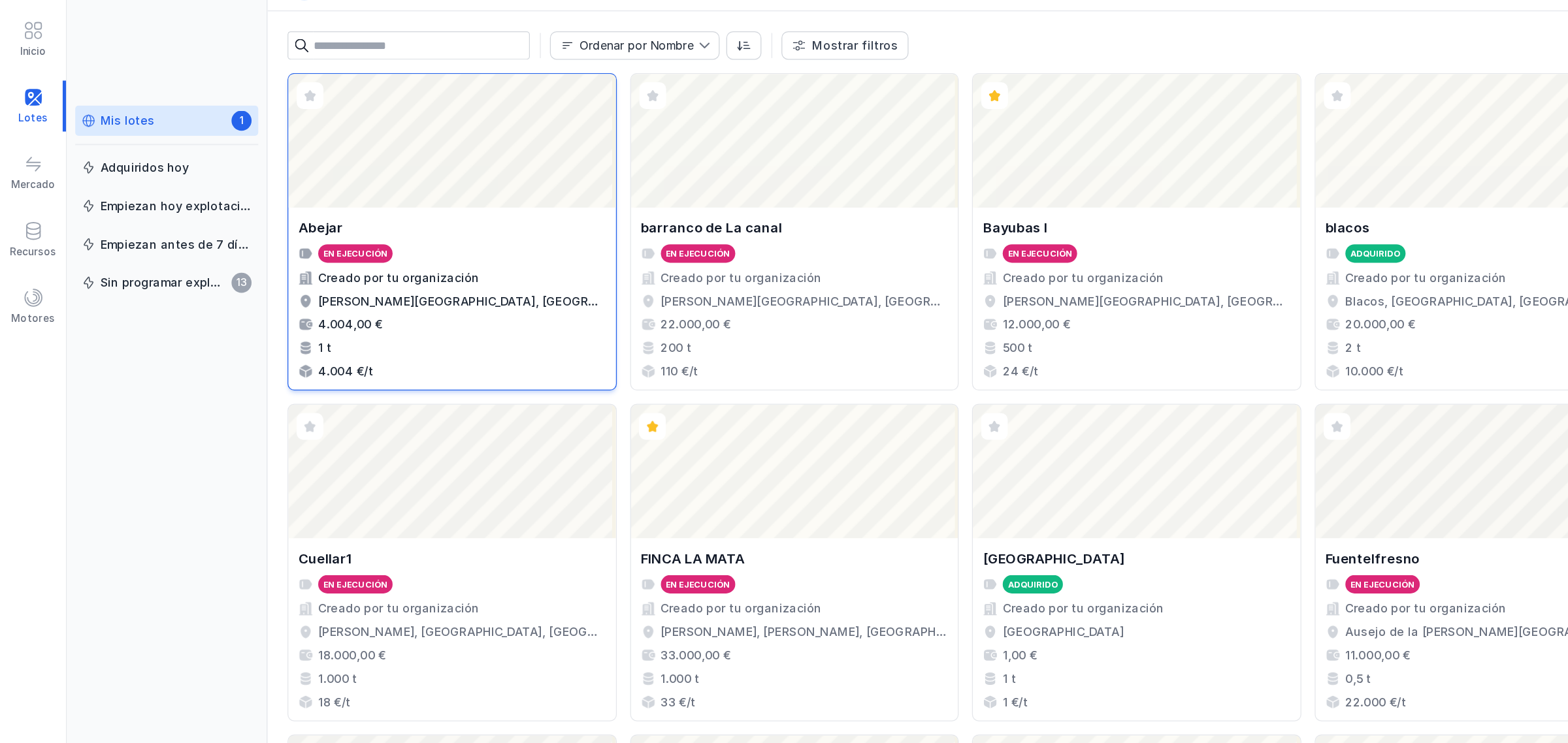
click at [389, 282] on div "Creado por tu organización" at bounding box center [353, 281] width 241 height 13
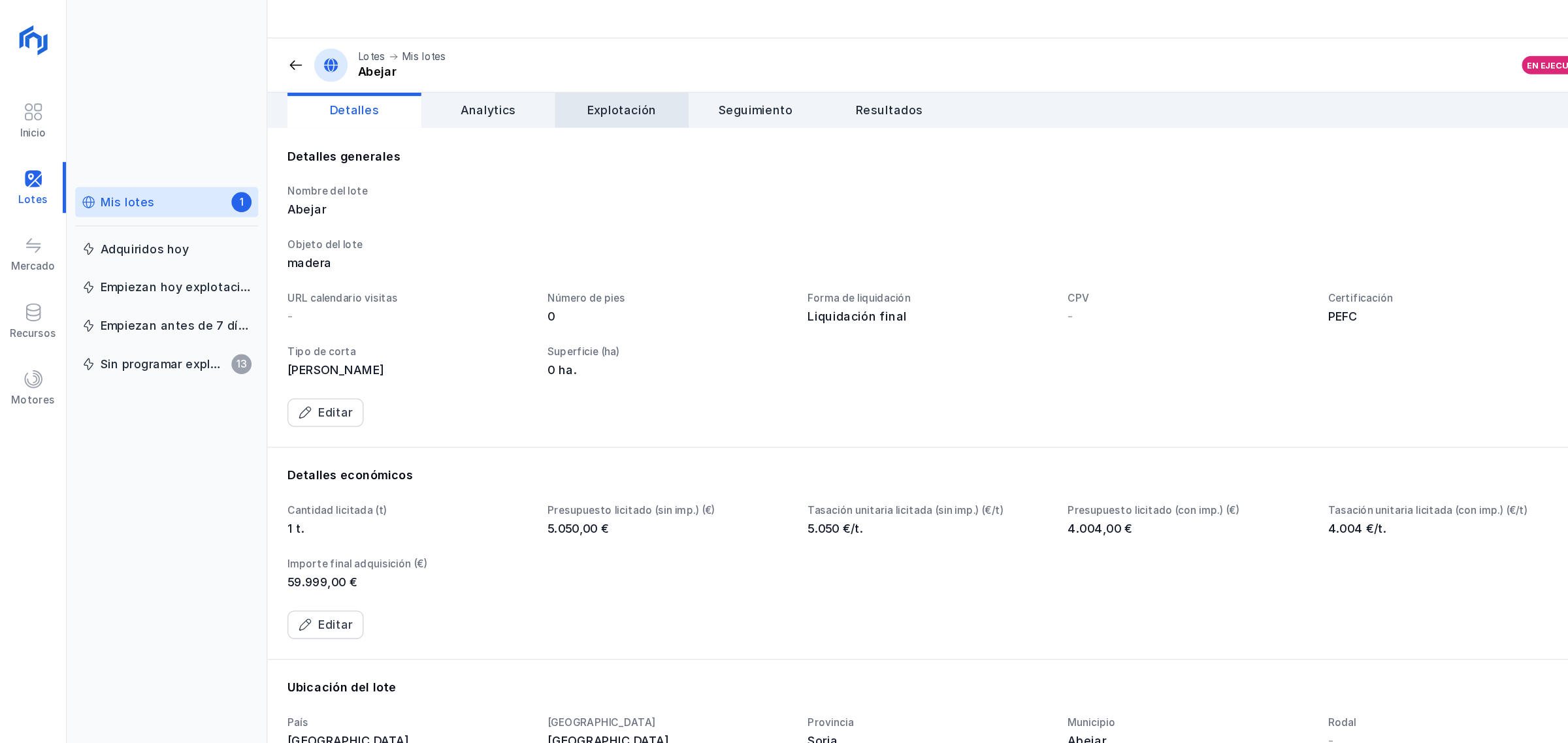
click at [480, 96] on link "Explotación" at bounding box center [485, 85] width 104 height 27
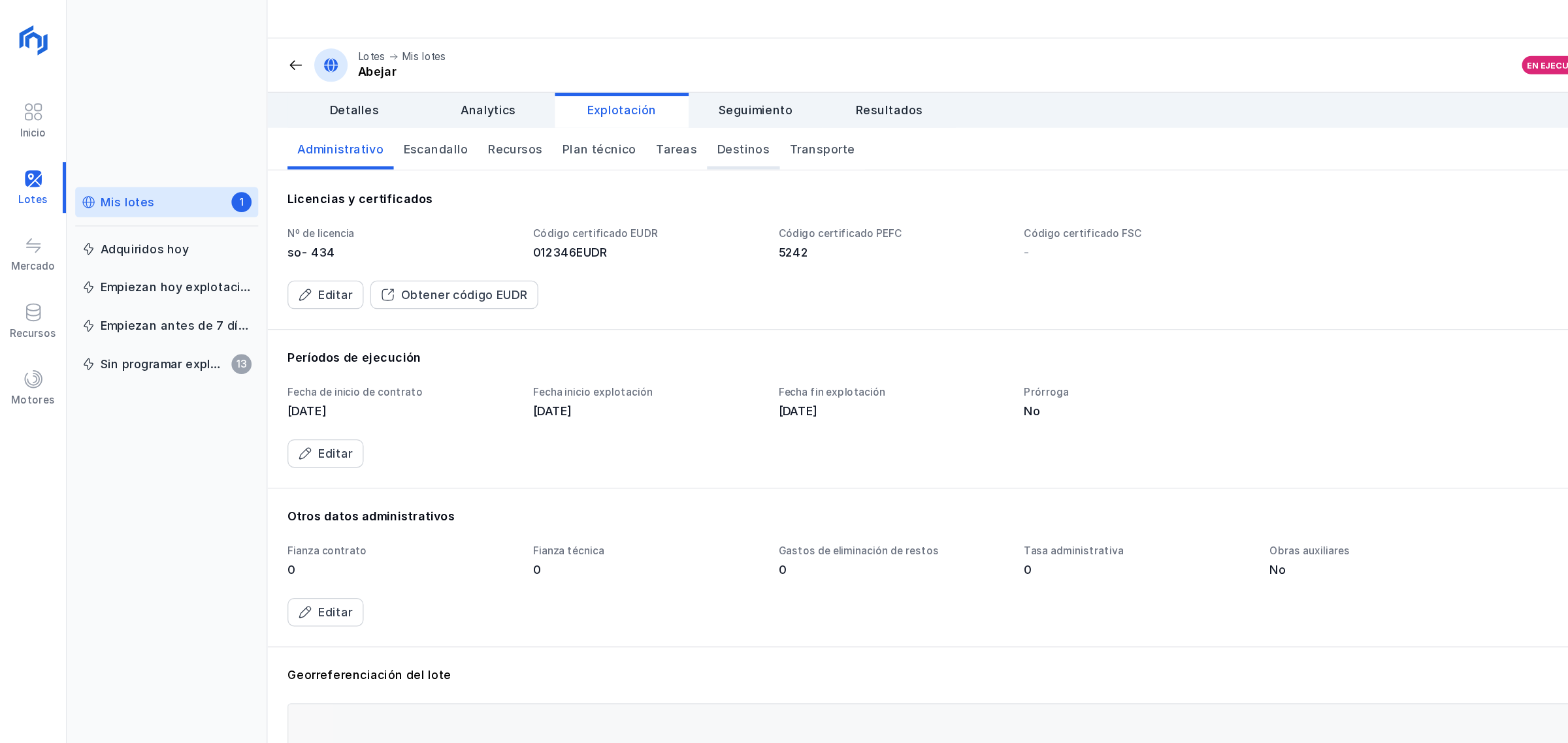
click at [553, 114] on link "Destinos" at bounding box center [581, 117] width 57 height 33
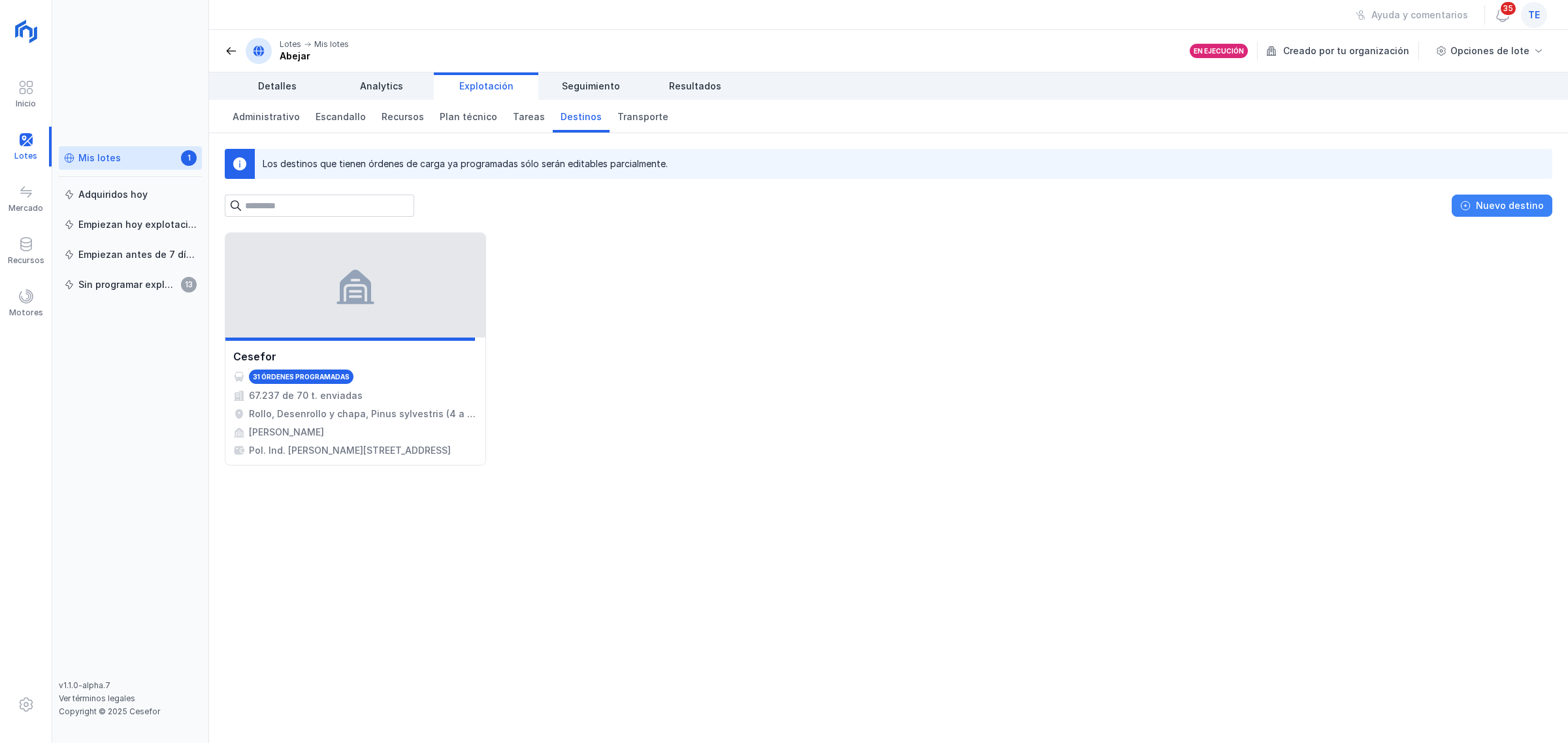
click at [1501, 208] on div "Nuevo destino" at bounding box center [1510, 206] width 68 height 13
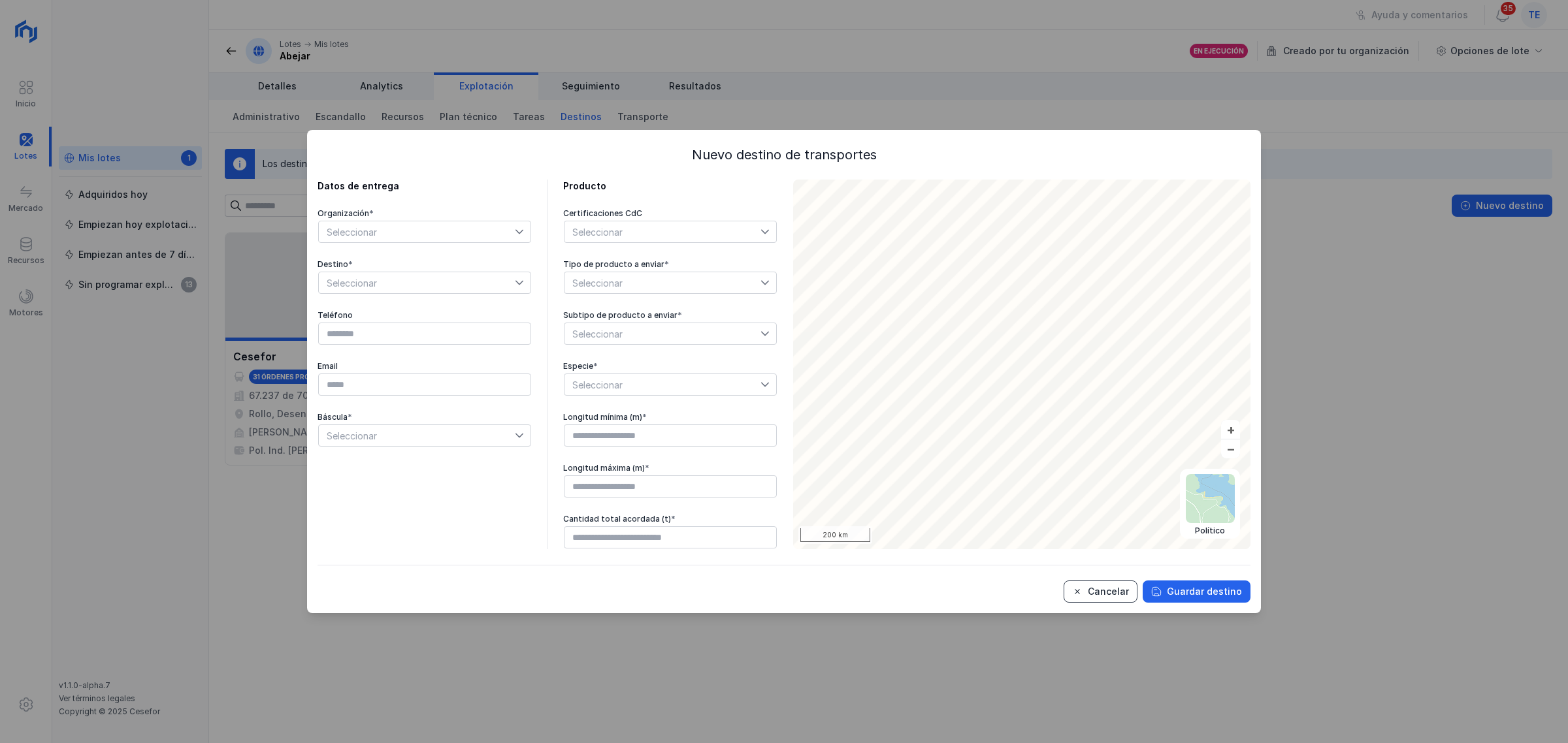
click at [1096, 589] on div "Cancelar" at bounding box center [1109, 592] width 41 height 13
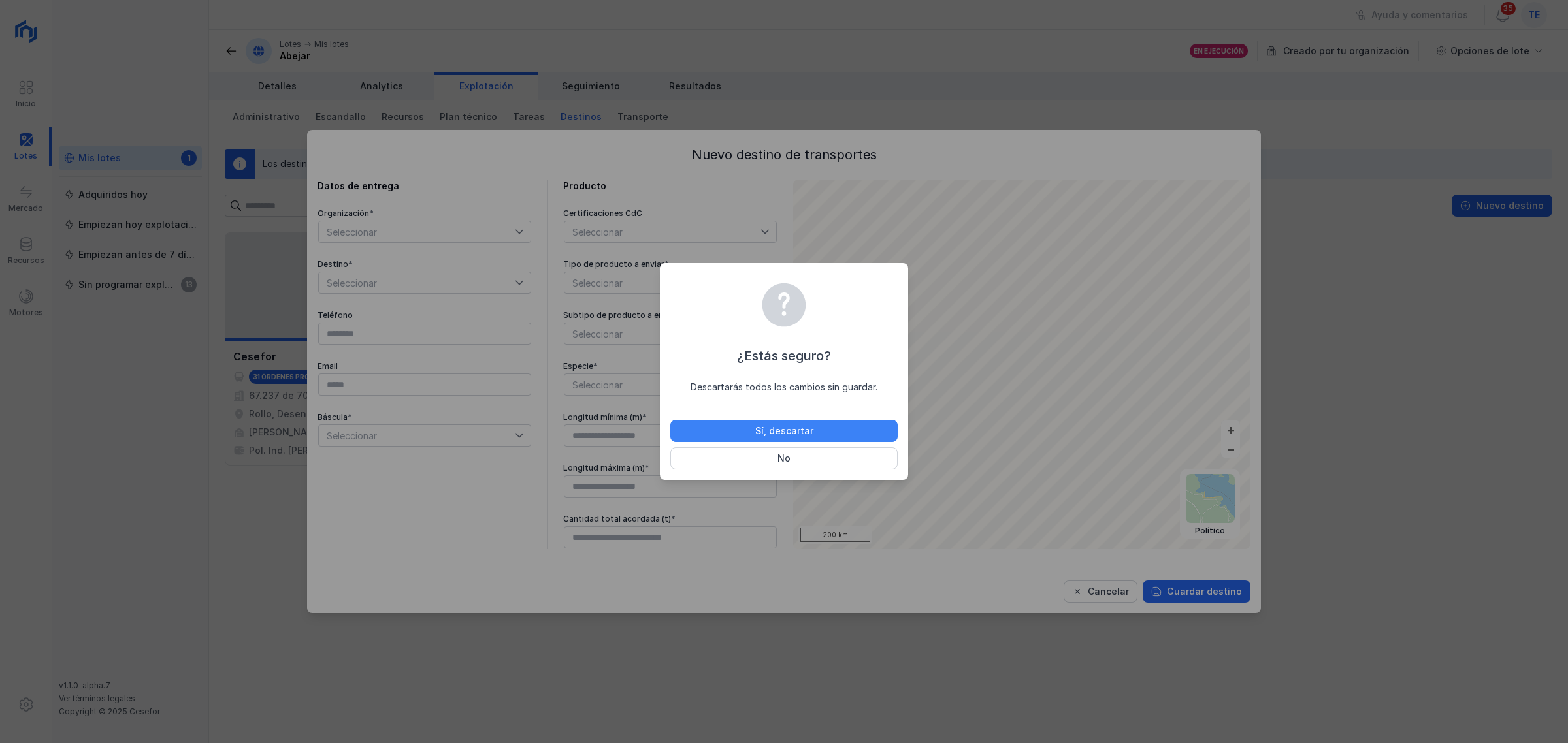
click at [785, 433] on div "Sí, descartar" at bounding box center [784, 431] width 58 height 13
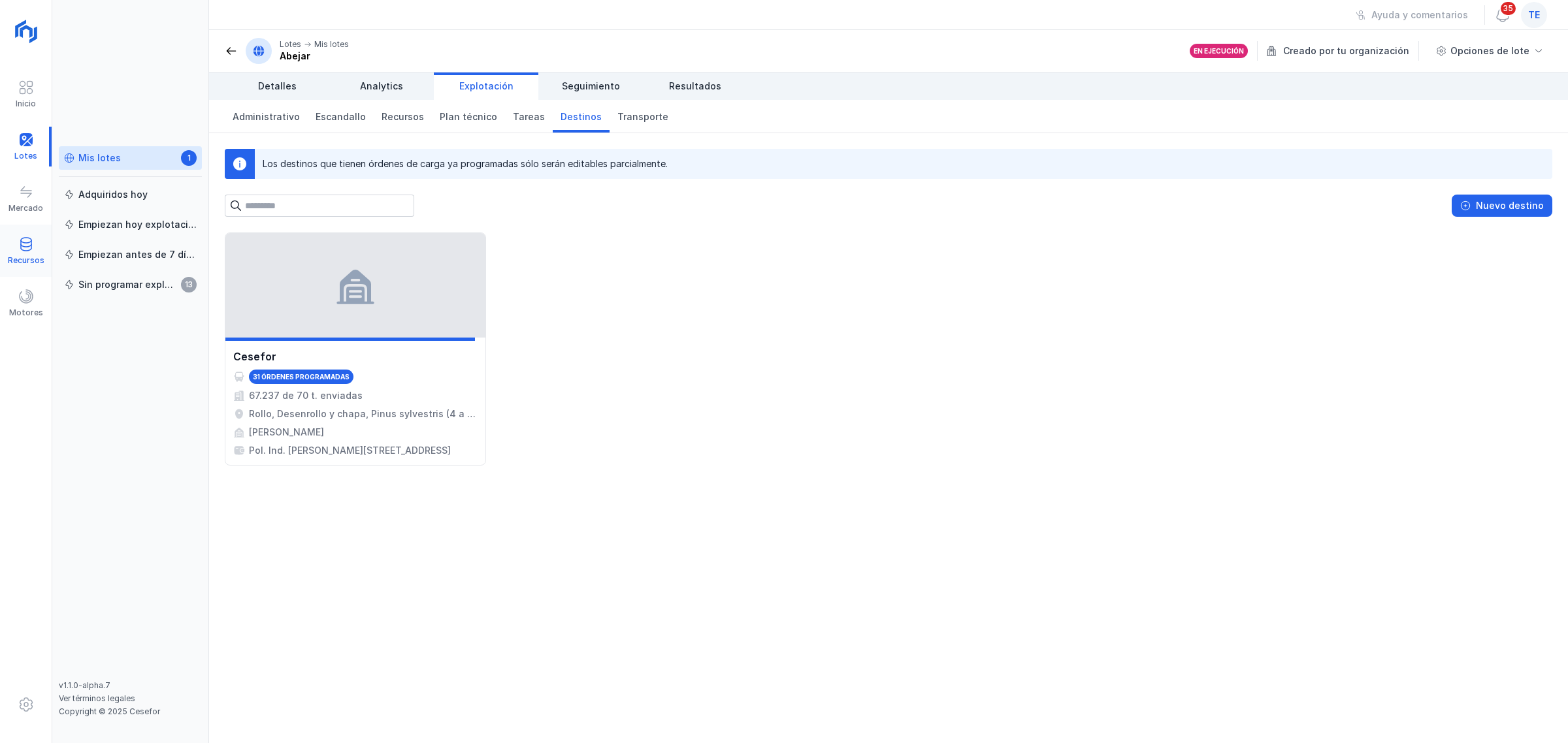
click at [26, 250] on span at bounding box center [25, 244] width 16 height 16
click at [108, 157] on div "Organizaciones" at bounding box center [114, 158] width 72 height 13
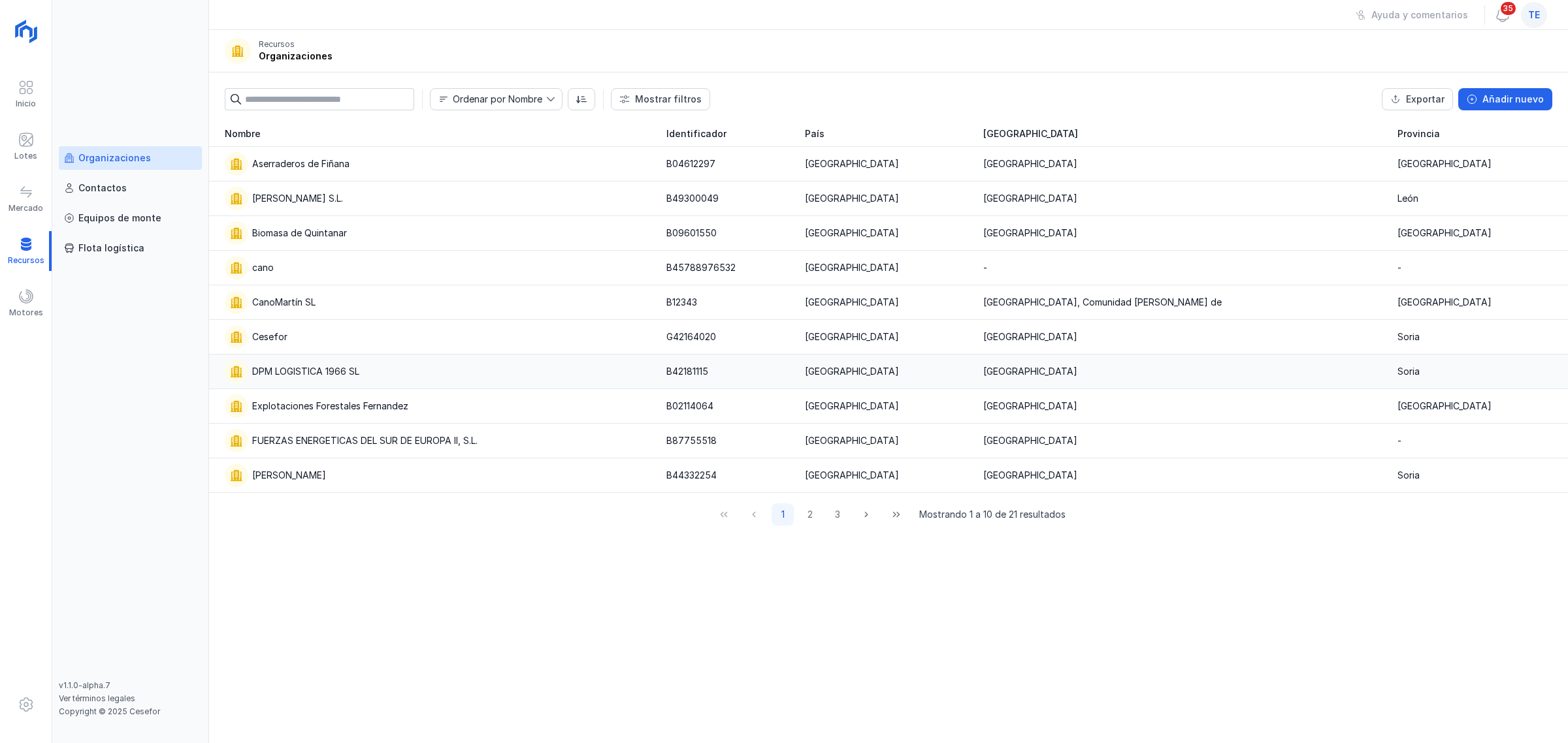
click at [382, 384] on td "DPM LOGISTICA 1966 SL" at bounding box center [434, 372] width 449 height 34
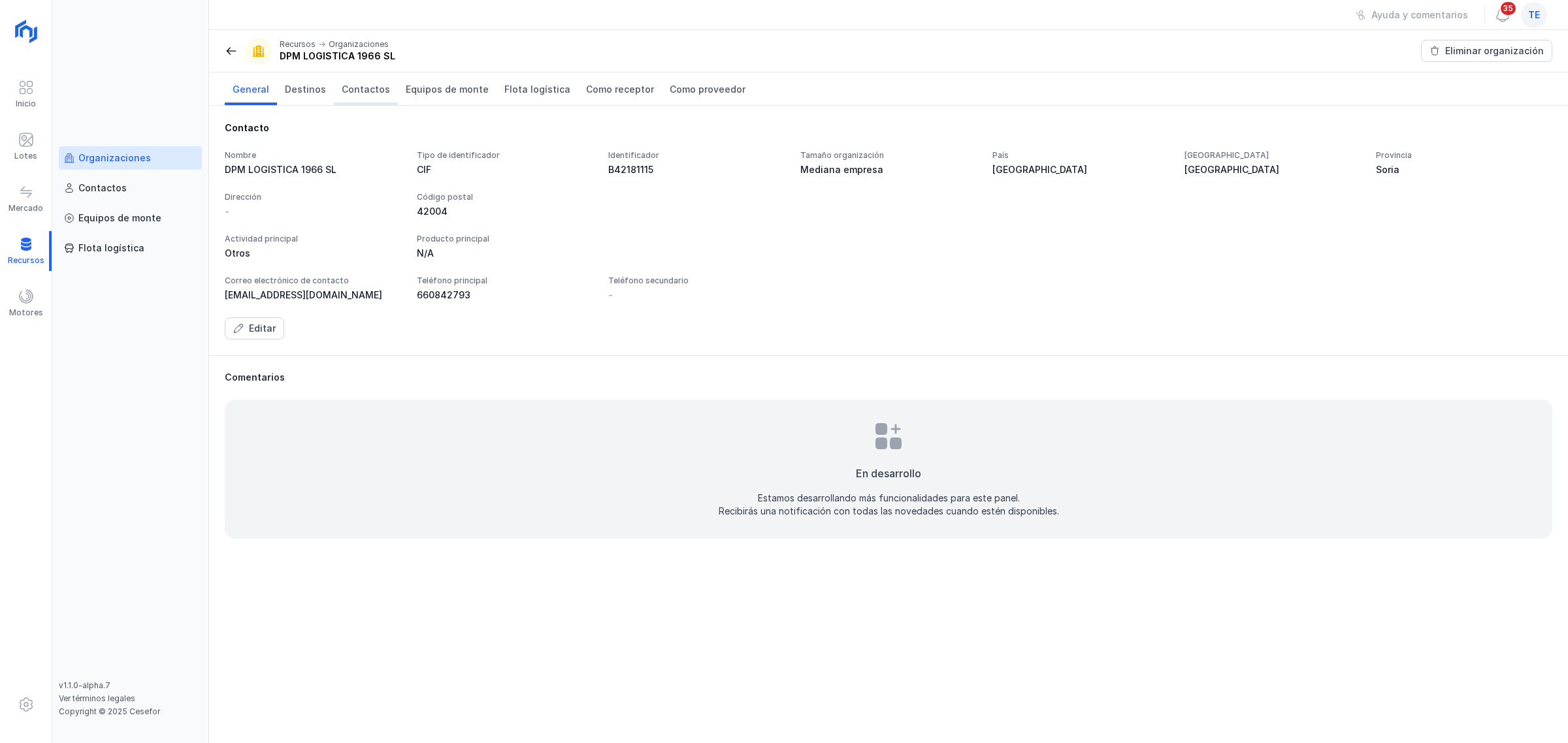
click at [357, 90] on span "Contactos" at bounding box center [366, 89] width 48 height 13
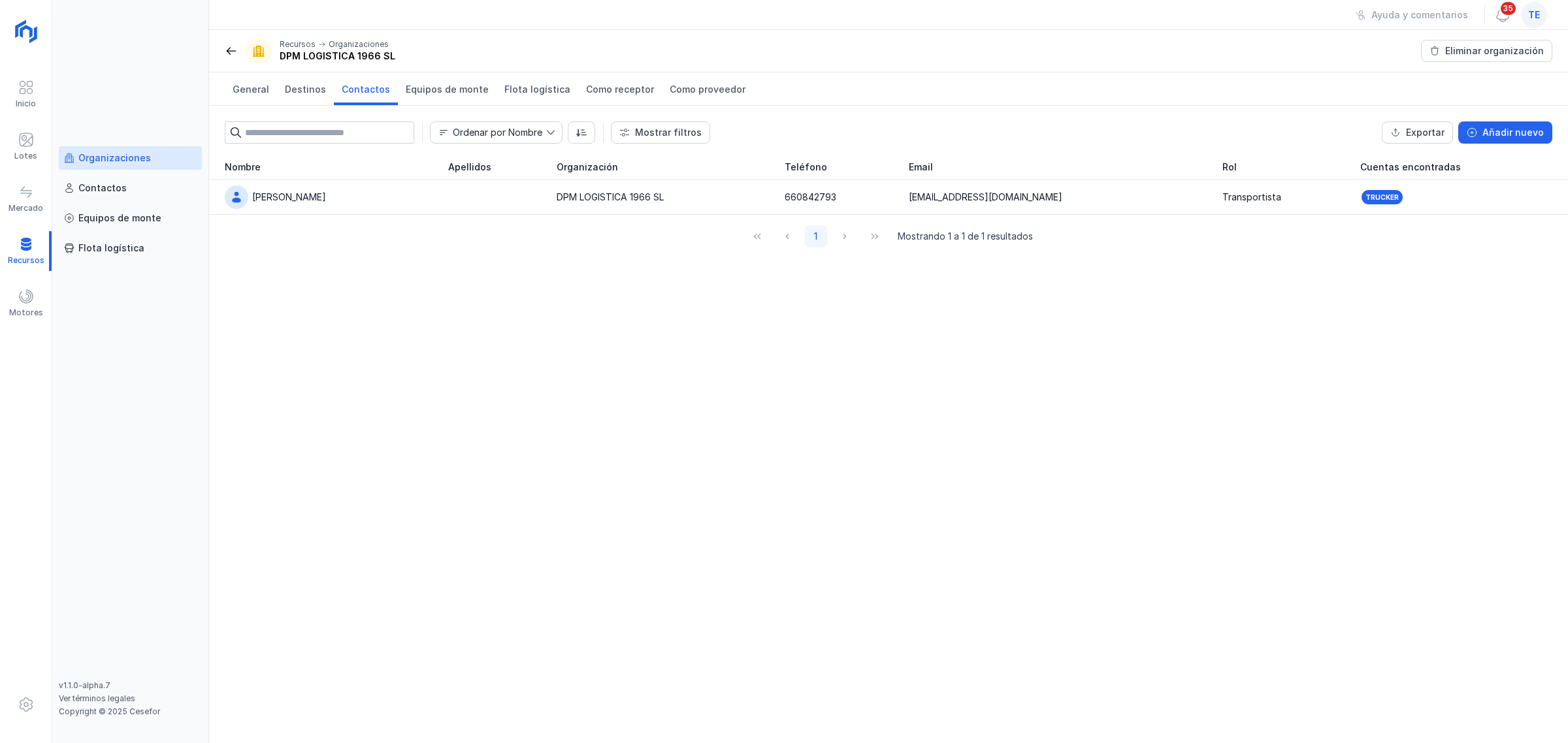
drag, startPoint x: 119, startPoint y: 164, endPoint x: 119, endPoint y: 152, distance: 12.0
click at [119, 164] on link "Organizaciones" at bounding box center [131, 158] width 143 height 24
